Goal: Communication & Community: Share content

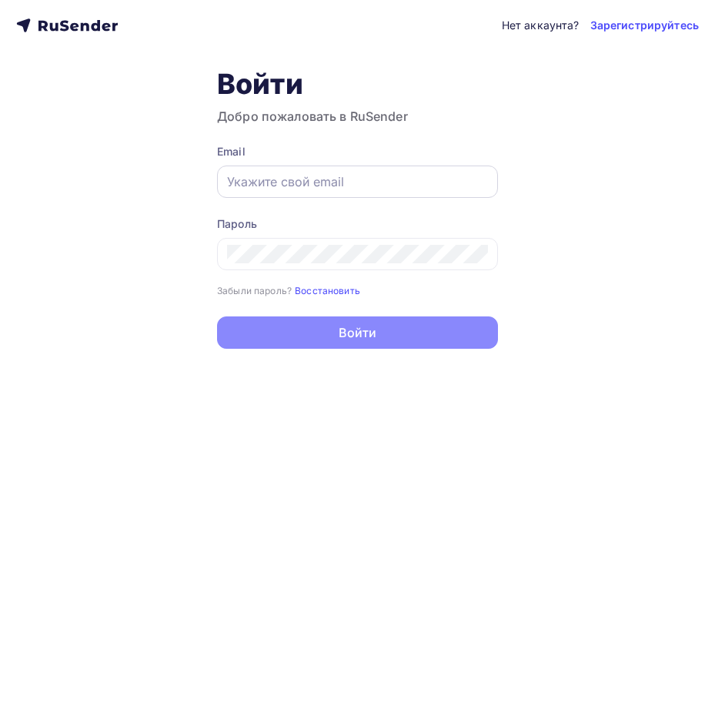
click at [314, 193] on div at bounding box center [357, 182] width 281 height 32
click at [317, 181] on input "text" at bounding box center [357, 182] width 261 height 18
paste input "[EMAIL_ADDRESS][DOMAIN_NAME]"
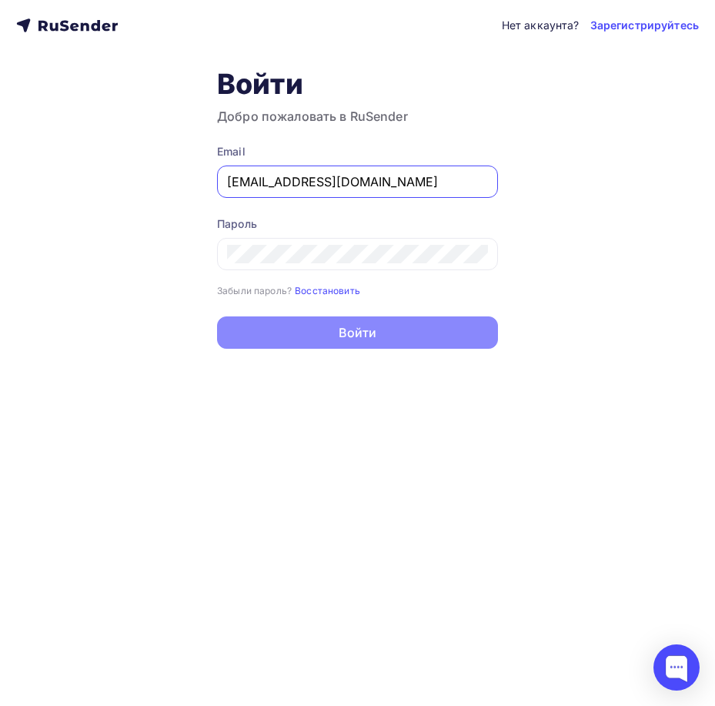
type input "[EMAIL_ADDRESS][DOMAIN_NAME]"
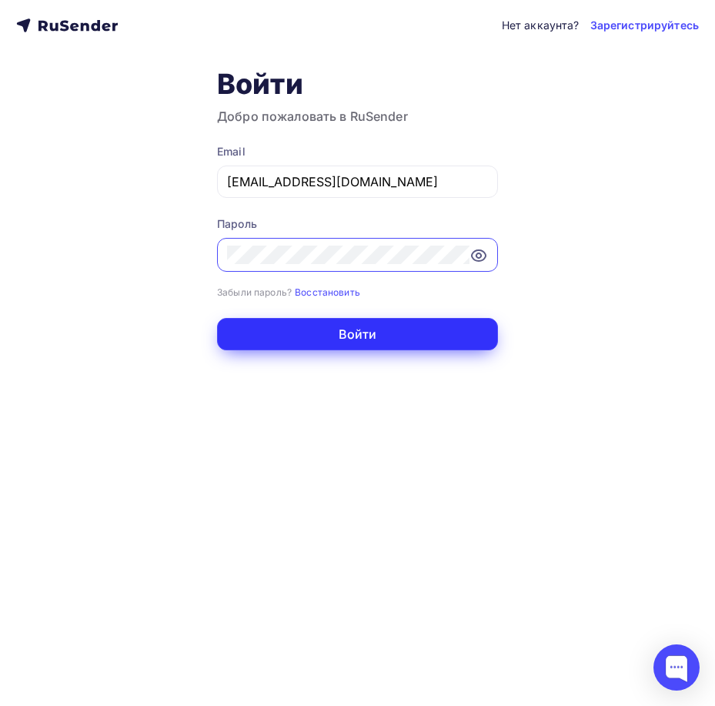
click at [362, 327] on button "Войти" at bounding box center [357, 334] width 281 height 32
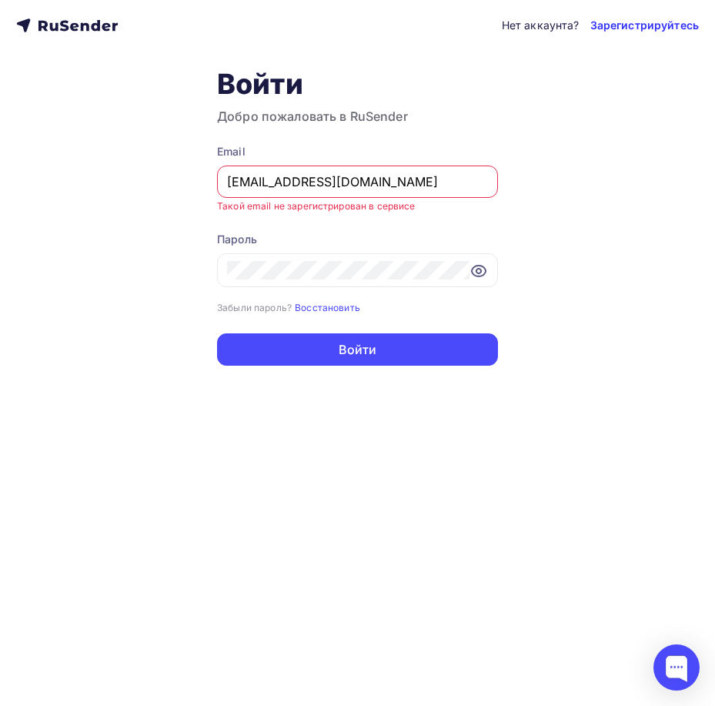
click at [644, 23] on link "Зарегистрируйтесь" at bounding box center [645, 25] width 109 height 15
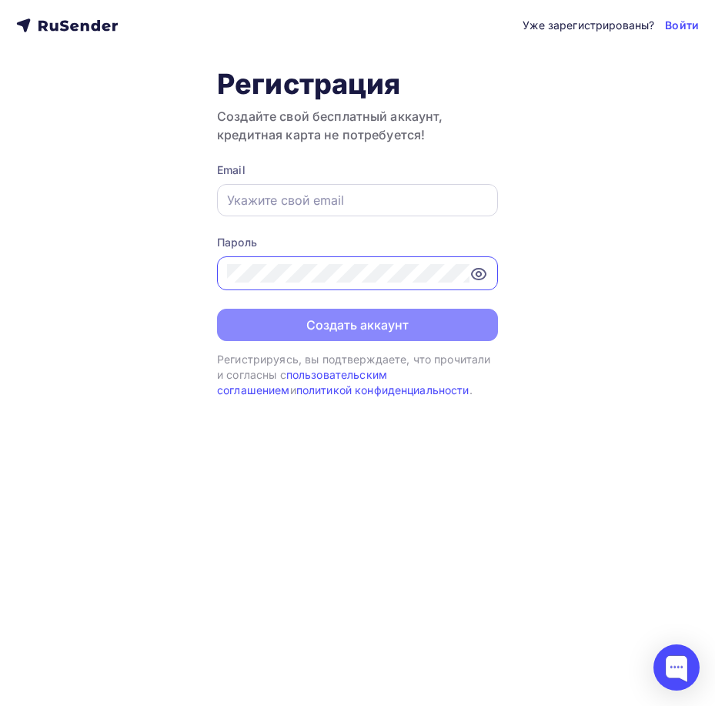
click at [339, 196] on input "text" at bounding box center [357, 200] width 261 height 18
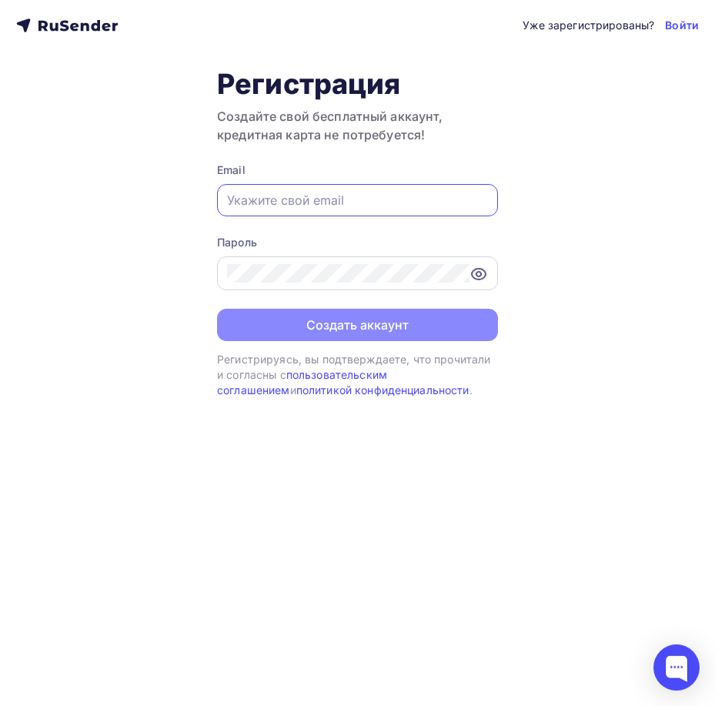
paste input "[EMAIL_ADDRESS][DOMAIN_NAME]"
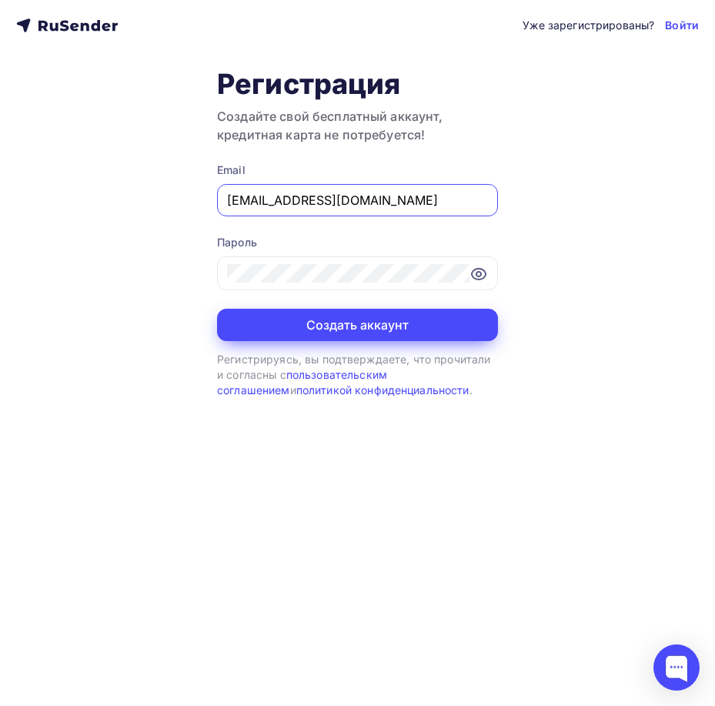
type input "[EMAIL_ADDRESS][DOMAIN_NAME]"
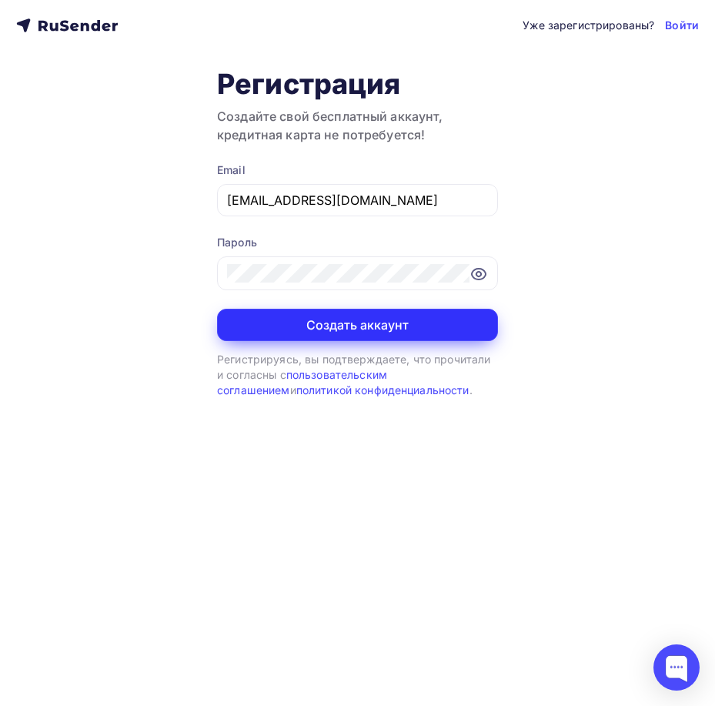
click at [352, 333] on button "Создать аккаунт" at bounding box center [357, 325] width 281 height 32
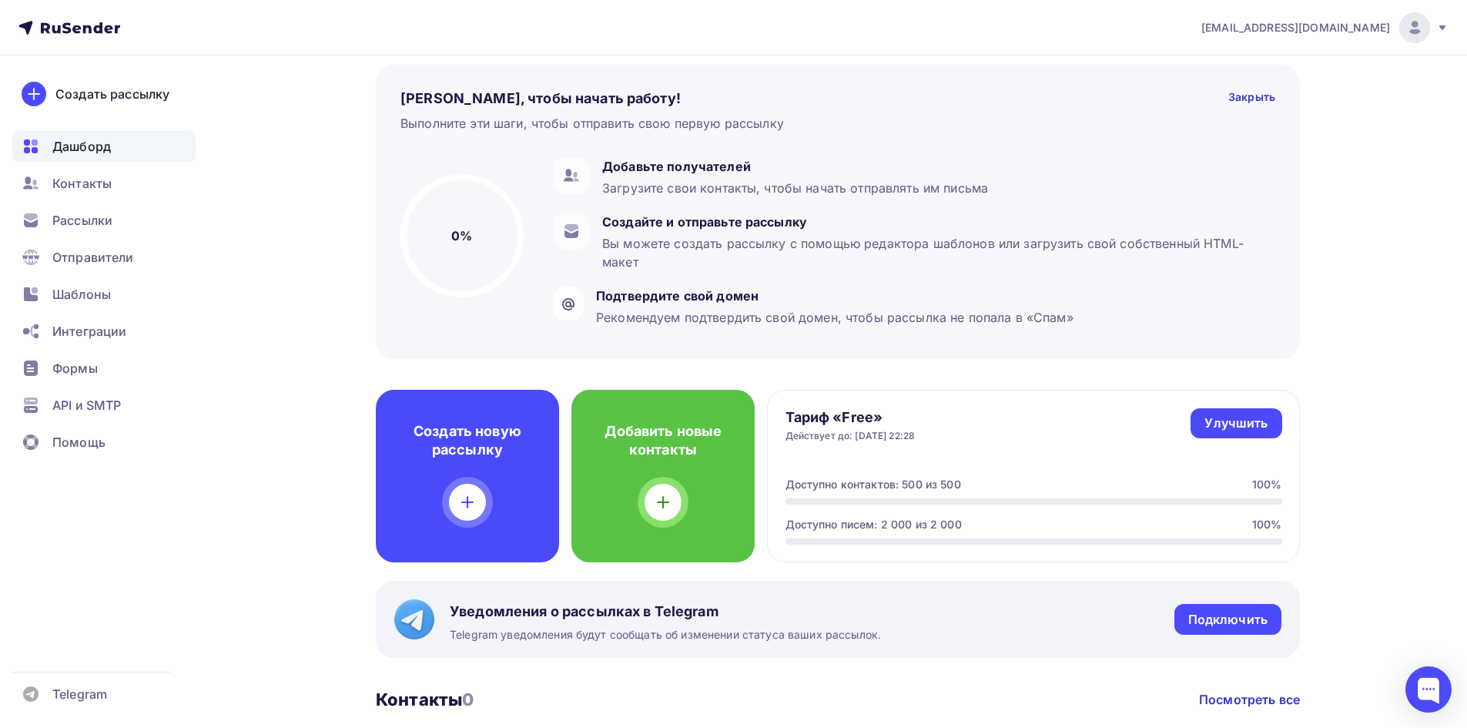
scroll to position [77, 0]
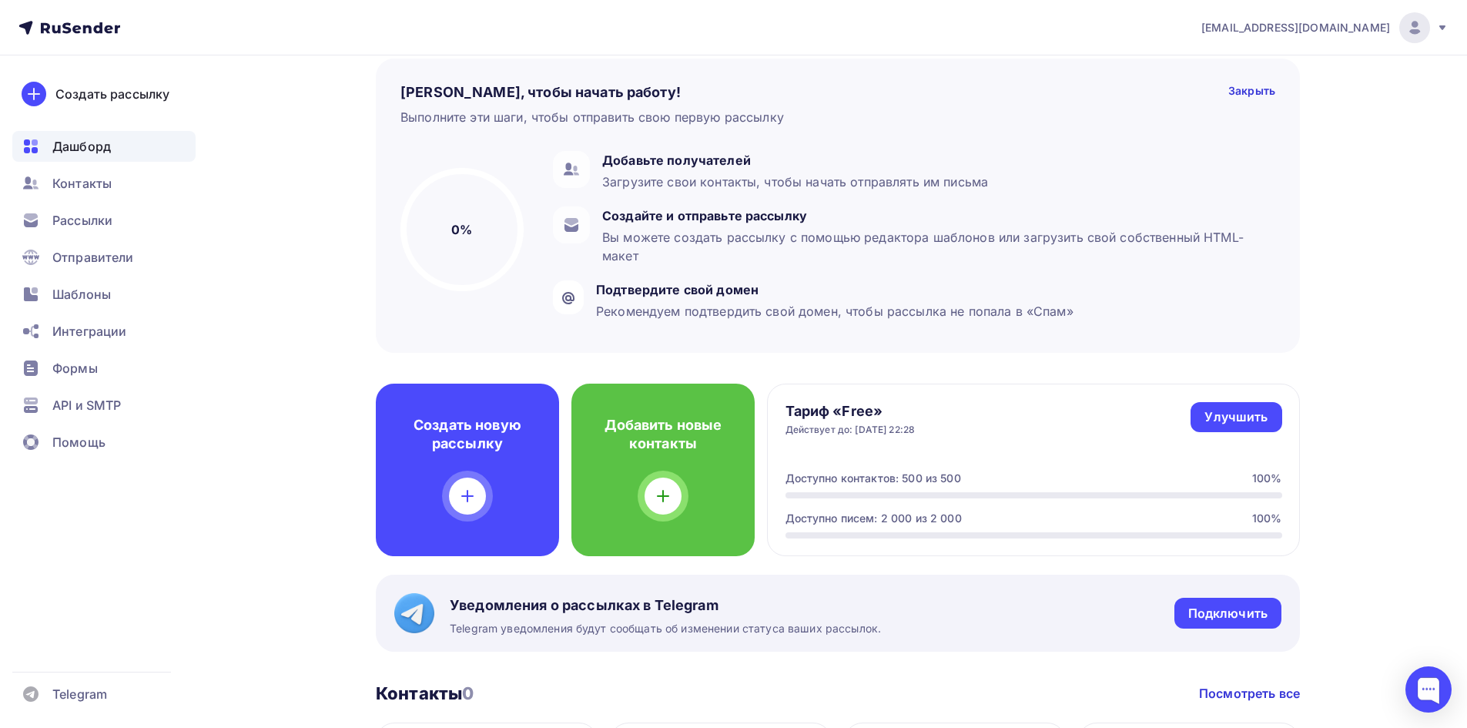
drag, startPoint x: 1444, startPoint y: 28, endPoint x: 1444, endPoint y: 37, distance: 8.5
click at [1444, 28] on icon at bounding box center [1442, 28] width 12 height 12
click at [1241, 76] on span "Аккаунт" at bounding box center [1243, 68] width 51 height 18
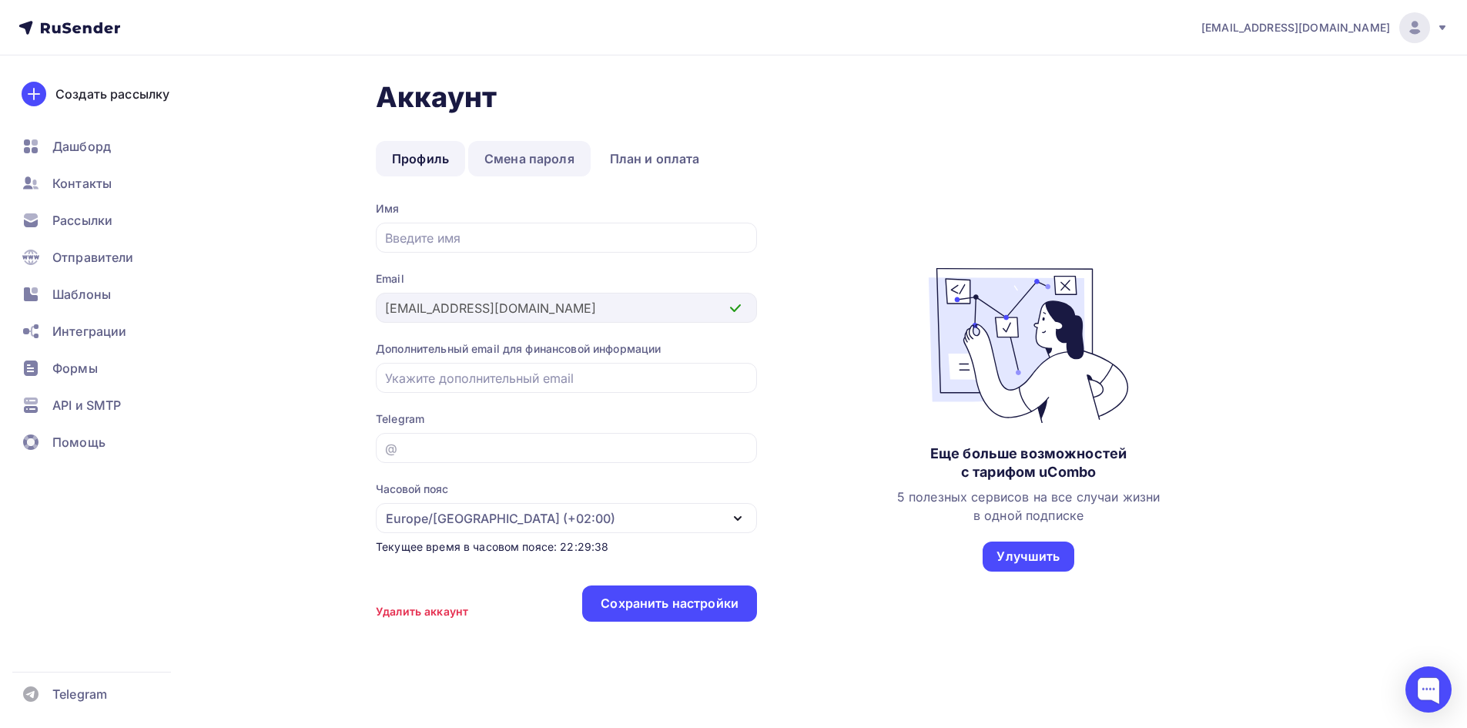
click at [554, 155] on link "Смена пароля" at bounding box center [529, 158] width 122 height 35
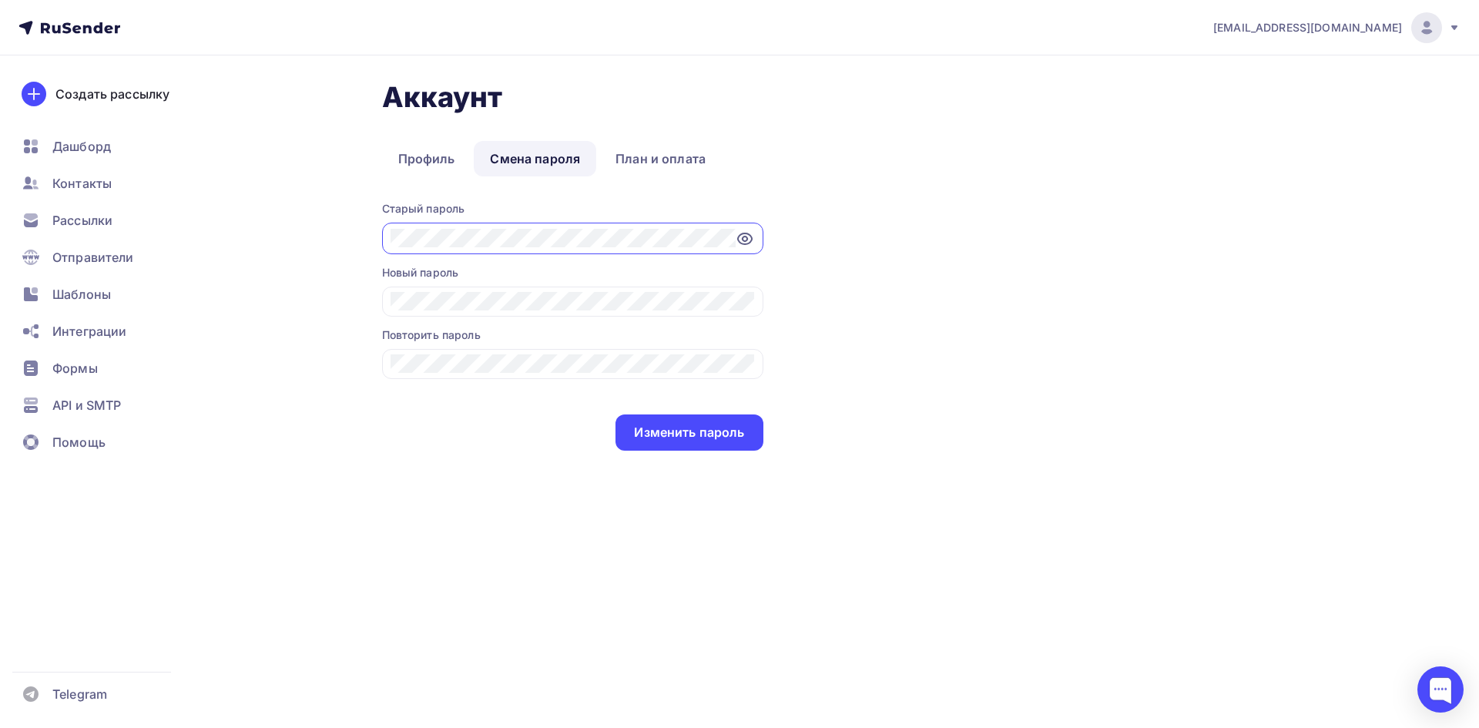
click at [749, 240] on icon at bounding box center [744, 238] width 18 height 18
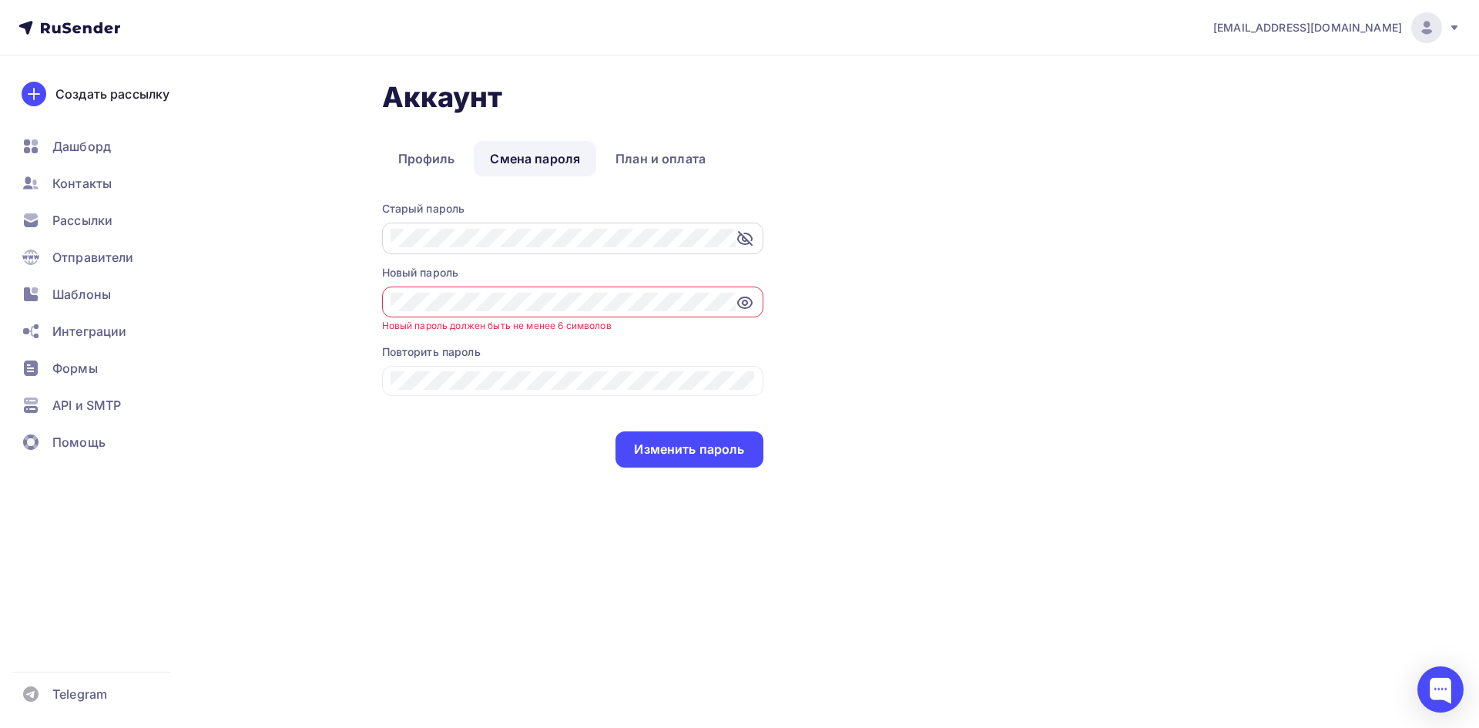
click at [741, 303] on icon at bounding box center [744, 302] width 18 height 18
click at [324, 307] on div "Аккаунт Профиль Смена пароля План и оплата Профиль Смена пароля План и оплата С…" at bounding box center [740, 313] width 1262 height 517
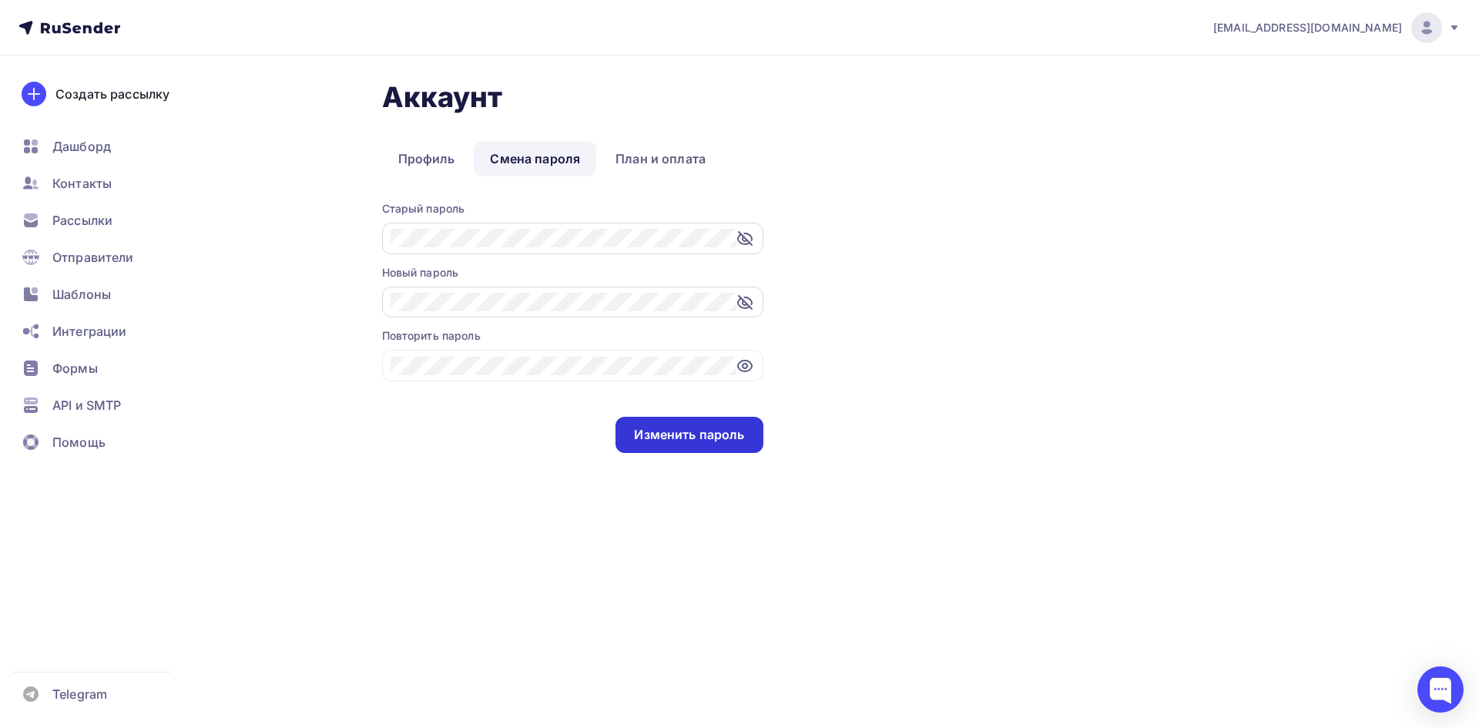
click at [705, 436] on div "Изменить пароль" at bounding box center [689, 435] width 110 height 18
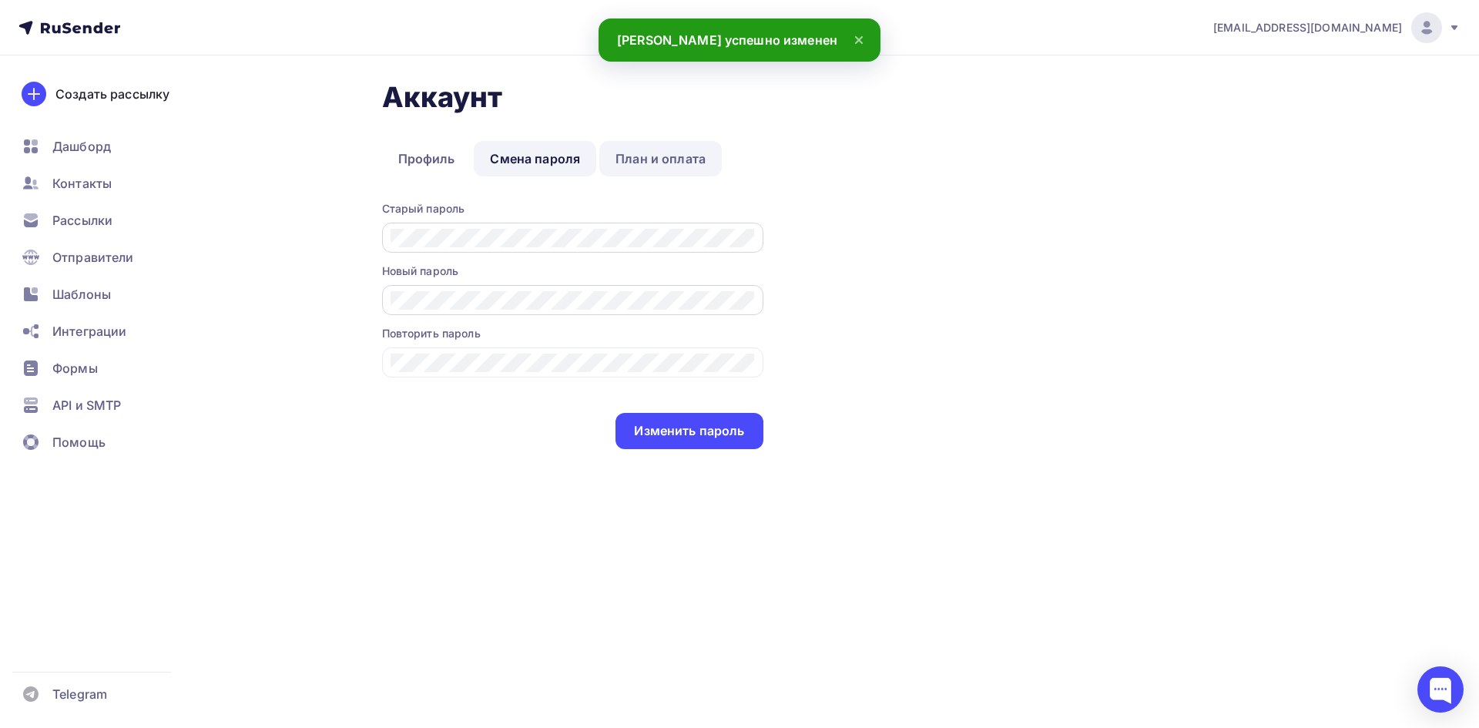
drag, startPoint x: 1010, startPoint y: 210, endPoint x: 646, endPoint y: 155, distance: 368.5
click at [1006, 210] on div "Аккаунт Профиль Смена пароля План и оплата Профиль Смена пароля План и оплата С…" at bounding box center [844, 264] width 924 height 369
click at [65, 26] on icon at bounding box center [66, 27] width 9 height 11
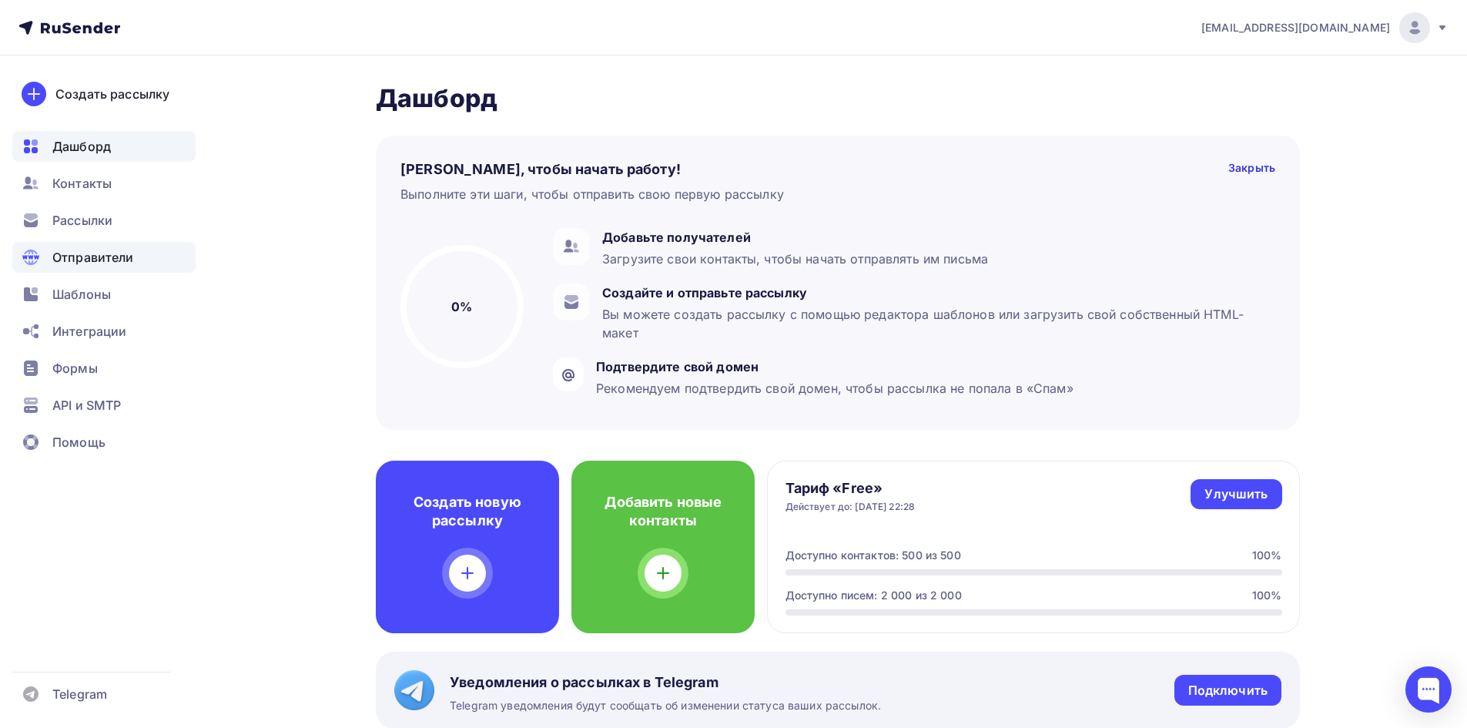
click at [93, 249] on span "Отправители" at bounding box center [93, 257] width 82 height 18
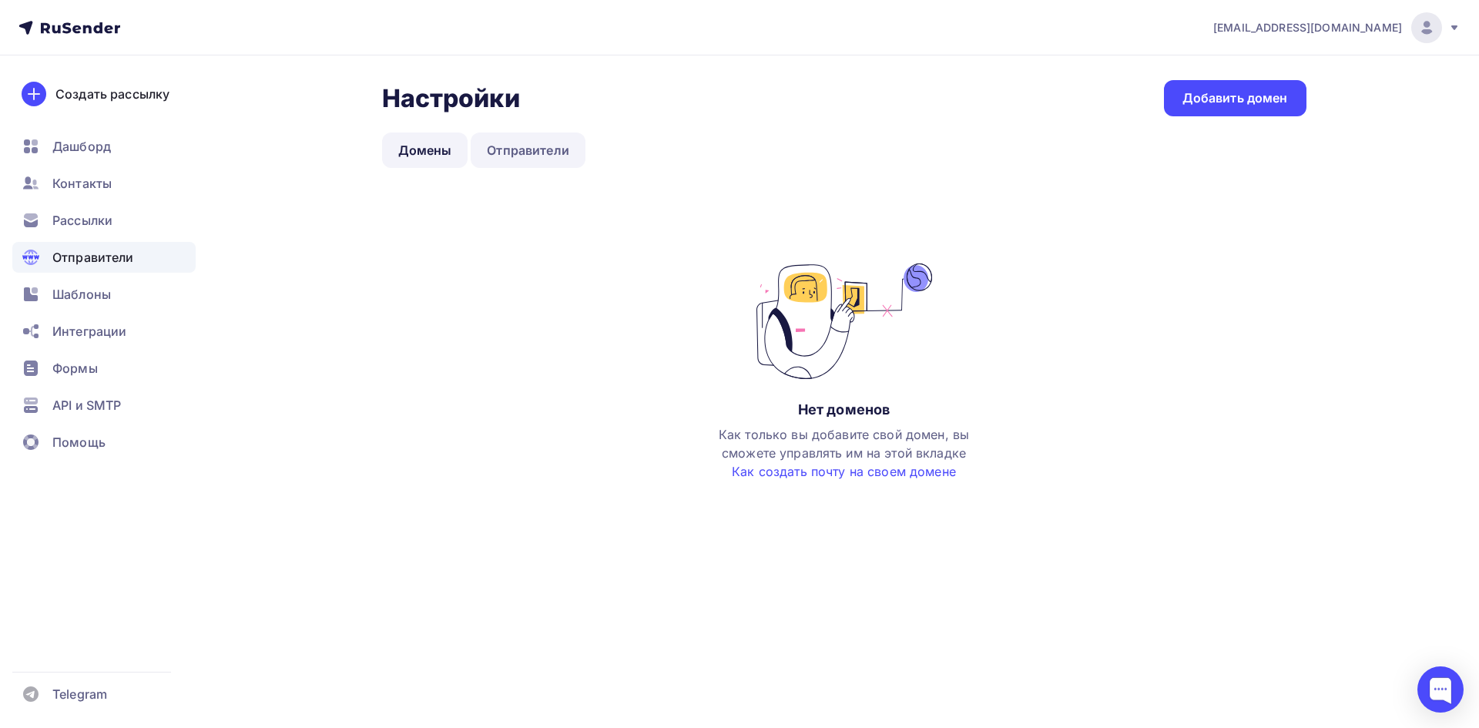
click at [522, 158] on link "Отправители" at bounding box center [528, 149] width 115 height 35
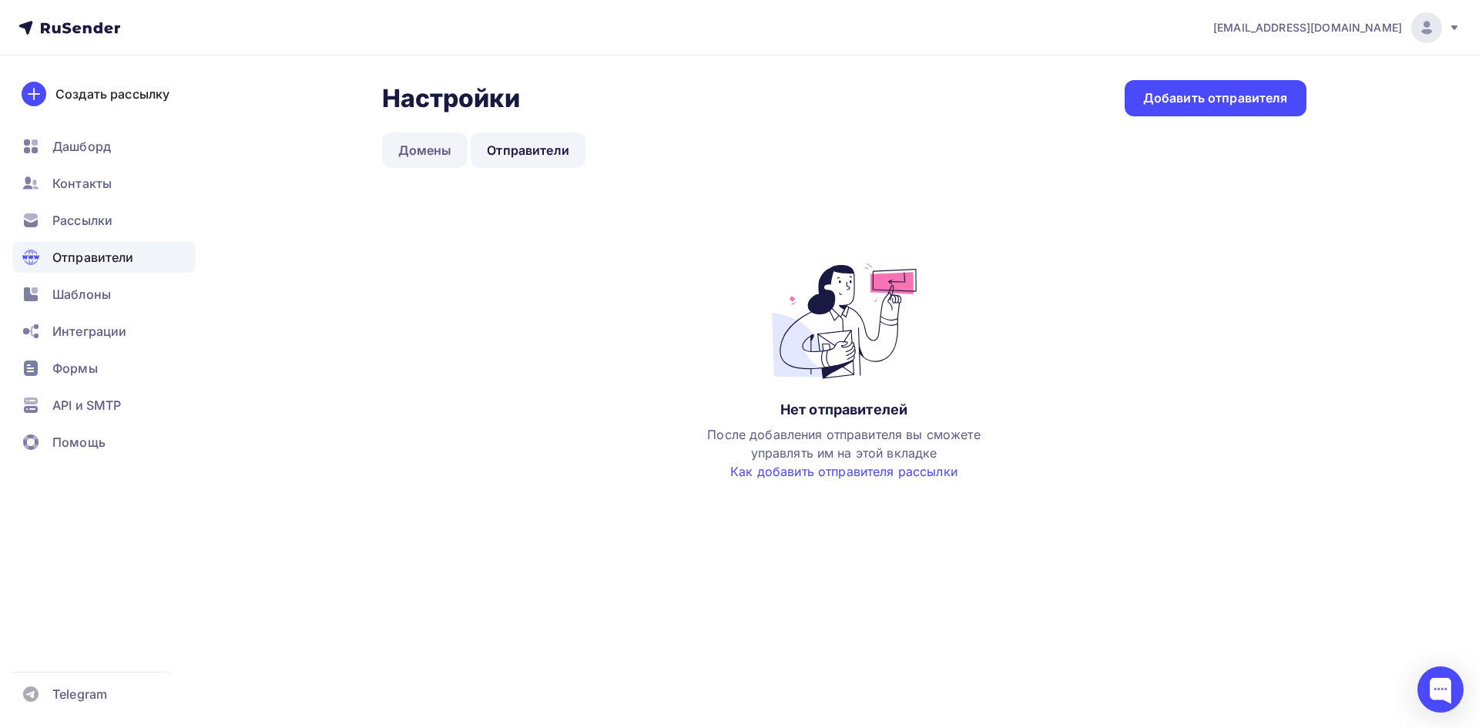
click at [418, 143] on link "Домены" at bounding box center [425, 149] width 86 height 35
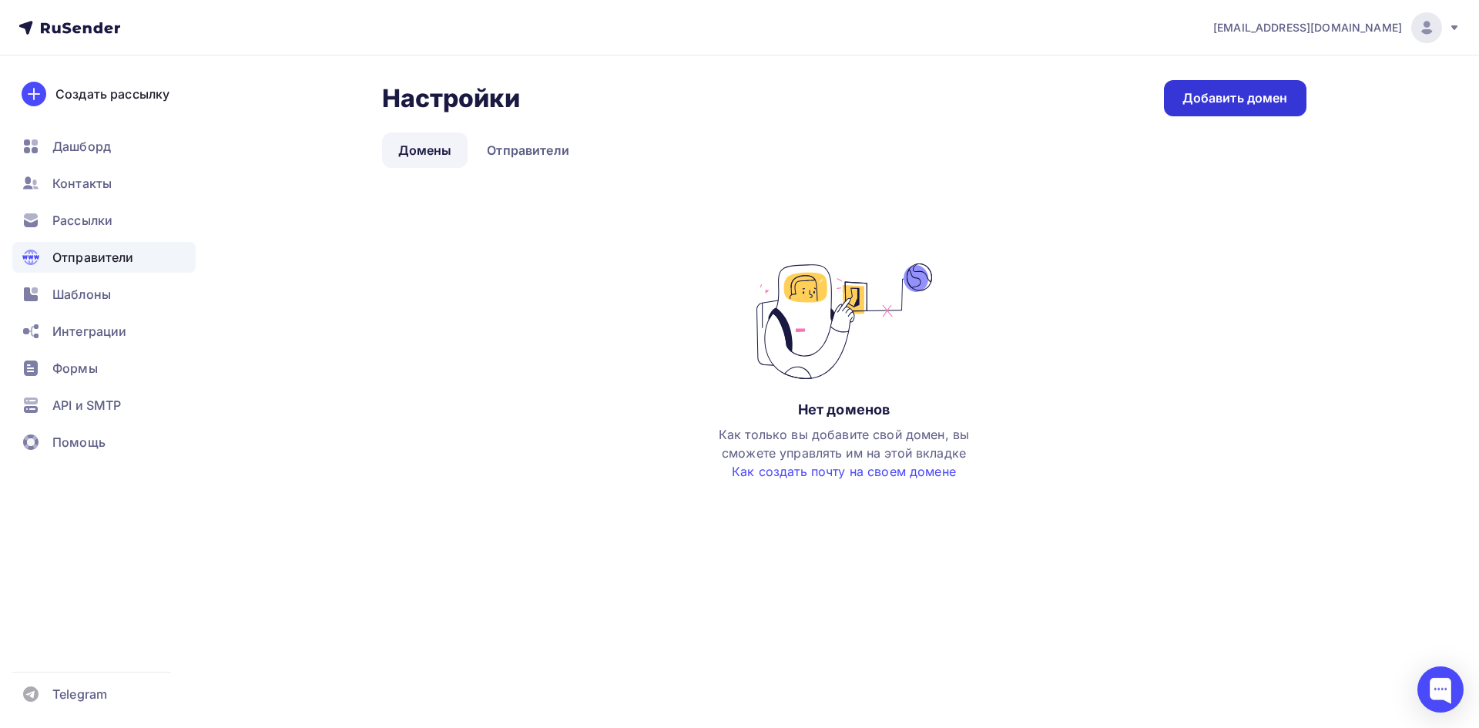
click at [1239, 108] on link "Добавить домен" at bounding box center [1235, 98] width 142 height 36
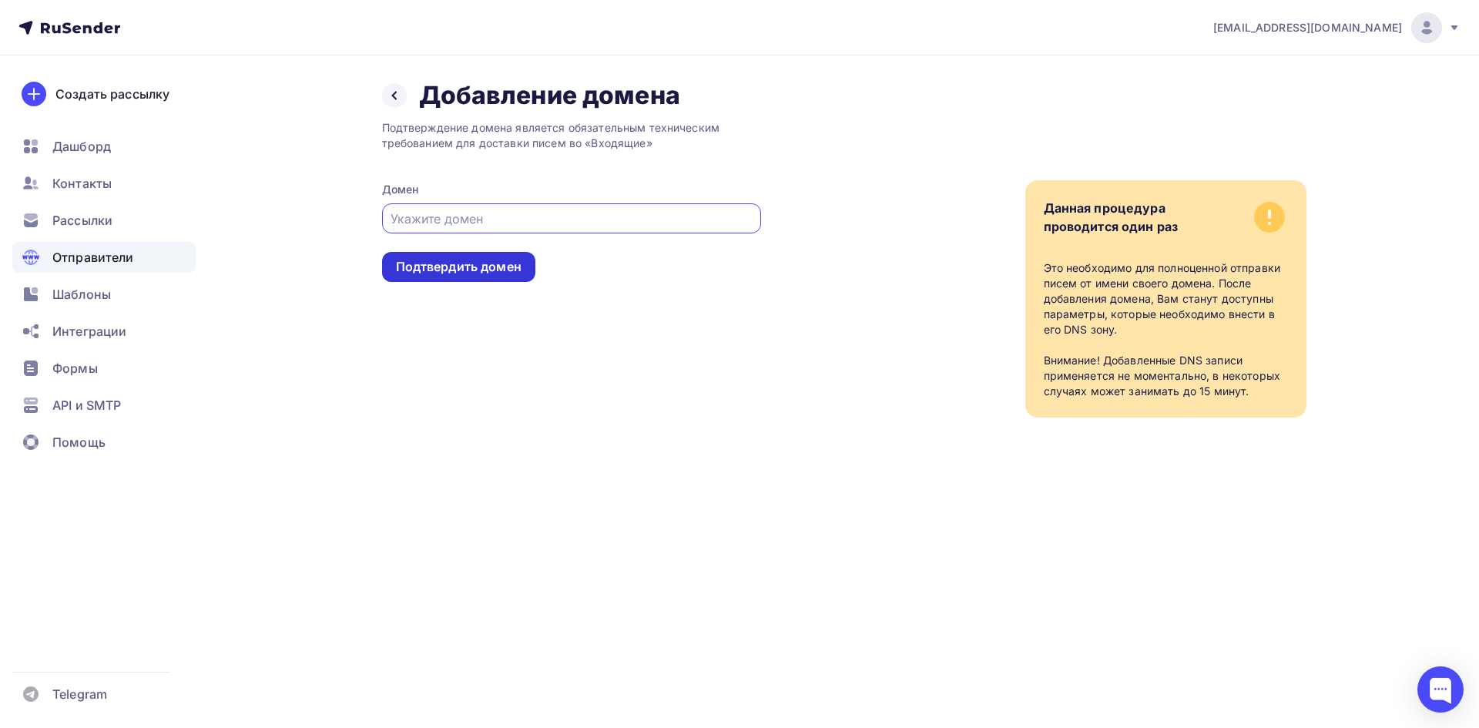
paste input "[DOMAIN_NAME]"
type input "[DOMAIN_NAME]"
click at [466, 268] on div "Подтвердить домен" at bounding box center [459, 267] width 126 height 18
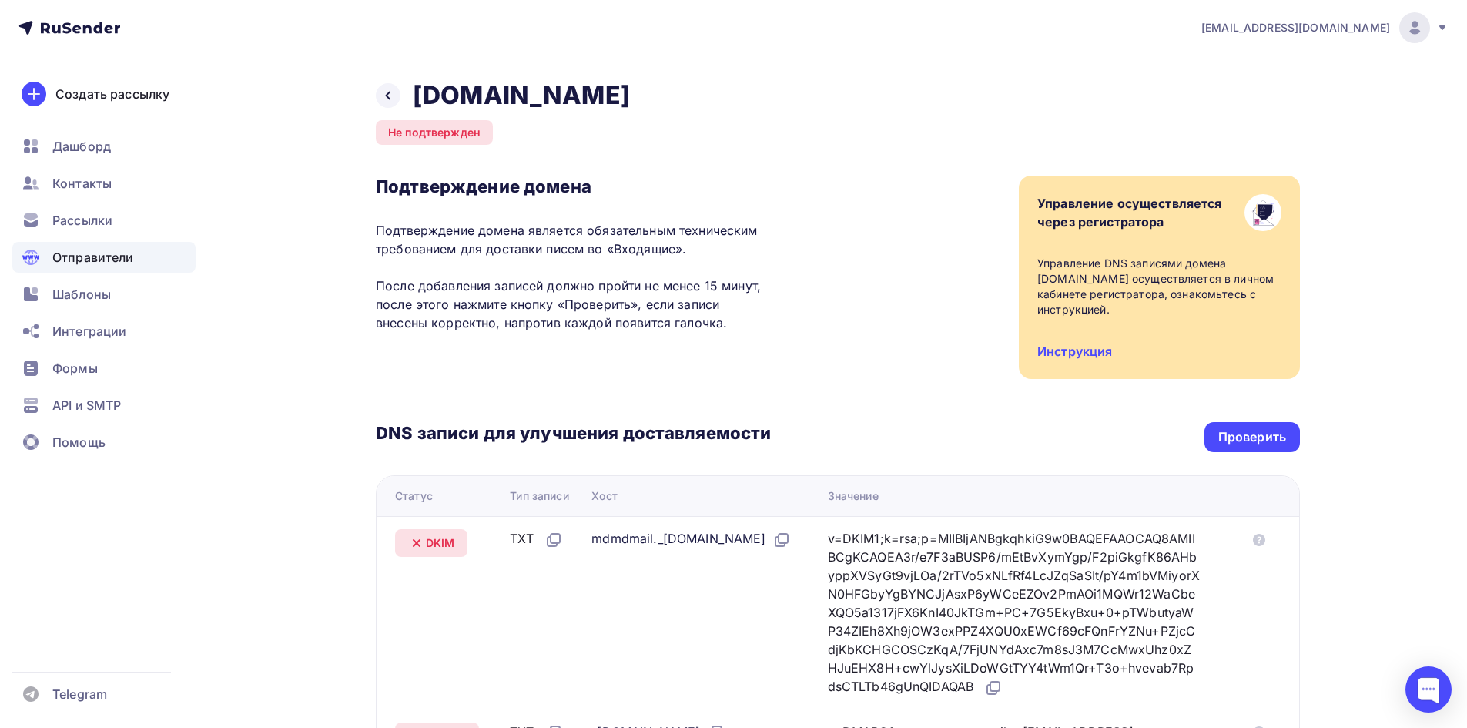
click at [72, 253] on span "Отправители" at bounding box center [93, 257] width 82 height 18
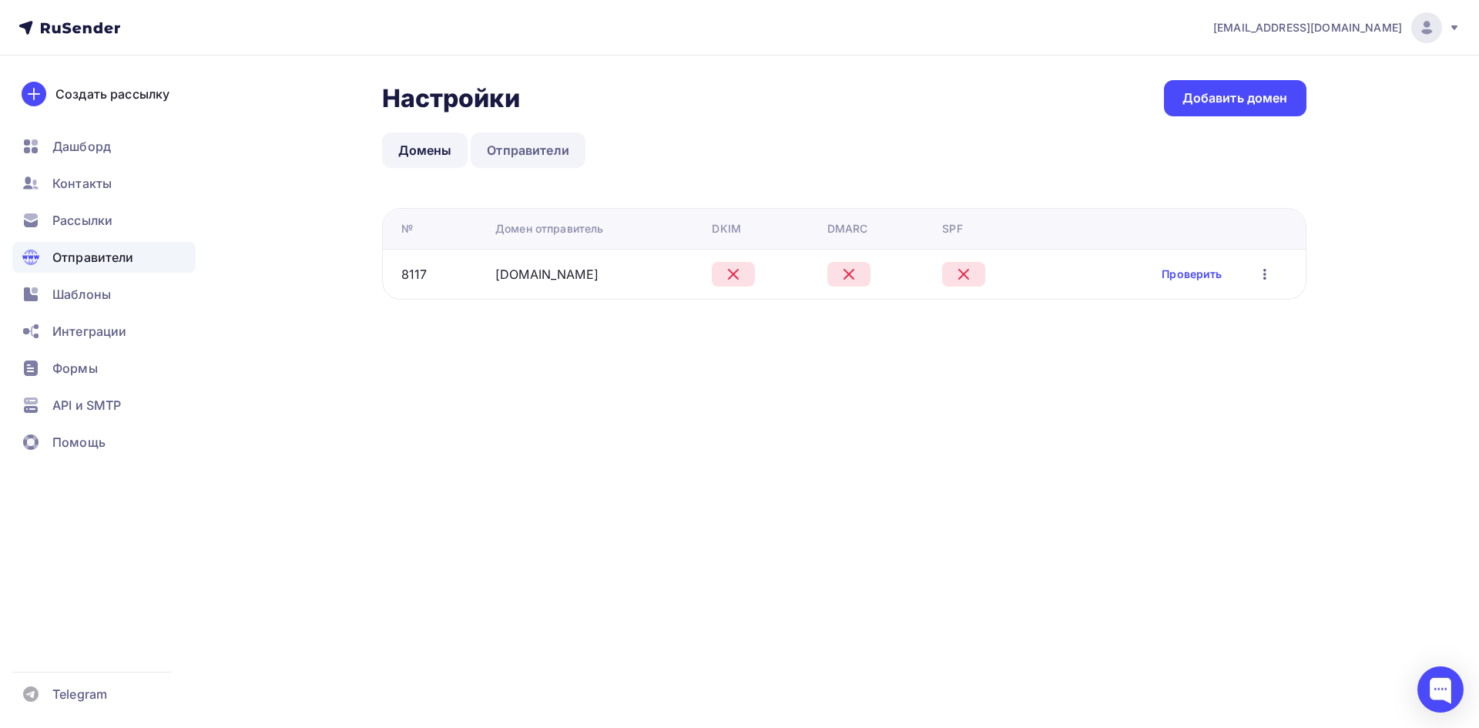
click at [548, 146] on link "Отправители" at bounding box center [528, 149] width 115 height 35
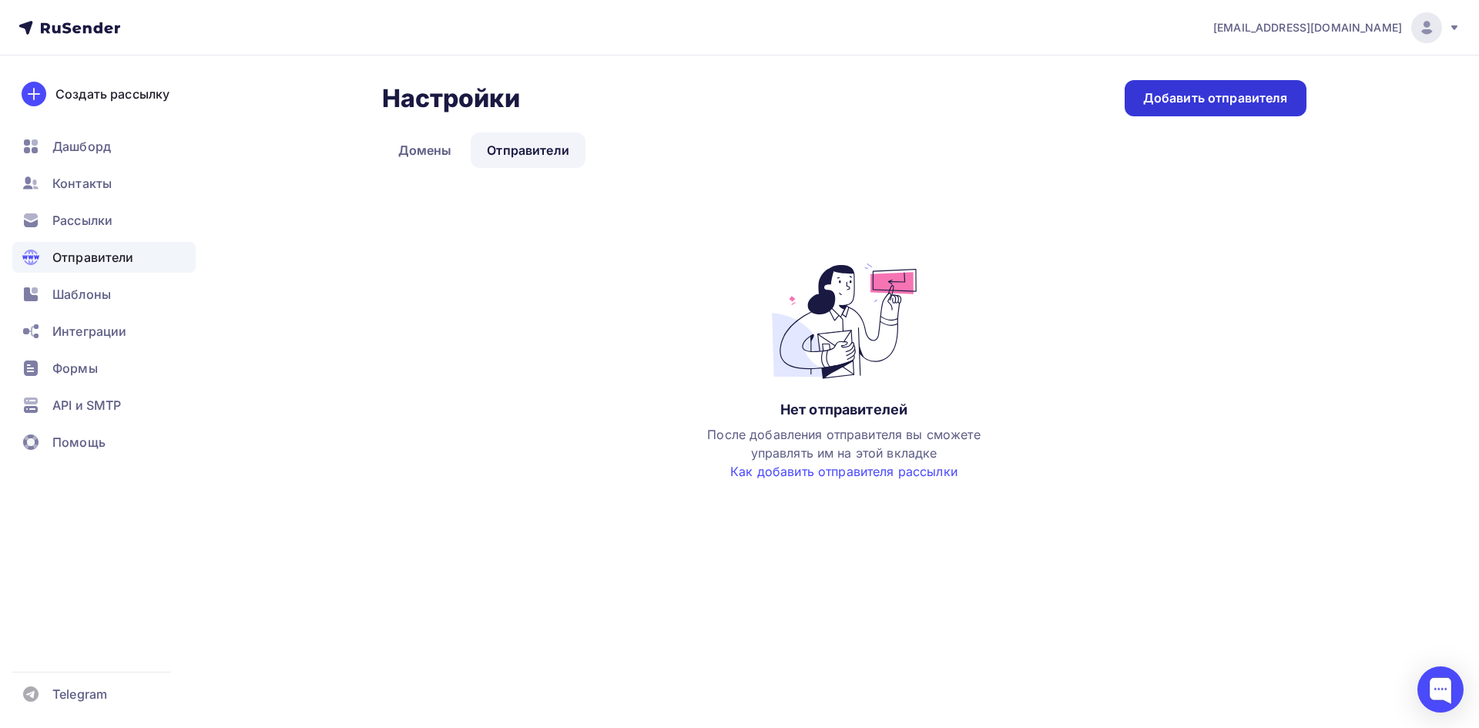
click at [1202, 93] on div "Добавить отправителя" at bounding box center [1215, 98] width 145 height 18
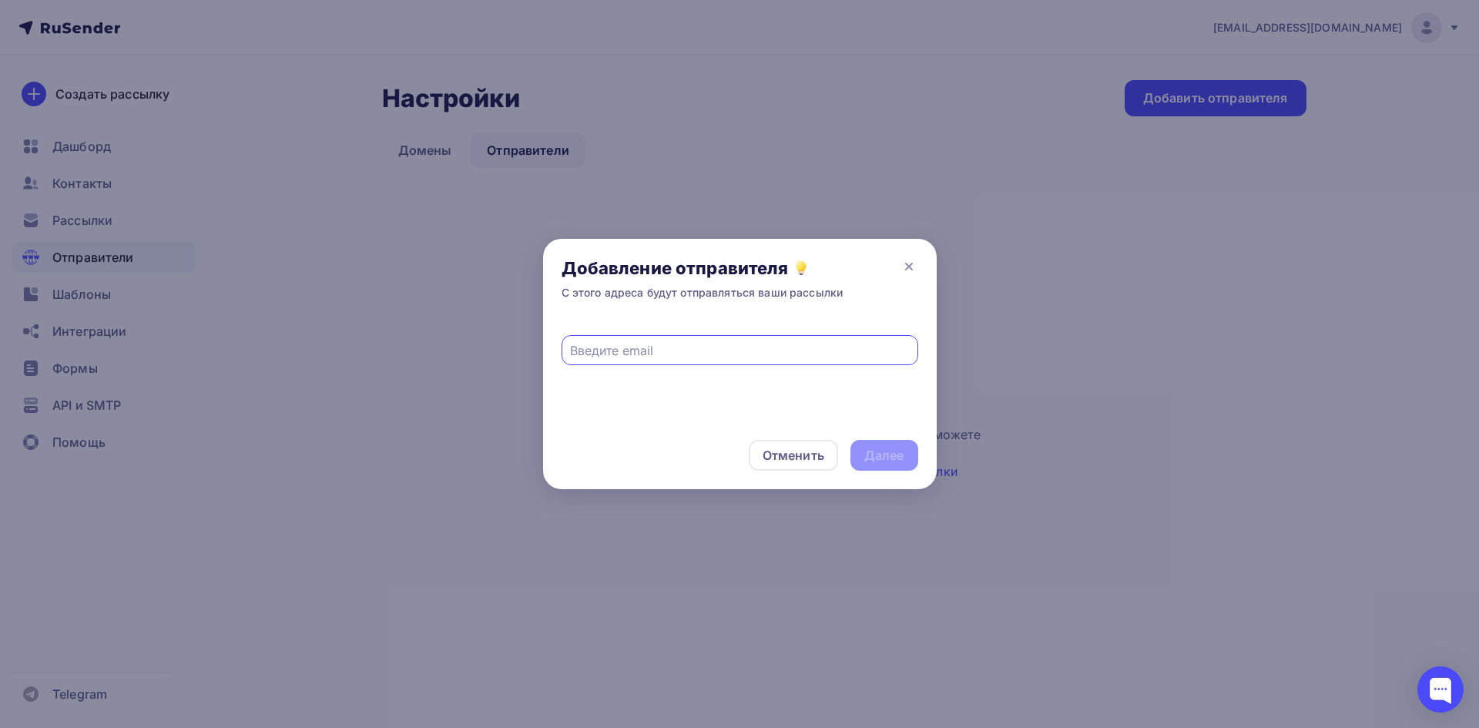
paste input "[EMAIL_ADDRESS][DOMAIN_NAME]"
type input "[EMAIL_ADDRESS][DOMAIN_NAME]"
click at [888, 458] on div "Далее" at bounding box center [884, 456] width 40 height 18
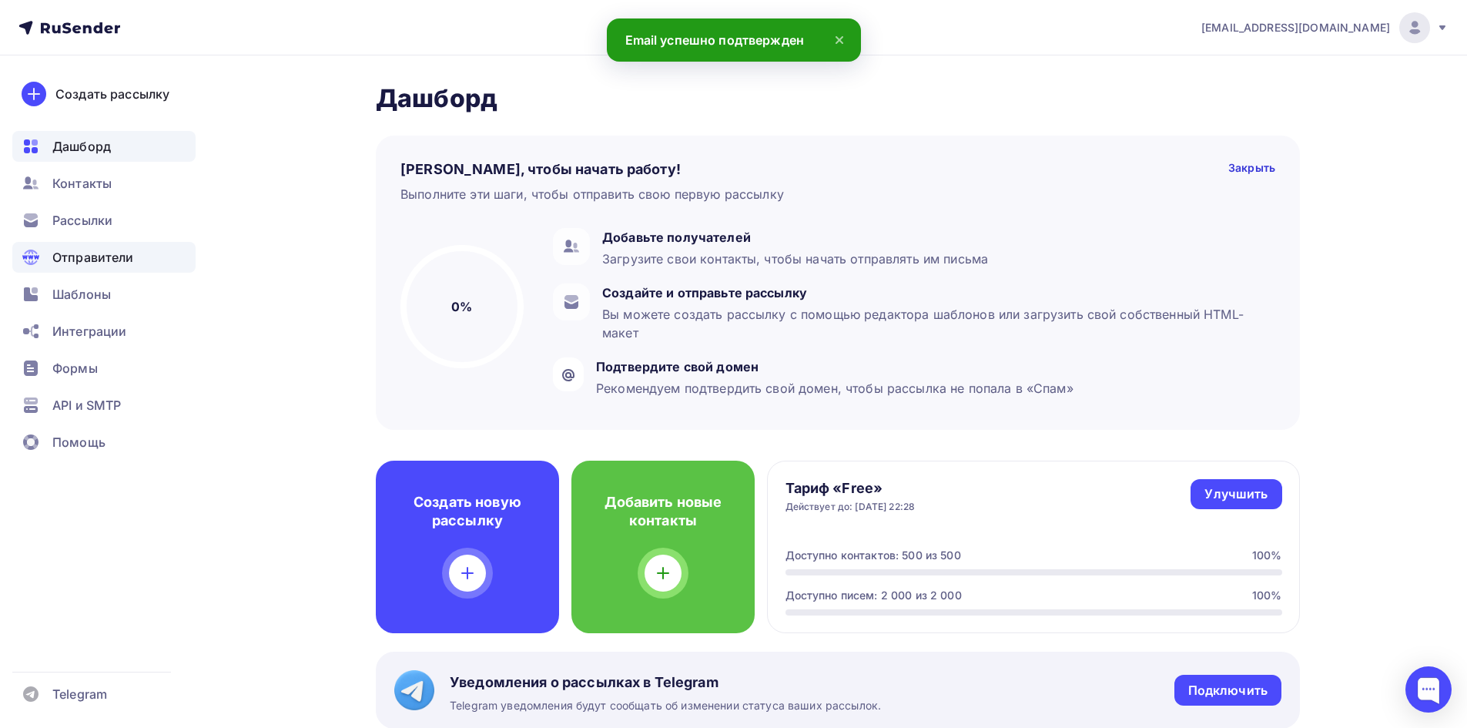
click at [97, 256] on span "Отправители" at bounding box center [93, 257] width 82 height 18
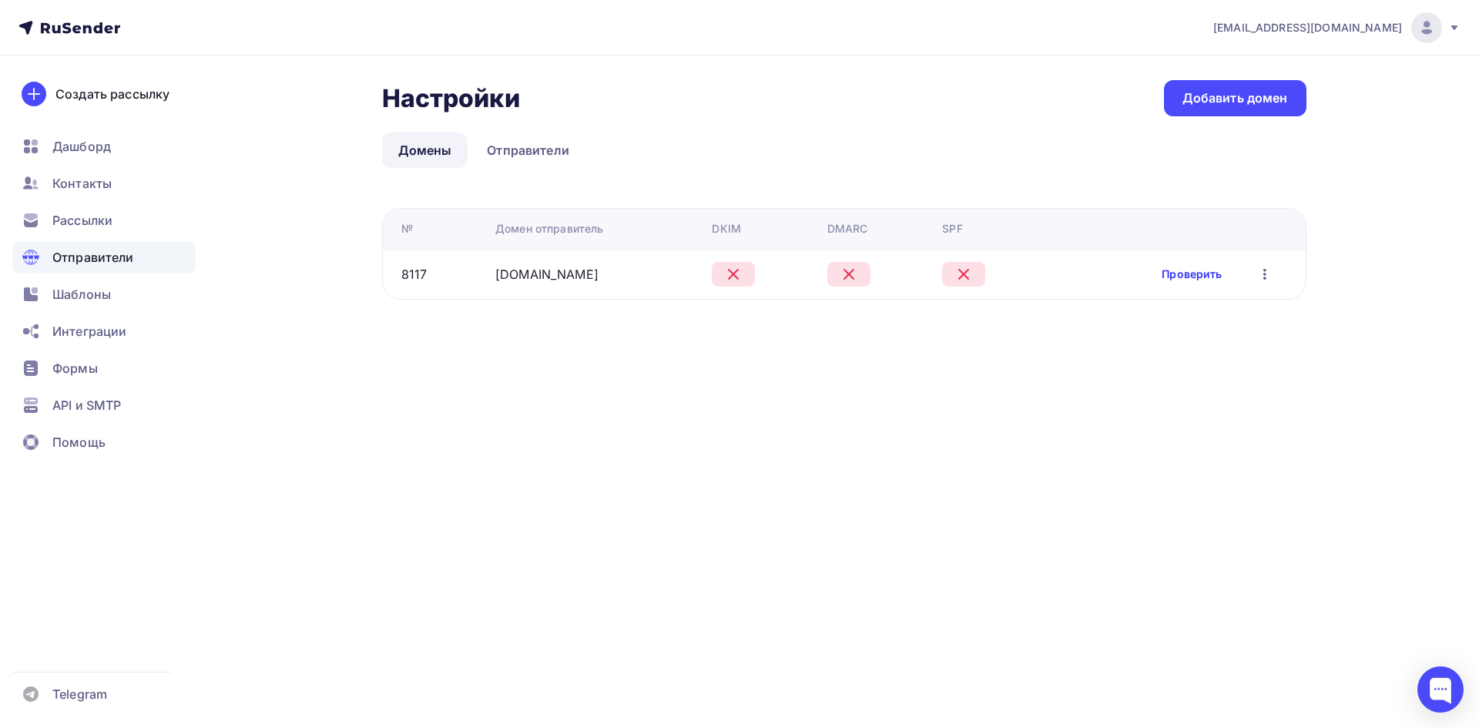
click at [1200, 274] on link "Проверить" at bounding box center [1191, 273] width 60 height 15
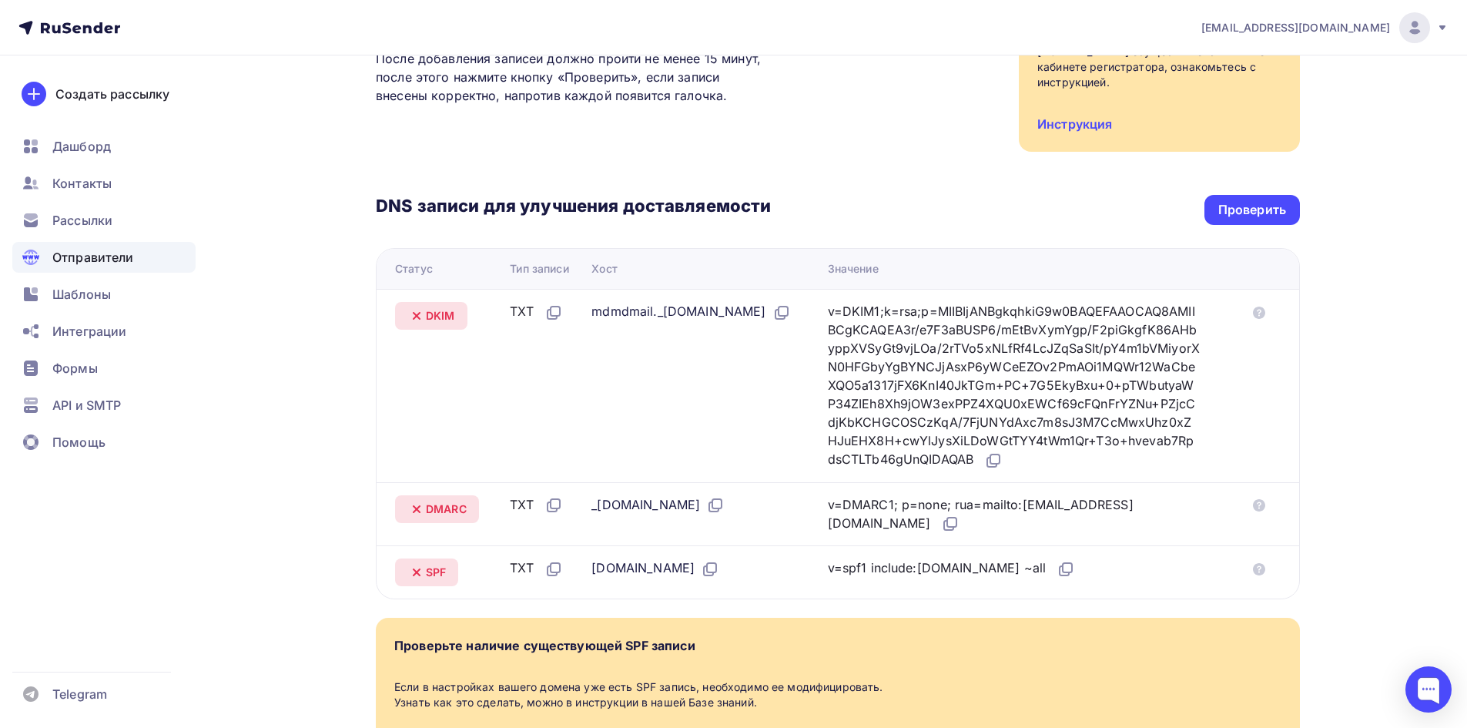
scroll to position [231, 0]
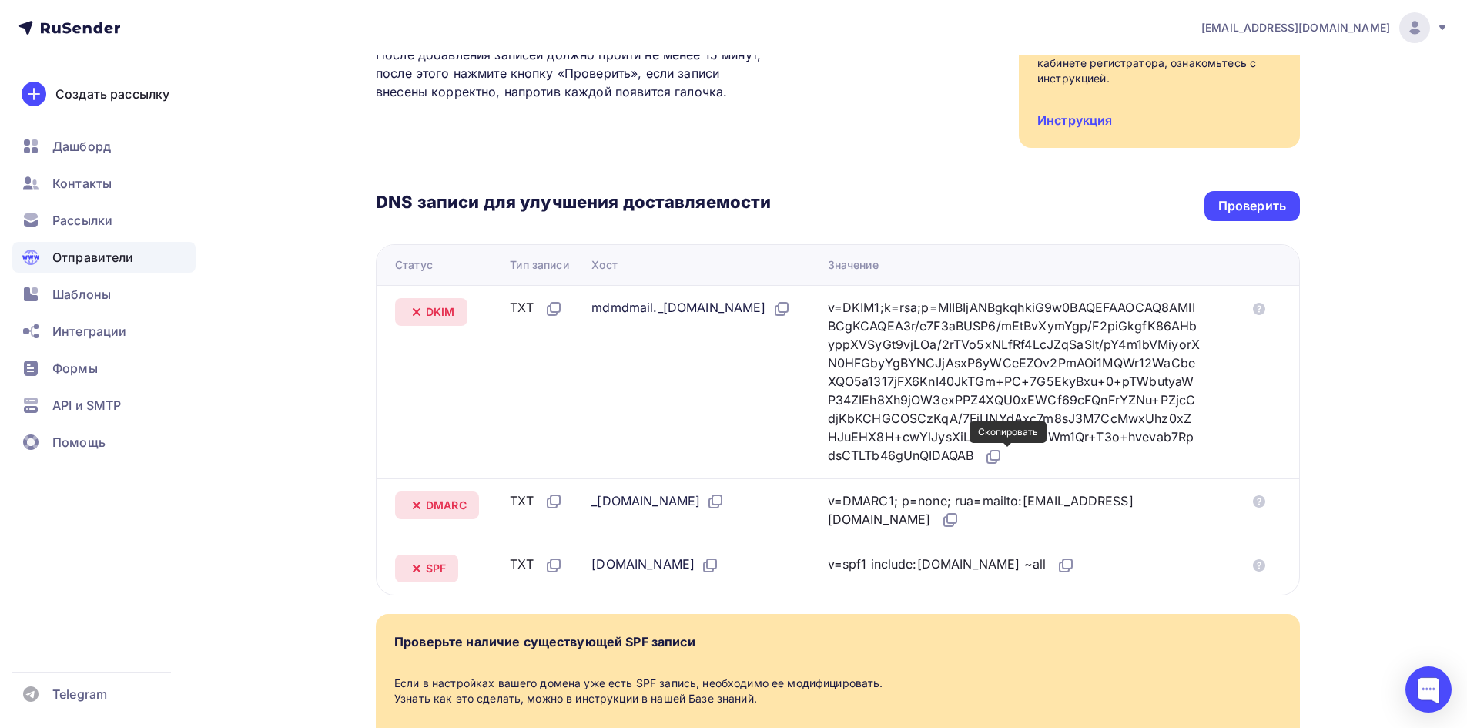
click at [993, 458] on div "v=DKIM1;k=rsa;p=MIIBIjANBgkqhkiG9w0BAQEFAAOCAQ8AMIIBCgKCAQEA3r/e7F3aBUSP6/mEtBv…" at bounding box center [1014, 382] width 373 height 168
click at [1003, 458] on icon at bounding box center [993, 456] width 18 height 18
click at [790, 308] on div "mdmdmail._[DOMAIN_NAME]" at bounding box center [690, 308] width 199 height 20
click at [791, 310] on icon at bounding box center [781, 309] width 18 height 18
click at [1003, 459] on icon at bounding box center [993, 456] width 18 height 18
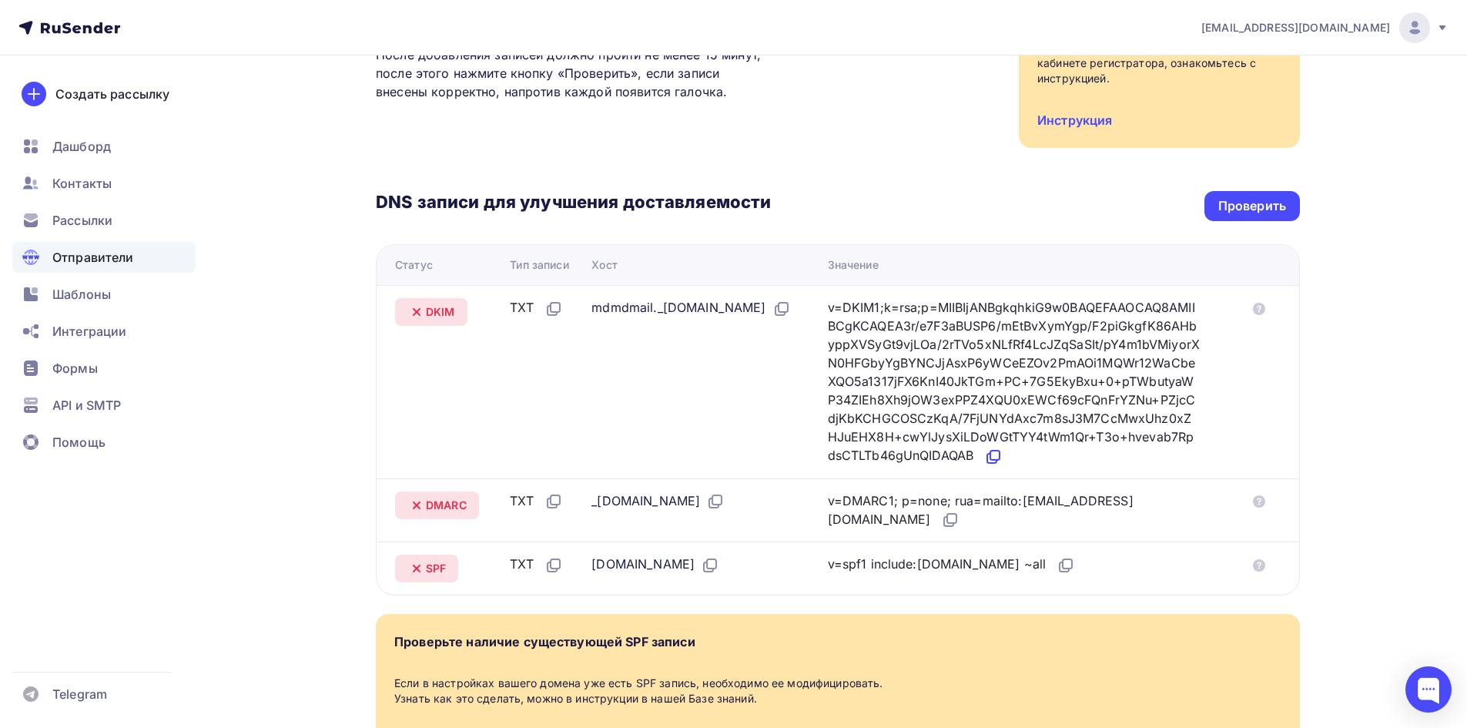
click at [1000, 459] on icon at bounding box center [994, 455] width 9 height 9
click at [1003, 454] on icon at bounding box center [993, 456] width 18 height 18
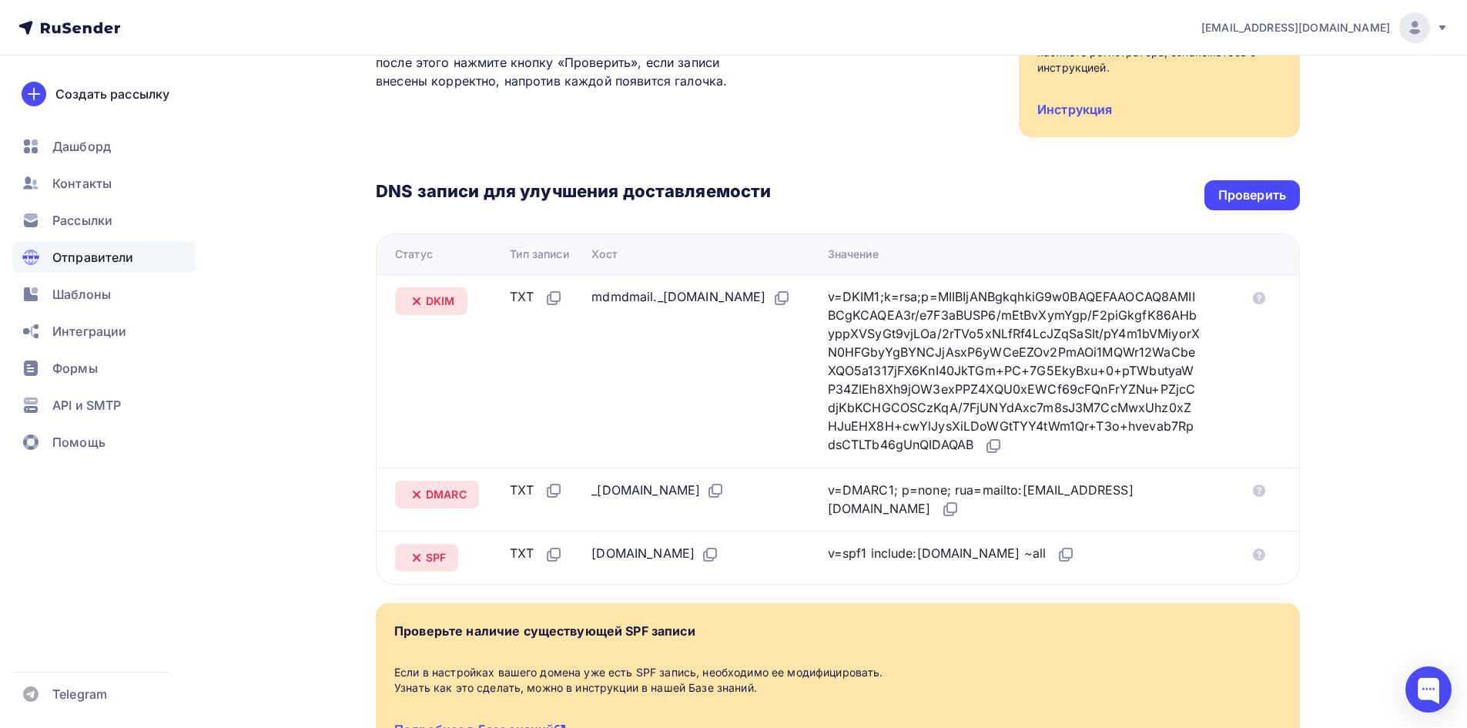
scroll to position [139, 0]
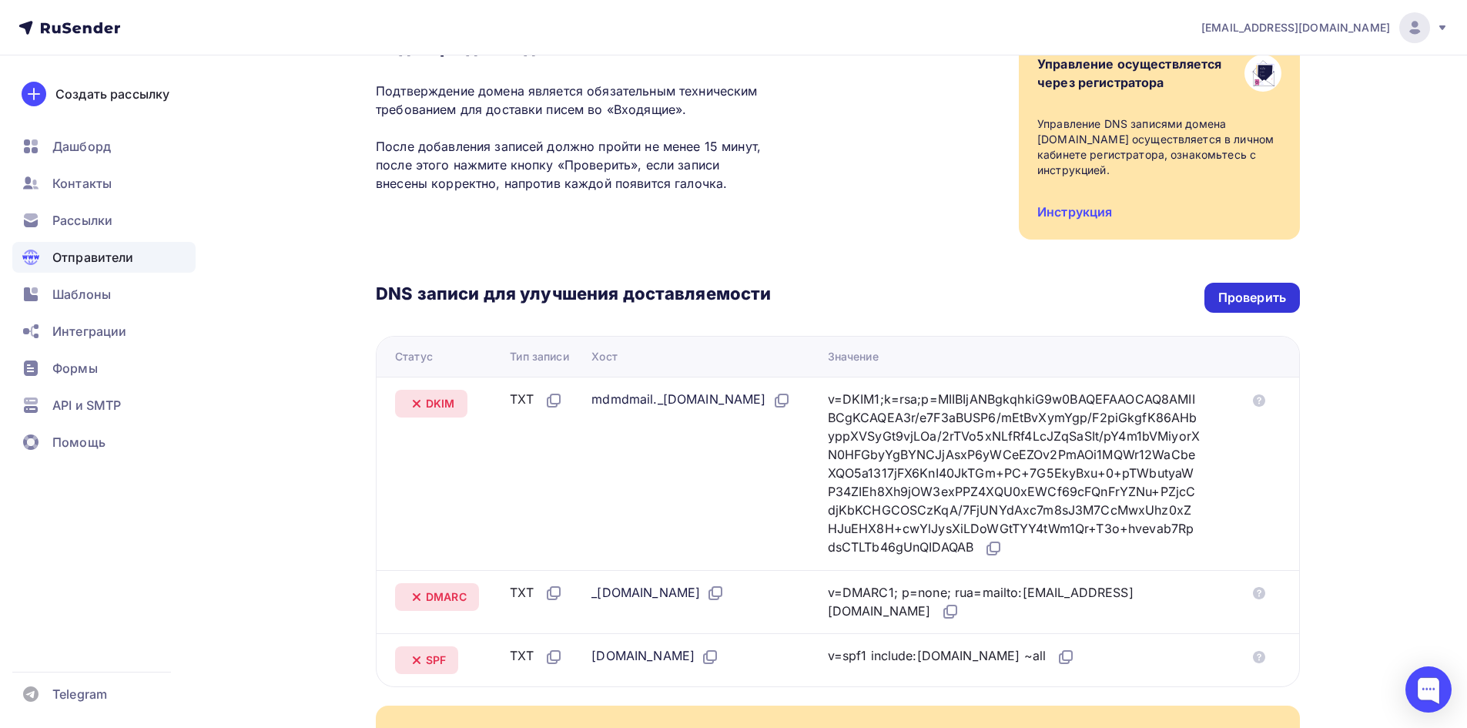
click at [1257, 296] on div "Проверить" at bounding box center [1252, 298] width 68 height 18
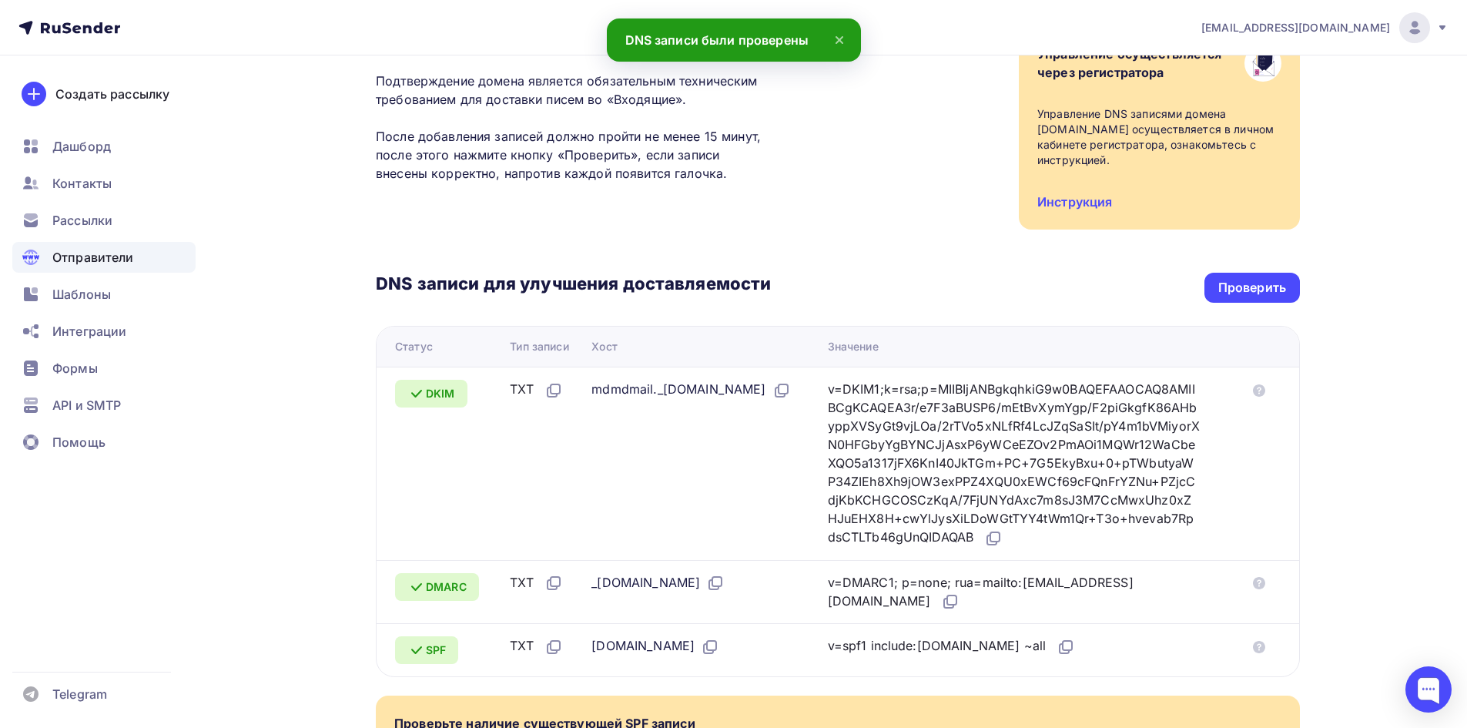
scroll to position [293, 0]
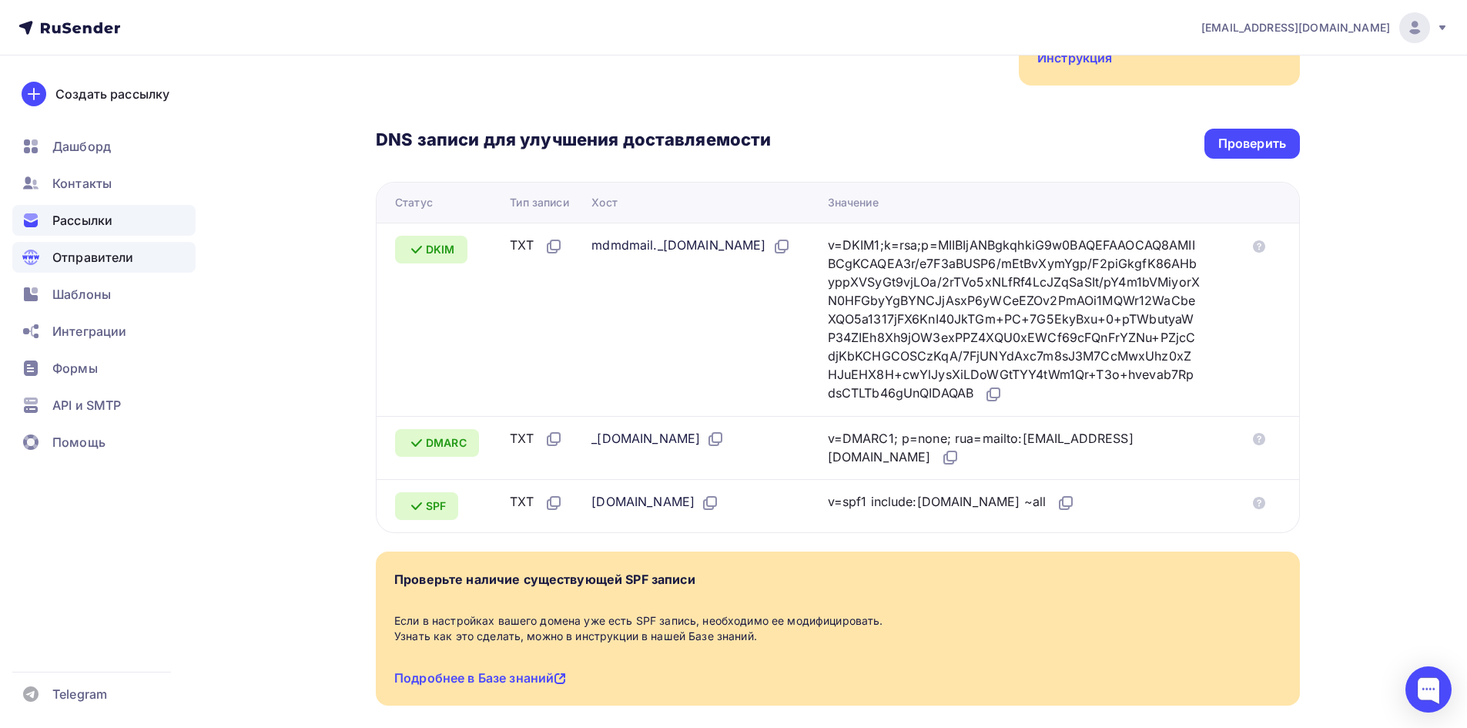
click at [109, 217] on span "Рассылки" at bounding box center [82, 220] width 60 height 18
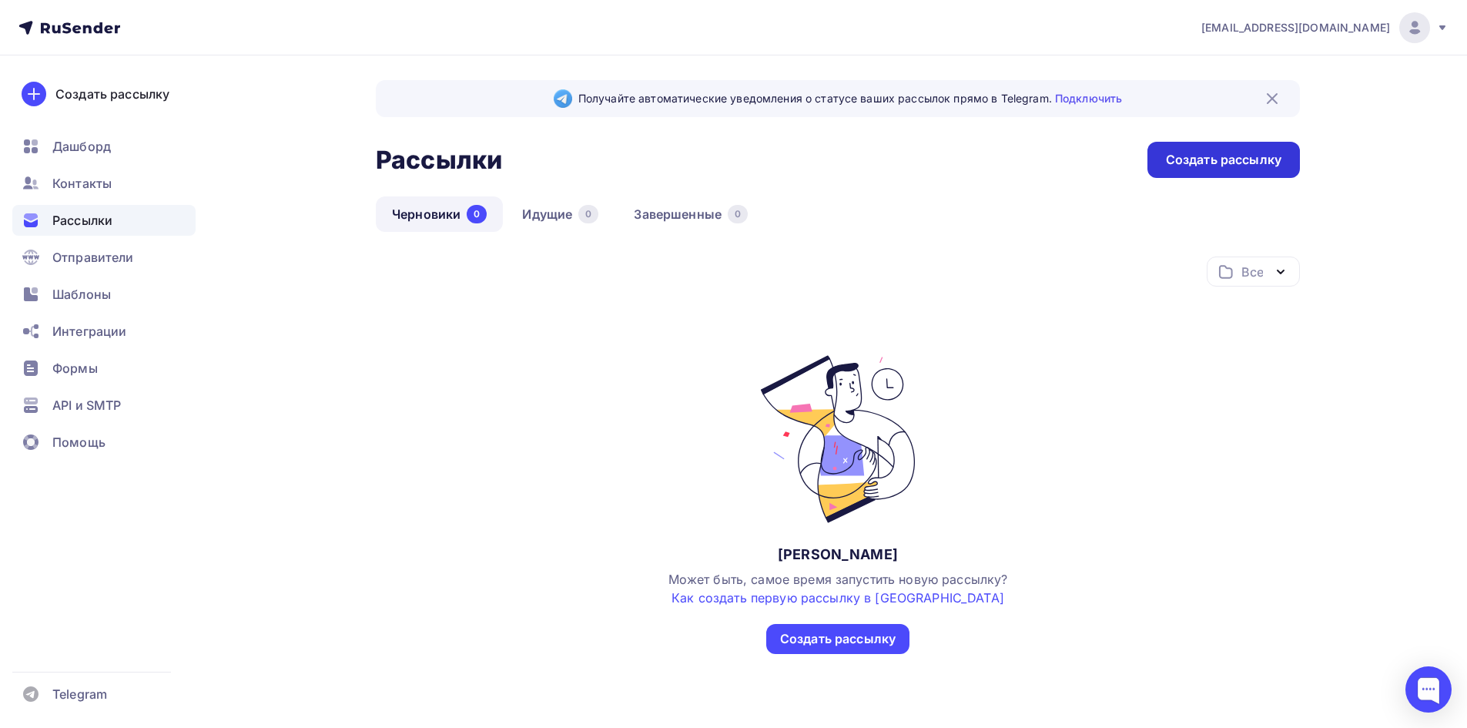
click at [1231, 159] on div "Создать рассылку" at bounding box center [1224, 160] width 116 height 18
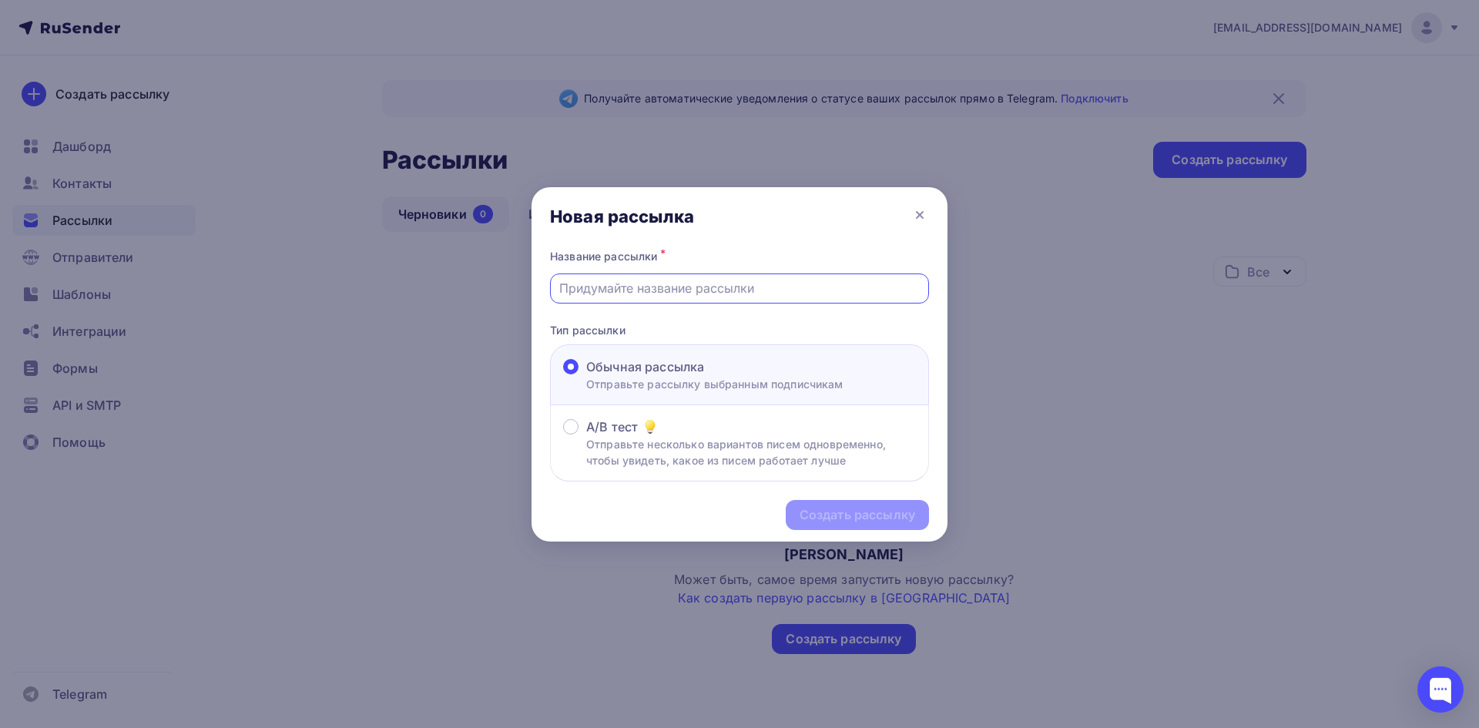
click at [697, 290] on input "text" at bounding box center [739, 288] width 361 height 18
type input "клевая рассылка"
click at [862, 511] on div "Создать рассылку" at bounding box center [857, 515] width 116 height 18
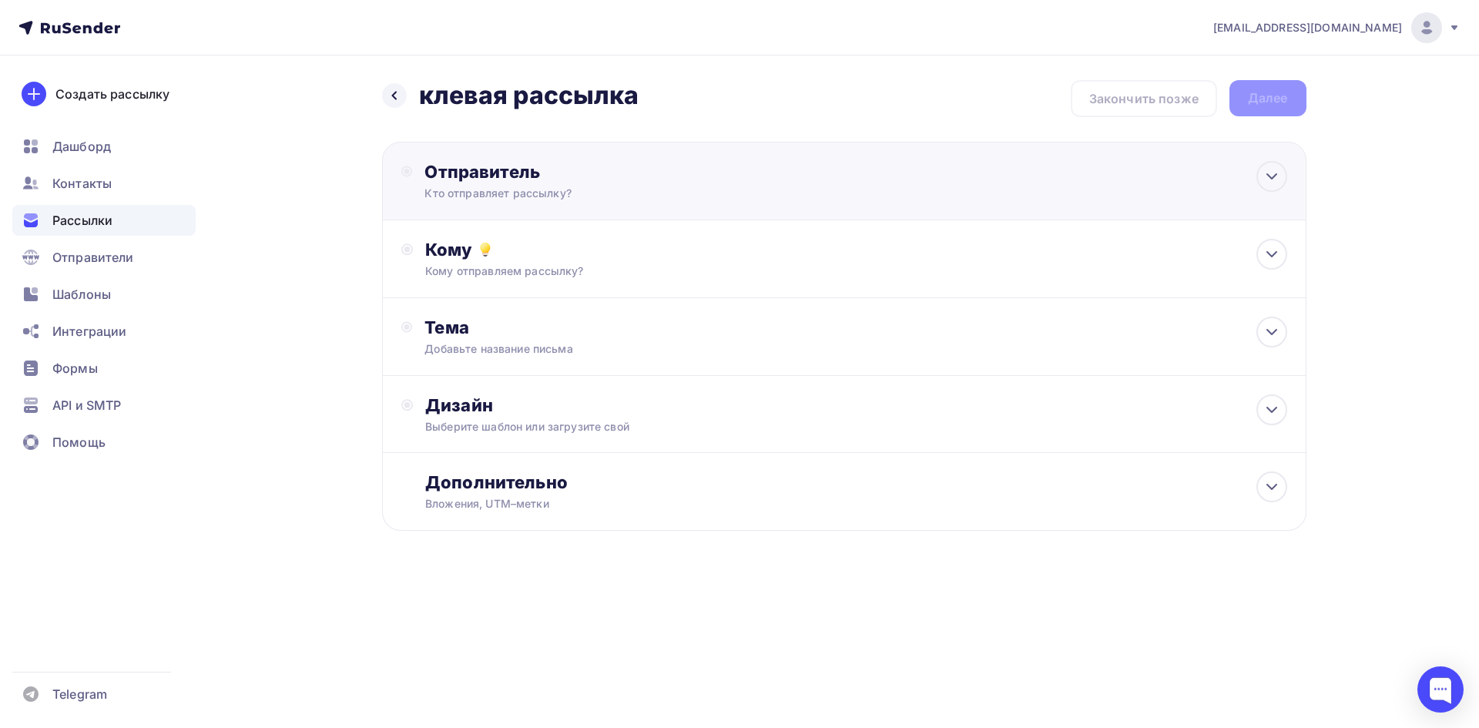
click at [491, 179] on div "Отправитель" at bounding box center [590, 172] width 333 height 22
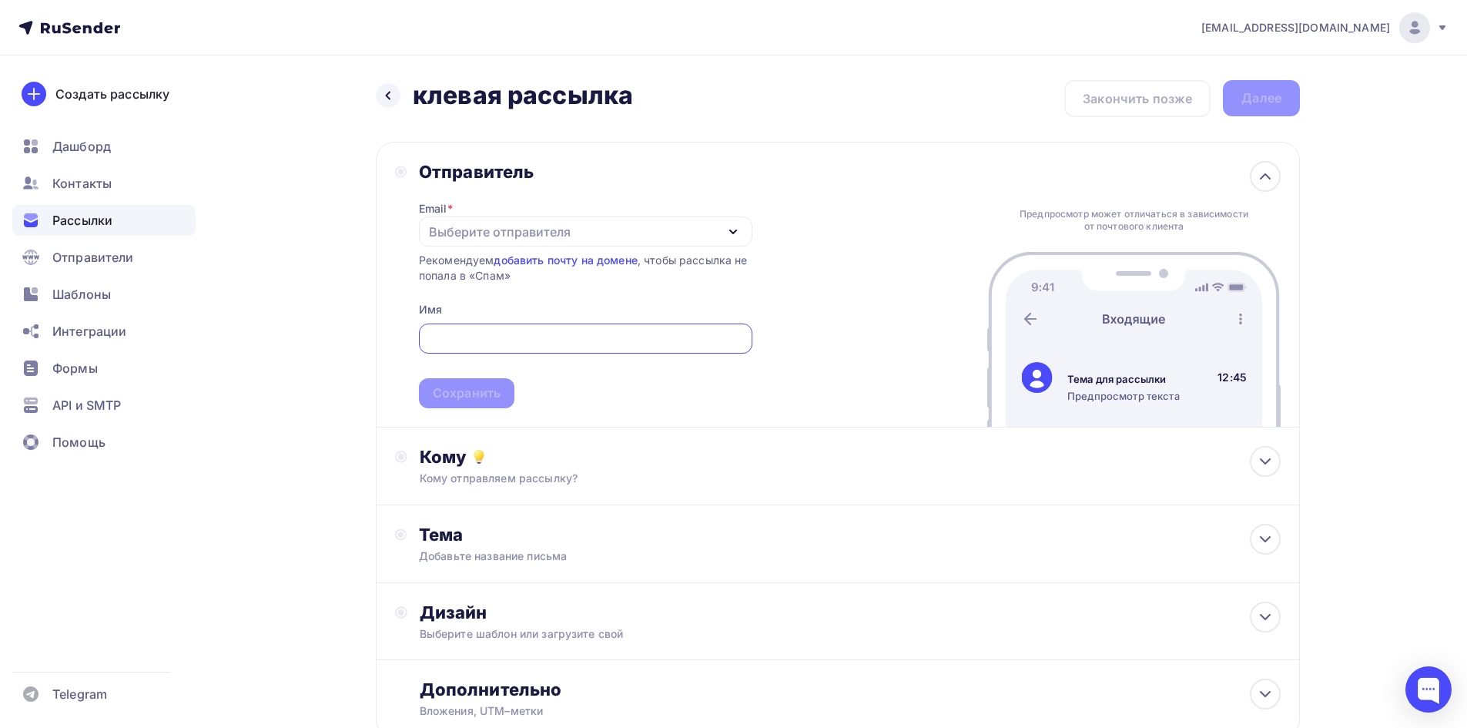
click at [485, 235] on div "Выберите отправителя" at bounding box center [500, 232] width 142 height 18
click at [493, 275] on div "[EMAIL_ADDRESS][DOMAIN_NAME]" at bounding box center [545, 276] width 216 height 18
click at [474, 339] on input "text" at bounding box center [585, 339] width 316 height 18
click at [538, 231] on div "[EMAIL_ADDRESS][DOMAIN_NAME]" at bounding box center [585, 231] width 333 height 30
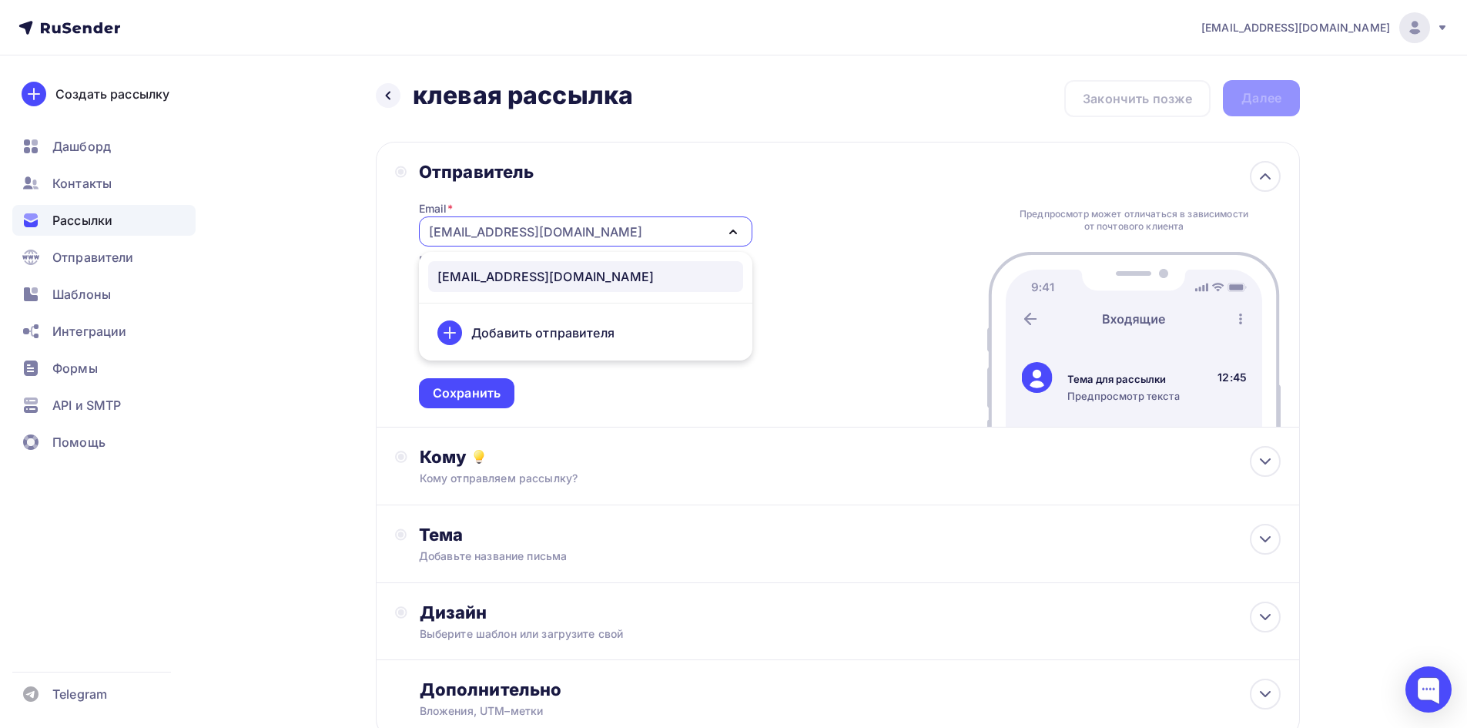
click at [384, 285] on div "Отправитель Email * [EMAIL_ADDRESS][DOMAIN_NAME] [EMAIL_ADDRESS][DOMAIN_NAME] Д…" at bounding box center [838, 285] width 924 height 286
click at [467, 461] on div "Кому" at bounding box center [850, 457] width 861 height 22
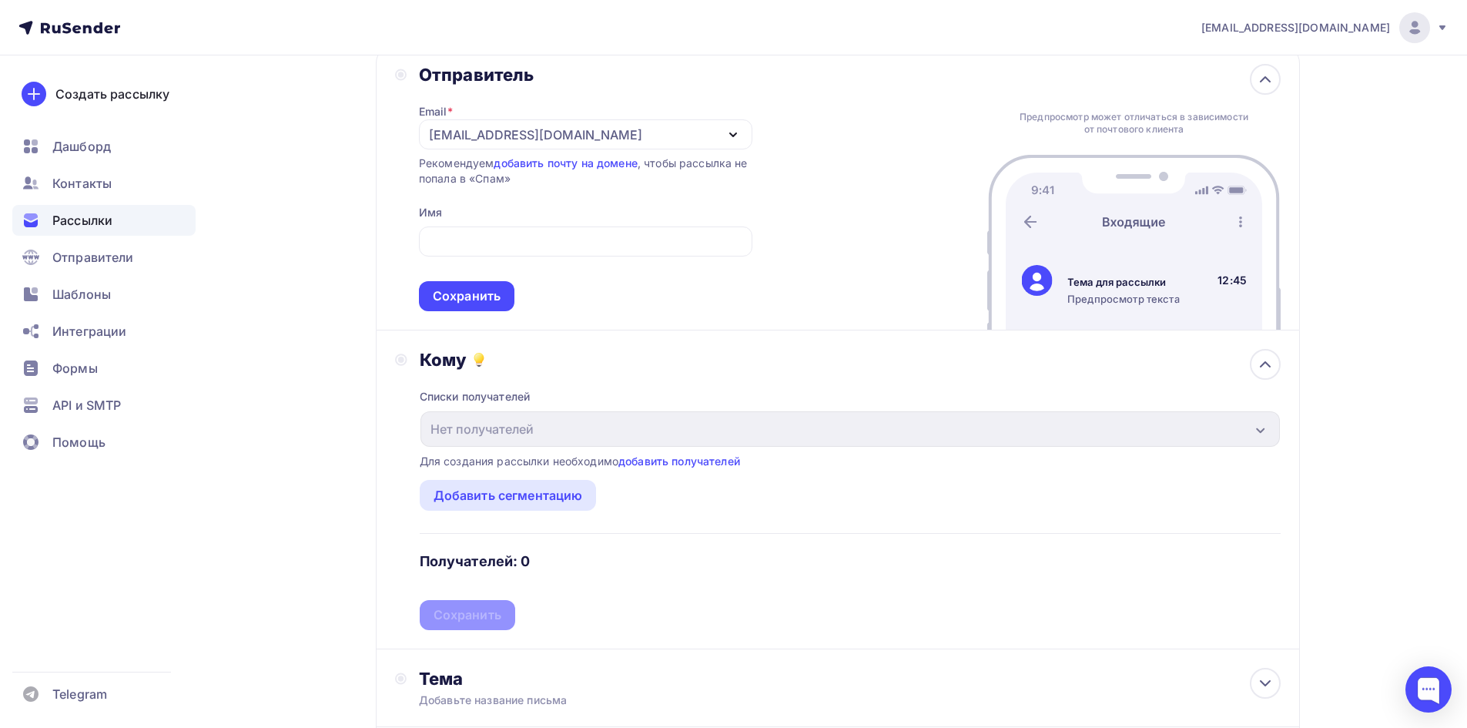
scroll to position [231, 0]
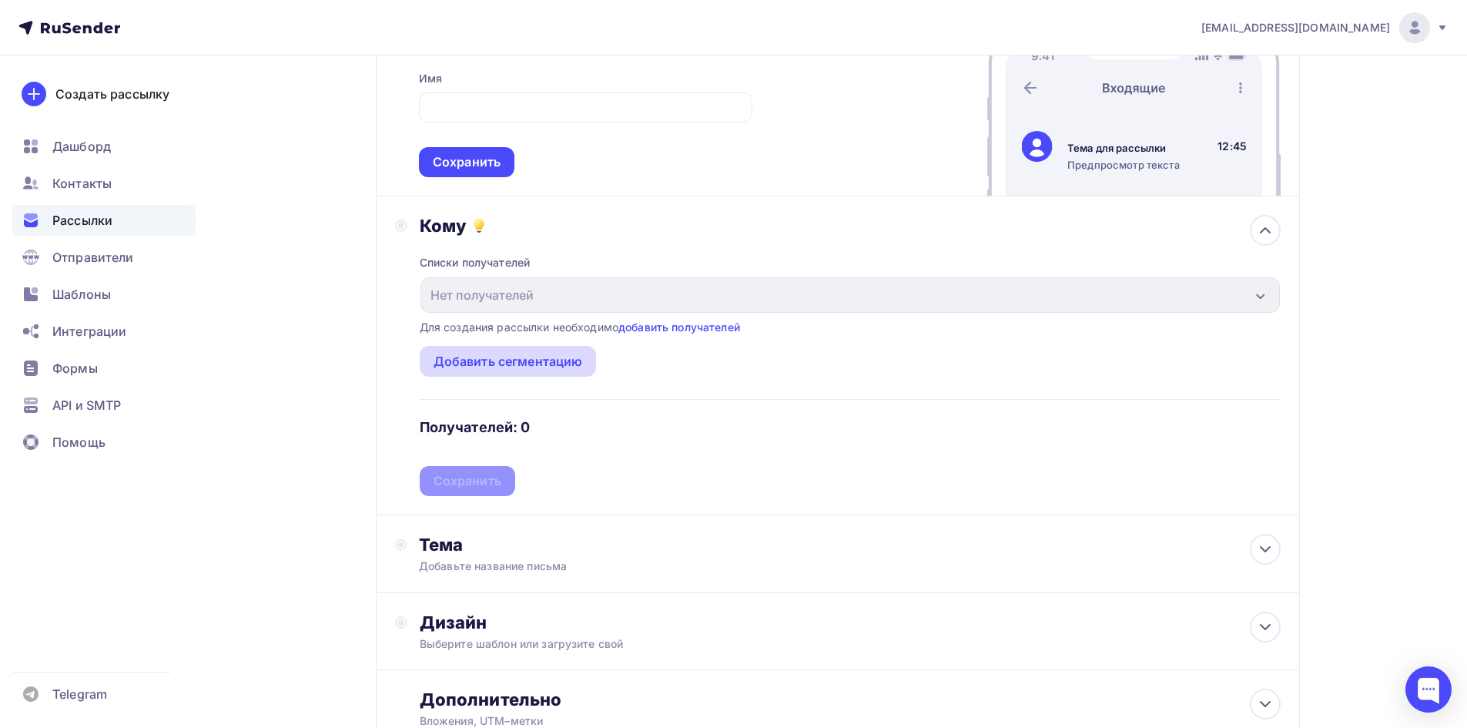
click at [491, 357] on div "Добавить сегментацию" at bounding box center [508, 361] width 149 height 18
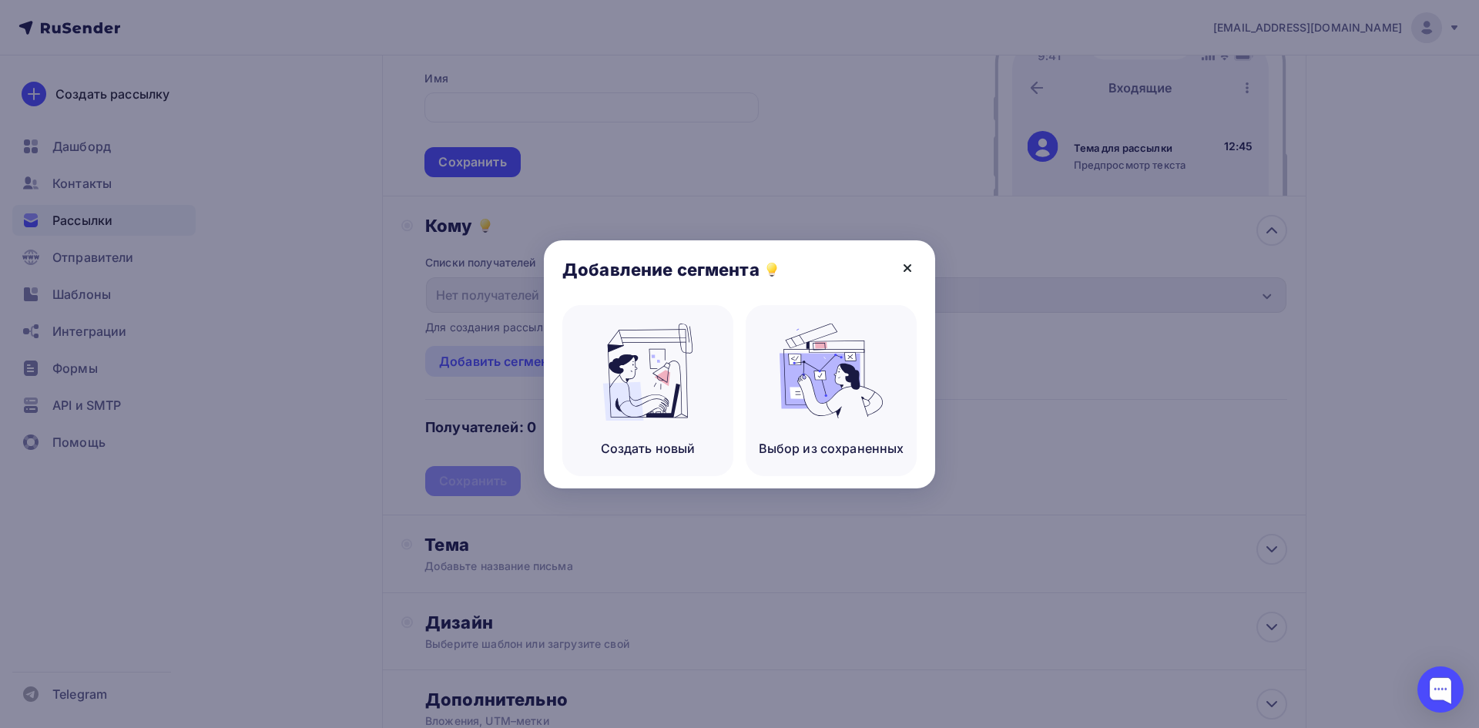
click at [909, 270] on icon at bounding box center [907, 268] width 18 height 18
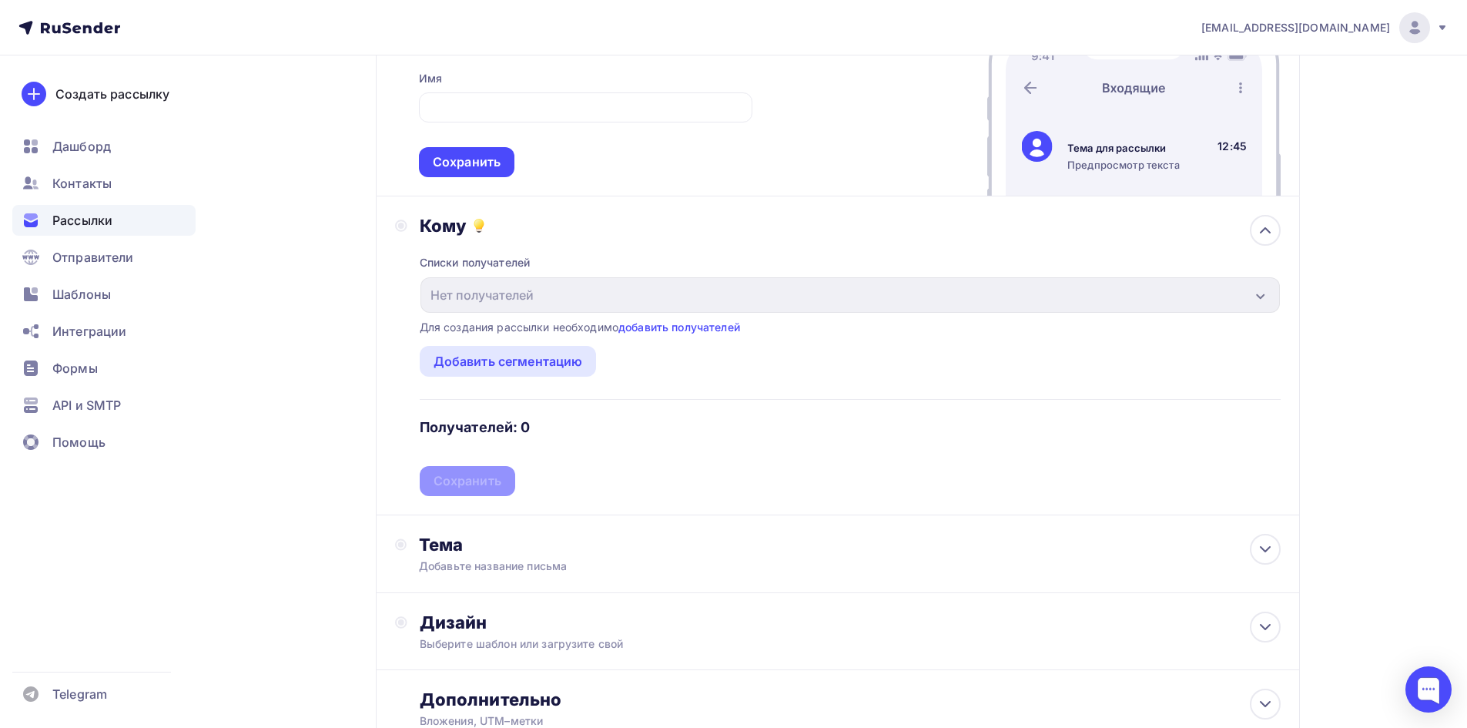
click at [1180, 301] on div at bounding box center [733, 364] width 1467 height 728
click at [677, 323] on link "добавить получателей" at bounding box center [679, 326] width 122 height 13
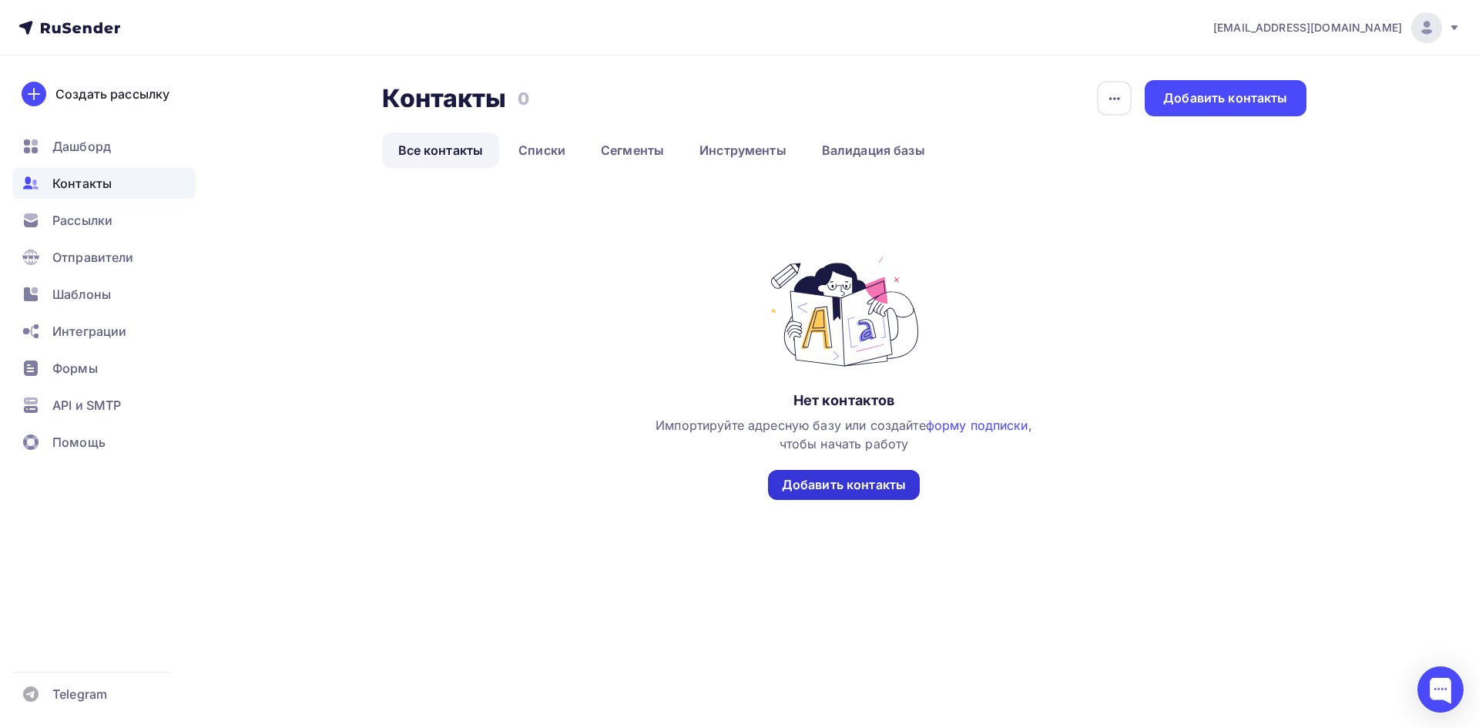
click at [846, 488] on div "Добавить контакты" at bounding box center [844, 485] width 124 height 18
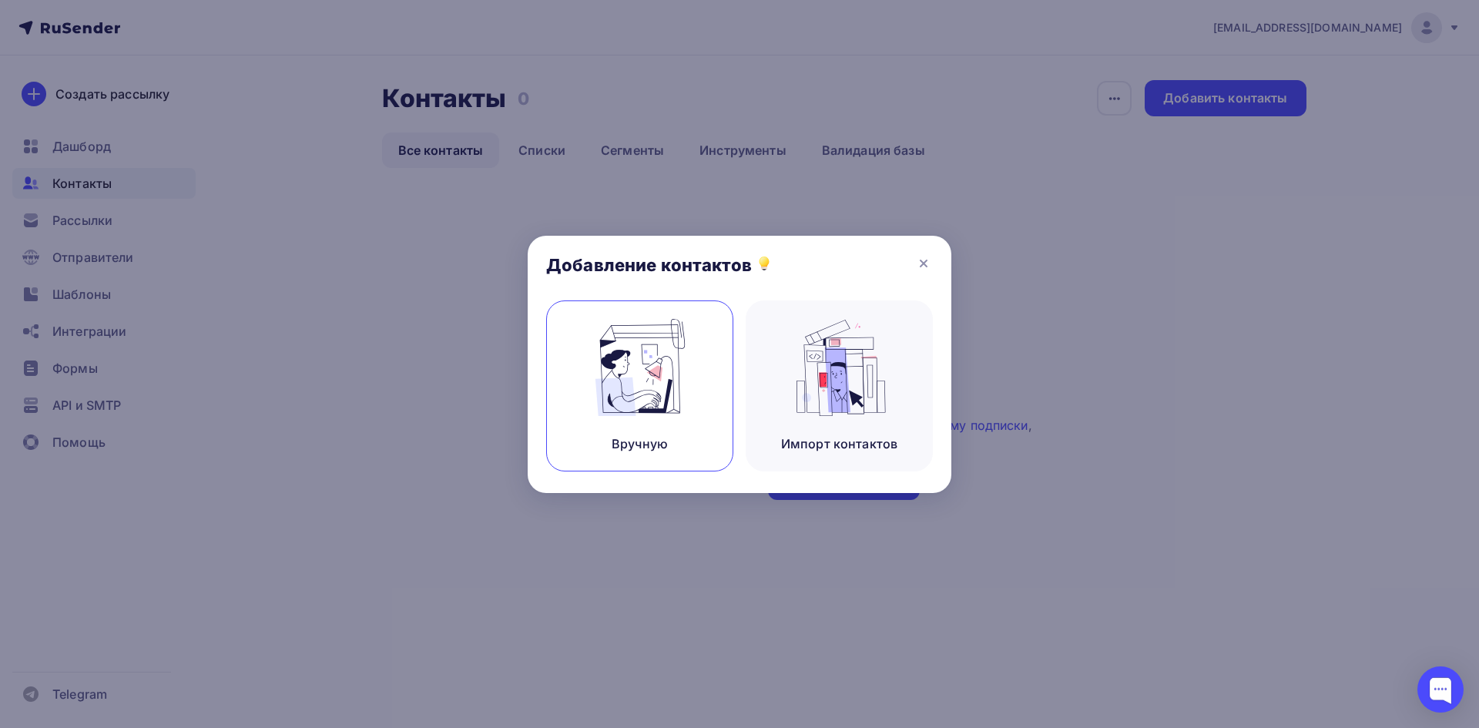
click at [682, 382] on img at bounding box center [639, 367] width 103 height 97
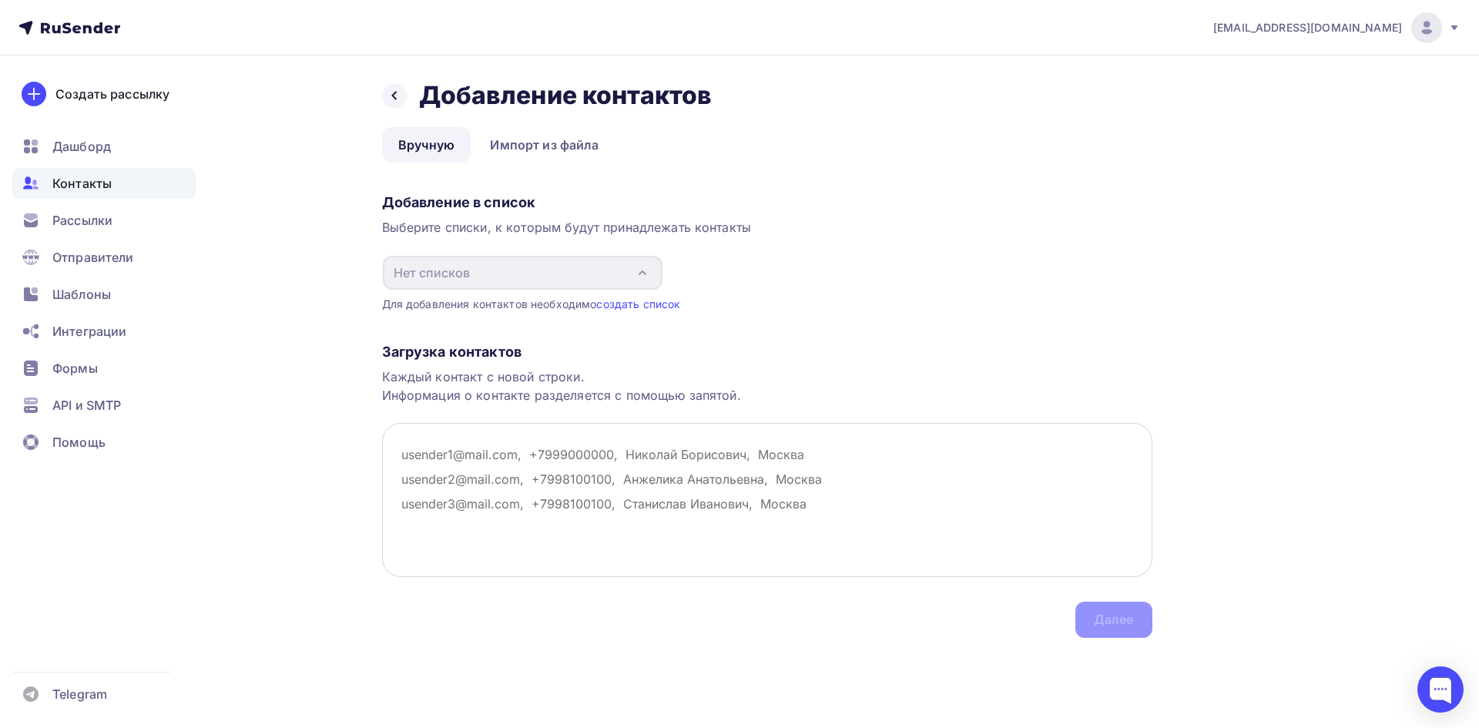
click at [531, 458] on textarea at bounding box center [767, 500] width 770 height 154
click at [526, 149] on link "Импорт из файла" at bounding box center [544, 144] width 141 height 35
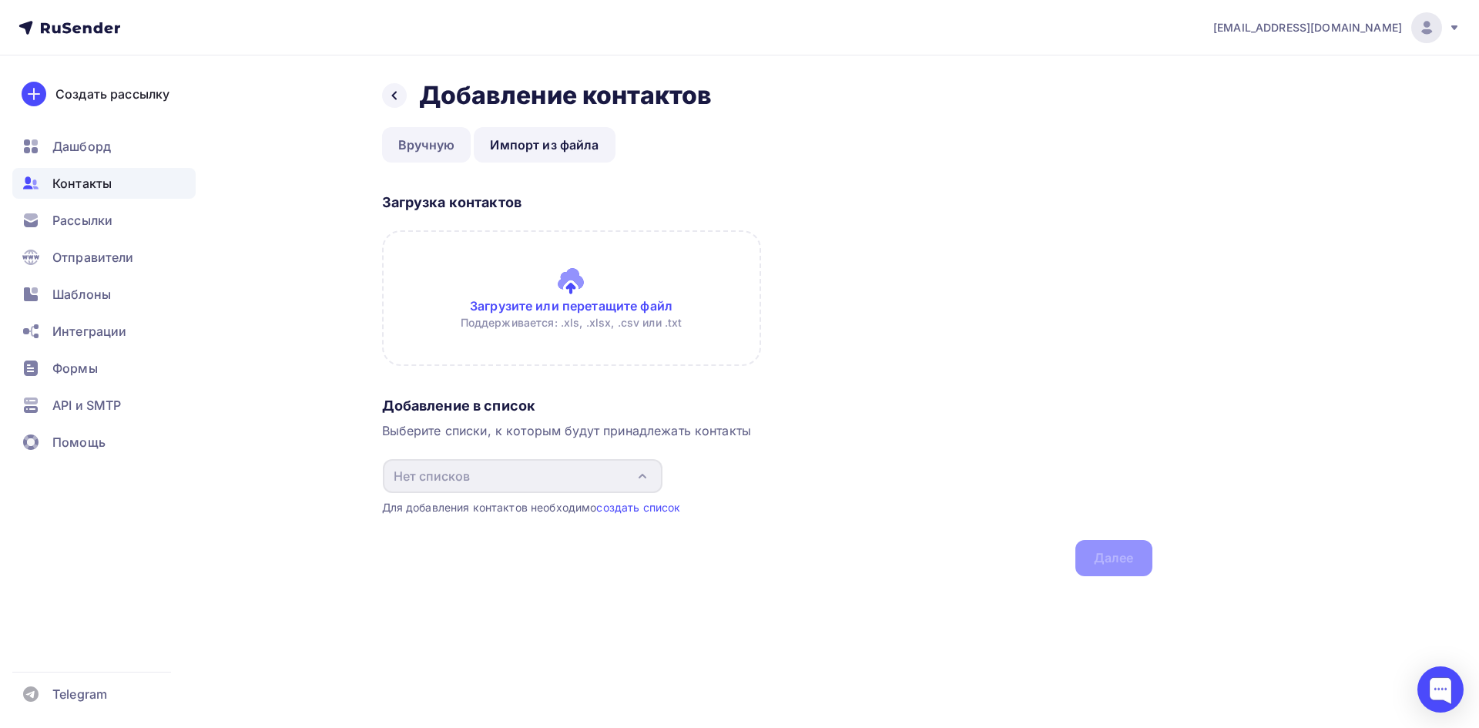
click at [436, 145] on link "Вручную" at bounding box center [426, 144] width 89 height 35
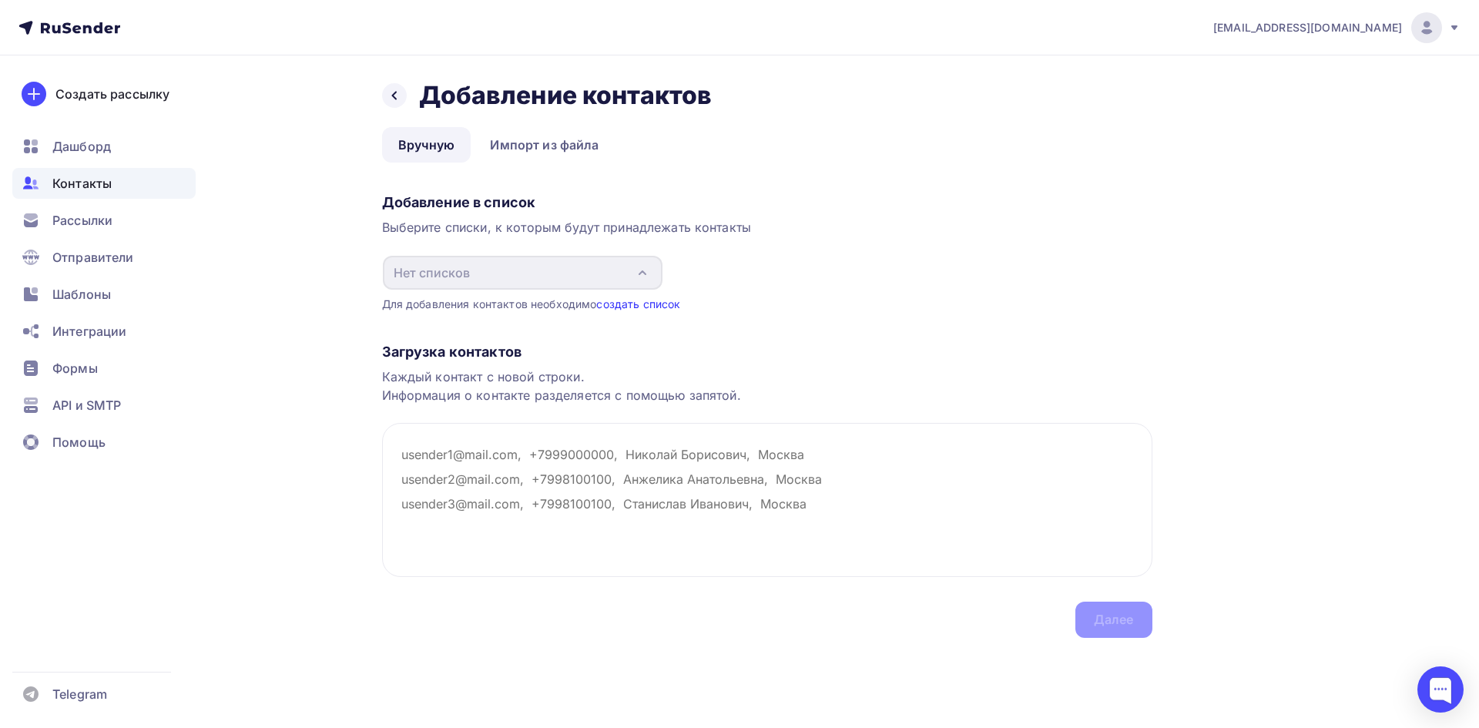
click at [631, 307] on link "создать список" at bounding box center [638, 303] width 84 height 13
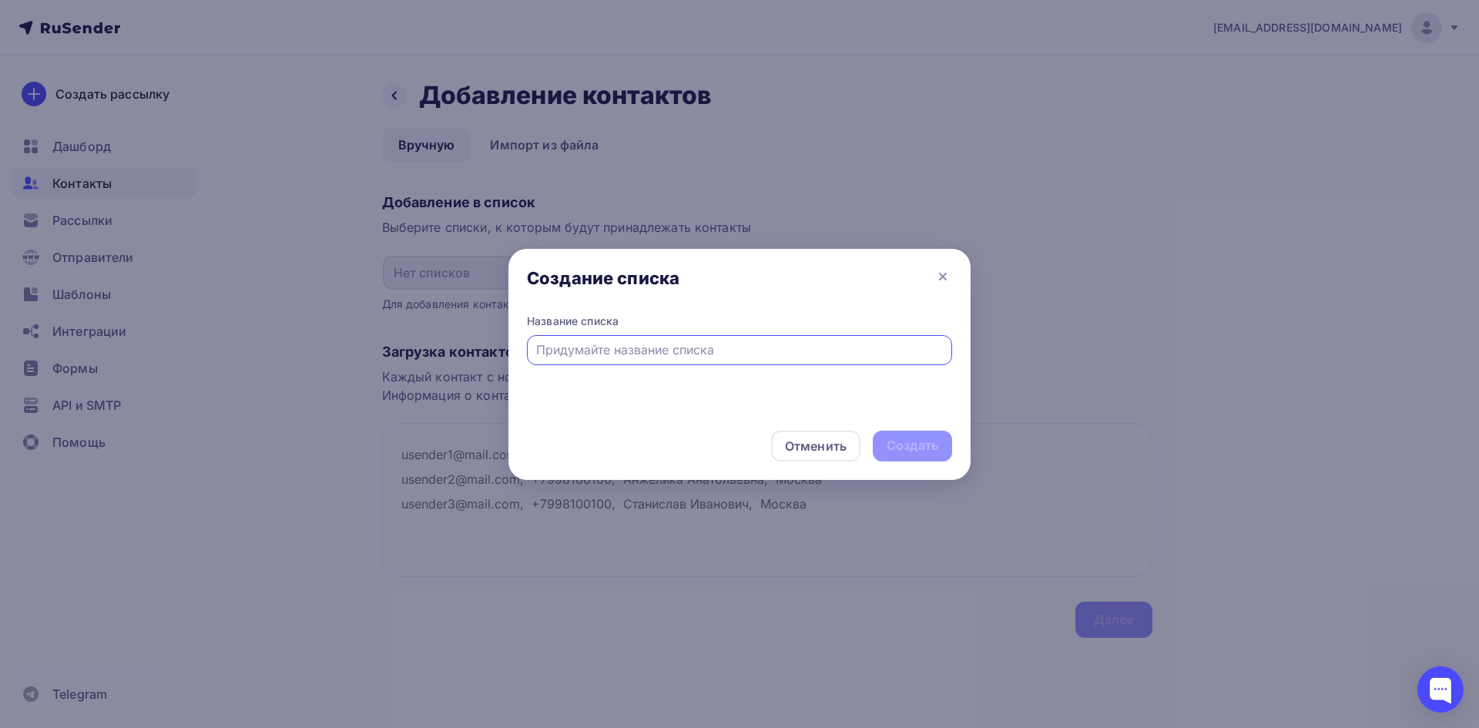
click at [656, 350] on input "text" at bounding box center [739, 349] width 407 height 18
type input "еее"
click at [915, 441] on div "Создать" at bounding box center [912, 446] width 52 height 18
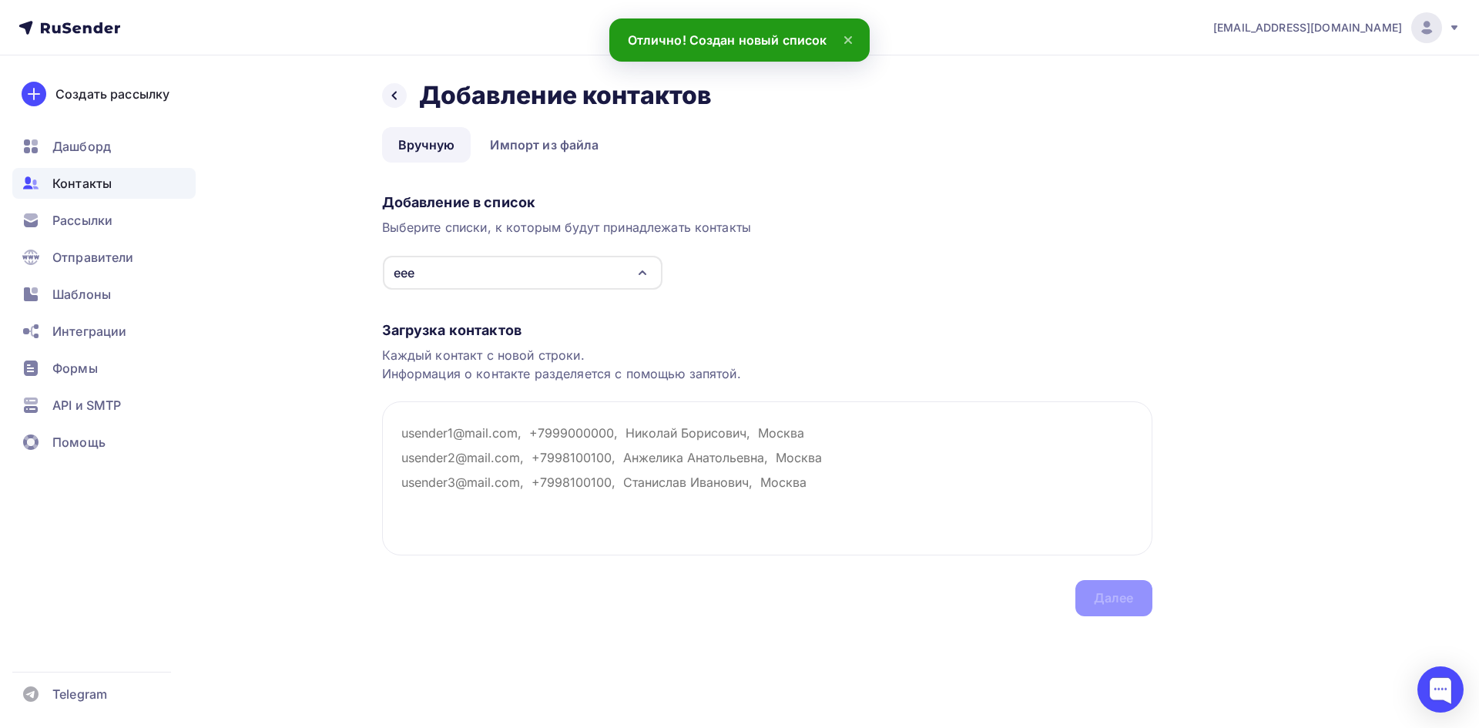
click at [495, 273] on div "еее" at bounding box center [523, 273] width 280 height 34
drag, startPoint x: 279, startPoint y: 327, endPoint x: 298, endPoint y: 340, distance: 23.3
click at [281, 331] on div "Назад Добавление контактов Добавление контактов Вручную Импорт из файла Вручную…" at bounding box center [740, 366] width 1262 height 622
click at [470, 422] on textarea at bounding box center [767, 478] width 770 height 154
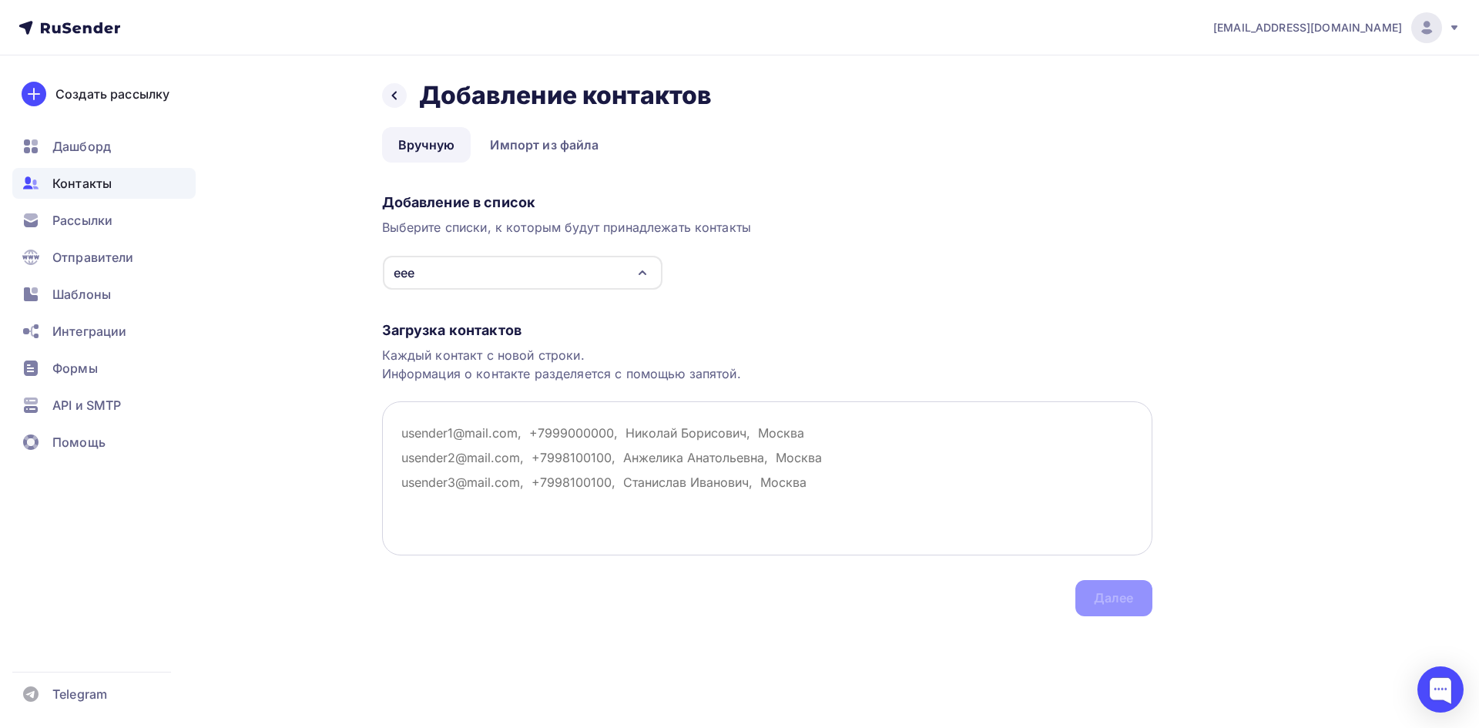
click at [451, 430] on textarea at bounding box center [767, 478] width 770 height 154
paste textarea "[DOMAIN_NAME]"
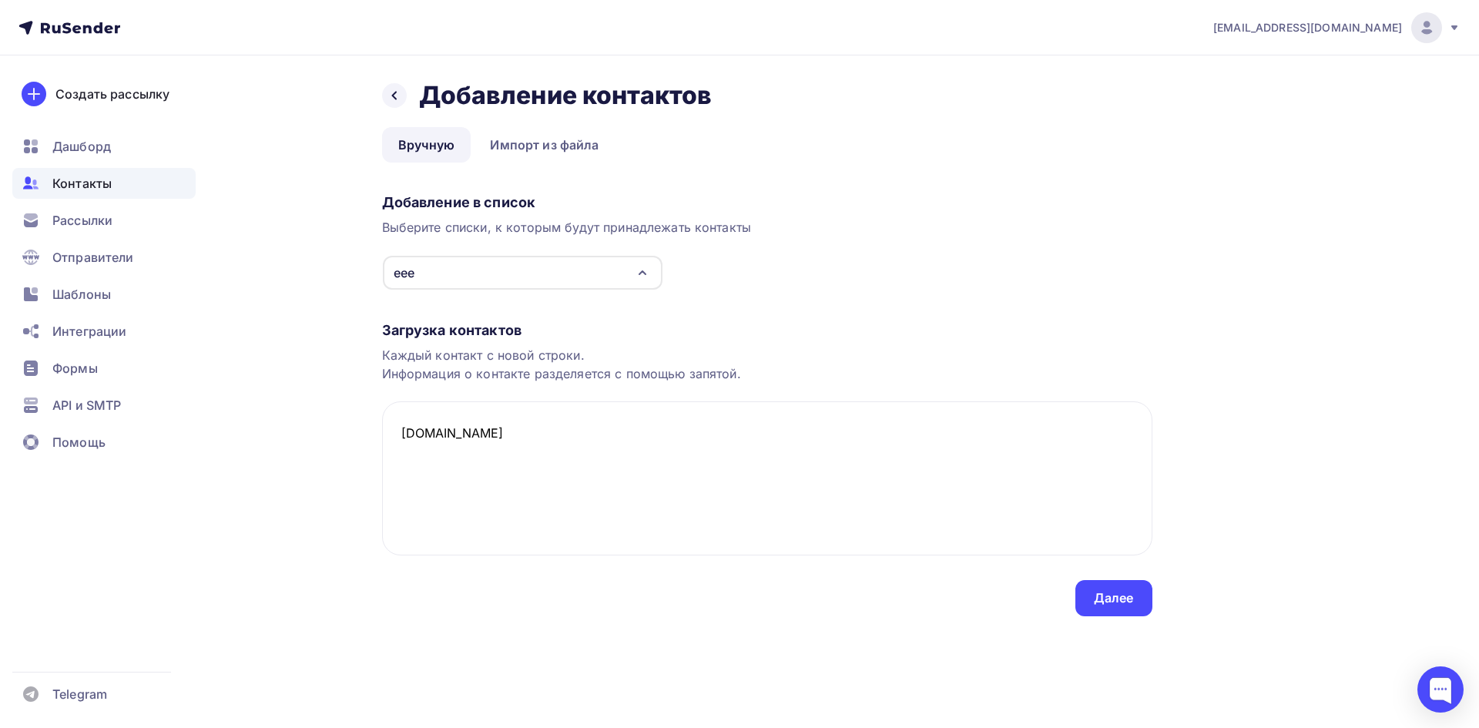
drag, startPoint x: 434, startPoint y: 275, endPoint x: 392, endPoint y: 270, distance: 42.6
click at [389, 270] on div "еее" at bounding box center [523, 273] width 280 height 34
type textarea "[DOMAIN_NAME]"
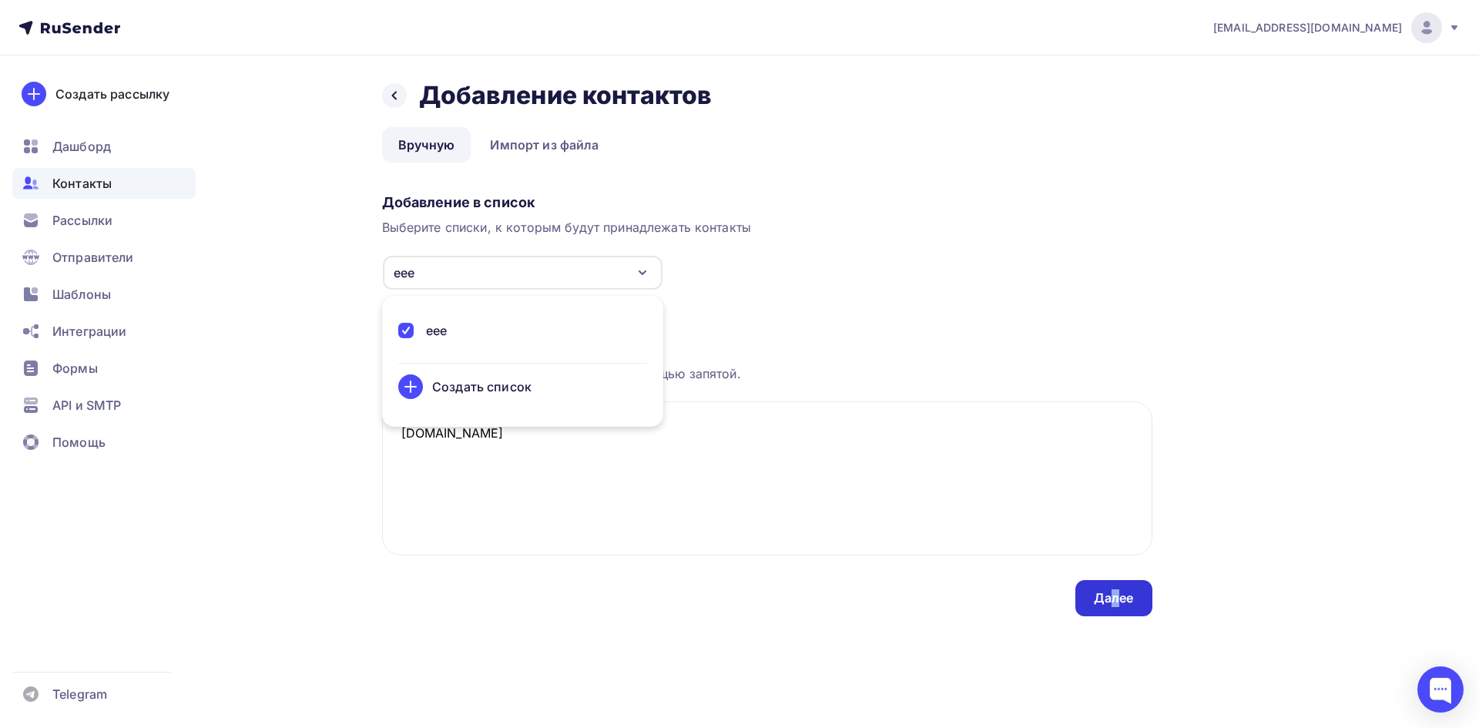
drag, startPoint x: 1113, startPoint y: 599, endPoint x: 1122, endPoint y: 602, distance: 9.7
click at [1121, 603] on div "Далее" at bounding box center [1114, 598] width 40 height 18
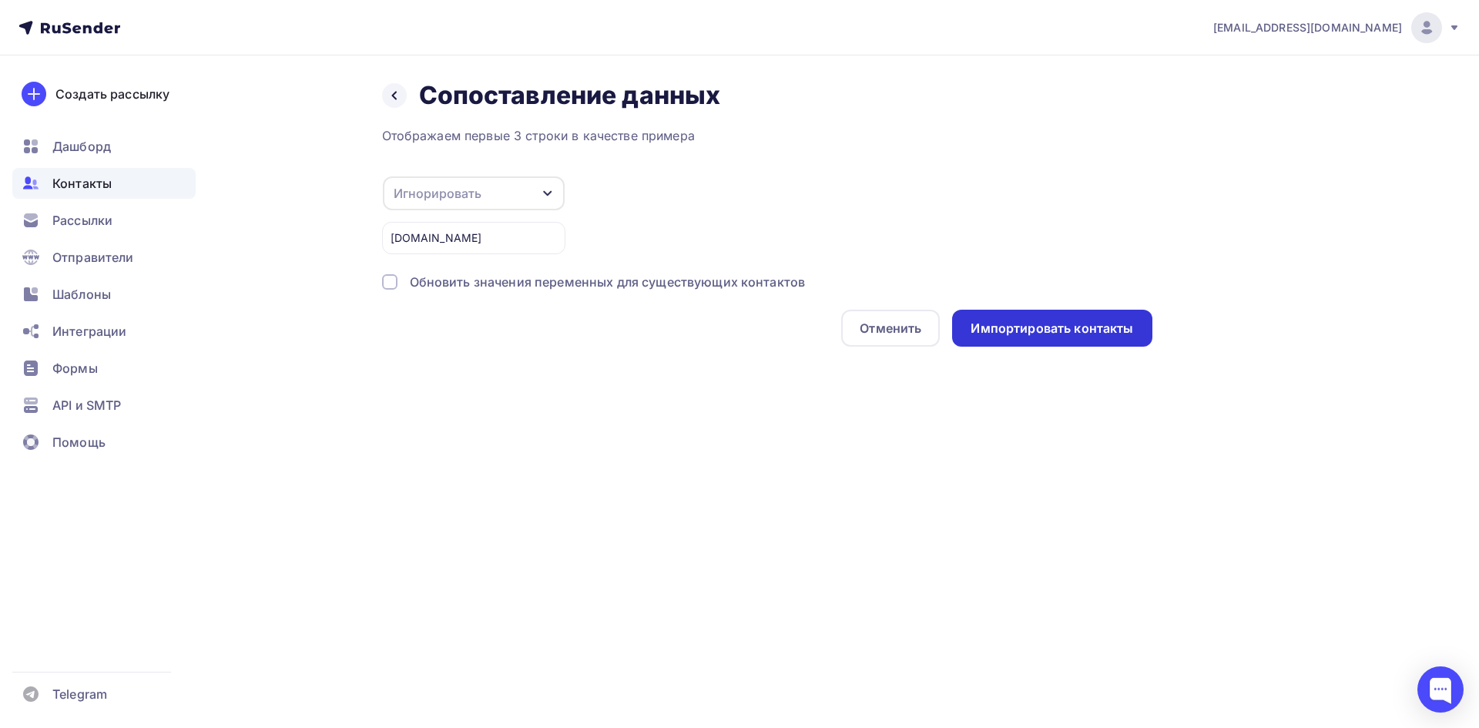
click at [1038, 330] on div "Импортировать контакты" at bounding box center [1051, 329] width 162 height 18
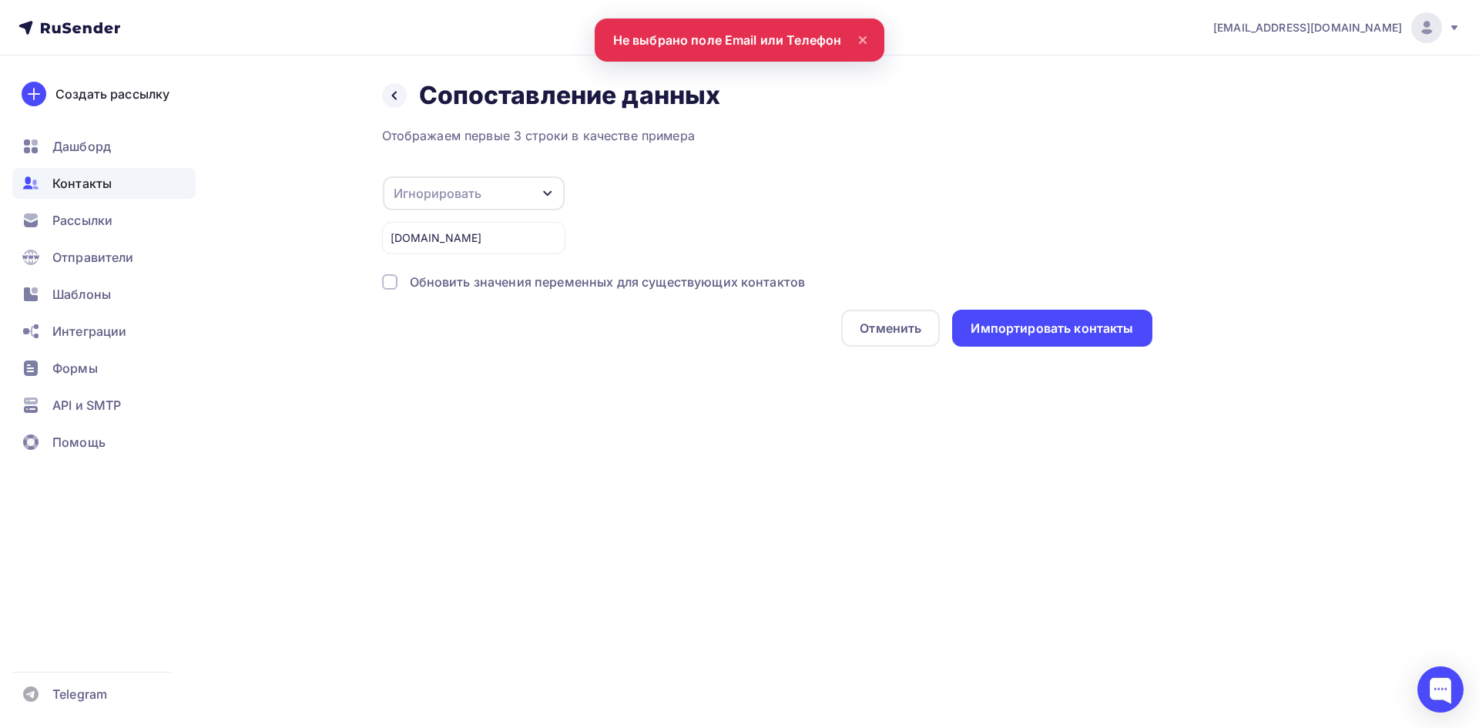
click at [476, 197] on div "Игнорировать" at bounding box center [438, 193] width 88 height 18
drag, startPoint x: 780, startPoint y: 195, endPoint x: 793, endPoint y: 202, distance: 14.8
click at [784, 197] on div "Игнорировать Игнорировать Email Имя Телефон Создать поле [DOMAIN_NAME]" at bounding box center [767, 215] width 770 height 79
click at [451, 178] on button "Игнорировать" at bounding box center [473, 193] width 183 height 35
click at [453, 135] on link "Игнорировать" at bounding box center [449, 125] width 108 height 31
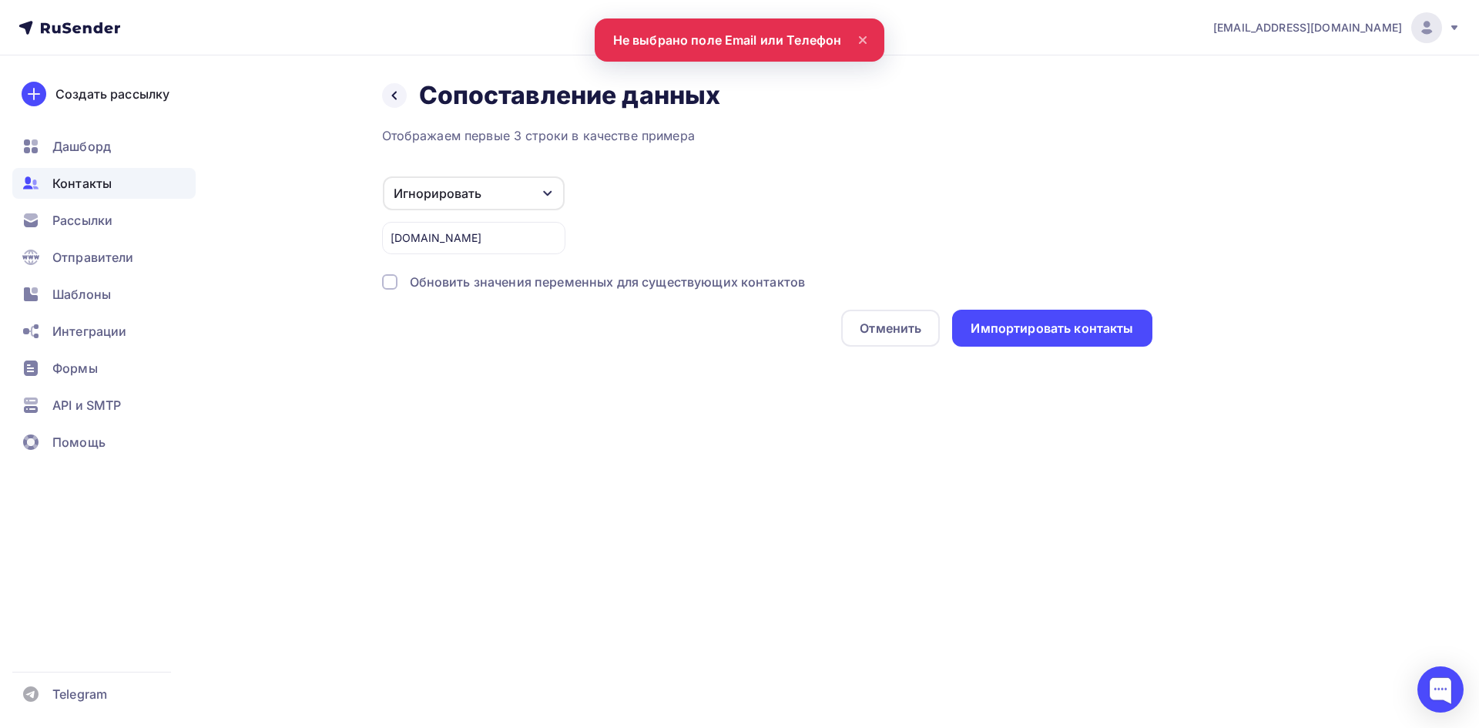
click at [464, 189] on div "Игнорировать" at bounding box center [438, 193] width 88 height 18
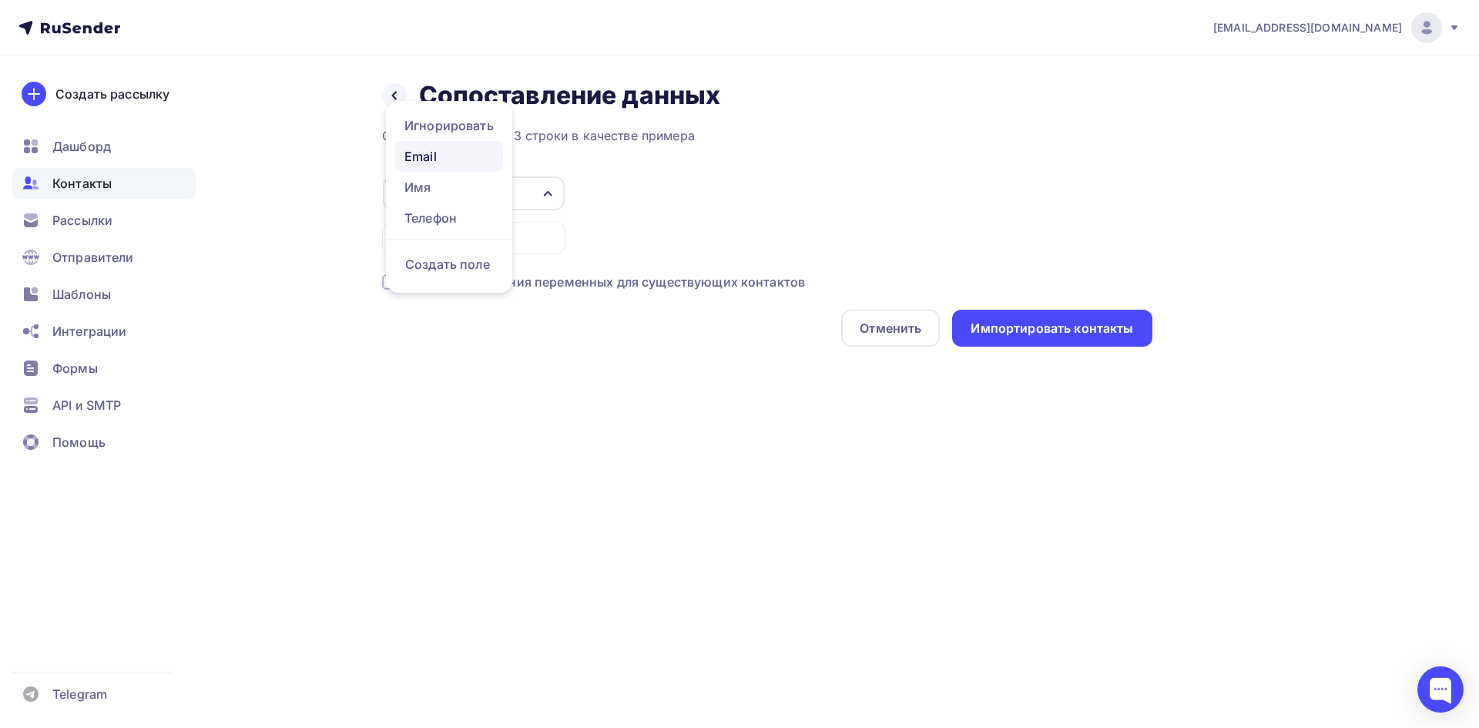
click at [457, 159] on div "Email" at bounding box center [448, 156] width 89 height 18
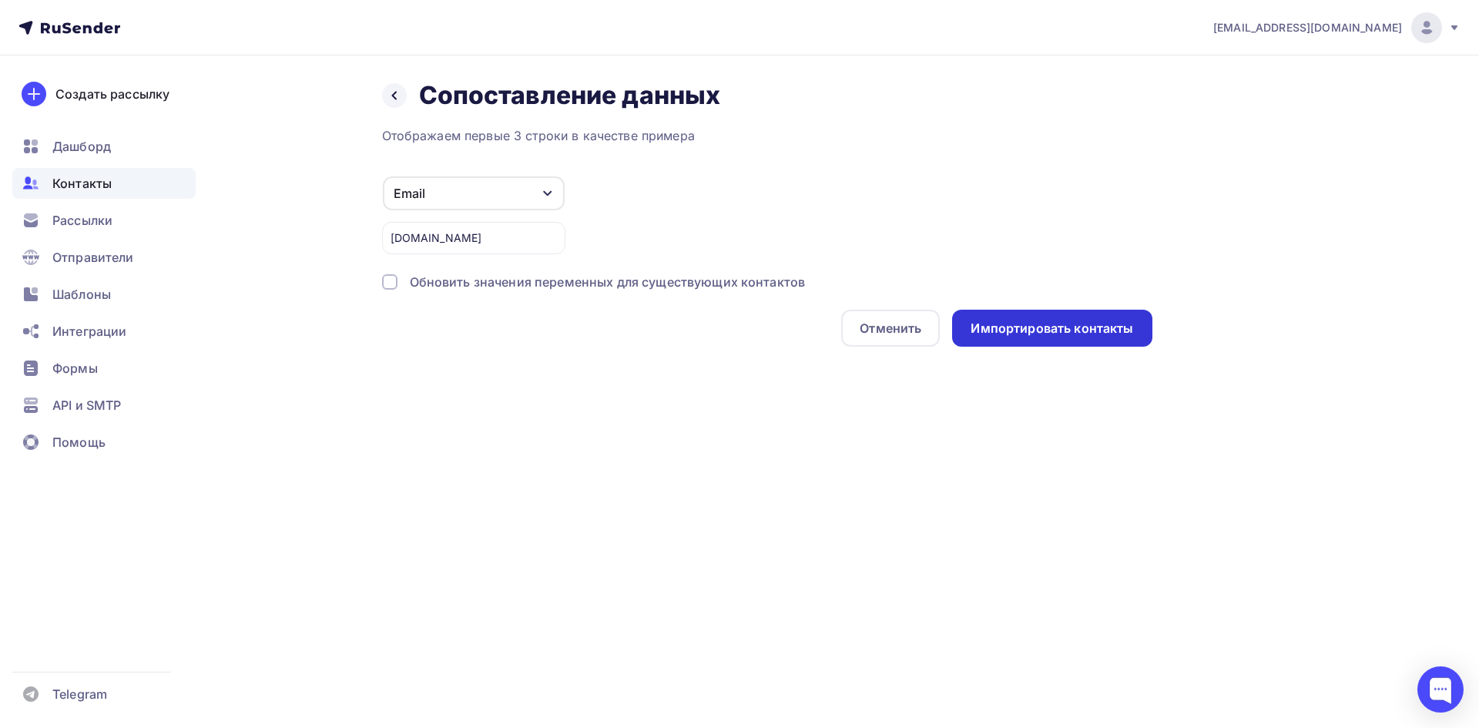
click at [1037, 330] on div "Импортировать контакты" at bounding box center [1051, 329] width 162 height 18
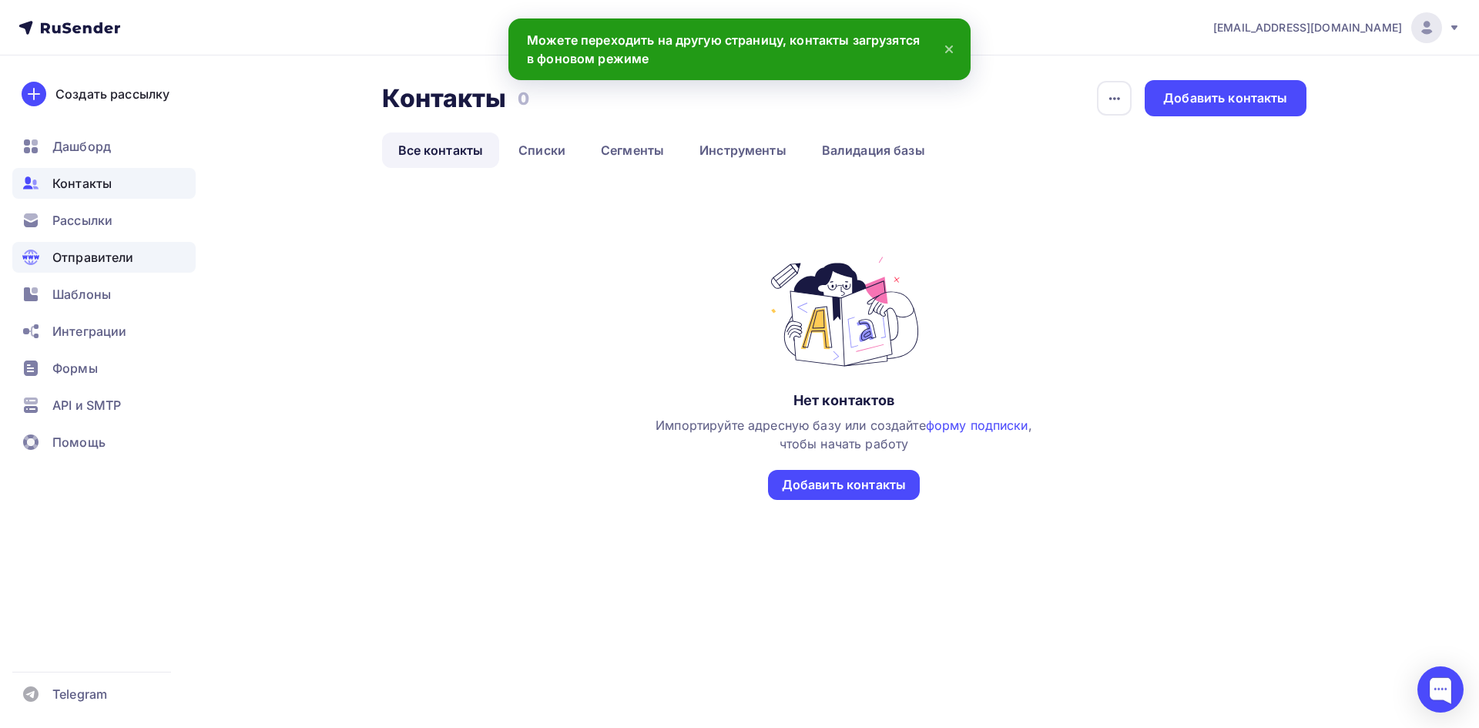
click at [93, 254] on span "Отправители" at bounding box center [93, 257] width 82 height 18
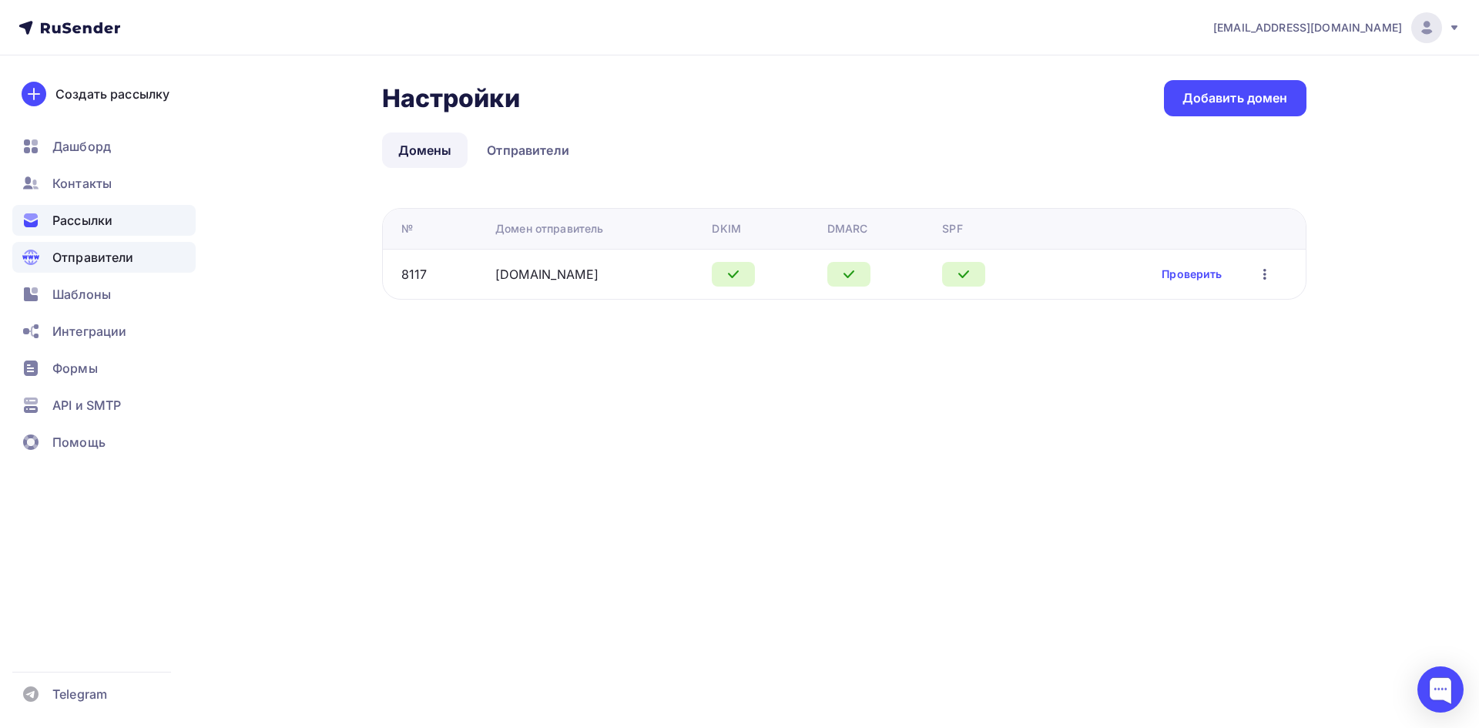
click at [75, 224] on span "Рассылки" at bounding box center [82, 220] width 60 height 18
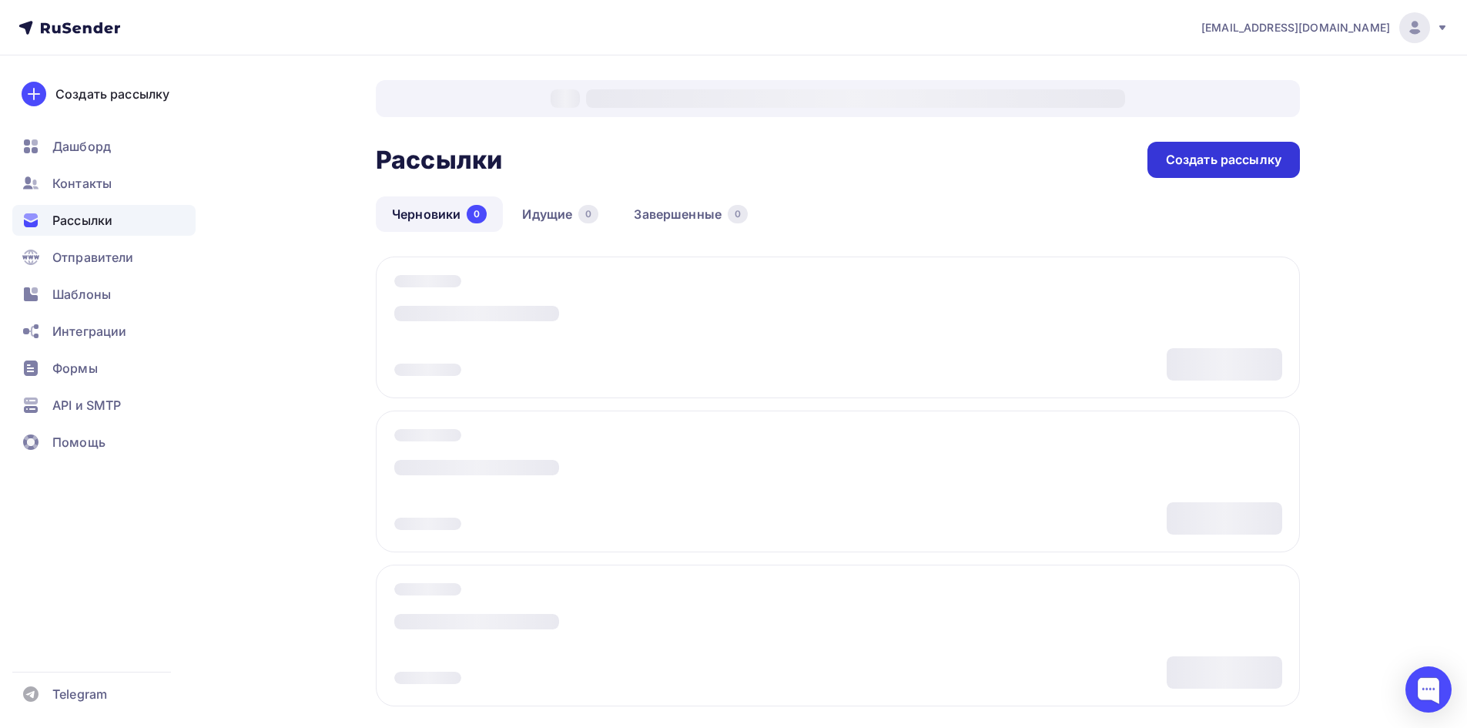
click at [1230, 154] on div "Создать рассылку" at bounding box center [1224, 160] width 116 height 18
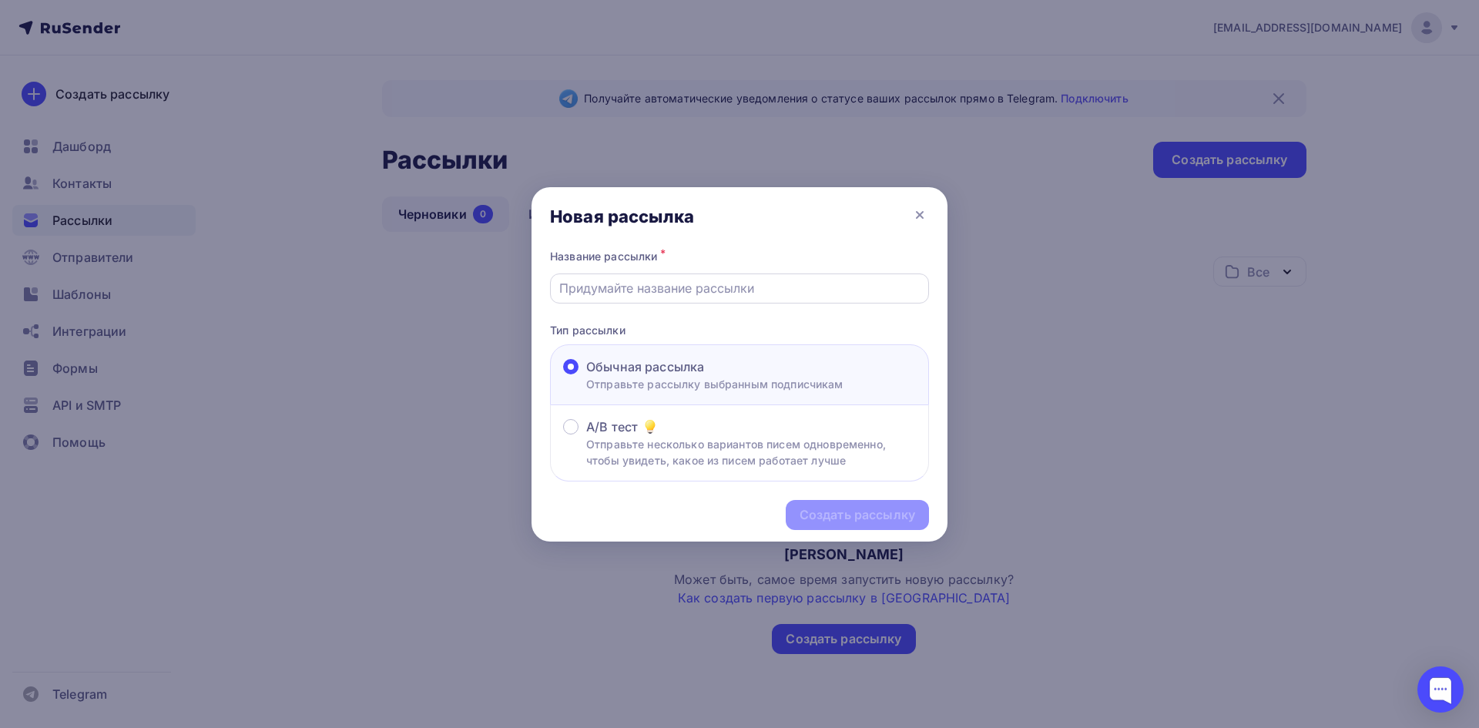
click at [628, 293] on input "text" at bounding box center [739, 288] width 361 height 18
type input "клевая рассылка"
click at [847, 504] on div "Создать рассылку" at bounding box center [857, 515] width 143 height 30
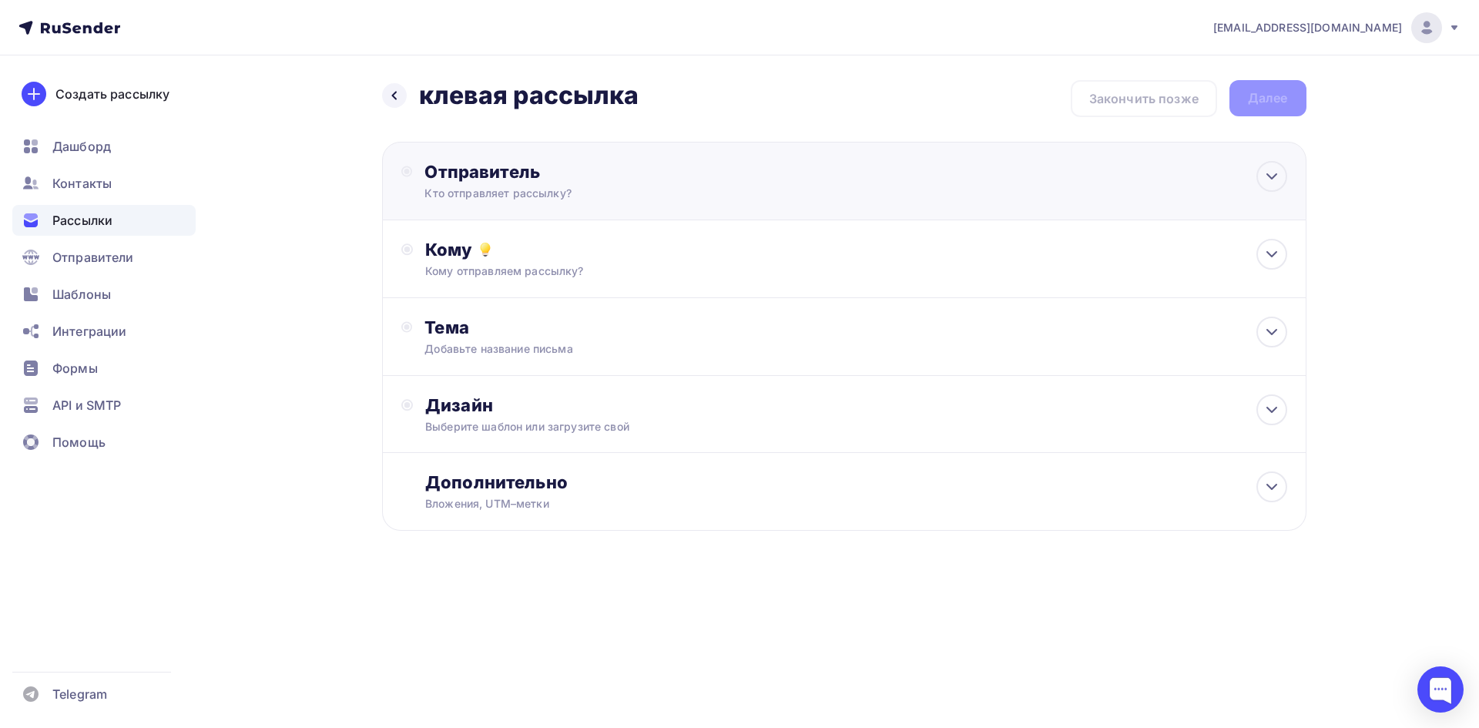
drag, startPoint x: 507, startPoint y: 182, endPoint x: 511, endPoint y: 196, distance: 14.6
click at [508, 183] on div "Отправитель Кто отправляет рассылку? Email * Выберите отправителя [EMAIL_ADDRES…" at bounding box center [590, 181] width 333 height 40
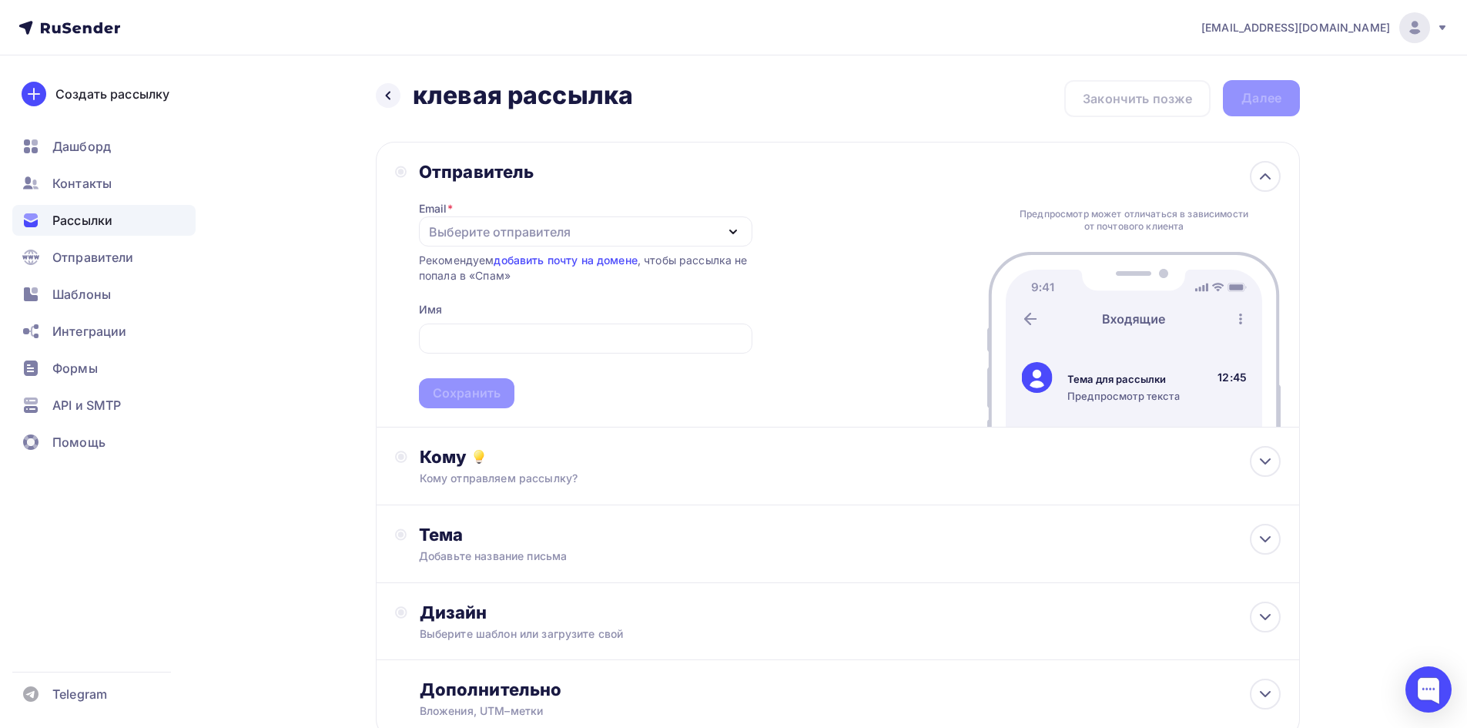
click at [484, 246] on div "Email * Выберите отправителя [EMAIL_ADDRESS][DOMAIN_NAME] Добавить отправителя …" at bounding box center [585, 296] width 333 height 226
click at [495, 233] on div "Выберите отправителя" at bounding box center [500, 232] width 142 height 18
click at [494, 270] on div "[EMAIL_ADDRESS][DOMAIN_NAME]" at bounding box center [545, 276] width 216 height 18
click at [477, 336] on input "text" at bounding box center [585, 339] width 316 height 18
paste input "[DOMAIN_NAME]"
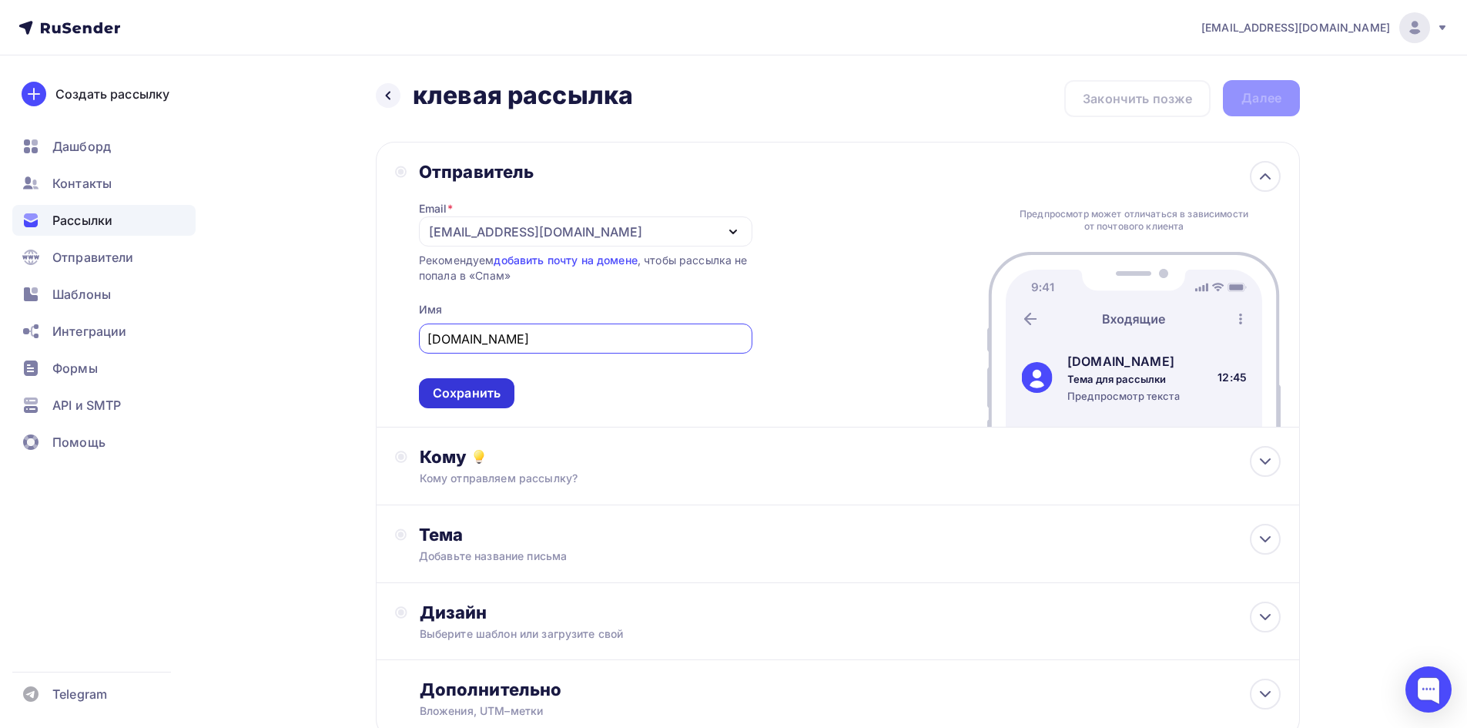
type input "[DOMAIN_NAME]"
click at [480, 385] on div "Сохранить" at bounding box center [467, 393] width 68 height 18
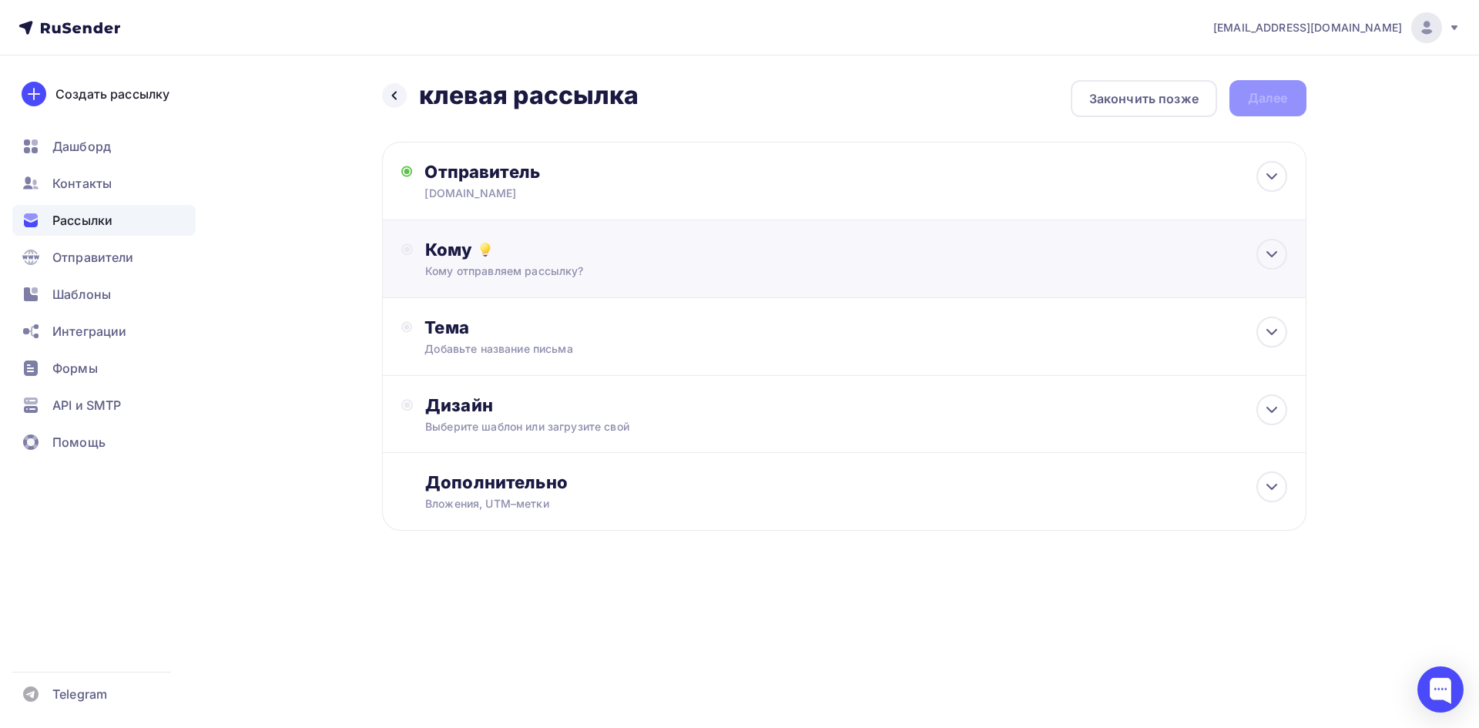
click at [468, 273] on div "Кому отправляем рассылку?" at bounding box center [813, 270] width 776 height 15
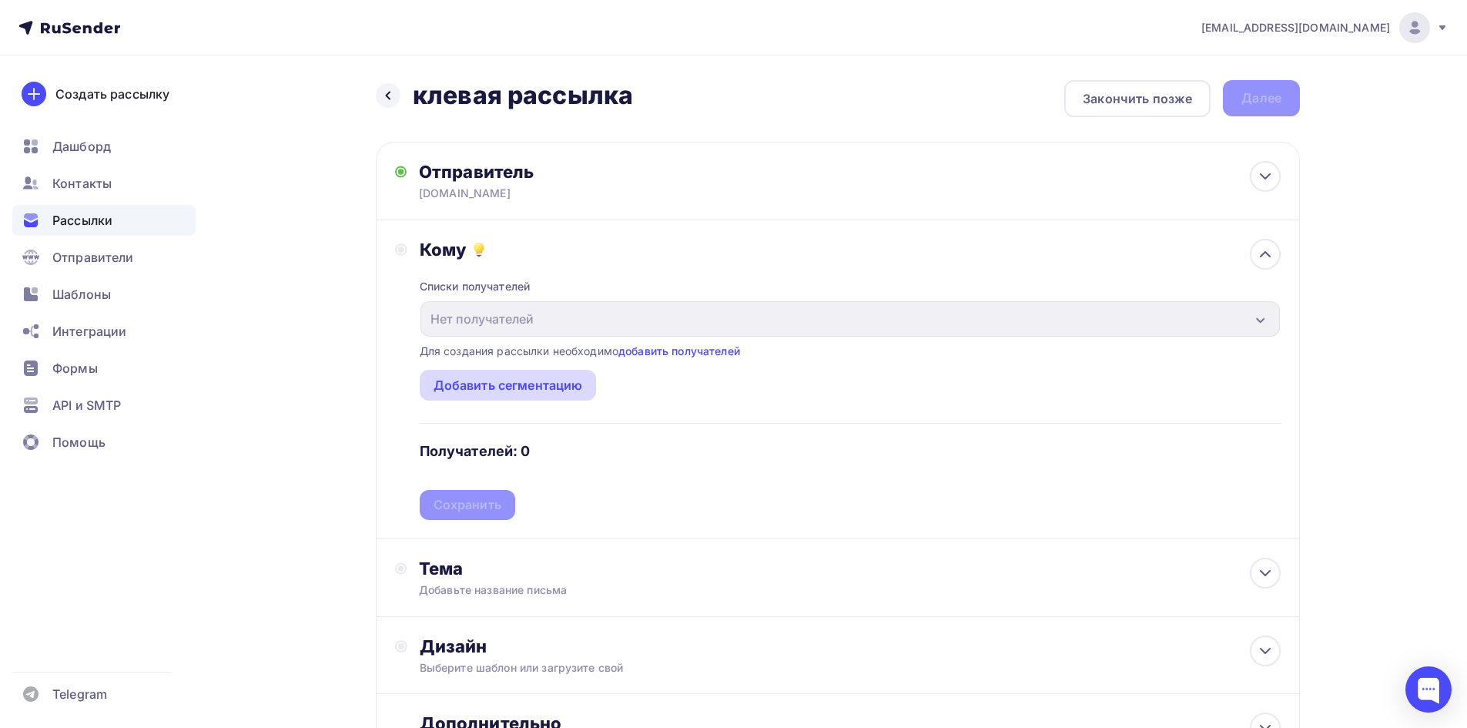
click at [488, 381] on div "Добавить сегментацию" at bounding box center [508, 385] width 149 height 18
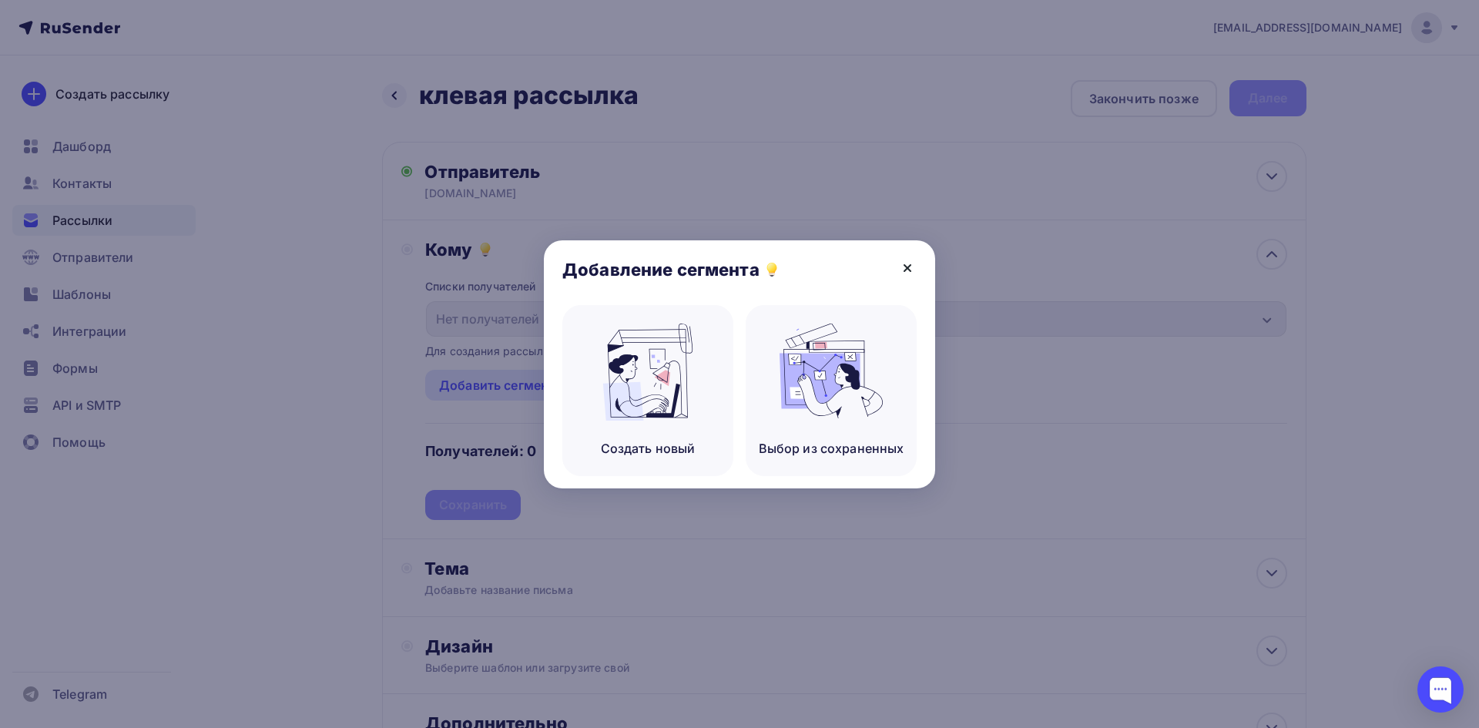
click at [916, 260] on div "Добавление сегмента" at bounding box center [739, 272] width 391 height 65
drag, startPoint x: 913, startPoint y: 262, endPoint x: 902, endPoint y: 271, distance: 14.2
click at [911, 263] on icon at bounding box center [907, 268] width 18 height 18
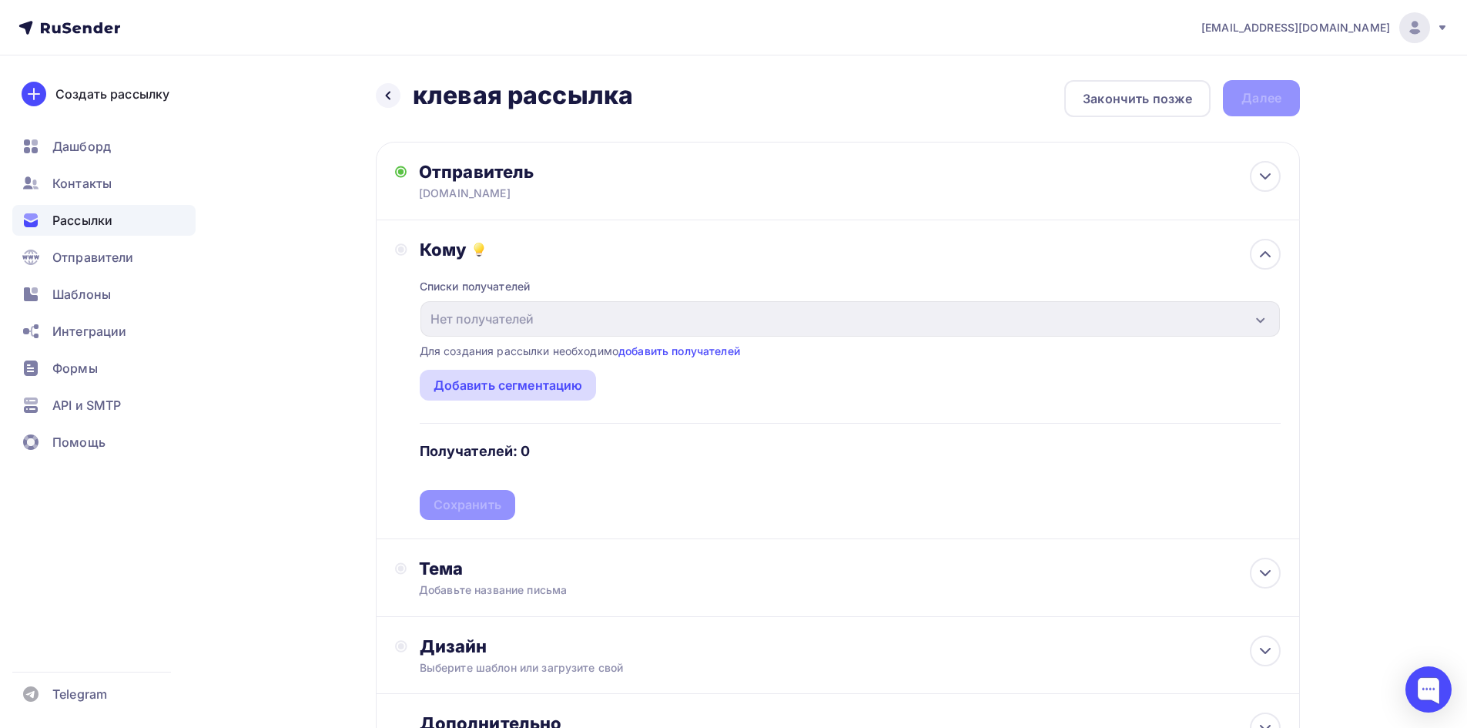
click at [538, 381] on div "Добавить сегментацию" at bounding box center [508, 385] width 149 height 18
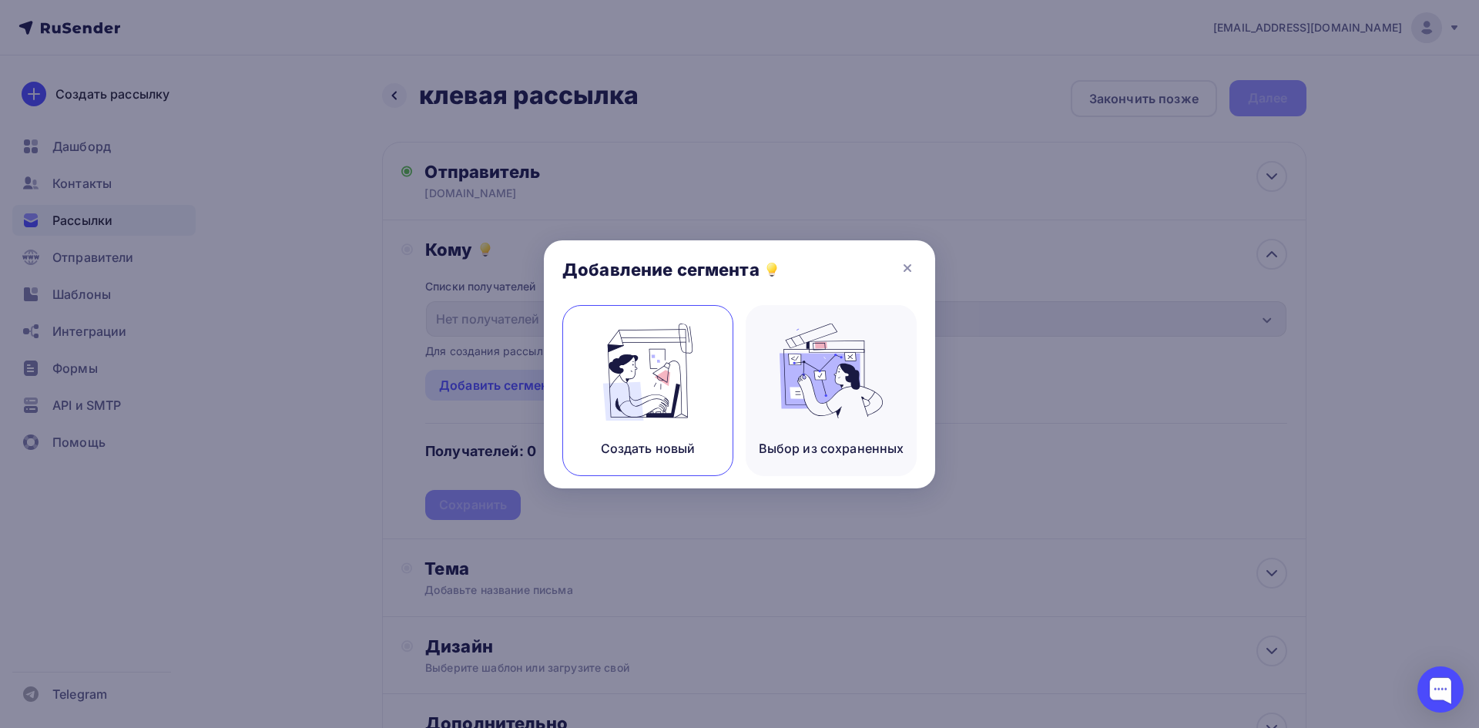
click at [657, 377] on img at bounding box center [647, 371] width 103 height 97
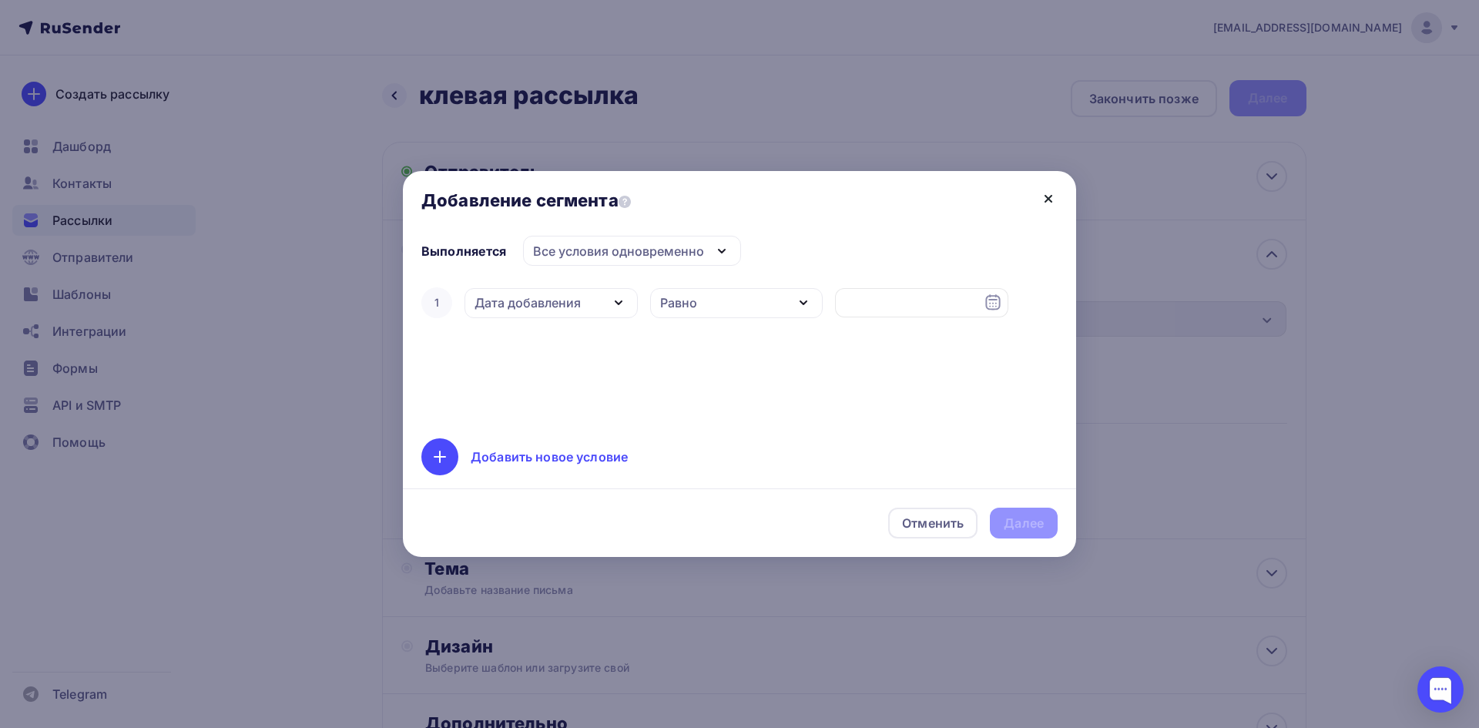
click at [1041, 201] on icon at bounding box center [1048, 198] width 18 height 18
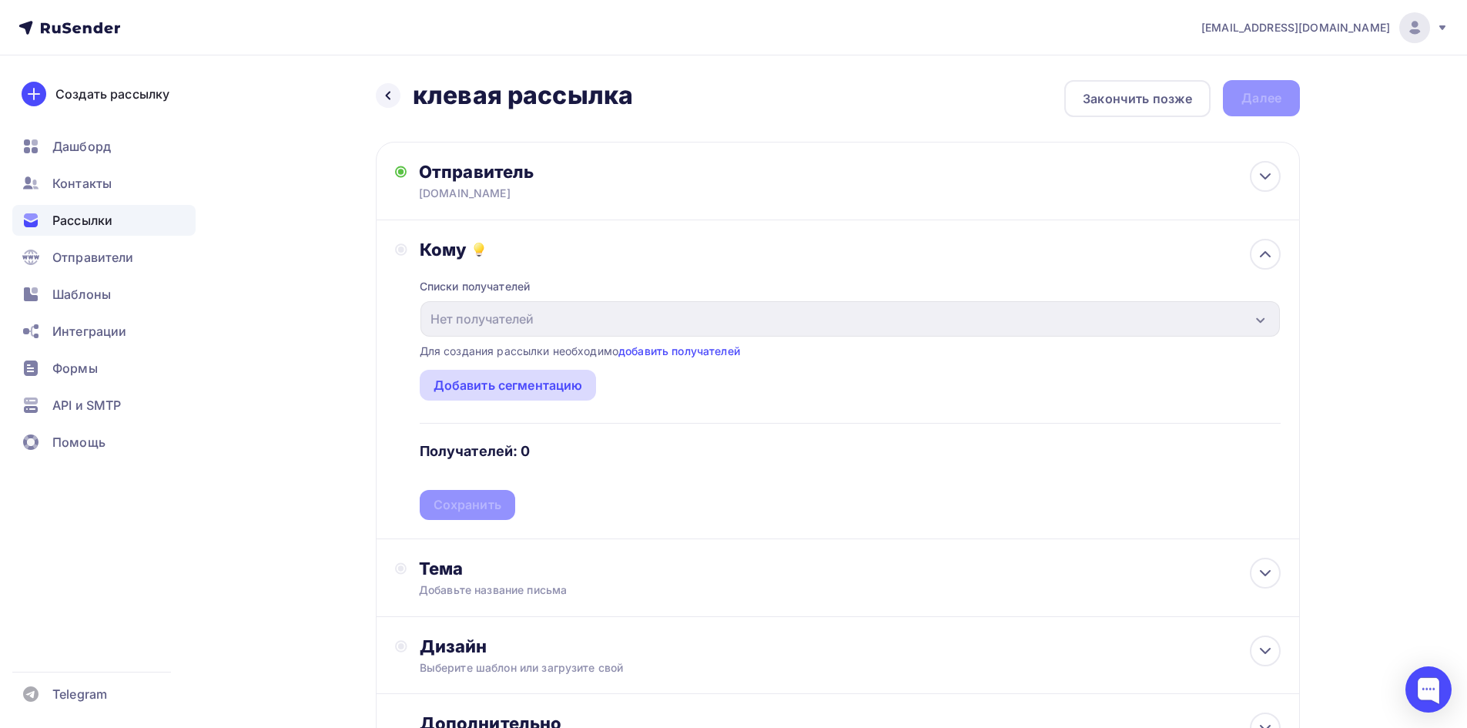
click at [529, 373] on div "Добавить сегментацию" at bounding box center [508, 385] width 177 height 31
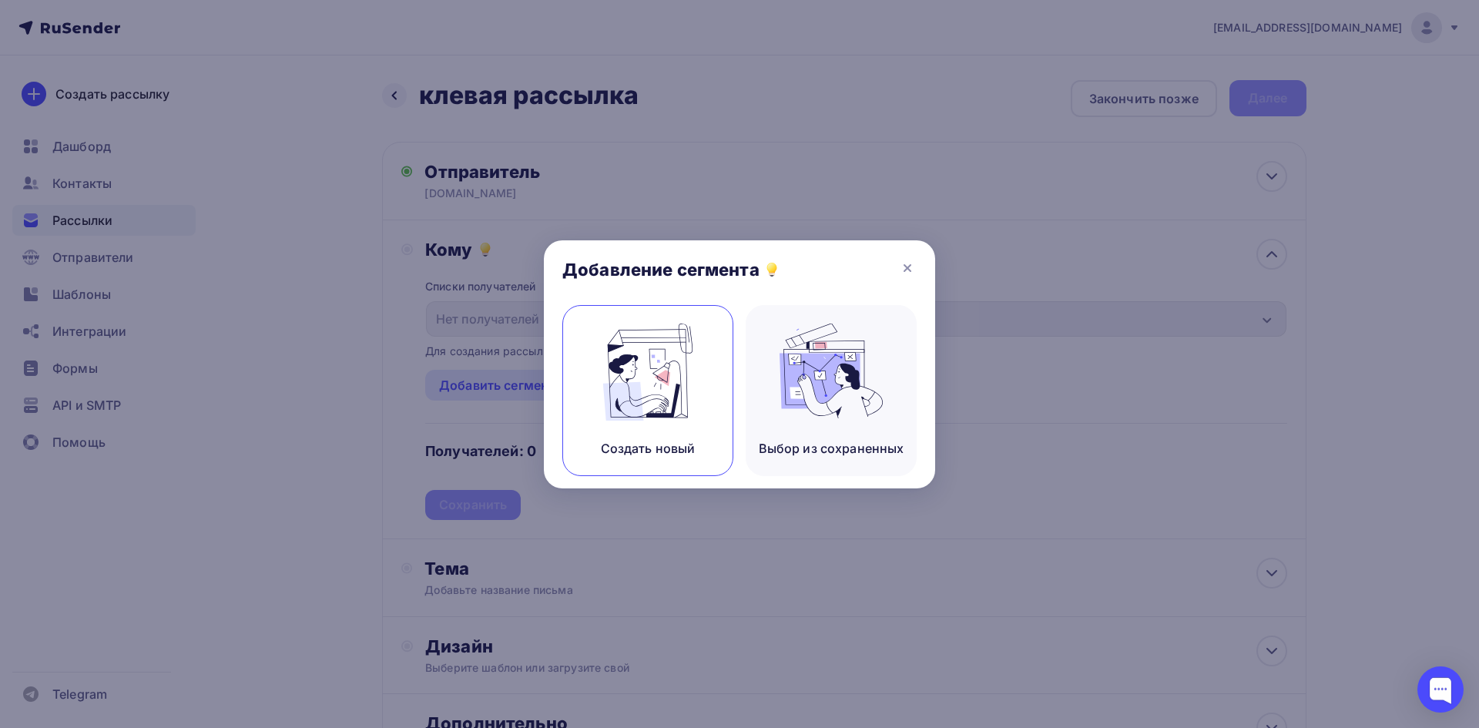
click at [650, 408] on img at bounding box center [647, 371] width 103 height 97
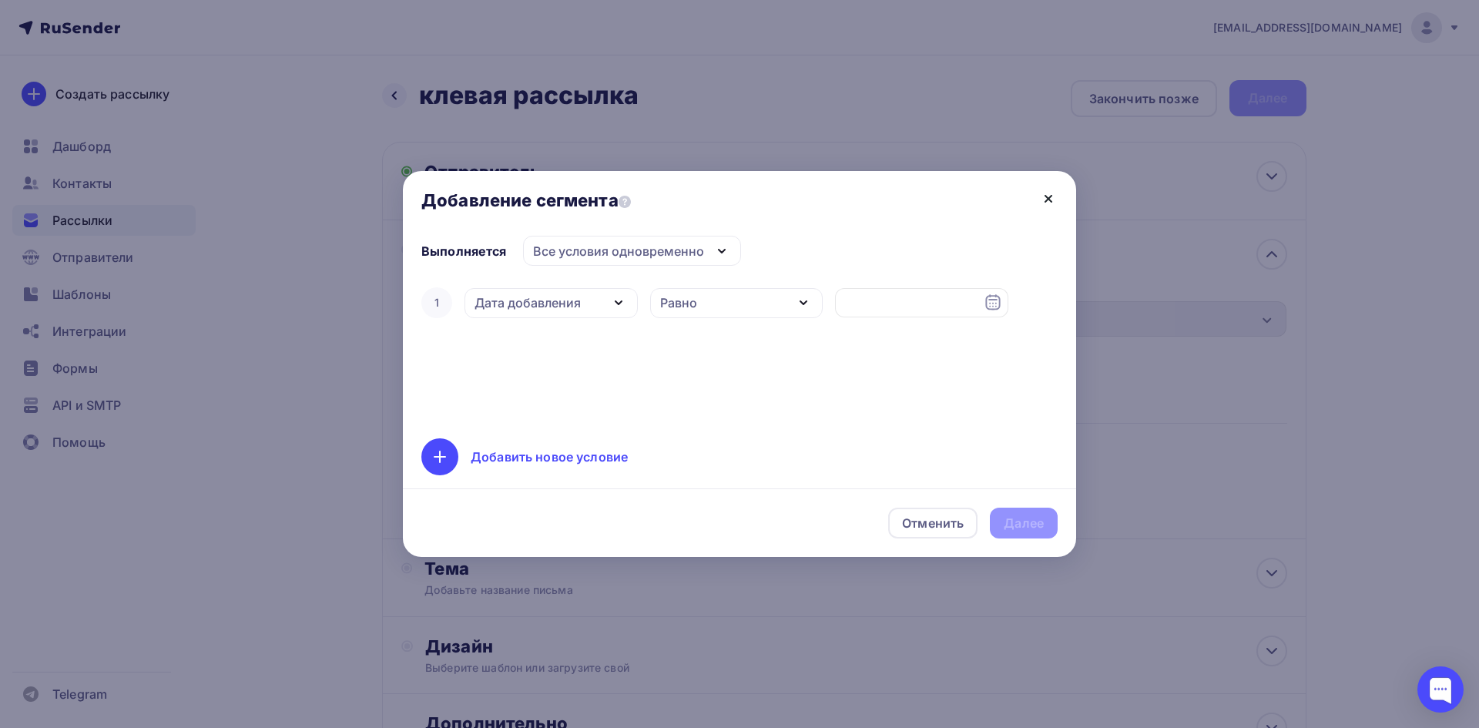
click at [1044, 200] on icon at bounding box center [1048, 198] width 18 height 18
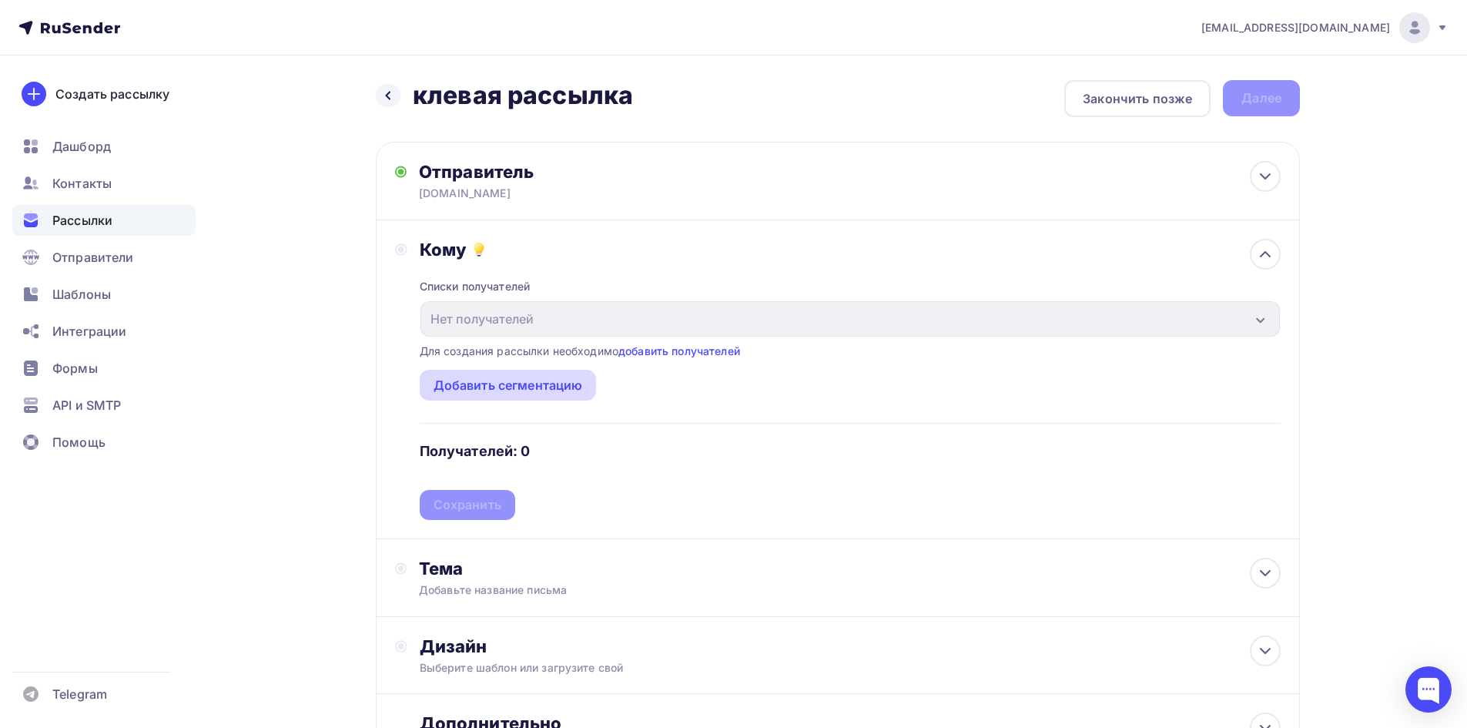
click at [525, 377] on div "Добавить сегментацию" at bounding box center [508, 385] width 149 height 18
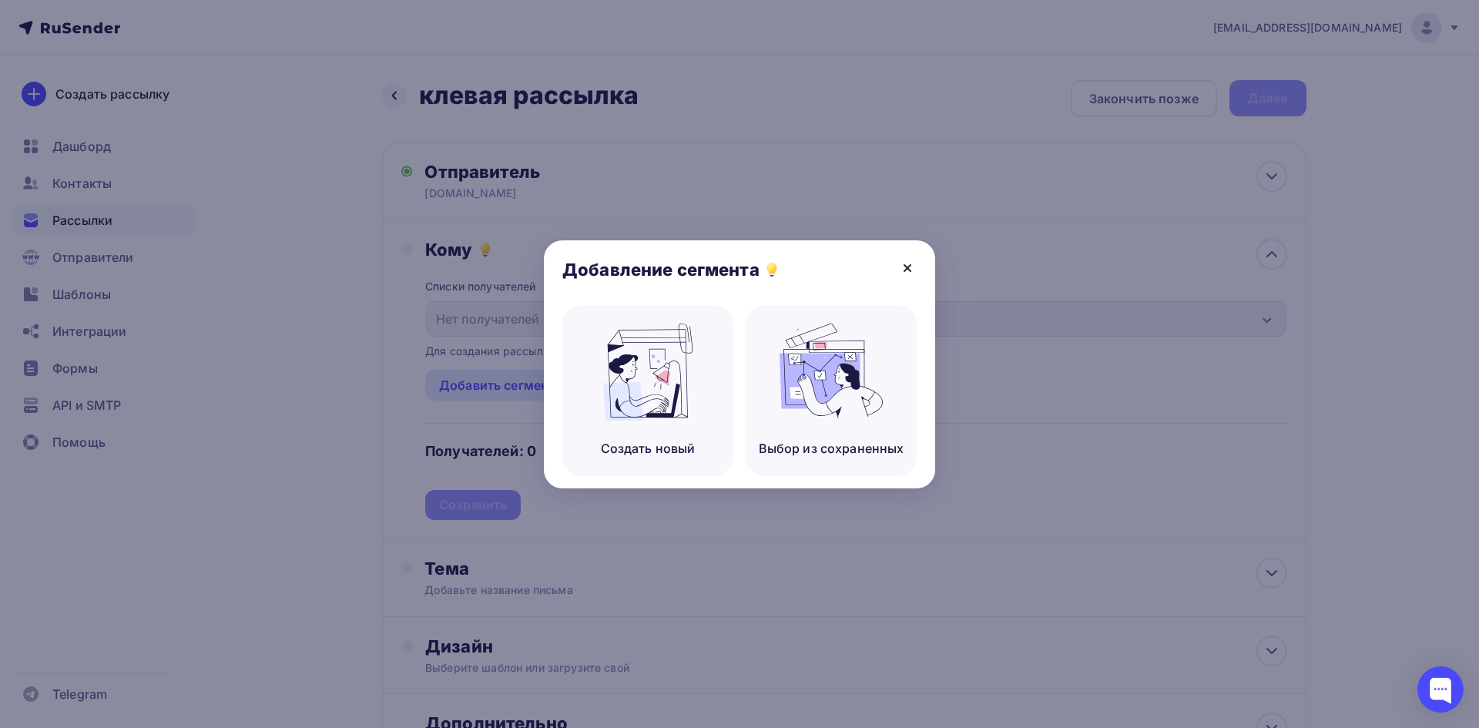
click at [911, 263] on icon at bounding box center [907, 268] width 18 height 18
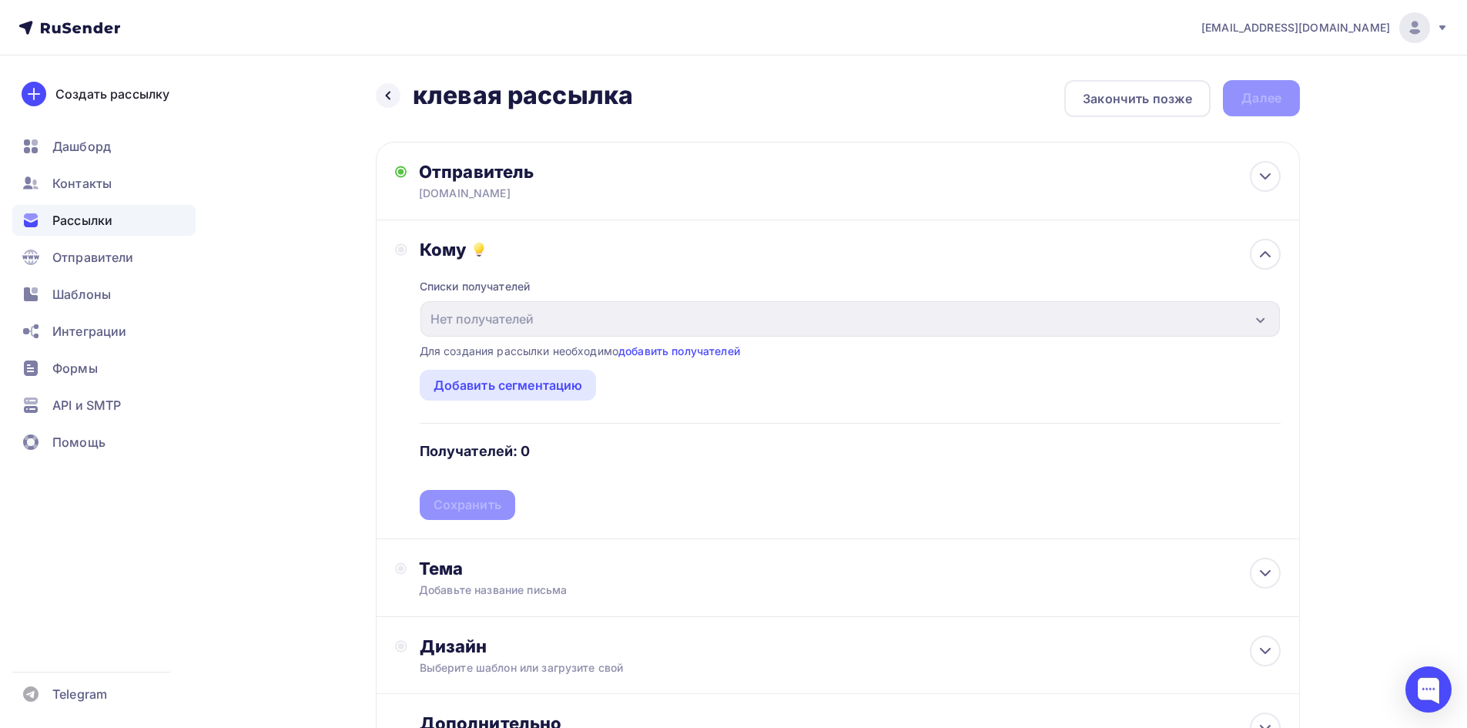
click at [687, 339] on div "Списки получателей Нет получателей Все списки id Добавить список Для создания р…" at bounding box center [850, 390] width 861 height 260
click at [675, 347] on link "добавить получателей" at bounding box center [679, 350] width 122 height 13
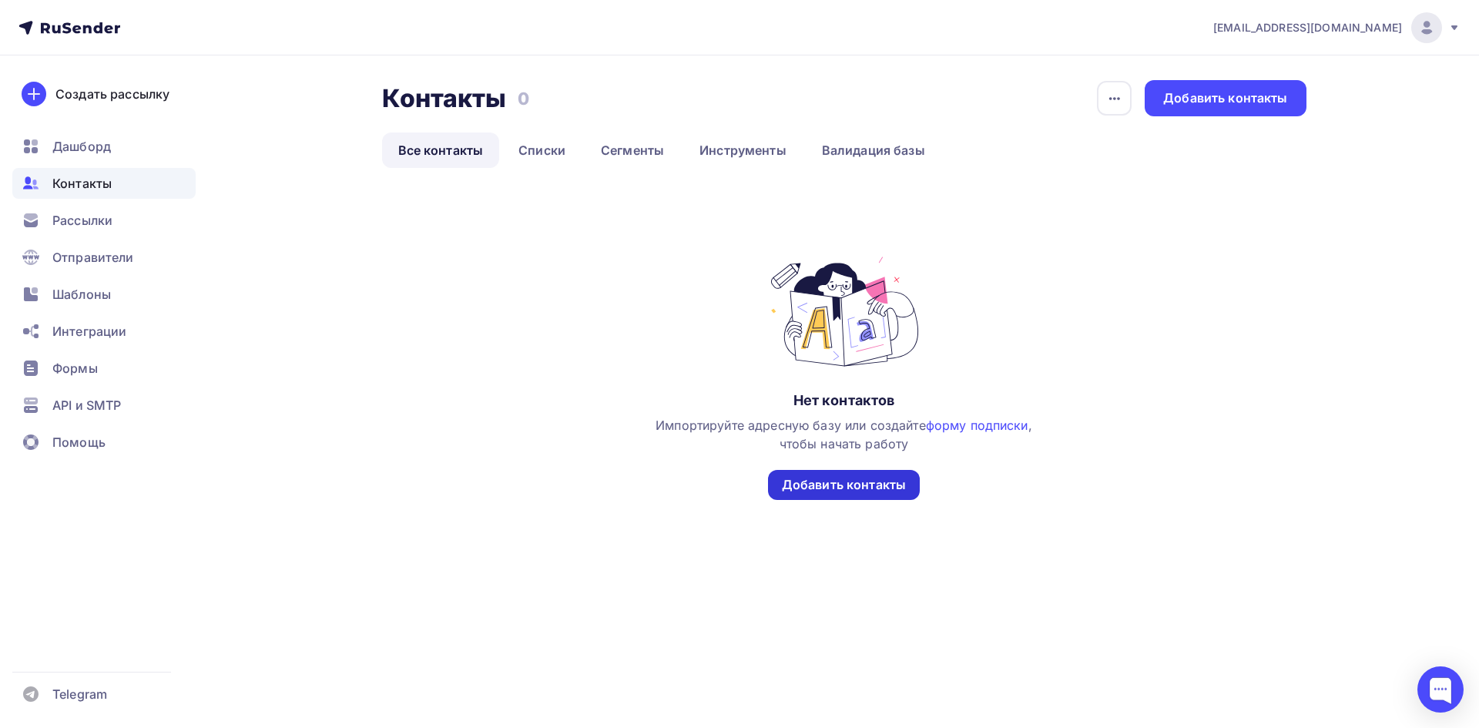
click at [870, 477] on div "Добавить контакты" at bounding box center [844, 485] width 124 height 18
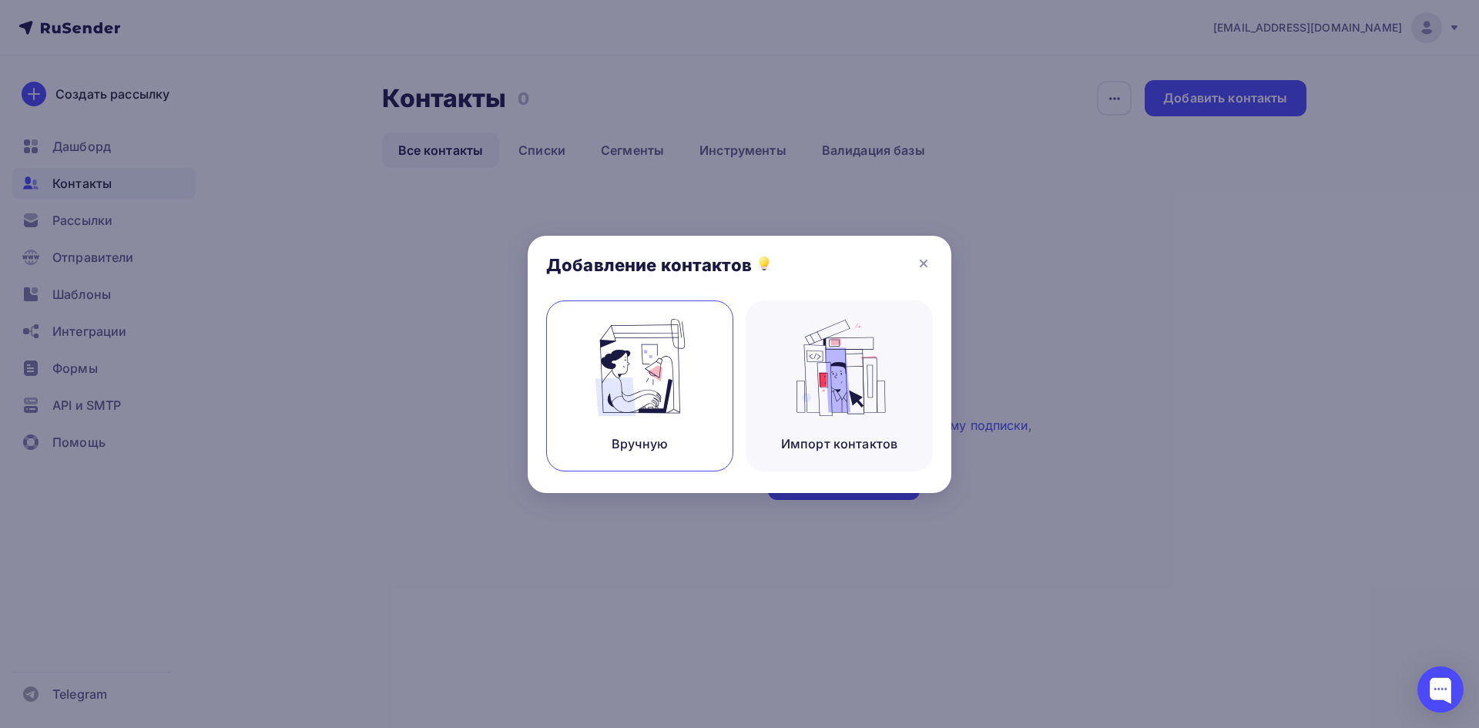
click at [688, 389] on img at bounding box center [639, 367] width 103 height 97
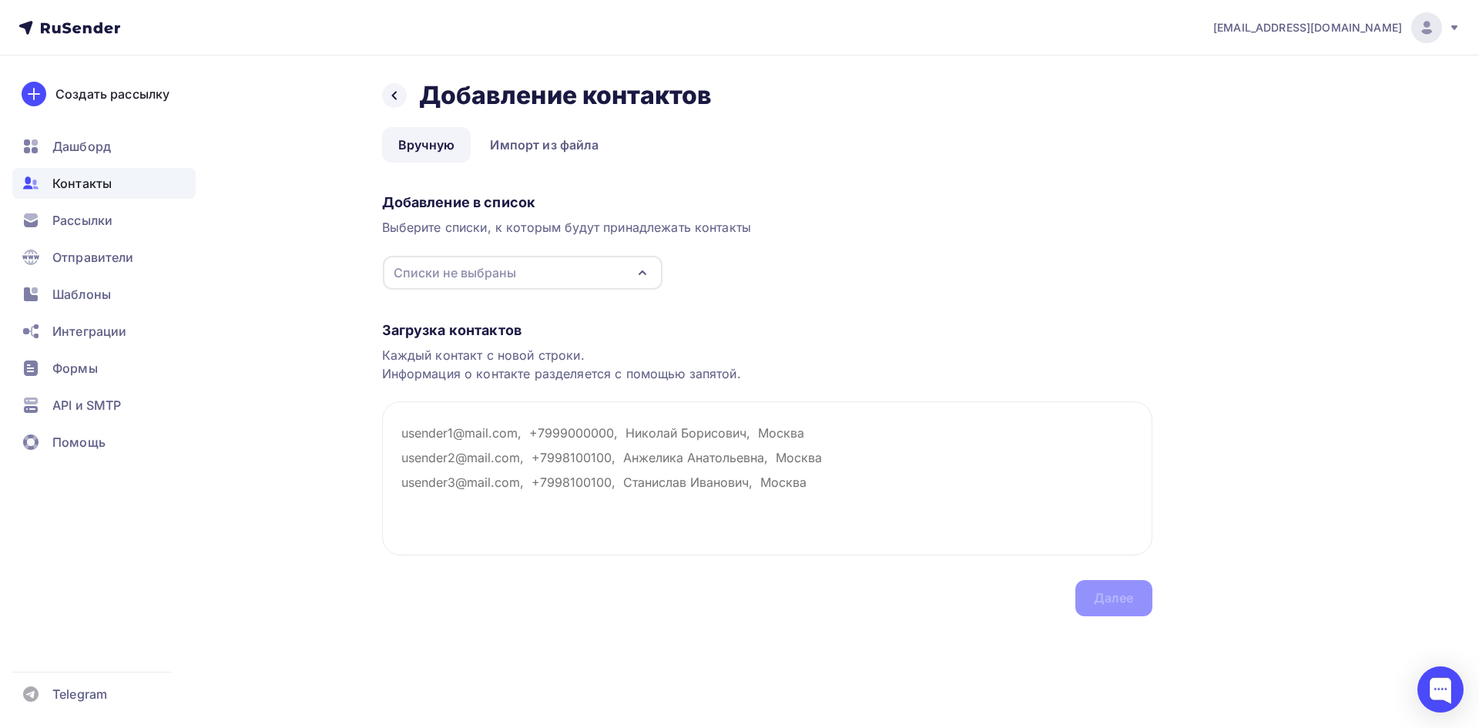
click at [533, 276] on div "Списки не выбраны" at bounding box center [523, 273] width 280 height 34
click at [407, 329] on div at bounding box center [405, 330] width 15 height 15
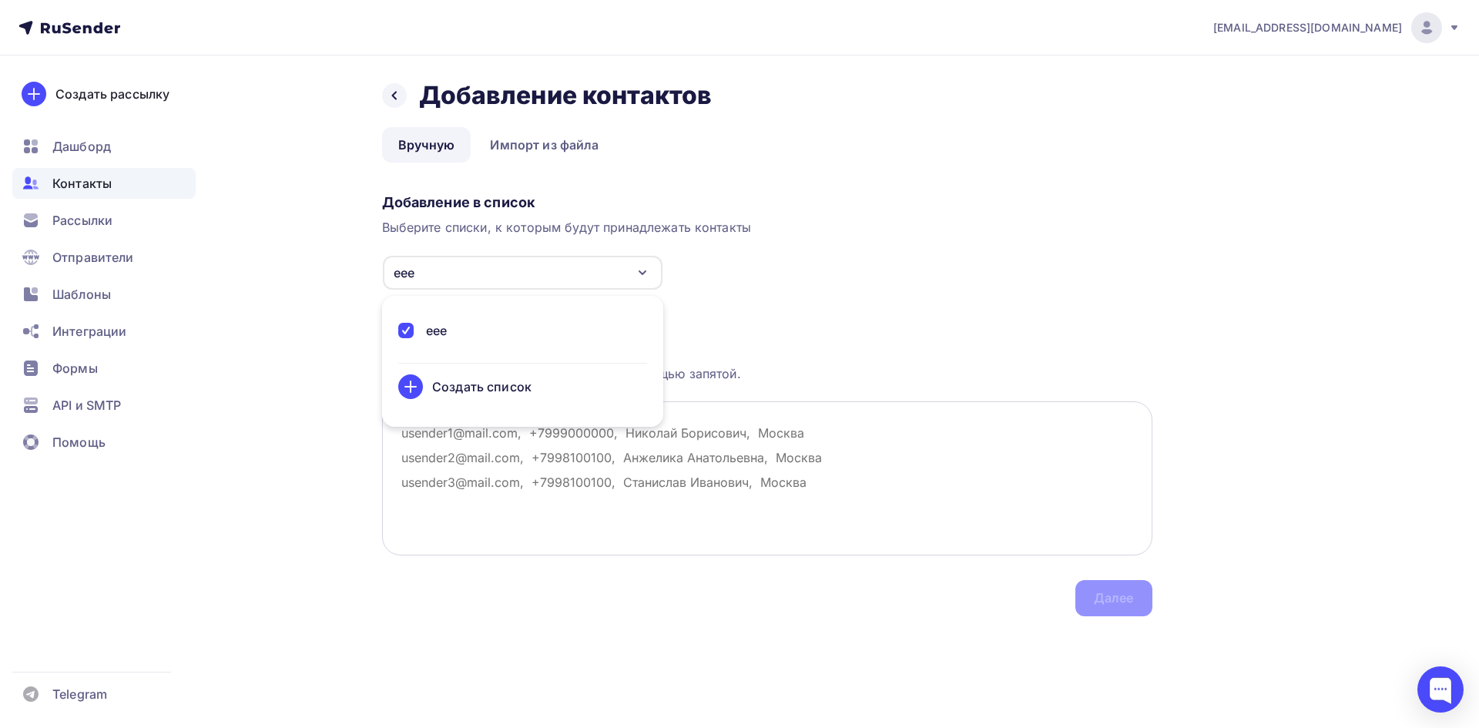
click at [655, 494] on textarea at bounding box center [767, 478] width 770 height 154
paste textarea "[DOMAIN_NAME]"
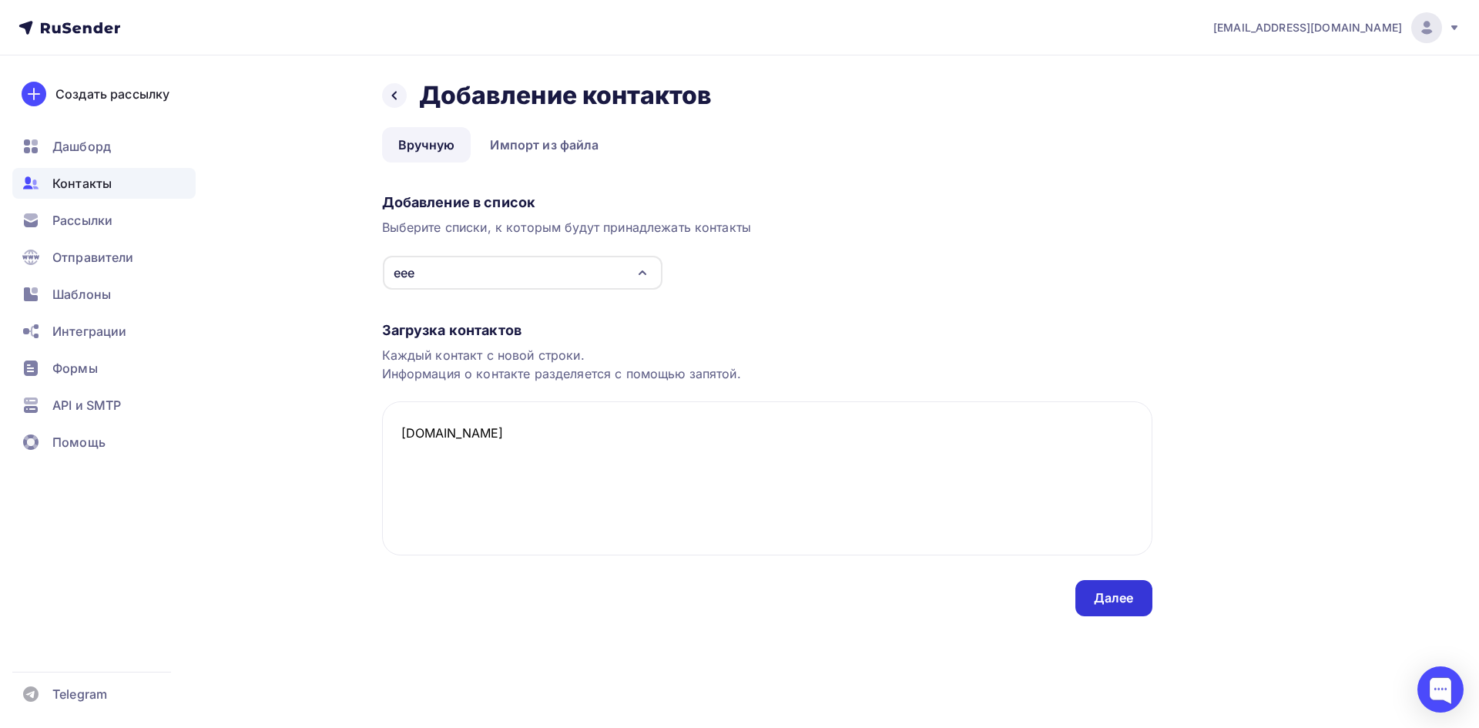
type textarea "[DOMAIN_NAME]"
click at [1117, 594] on div "Далее" at bounding box center [1114, 598] width 40 height 18
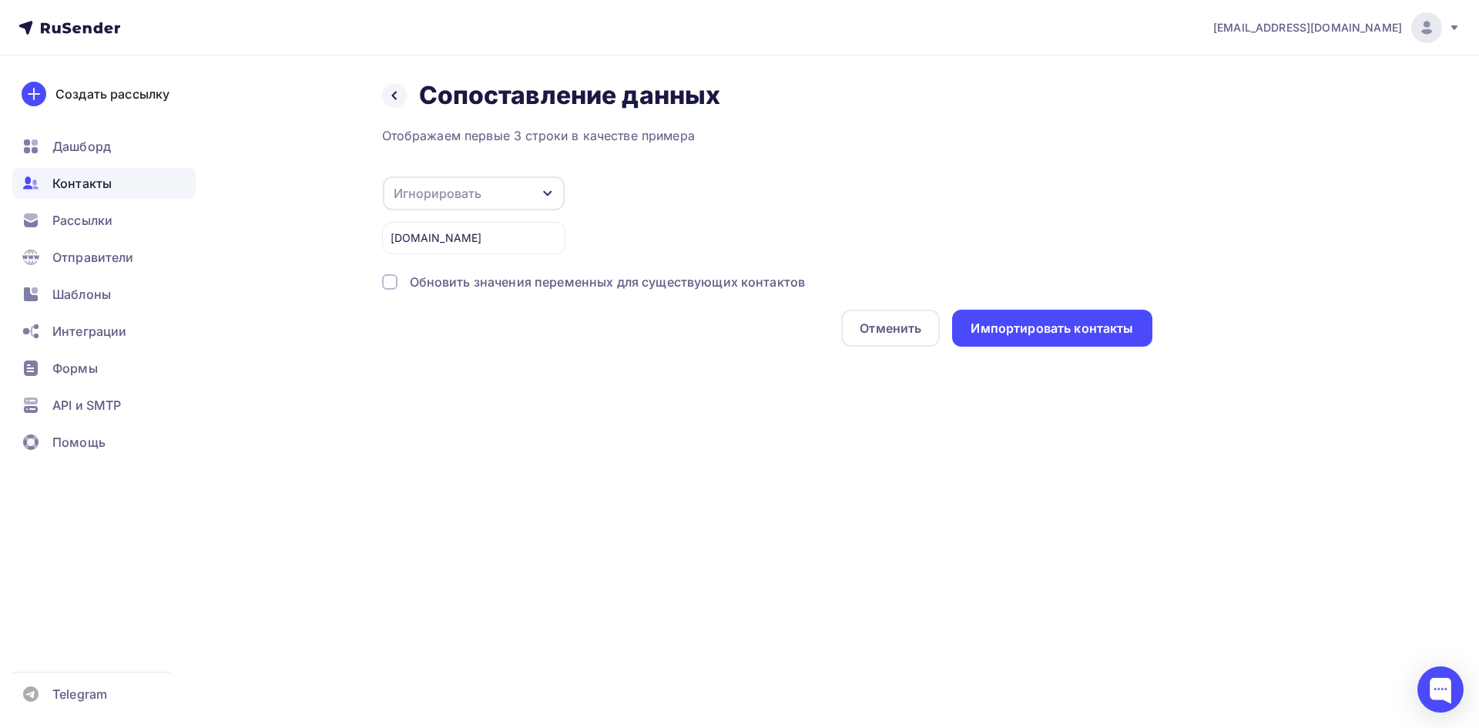
click at [474, 193] on div "Игнорировать" at bounding box center [438, 193] width 88 height 18
click at [430, 150] on div "Email" at bounding box center [448, 156] width 89 height 18
click at [1045, 344] on div "Импортировать контакты" at bounding box center [1051, 328] width 199 height 37
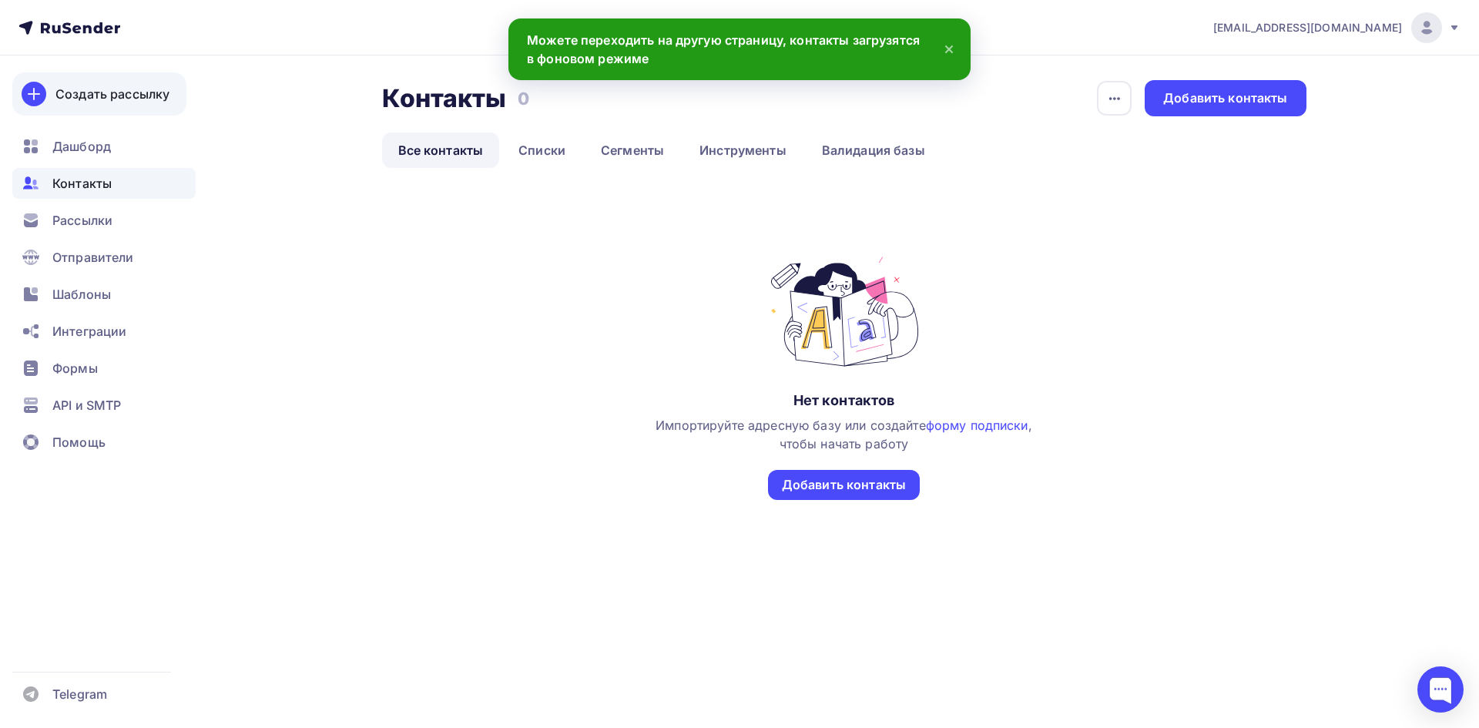
click at [101, 93] on div "Создать рассылку" at bounding box center [112, 94] width 114 height 18
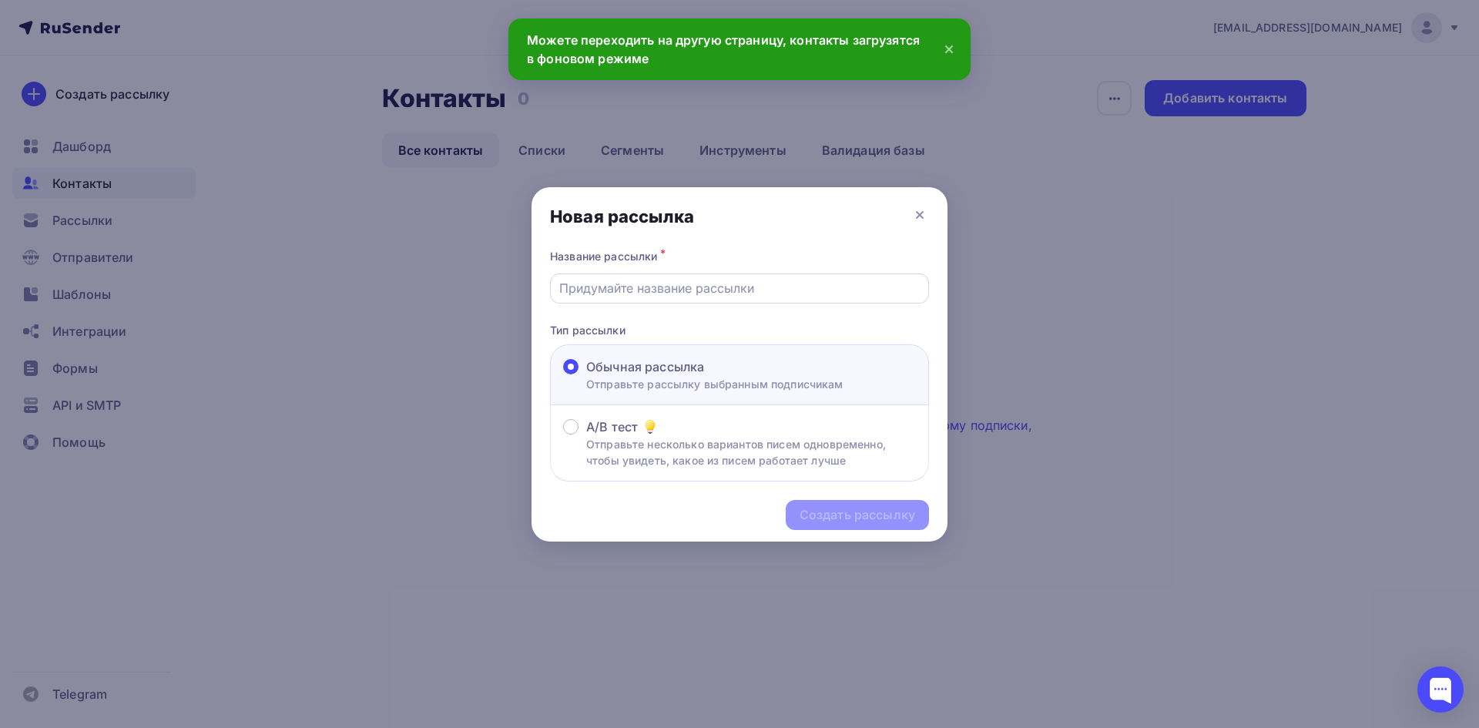
click at [662, 296] on div at bounding box center [739, 288] width 379 height 30
click at [641, 286] on input "text" at bounding box center [739, 288] width 361 height 18
type input "клевая рассылка"
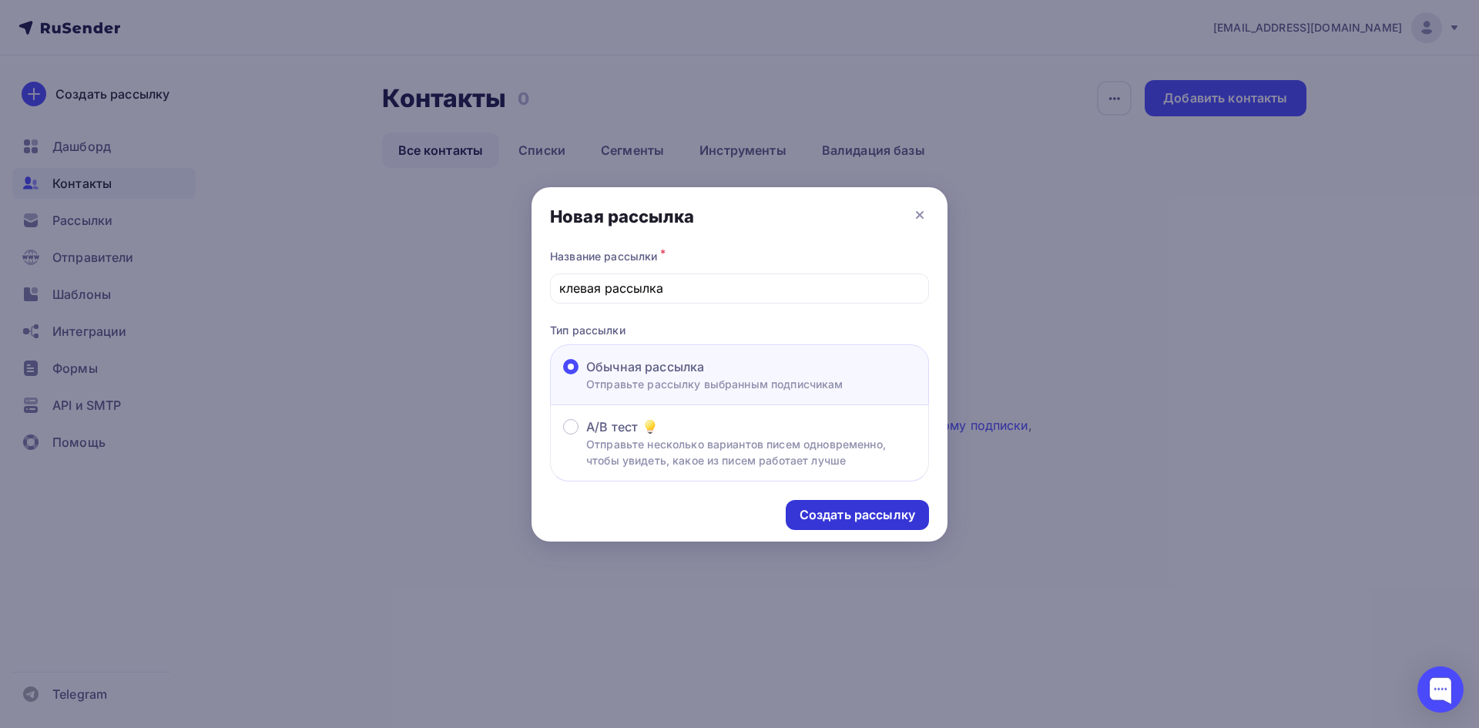
click at [842, 505] on div "Создать рассылку" at bounding box center [857, 515] width 143 height 30
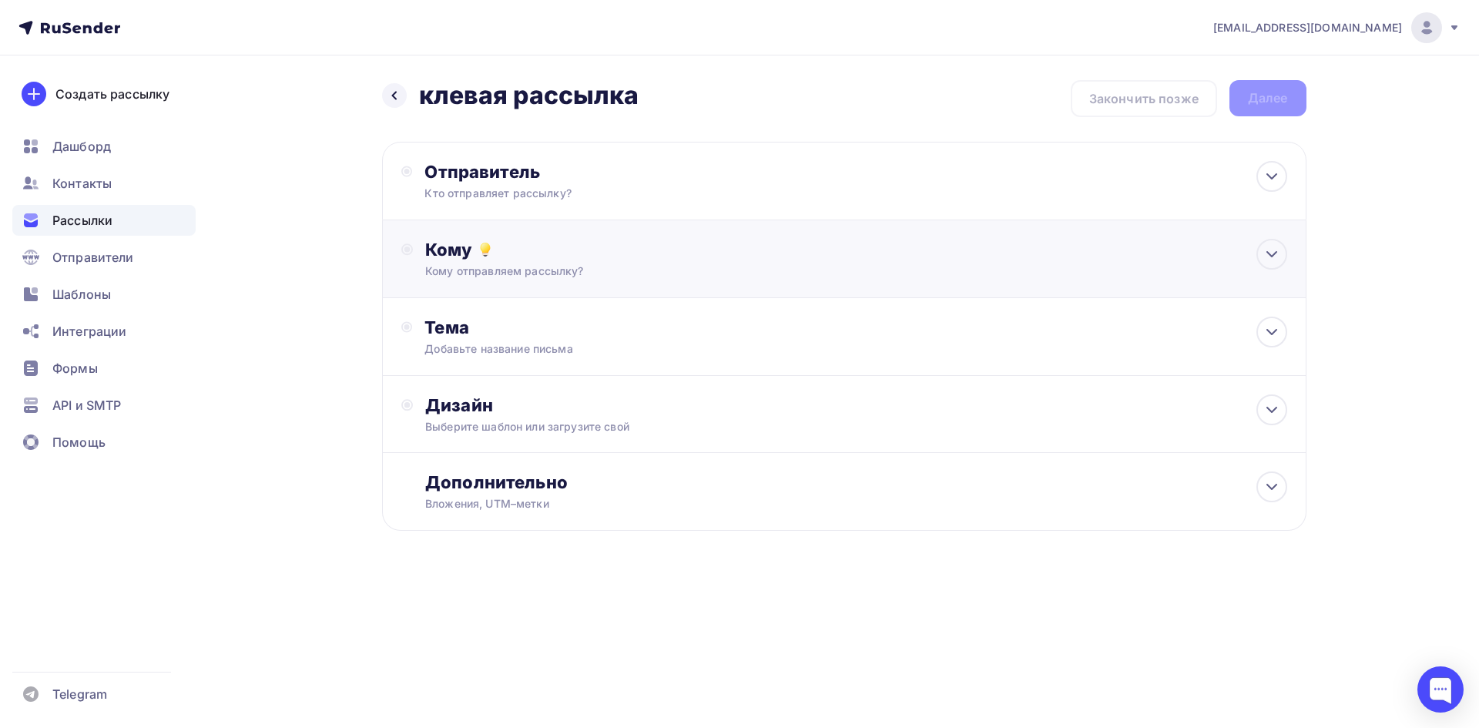
click at [512, 248] on div "Кому" at bounding box center [855, 250] width 861 height 22
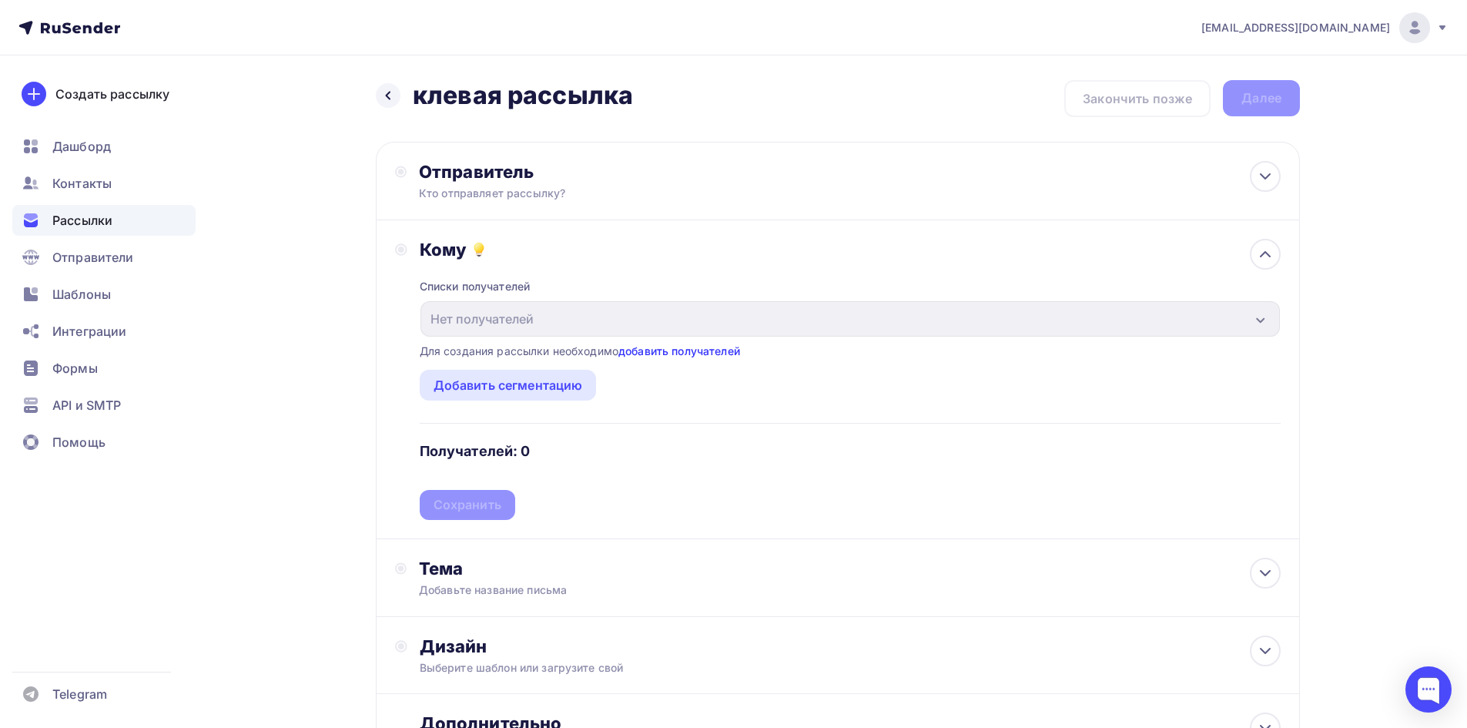
click at [649, 353] on div "Для создания рассылки необходимо добавить получателей" at bounding box center [580, 350] width 320 height 15
click at [651, 350] on link "добавить получателей" at bounding box center [679, 350] width 122 height 13
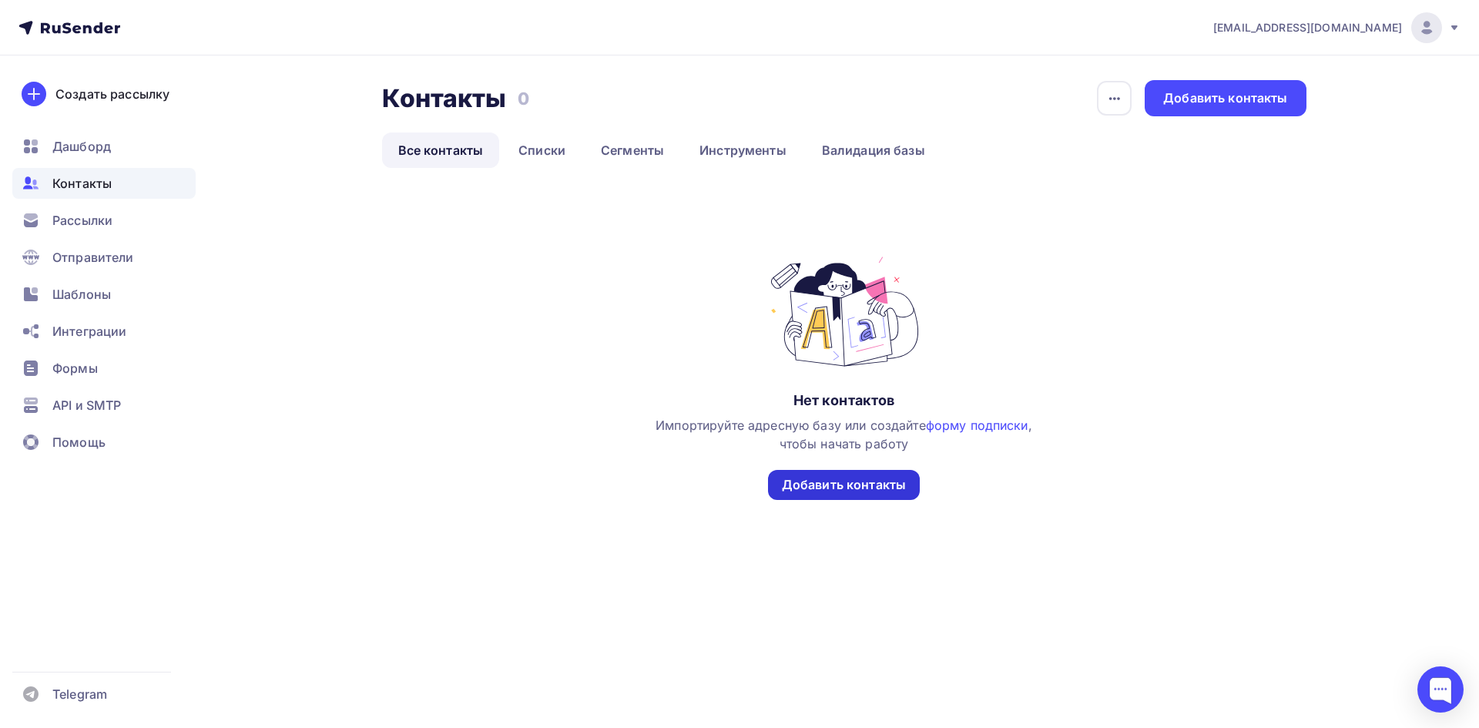
click at [876, 477] on div "Добавить контакты" at bounding box center [844, 485] width 124 height 18
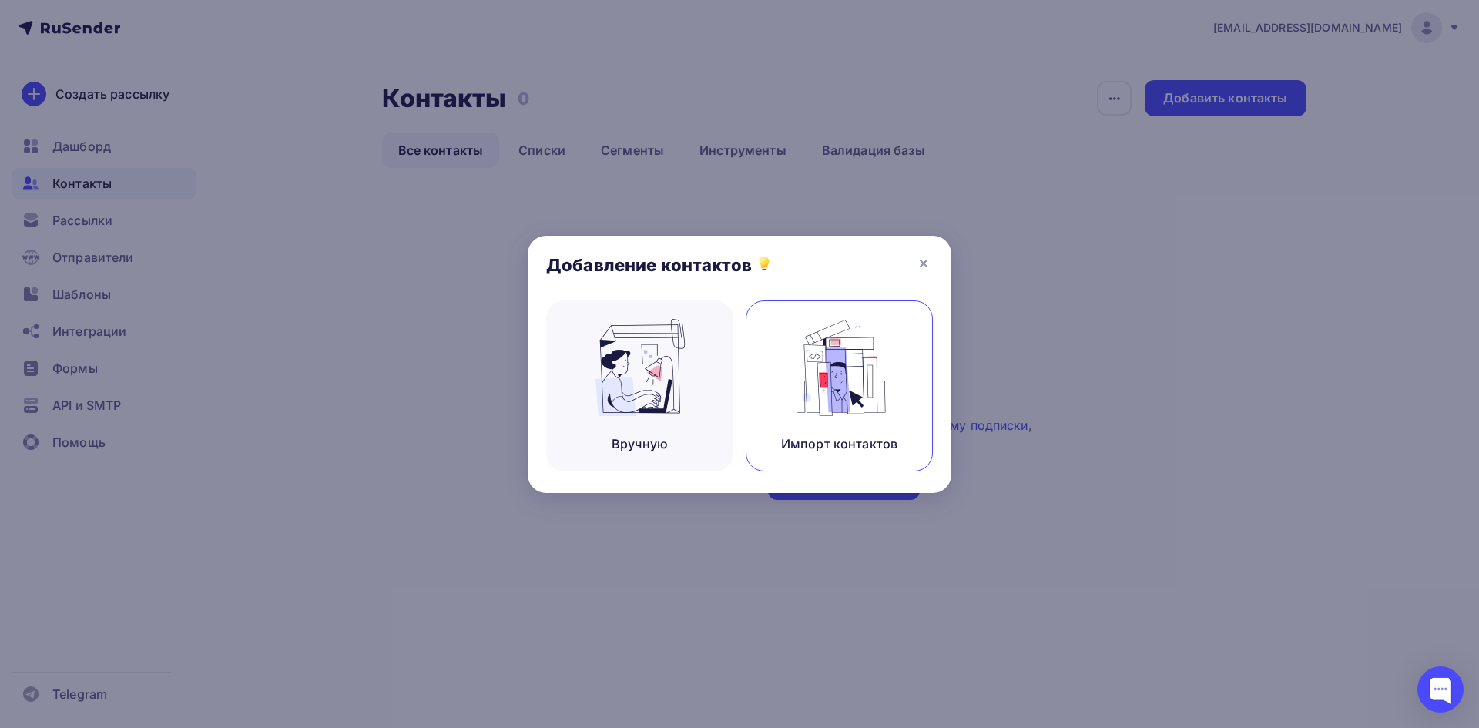
click at [846, 392] on img at bounding box center [839, 367] width 103 height 97
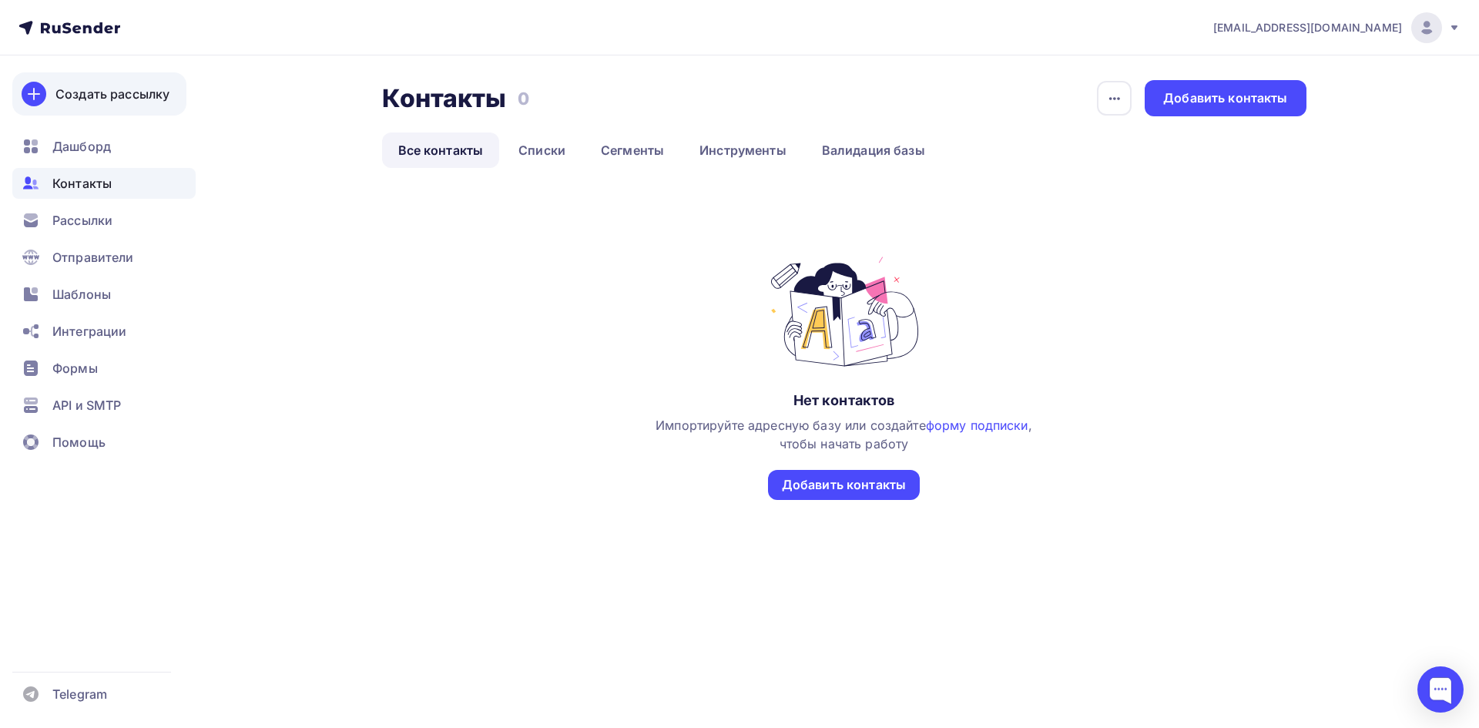
click at [105, 95] on div "Создать рассылку" at bounding box center [112, 94] width 114 height 18
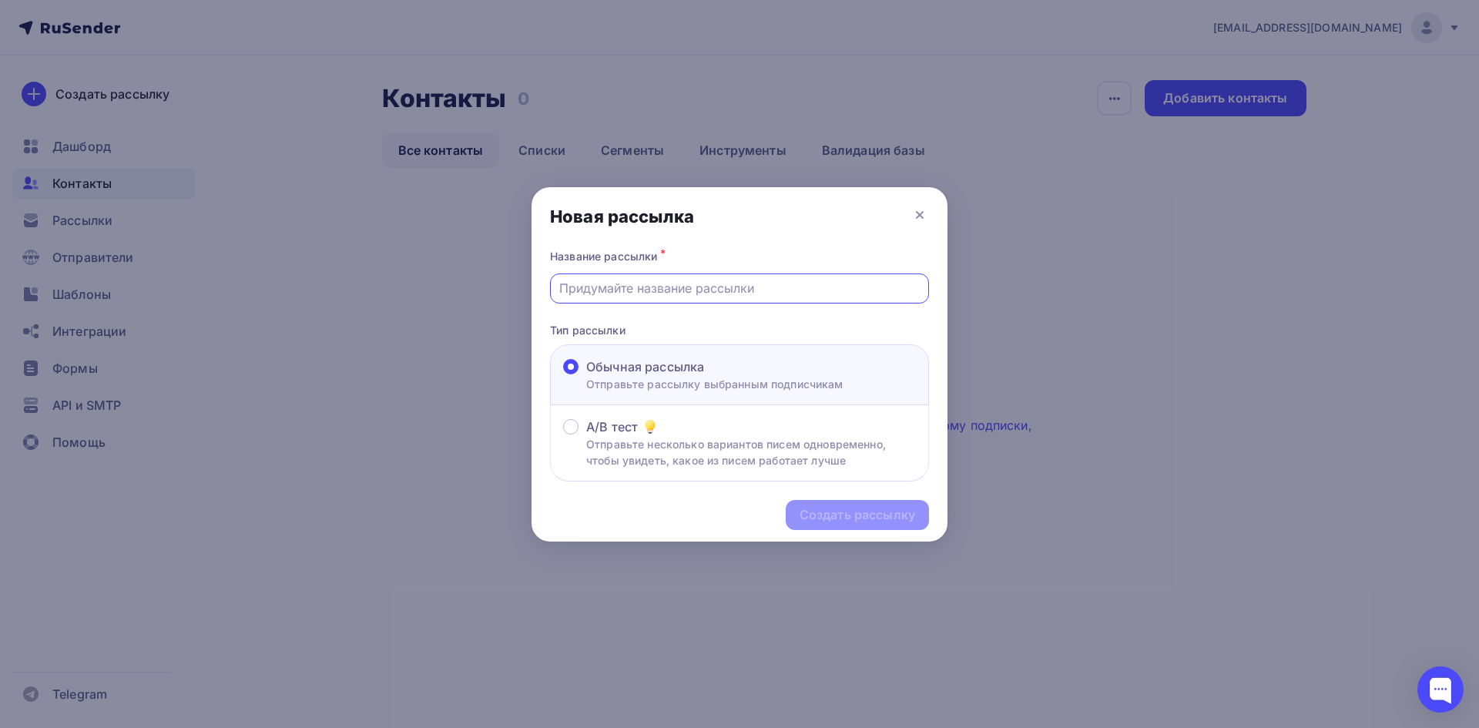
click at [648, 293] on input "text" at bounding box center [739, 288] width 361 height 18
type input "клевая рассылка"
click at [840, 516] on div "Создать рассылку" at bounding box center [857, 515] width 116 height 18
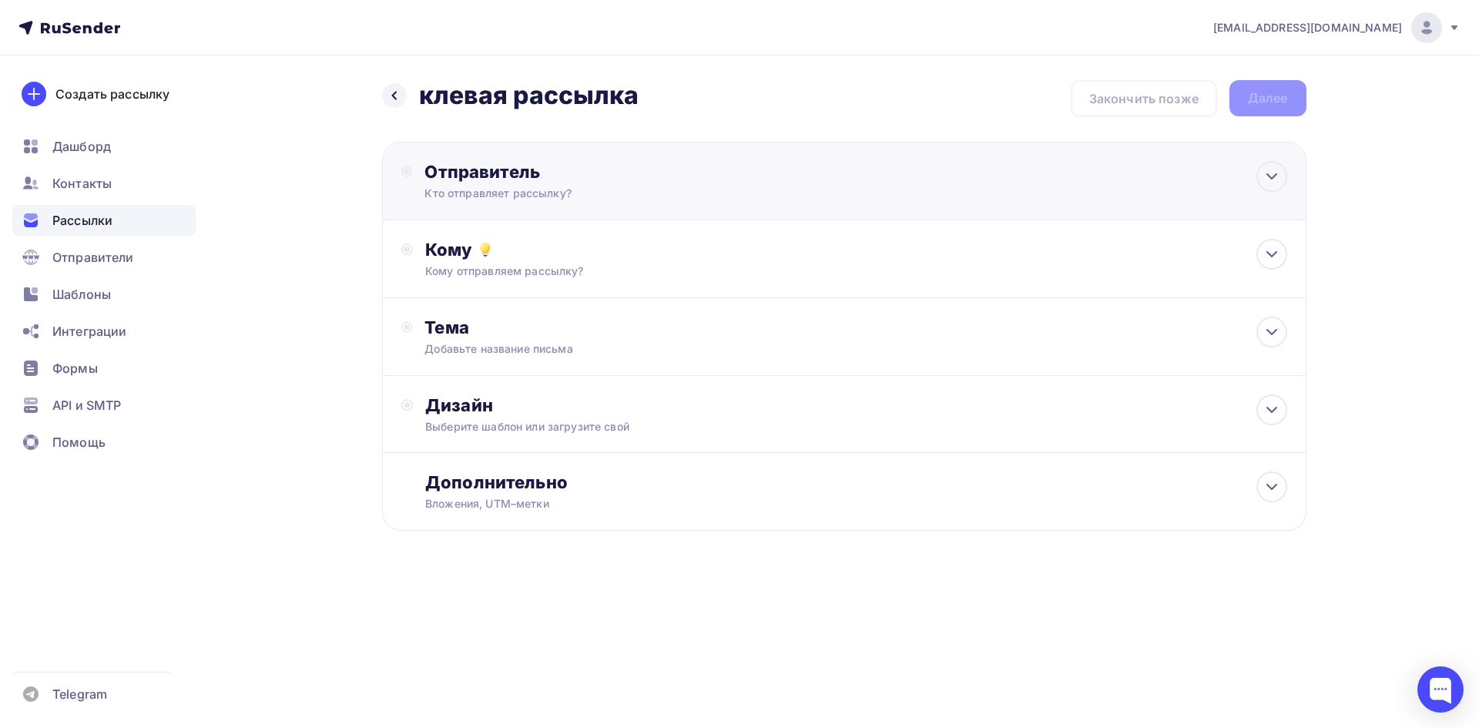
click at [428, 179] on div "Отправитель" at bounding box center [590, 172] width 333 height 22
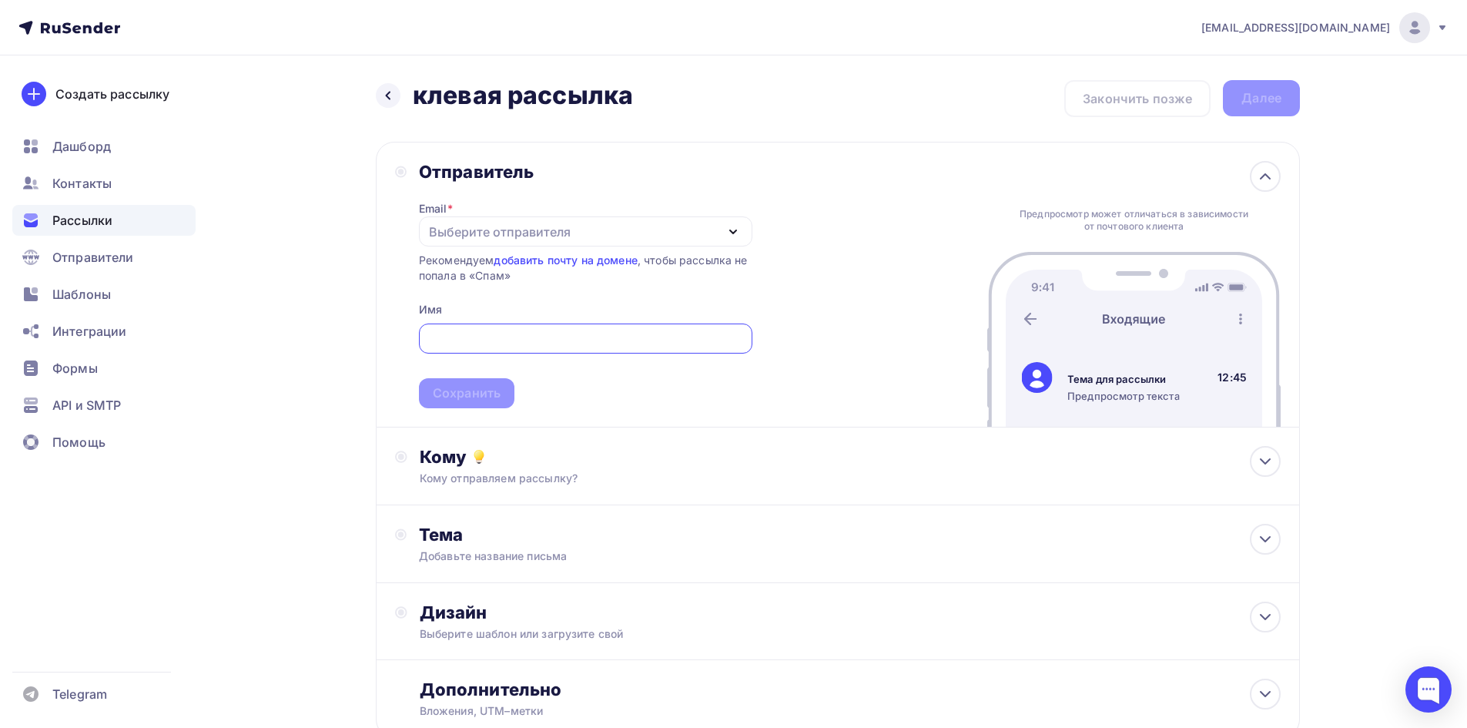
click at [467, 242] on div "Выберите отправителя" at bounding box center [585, 231] width 333 height 30
click at [478, 274] on div "[EMAIL_ADDRESS][DOMAIN_NAME]" at bounding box center [545, 276] width 216 height 18
click at [468, 330] on input "text" at bounding box center [585, 339] width 316 height 18
paste input "[DOMAIN_NAME]"
type input "[DOMAIN_NAME]"
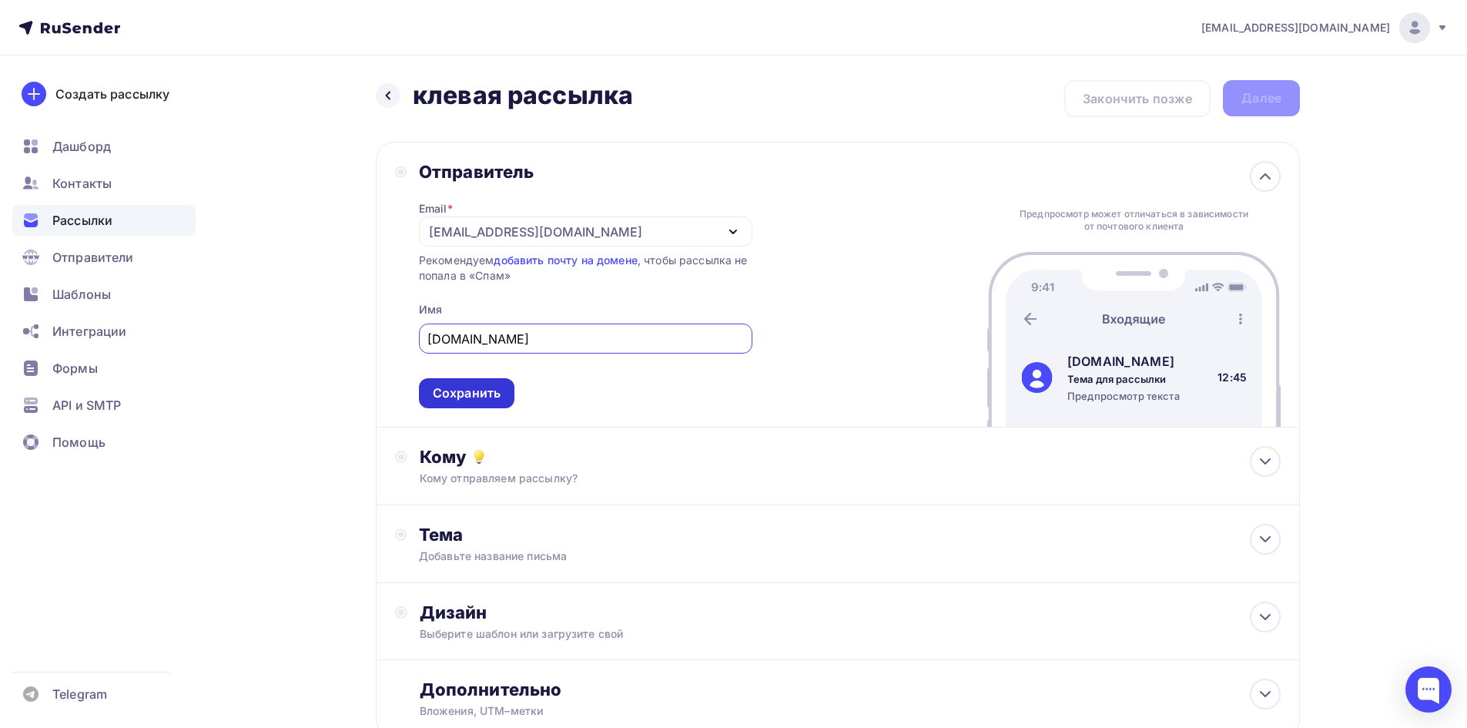
click at [453, 385] on div "Сохранить" at bounding box center [467, 393] width 68 height 18
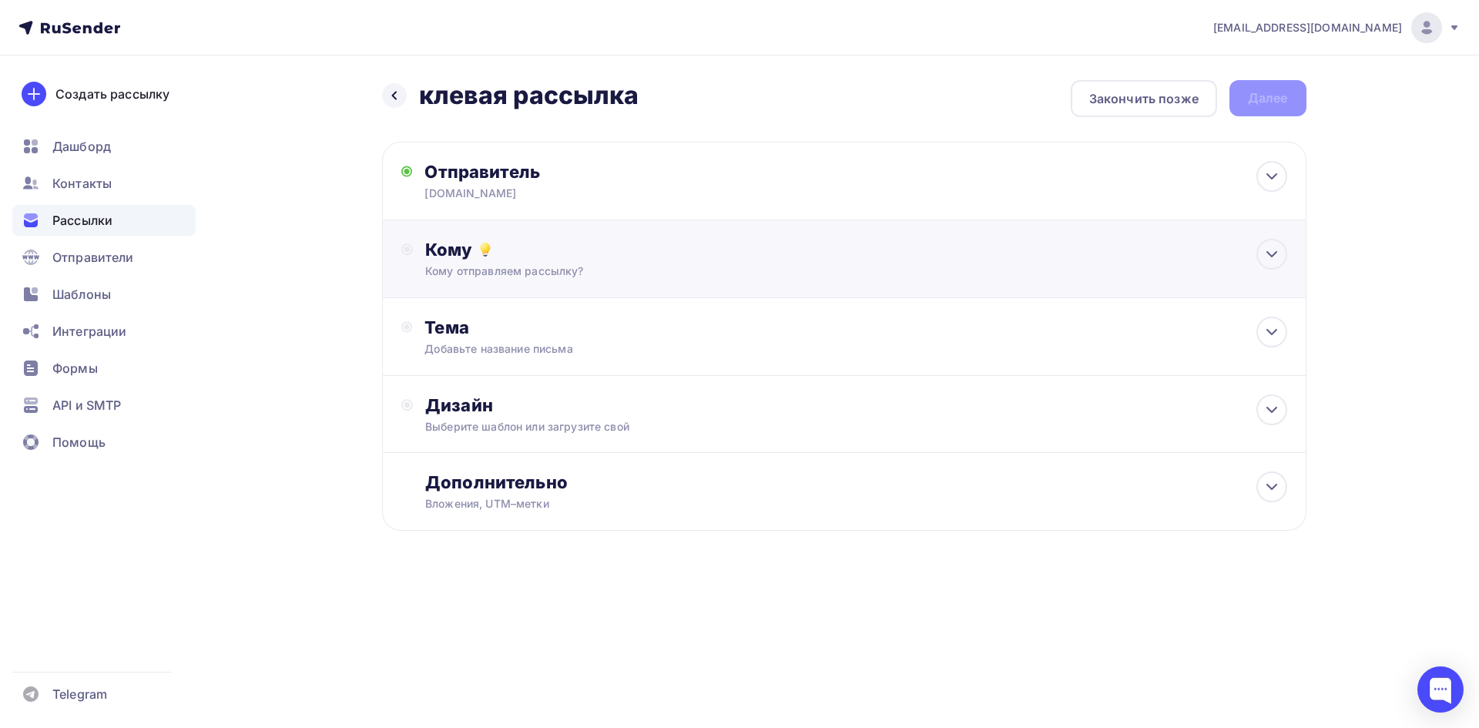
click at [475, 260] on div "Кому" at bounding box center [855, 250] width 861 height 22
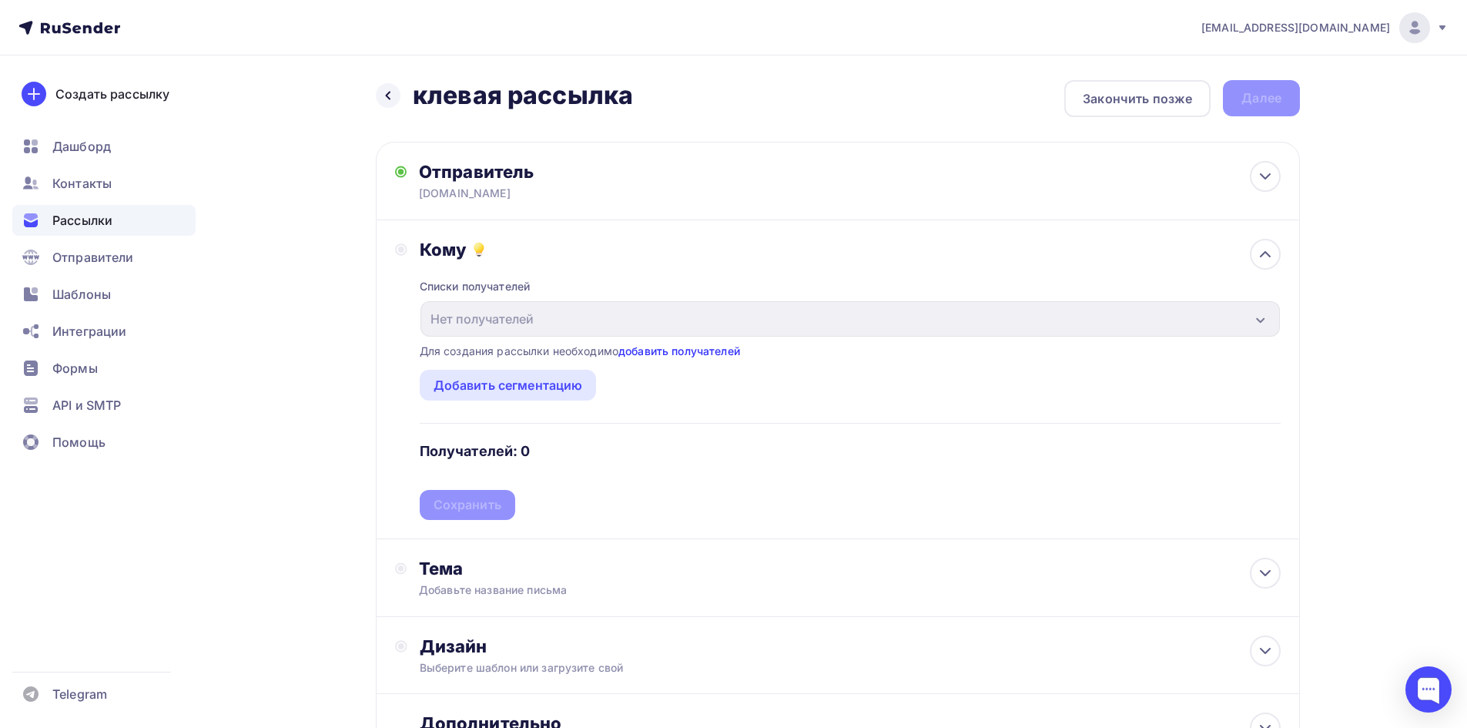
click at [703, 344] on link "добавить получателей" at bounding box center [679, 350] width 122 height 13
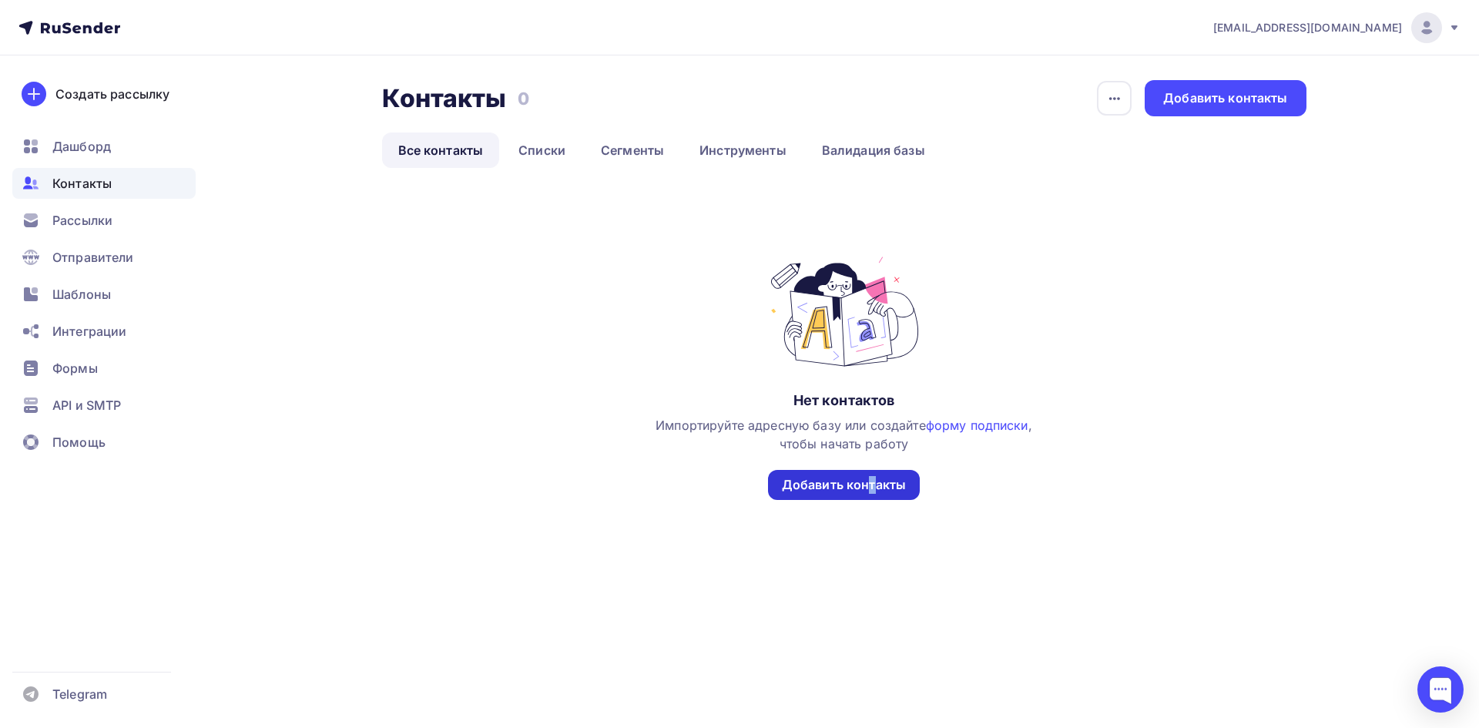
click at [869, 482] on div "Добавить контакты" at bounding box center [844, 485] width 152 height 30
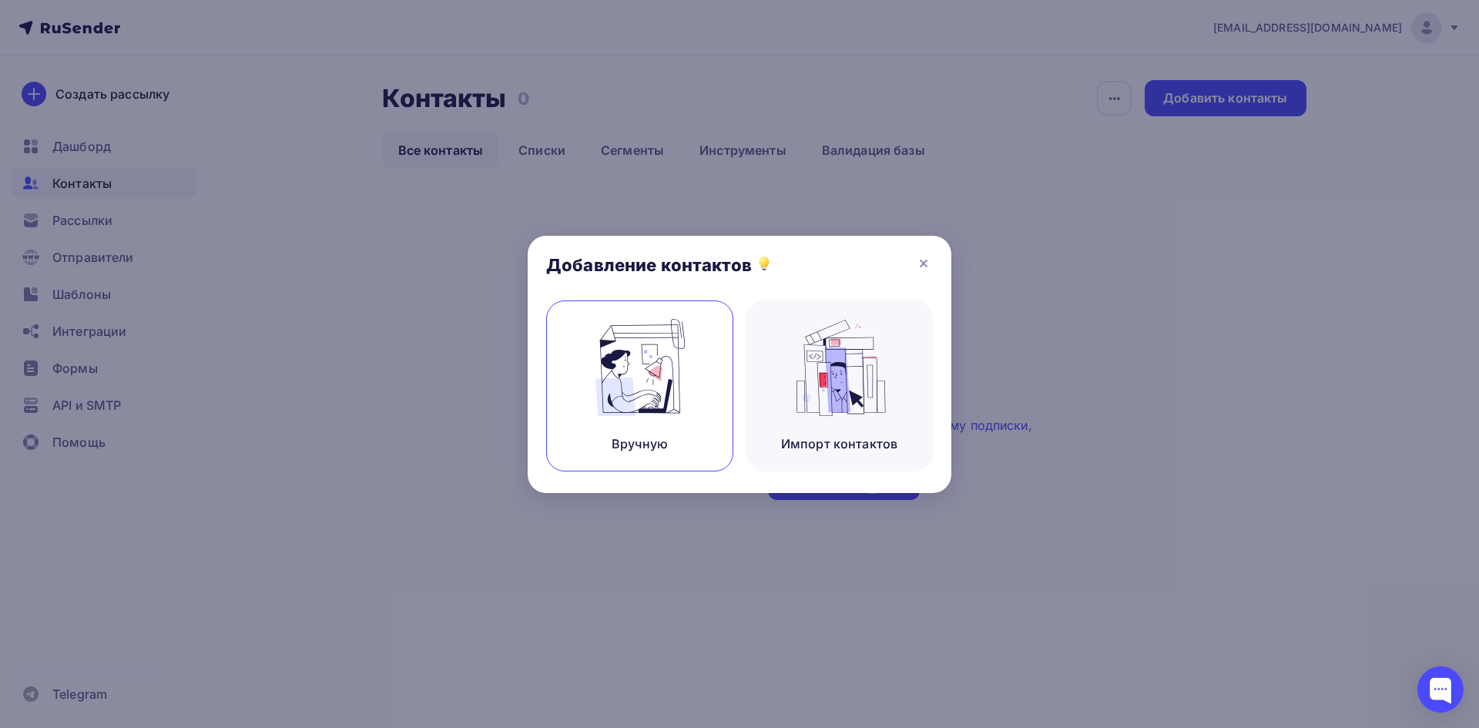
click at [626, 371] on img at bounding box center [639, 367] width 103 height 97
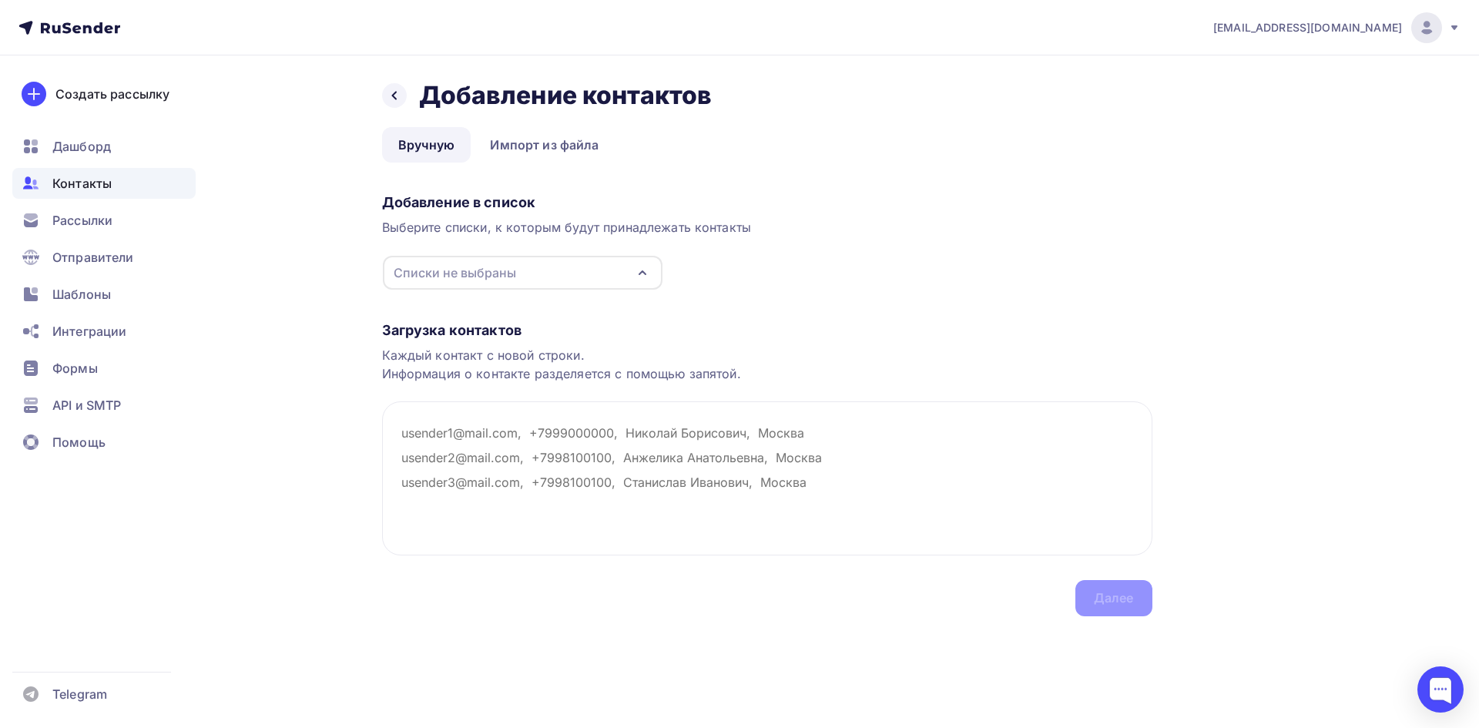
click at [508, 278] on div "Списки не выбраны" at bounding box center [455, 272] width 122 height 18
click at [406, 388] on icon at bounding box center [410, 386] width 18 height 18
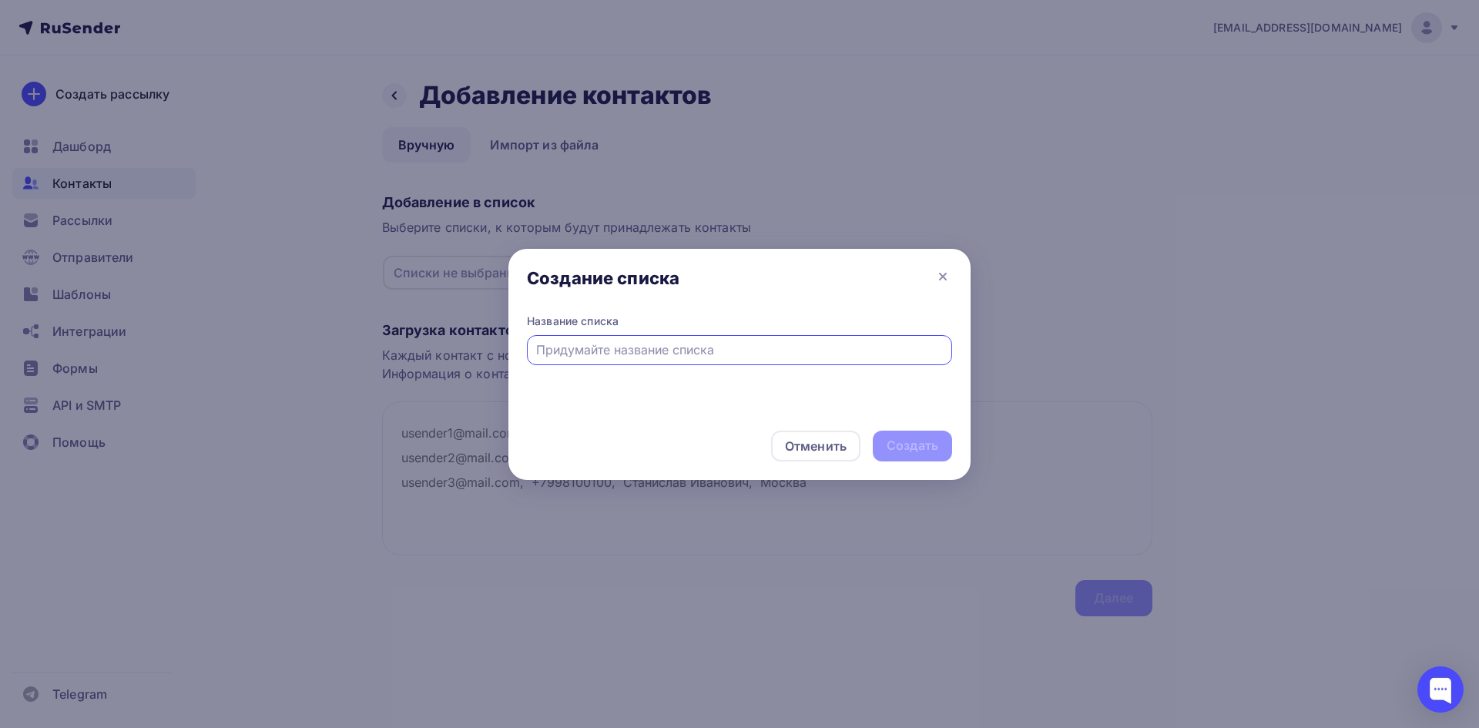
paste input "[DOMAIN_NAME]"
type input "[DOMAIN_NAME]"
click at [920, 444] on div "Создать" at bounding box center [912, 446] width 52 height 18
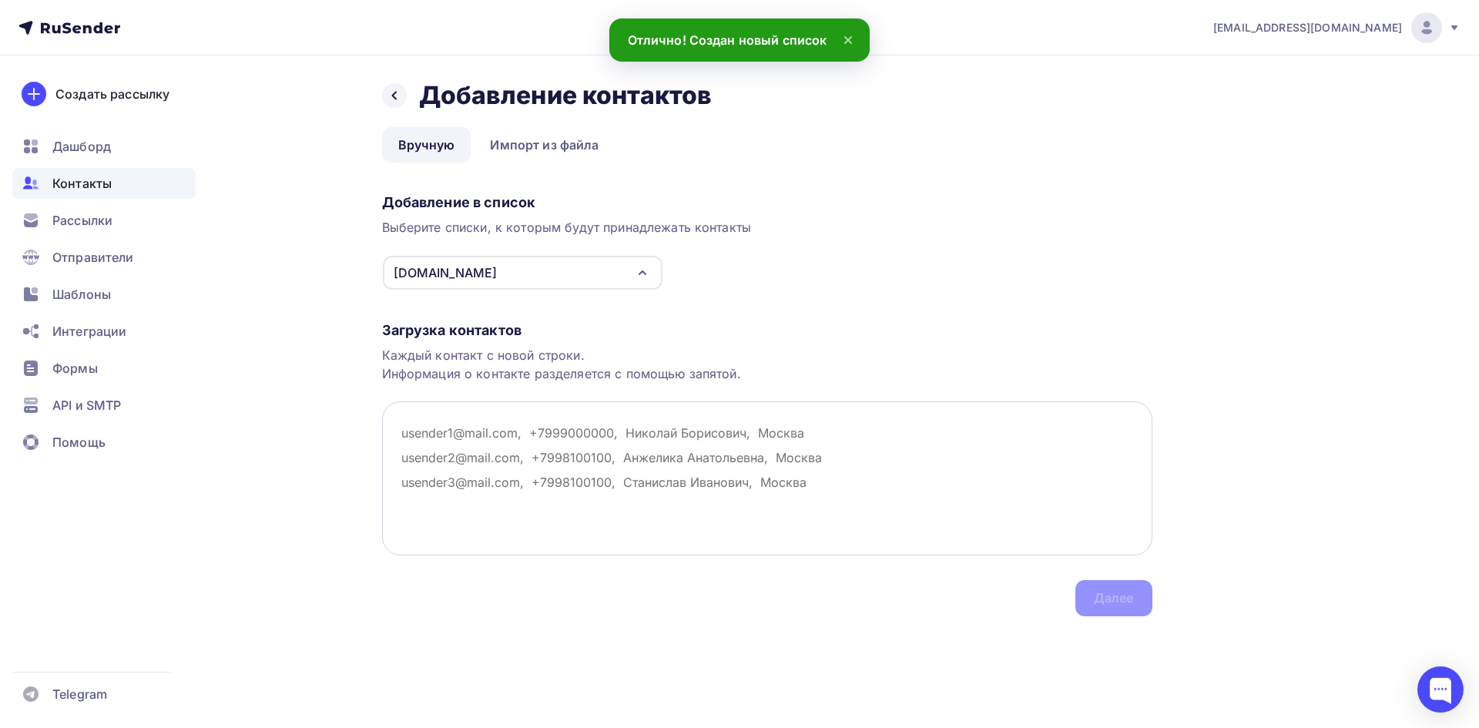
click at [501, 433] on textarea at bounding box center [767, 478] width 770 height 154
paste textarea "[DOMAIN_NAME]"
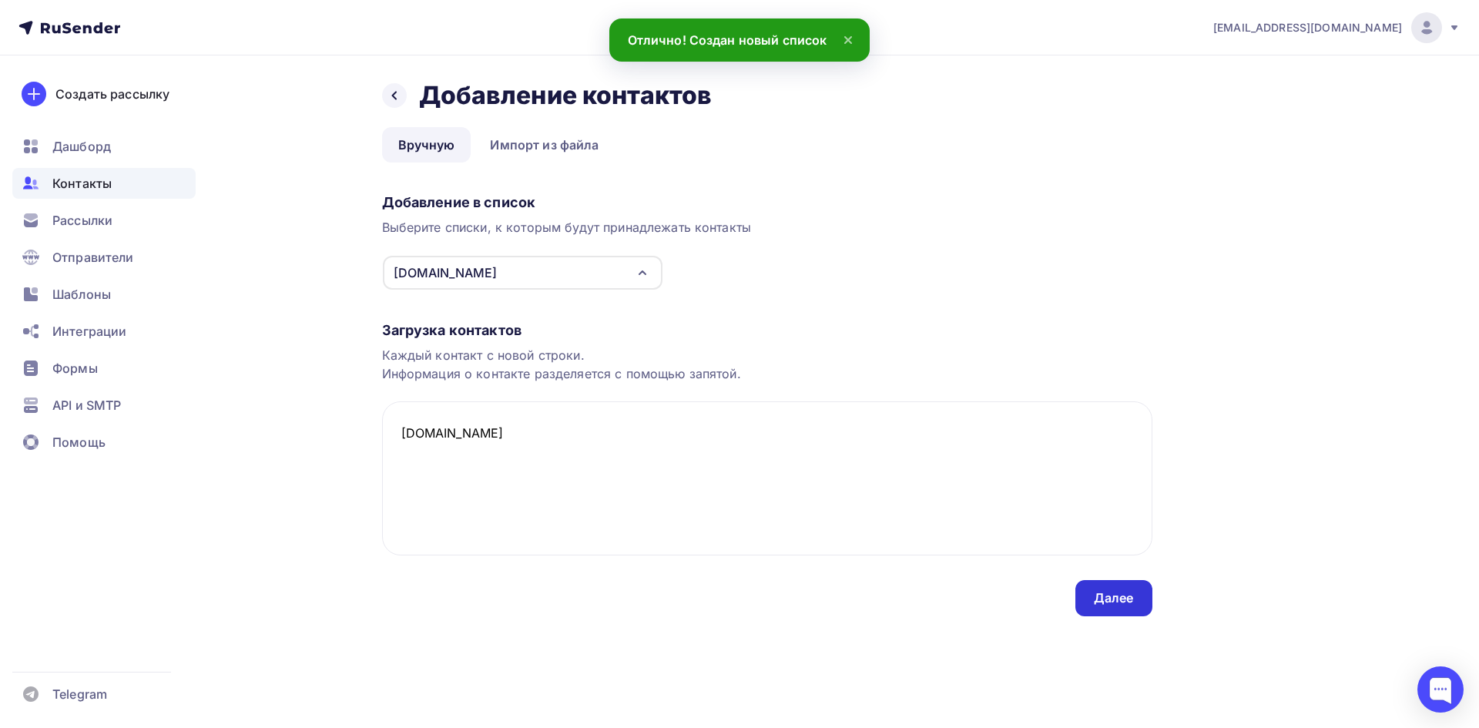
type textarea "[DOMAIN_NAME]"
click at [1111, 595] on div "Далее" at bounding box center [1114, 598] width 40 height 18
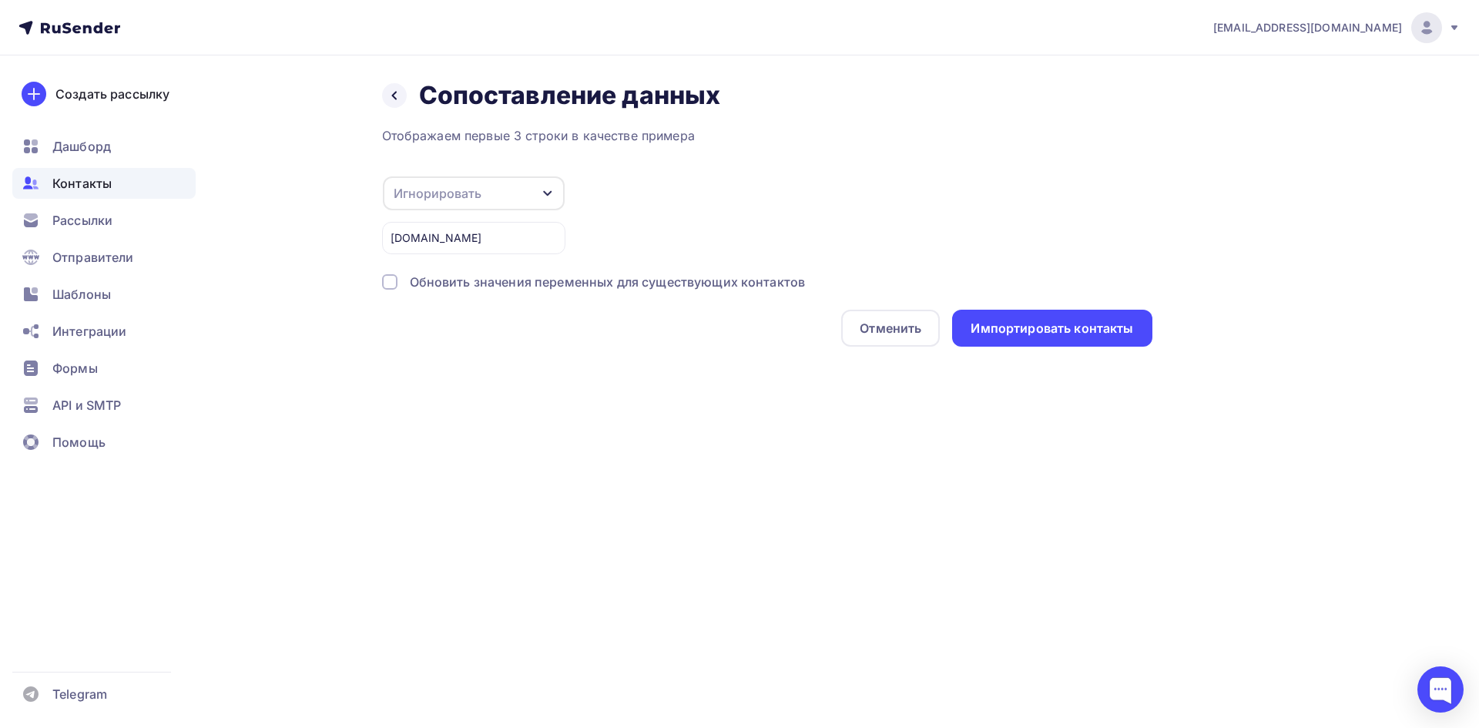
click at [485, 189] on div "Игнорировать" at bounding box center [474, 193] width 182 height 34
click at [433, 153] on div "Email" at bounding box center [448, 156] width 89 height 18
click at [1045, 323] on div "Импортировать контакты" at bounding box center [1051, 329] width 162 height 18
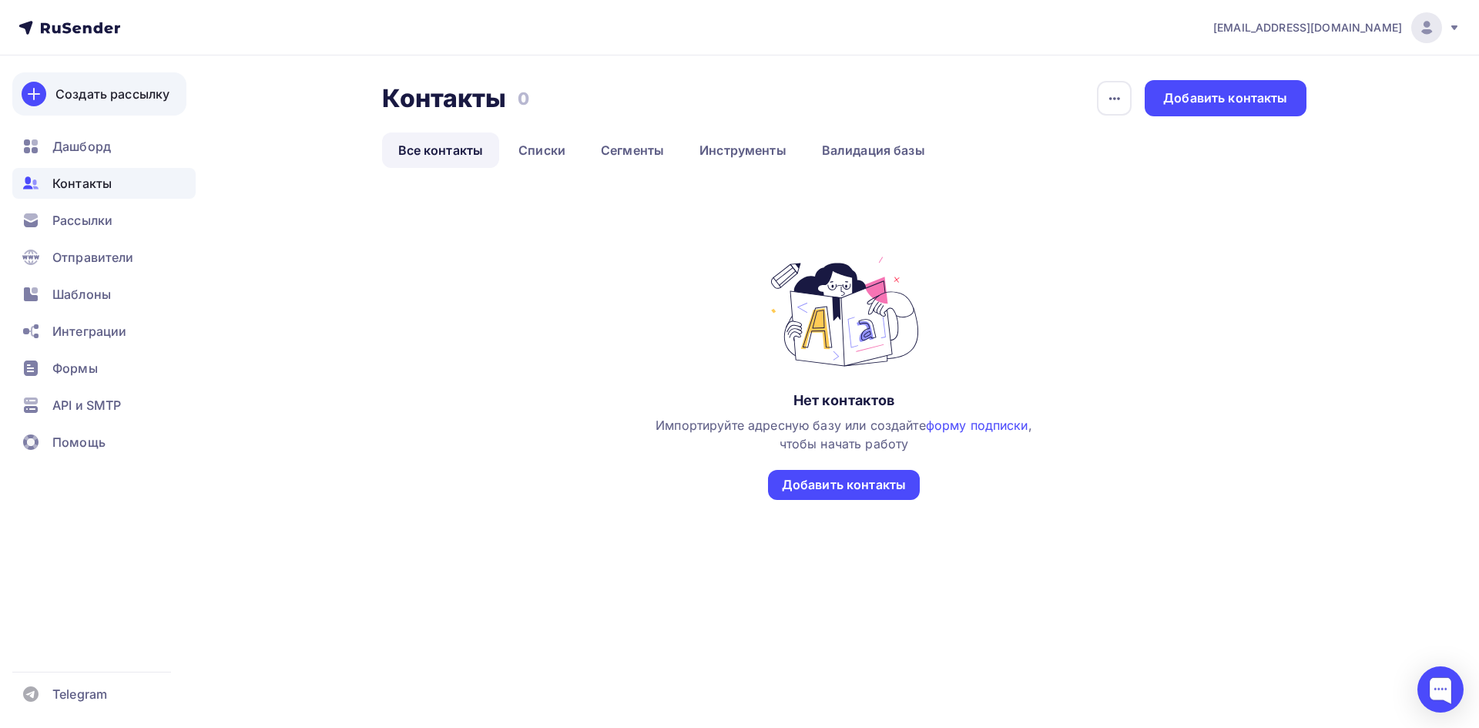
click at [92, 89] on div "Создать рассылку" at bounding box center [112, 94] width 114 height 18
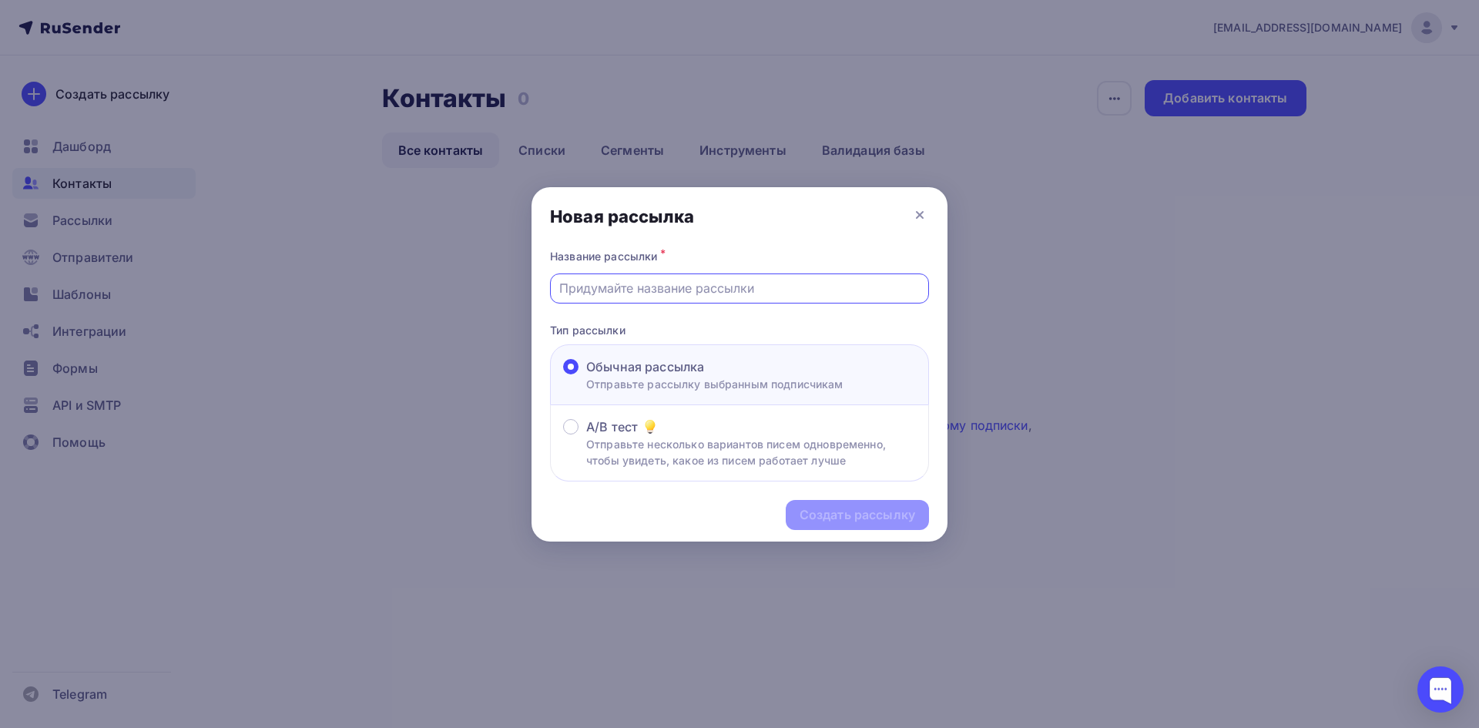
click at [635, 293] on input "text" at bounding box center [739, 288] width 361 height 18
type input "клевая рассылка"
click at [843, 515] on div "Создать рассылку" at bounding box center [857, 515] width 116 height 18
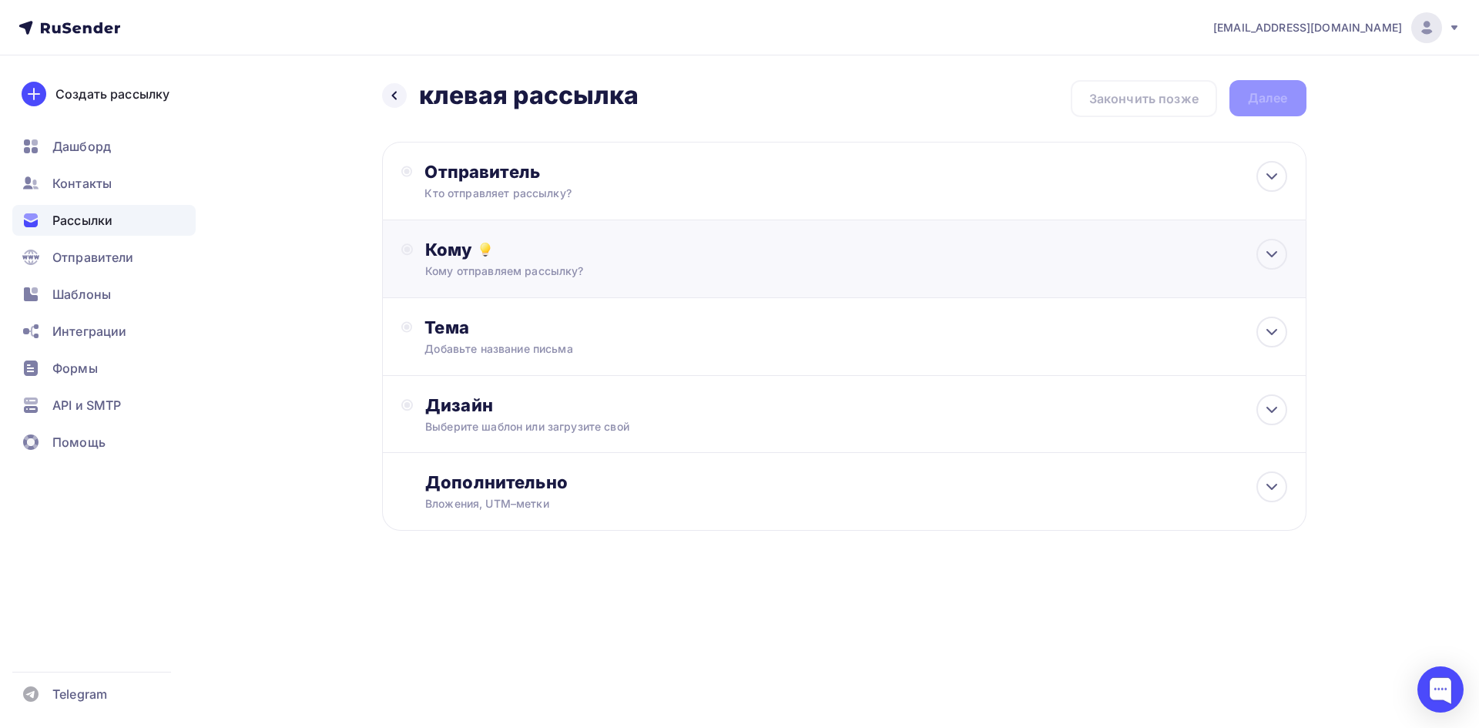
click at [457, 268] on div "Кому отправляем рассылку?" at bounding box center [813, 270] width 776 height 15
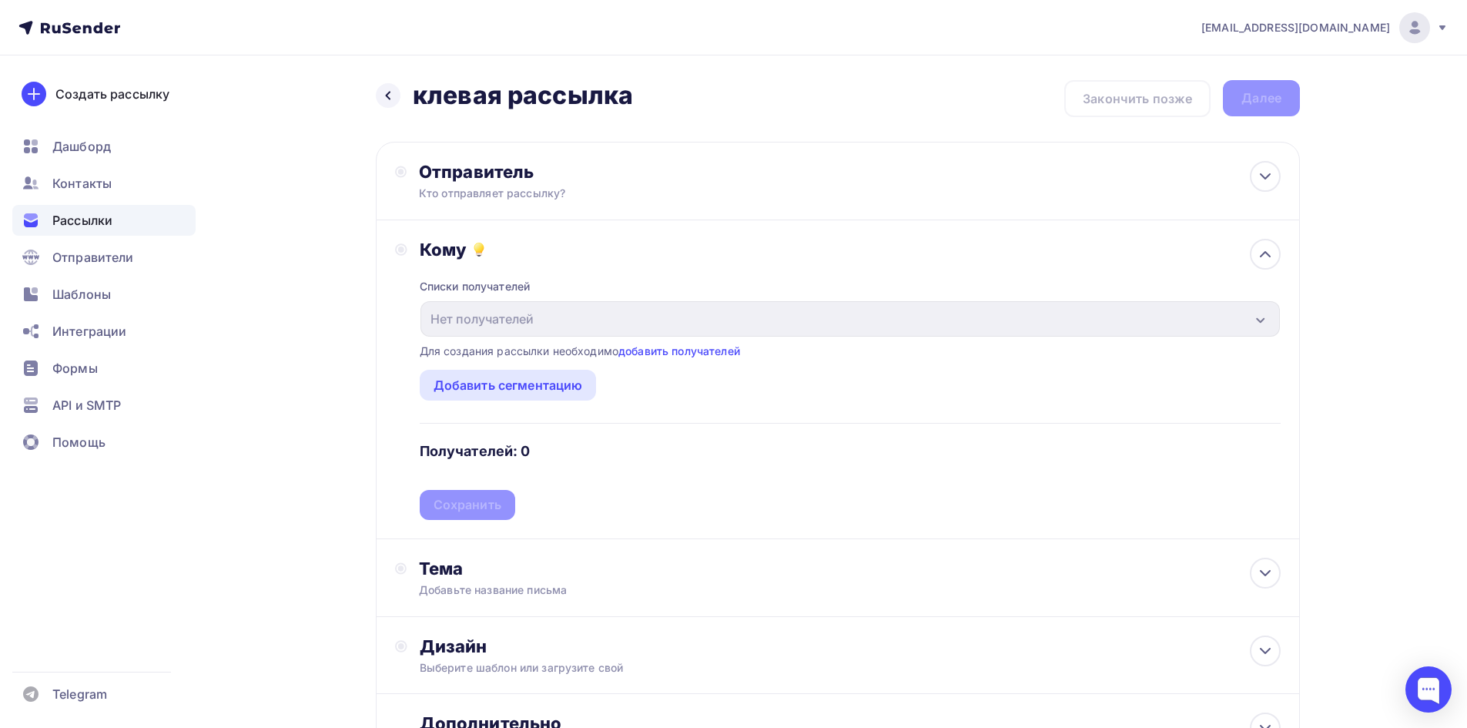
click at [485, 514] on div "Списки получателей Нет получателей Все списки id Добавить список Для создания р…" at bounding box center [850, 390] width 861 height 260
drag, startPoint x: 497, startPoint y: 447, endPoint x: 525, endPoint y: 454, distance: 28.4
click at [501, 448] on h4 "Получателей: 0" at bounding box center [475, 451] width 111 height 18
click at [642, 471] on div "Списки получателей Нет получателей Все списки id Добавить список Для создания р…" at bounding box center [850, 390] width 861 height 260
drag, startPoint x: 1312, startPoint y: 316, endPoint x: 1288, endPoint y: 314, distance: 23.2
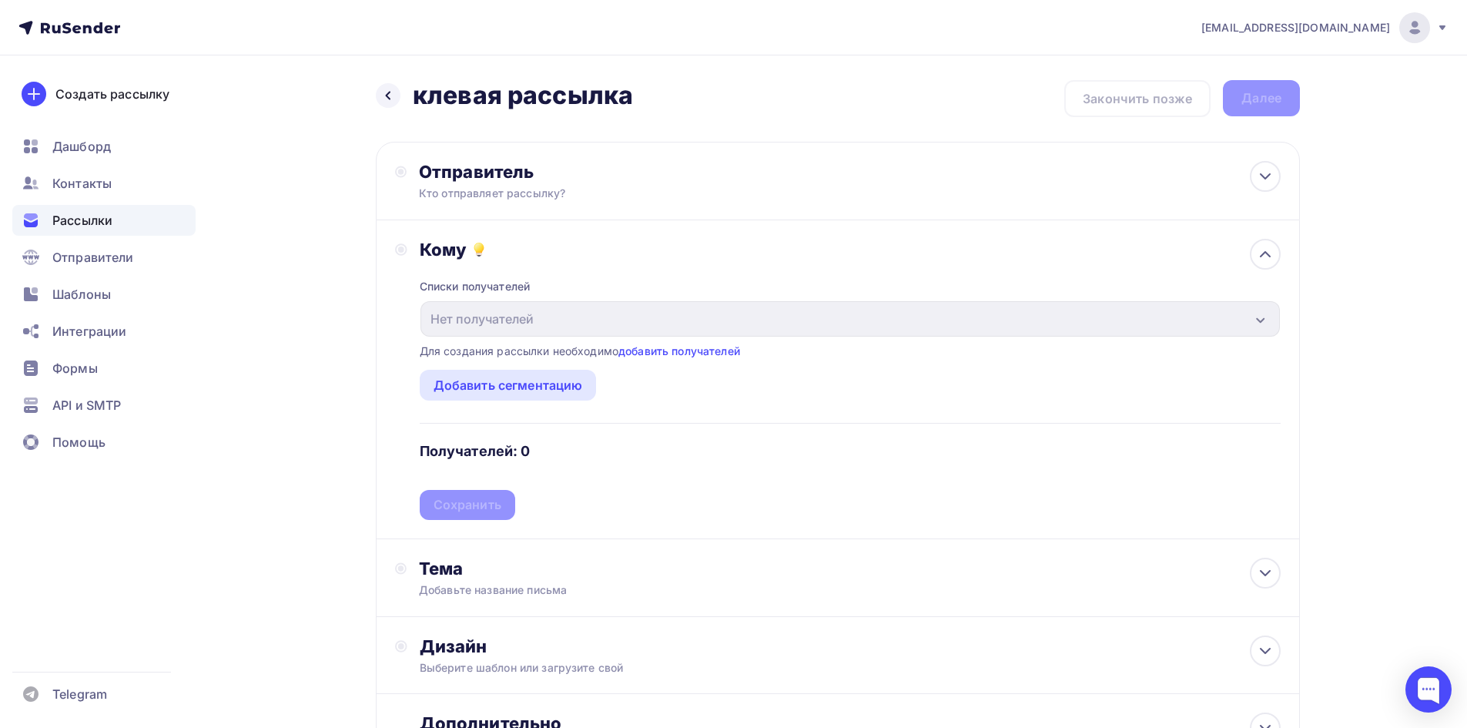
click at [1299, 314] on div "Назад клевая рассылка клевая рассылка Закончить позже Далее Отправитель Кто отп…" at bounding box center [733, 463] width 1262 height 816
click at [493, 189] on div "Кто отправляет рассылку?" at bounding box center [569, 193] width 300 height 15
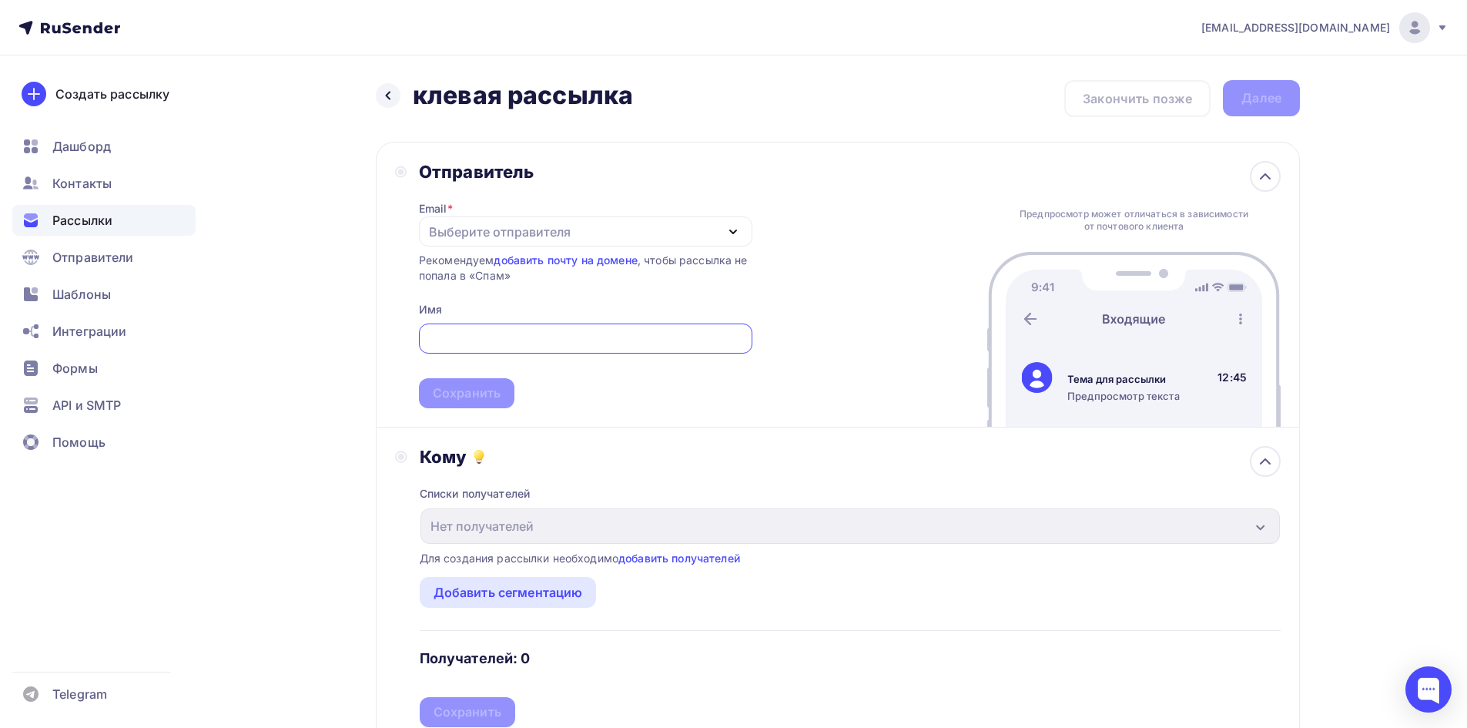
click at [471, 243] on div "Выберите отправителя" at bounding box center [585, 231] width 333 height 30
click at [484, 274] on div "[EMAIL_ADDRESS][DOMAIN_NAME]" at bounding box center [545, 276] width 216 height 18
drag, startPoint x: 478, startPoint y: 323, endPoint x: 478, endPoint y: 334, distance: 10.8
click at [479, 327] on div at bounding box center [585, 338] width 333 height 30
click at [474, 347] on input "text" at bounding box center [585, 339] width 316 height 18
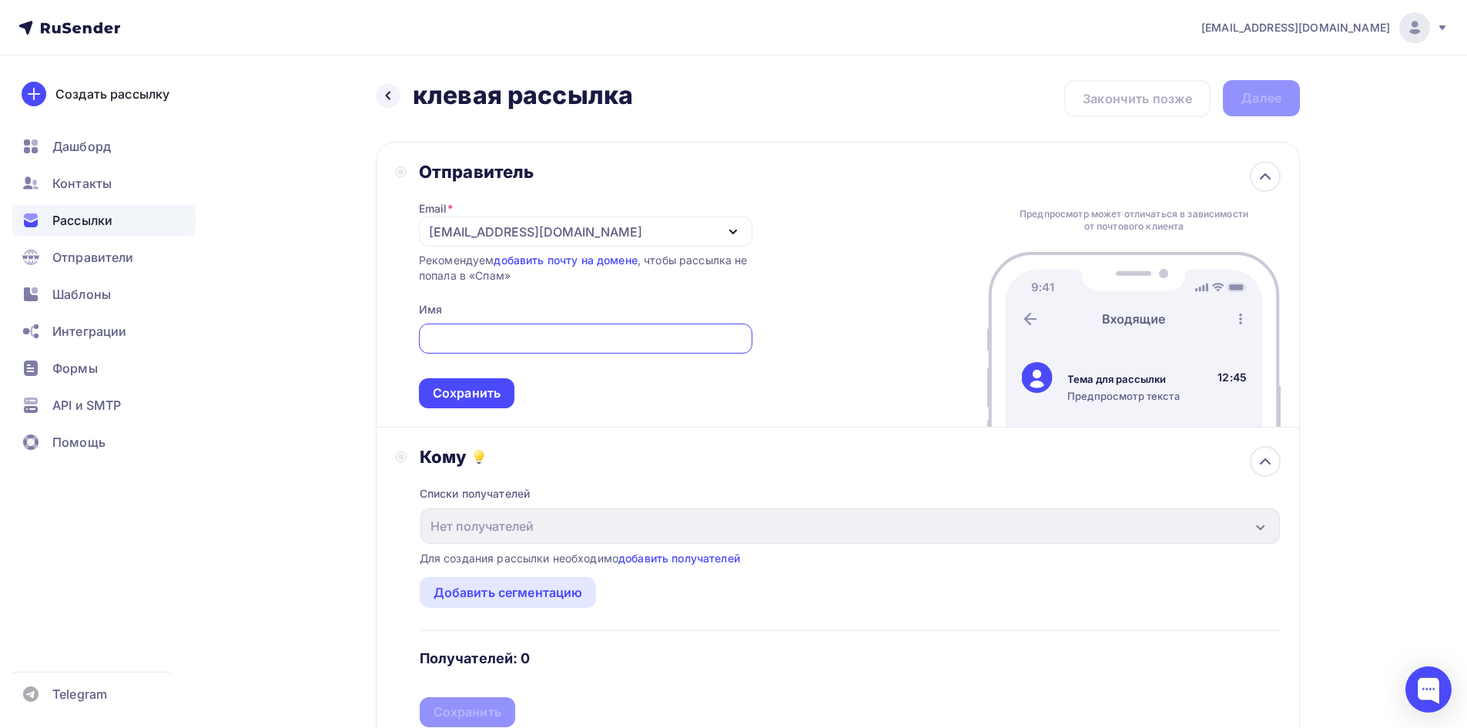
drag, startPoint x: 540, startPoint y: 234, endPoint x: 497, endPoint y: 227, distance: 43.7
click at [497, 227] on div "[EMAIL_ADDRESS][DOMAIN_NAME]" at bounding box center [585, 231] width 333 height 30
click at [472, 394] on div "Сохранить" at bounding box center [467, 393] width 68 height 18
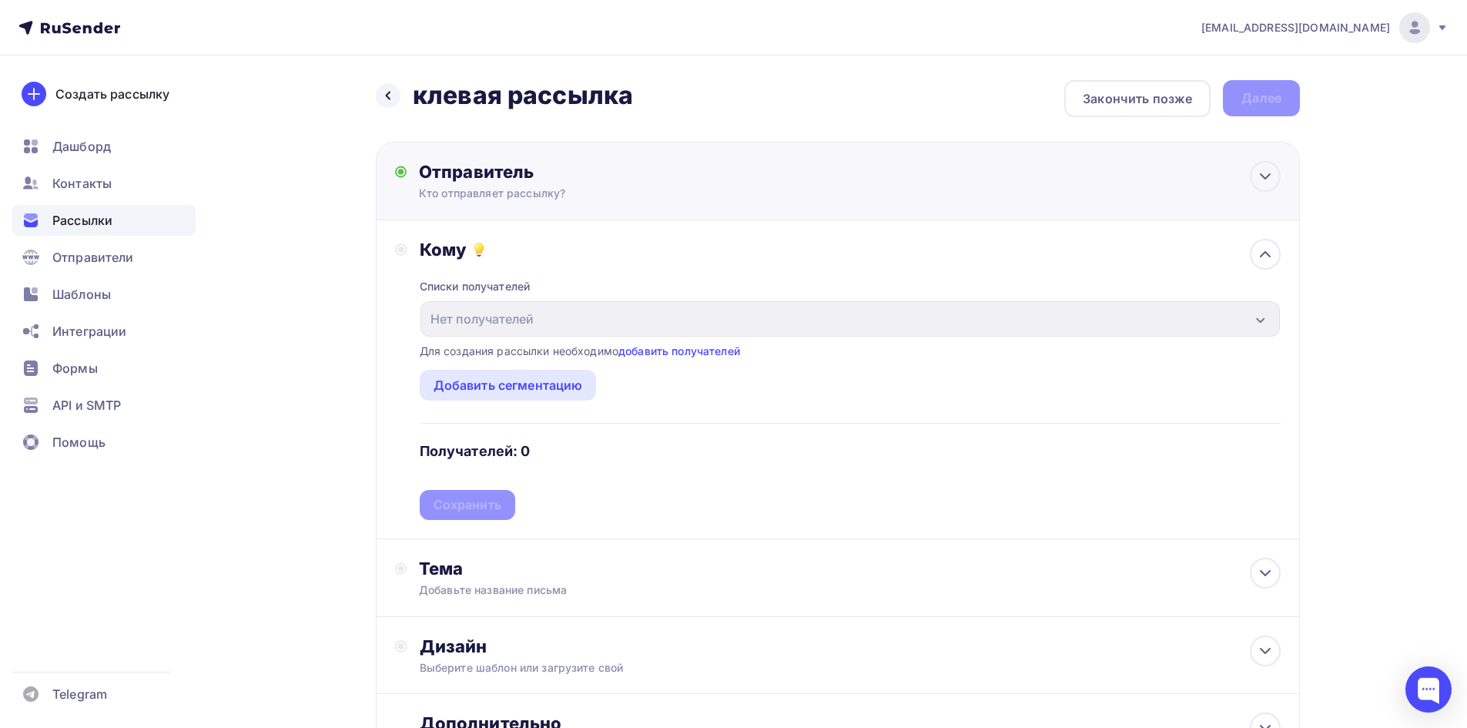
click at [530, 176] on div "Отправитель" at bounding box center [585, 172] width 333 height 22
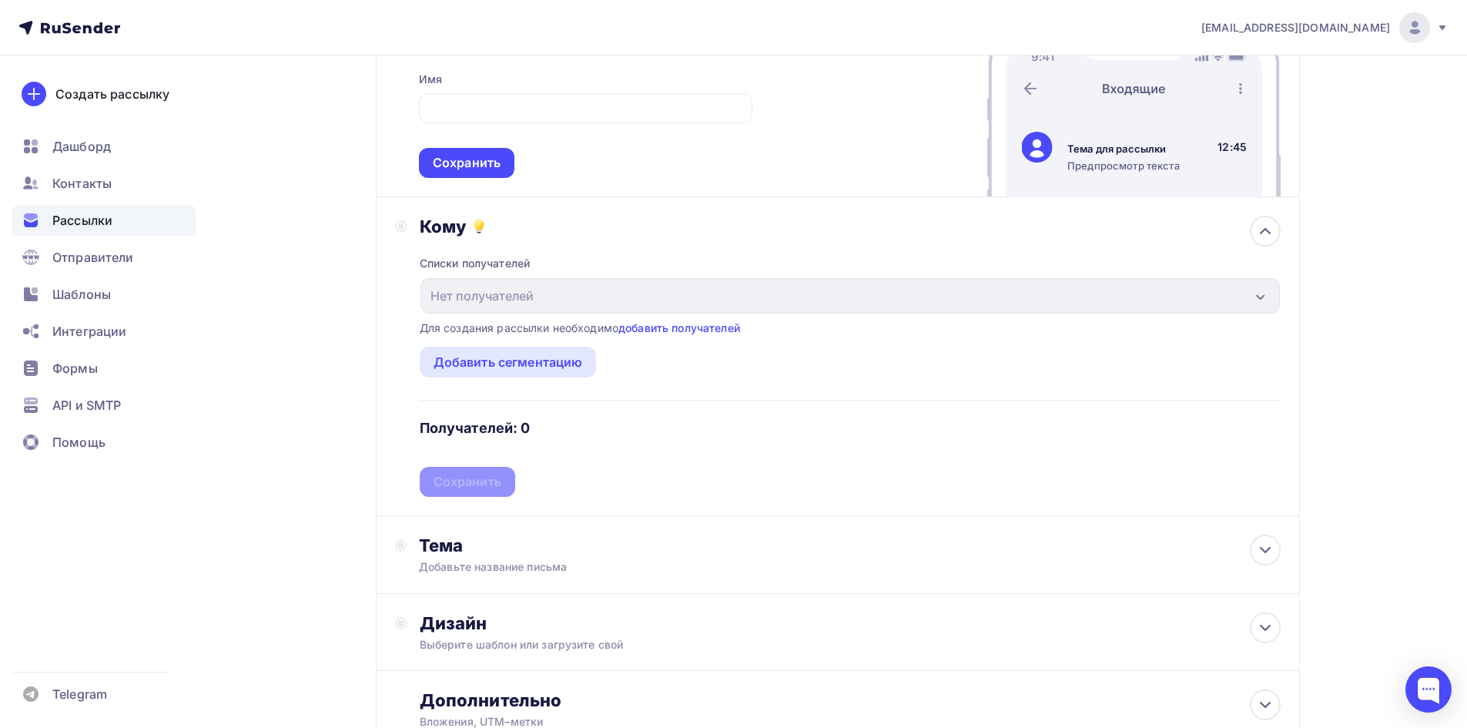
scroll to position [231, 0]
click at [75, 174] on span "Контакты" at bounding box center [81, 183] width 59 height 18
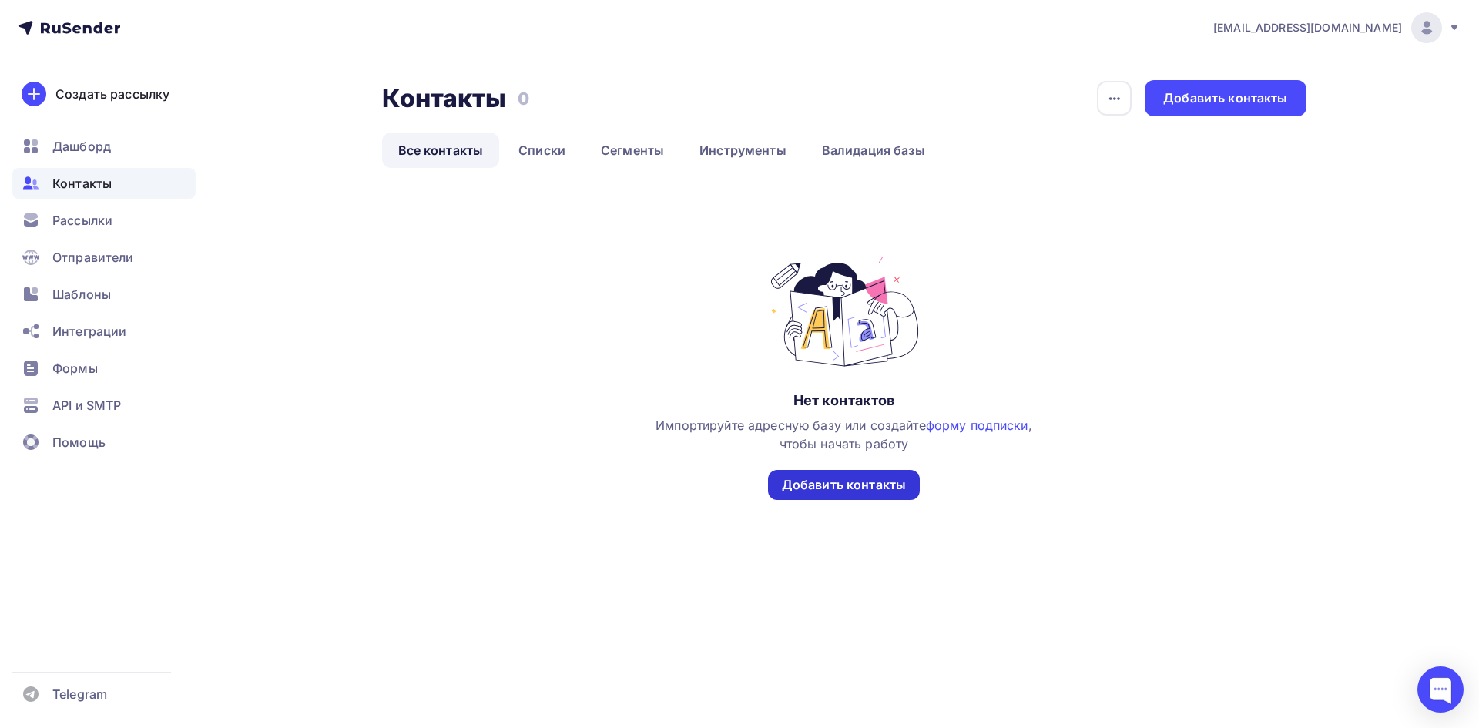
click at [836, 474] on div "Добавить контакты" at bounding box center [844, 485] width 152 height 30
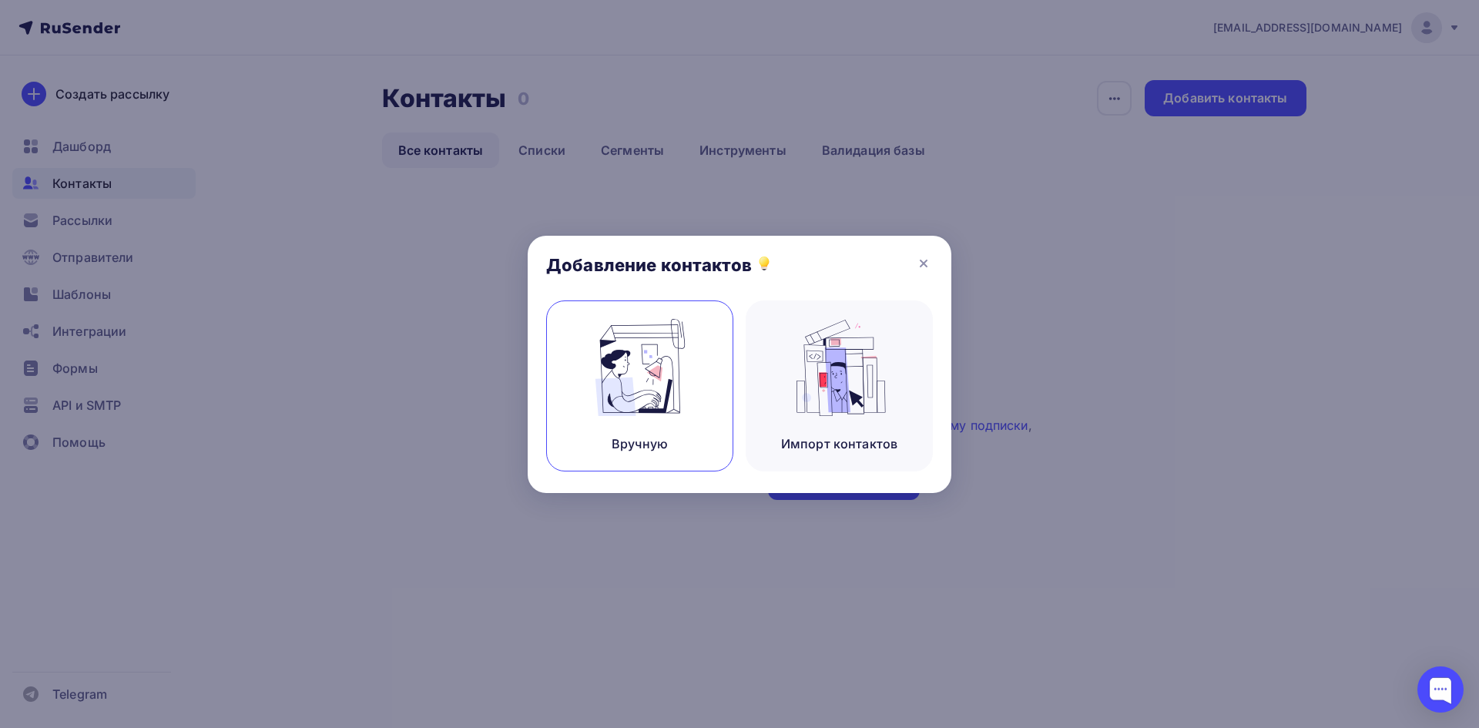
click at [671, 401] on img at bounding box center [639, 367] width 103 height 97
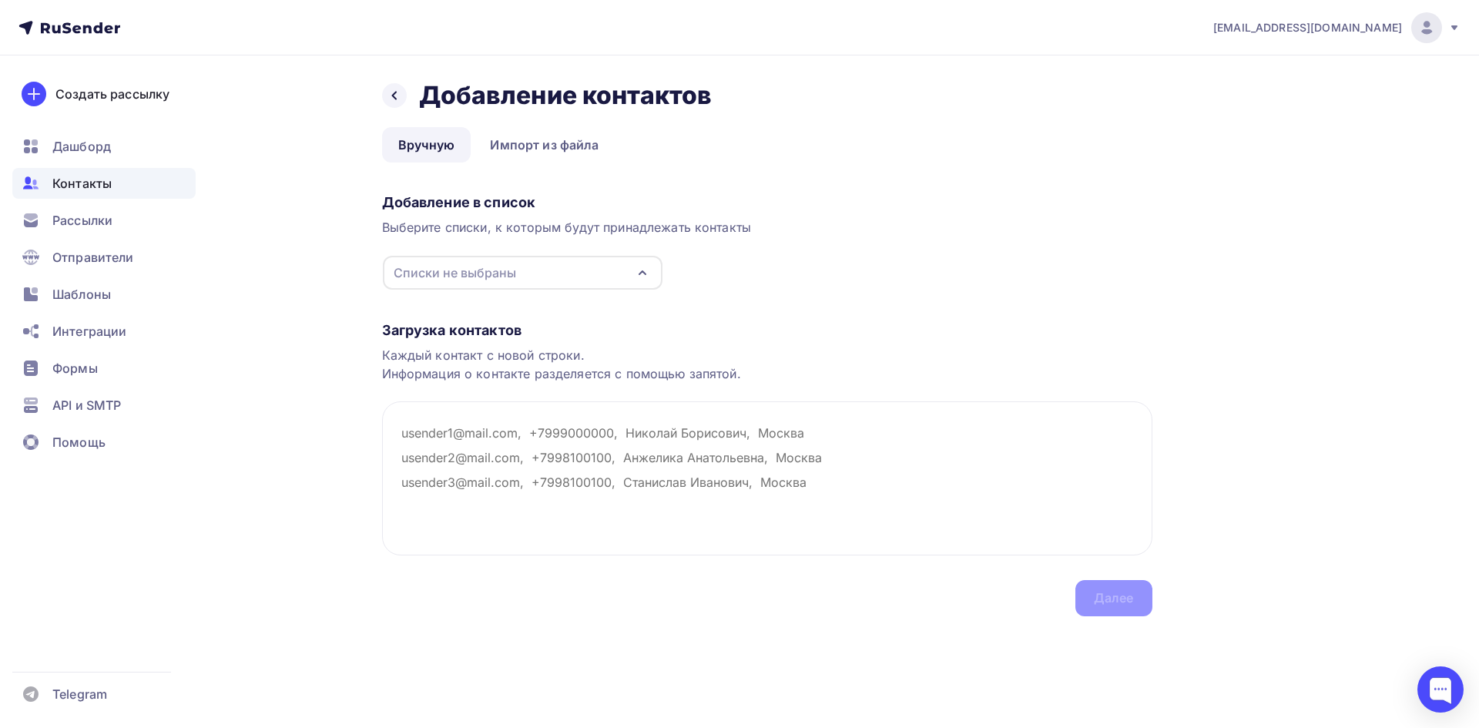
click at [443, 277] on div "Списки не выбраны" at bounding box center [455, 272] width 122 height 18
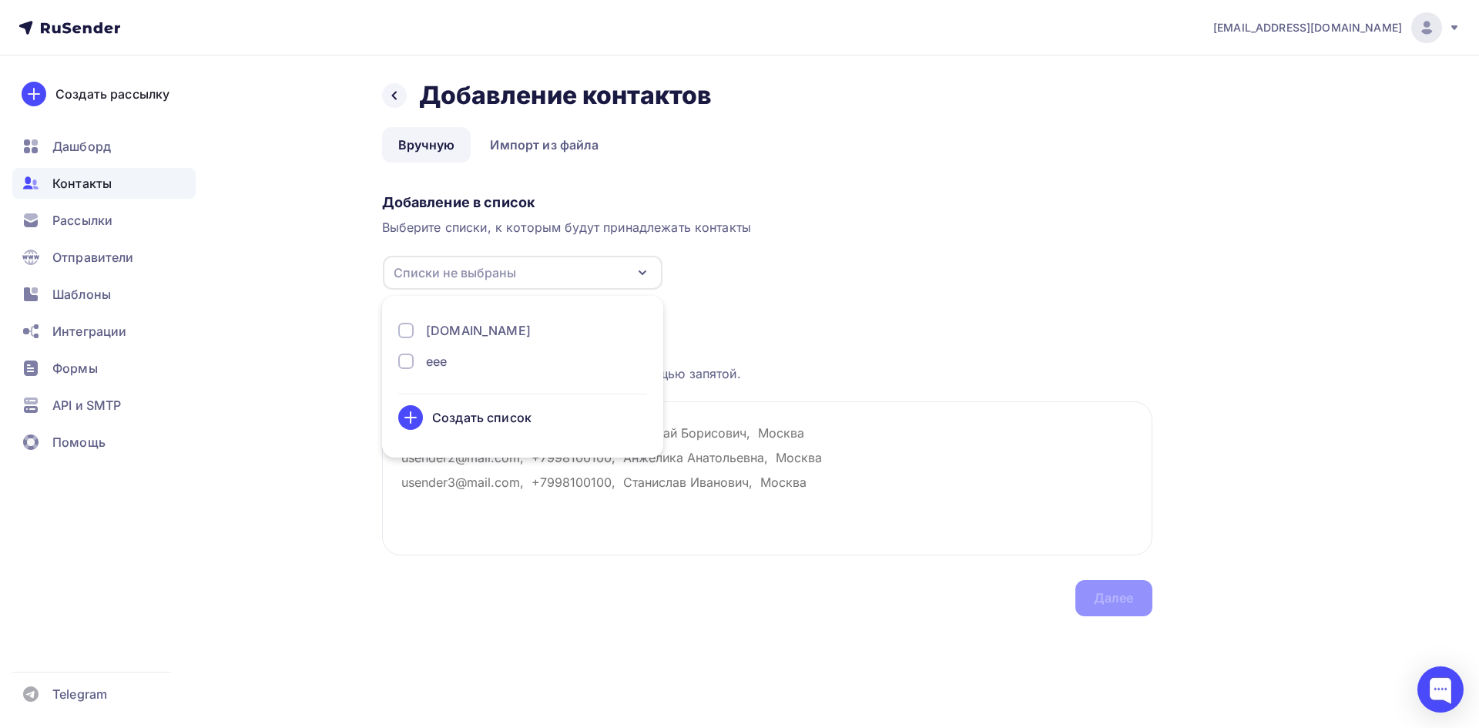
click at [412, 330] on div at bounding box center [405, 330] width 15 height 15
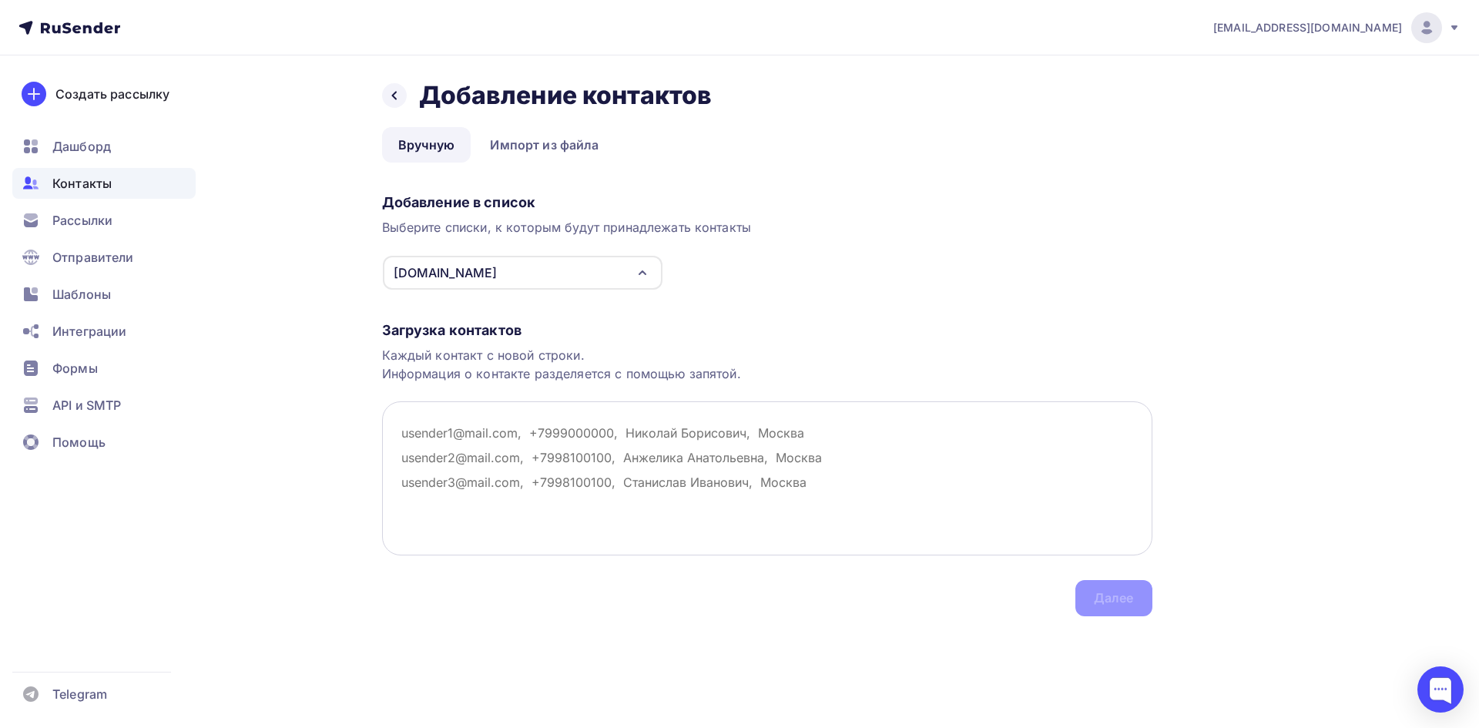
click at [540, 488] on textarea at bounding box center [767, 478] width 770 height 154
click at [504, 474] on textarea at bounding box center [767, 478] width 770 height 154
paste textarea "[DOMAIN_NAME]"
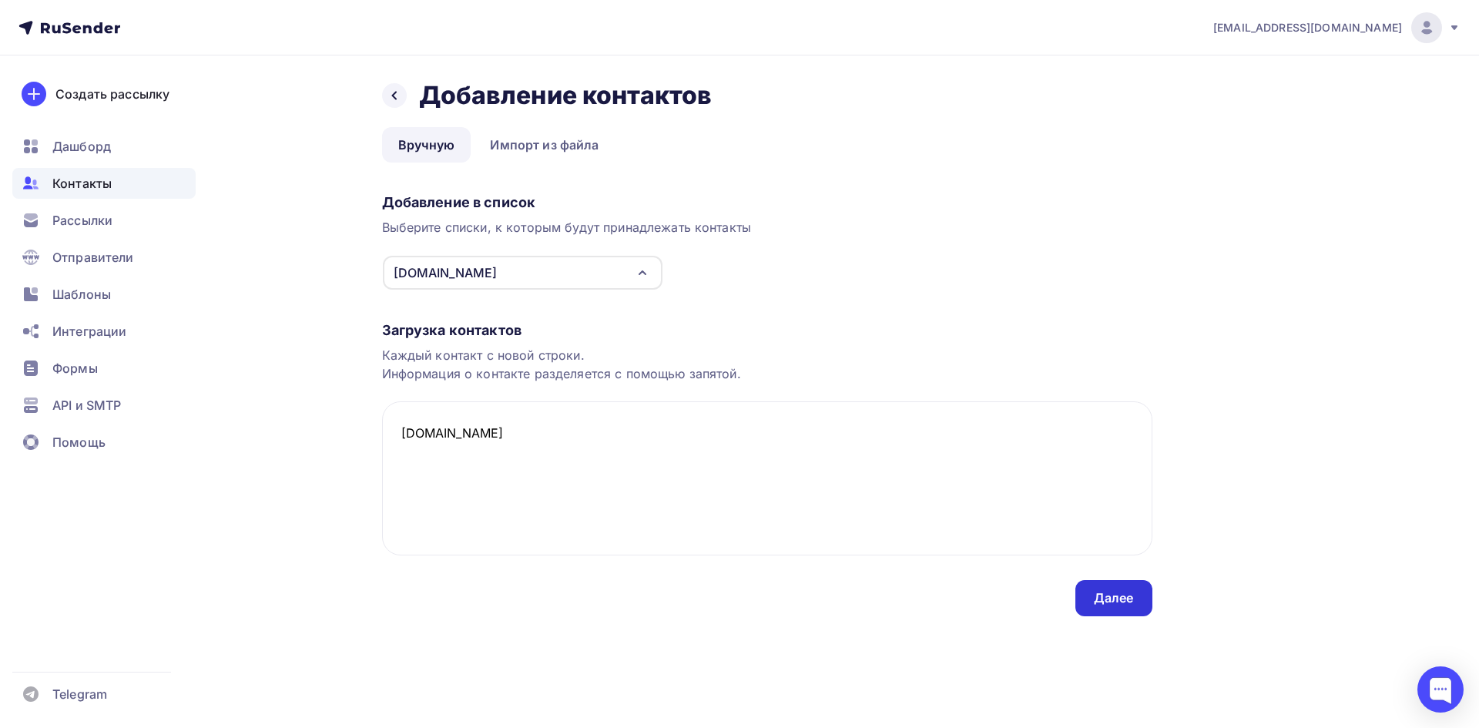
type textarea "[DOMAIN_NAME]"
click at [1103, 588] on div "Далее" at bounding box center [1113, 598] width 77 height 36
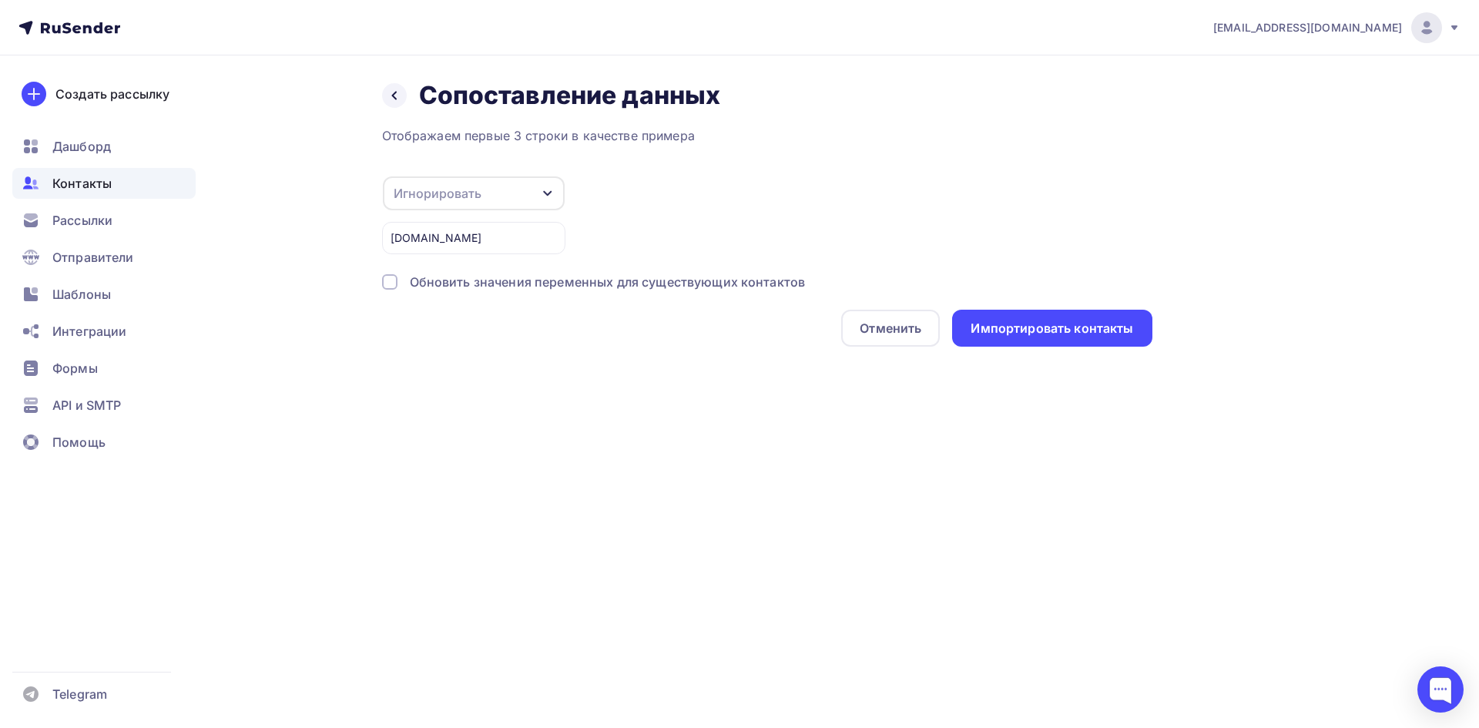
click at [493, 193] on div "Игнорировать" at bounding box center [474, 193] width 182 height 34
click at [431, 148] on div "Email" at bounding box center [448, 156] width 89 height 18
click at [974, 328] on div "Импортировать контакты" at bounding box center [1051, 329] width 162 height 18
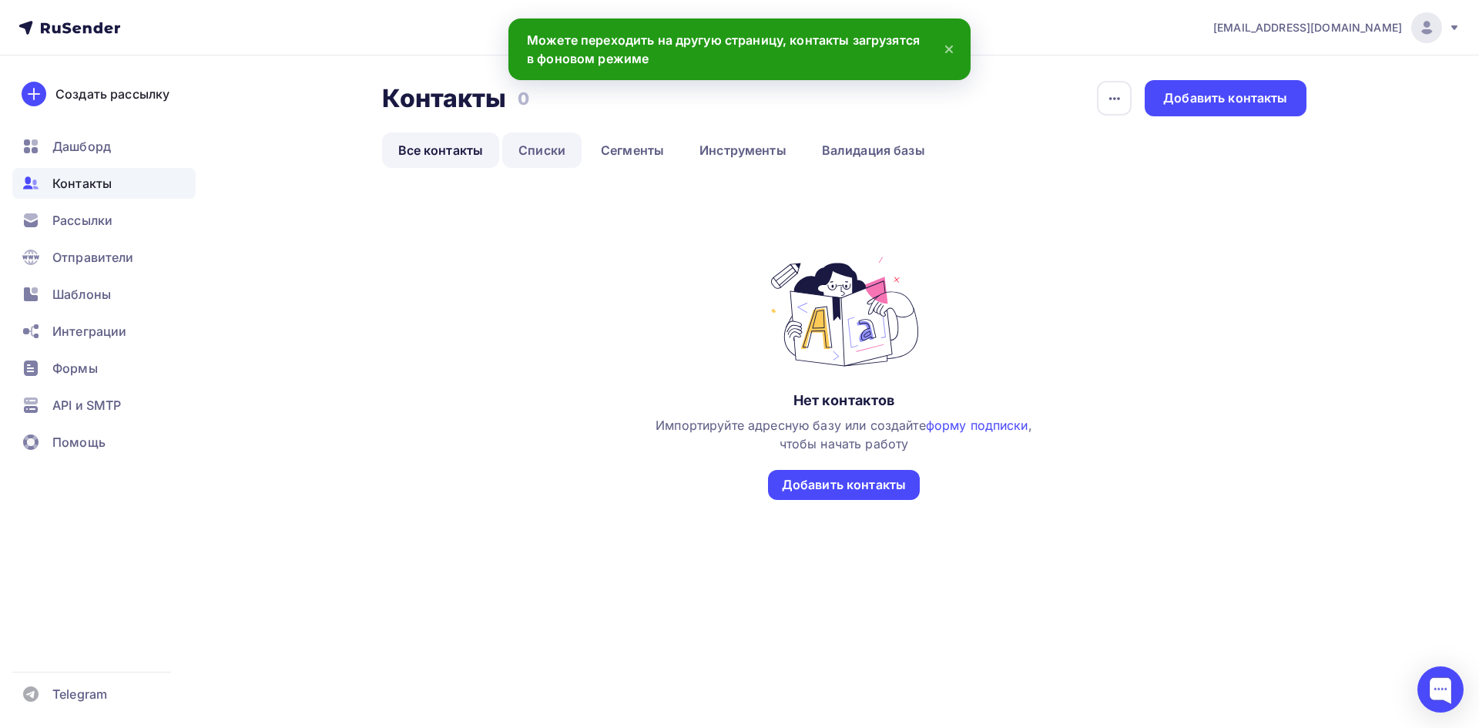
click at [555, 143] on link "Списки" at bounding box center [541, 149] width 79 height 35
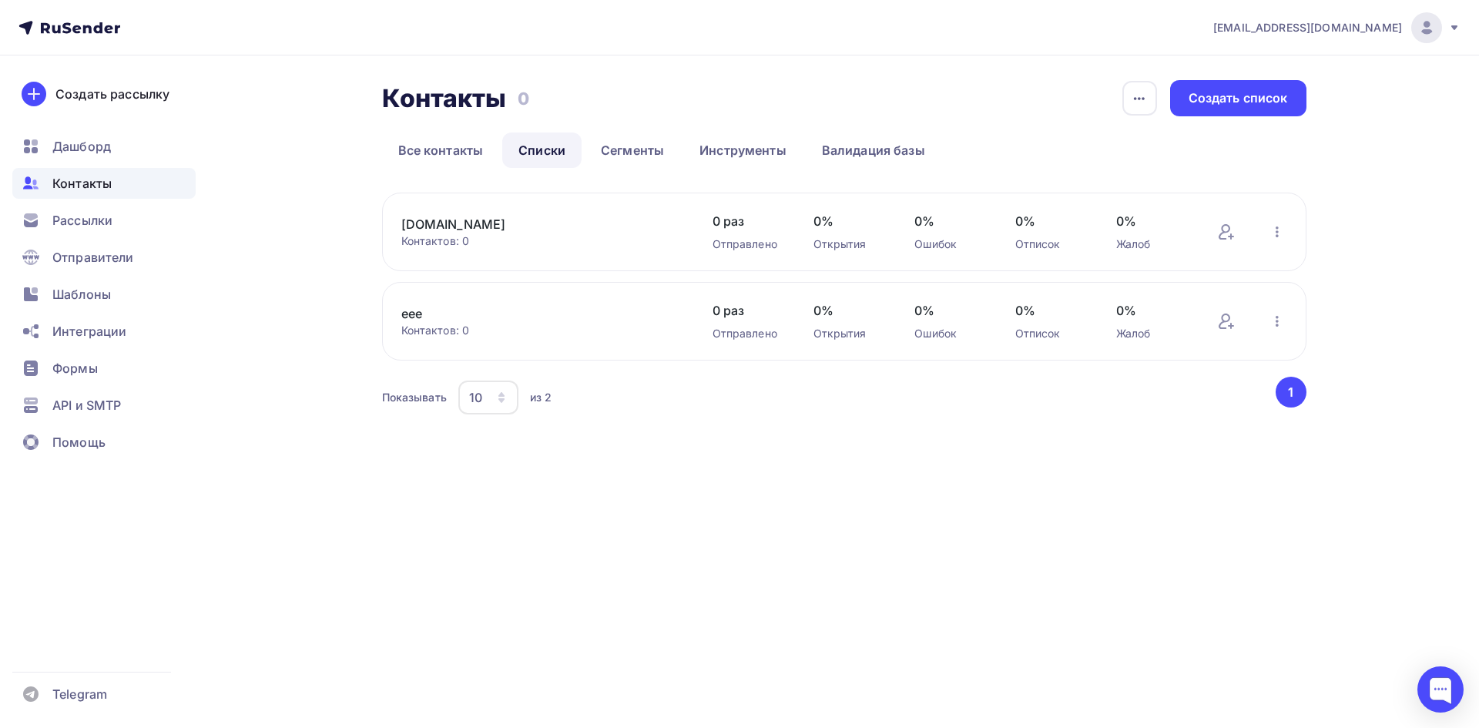
click at [1298, 394] on button "1" at bounding box center [1290, 392] width 31 height 31
click at [111, 100] on div "Создать рассылку" at bounding box center [112, 94] width 114 height 18
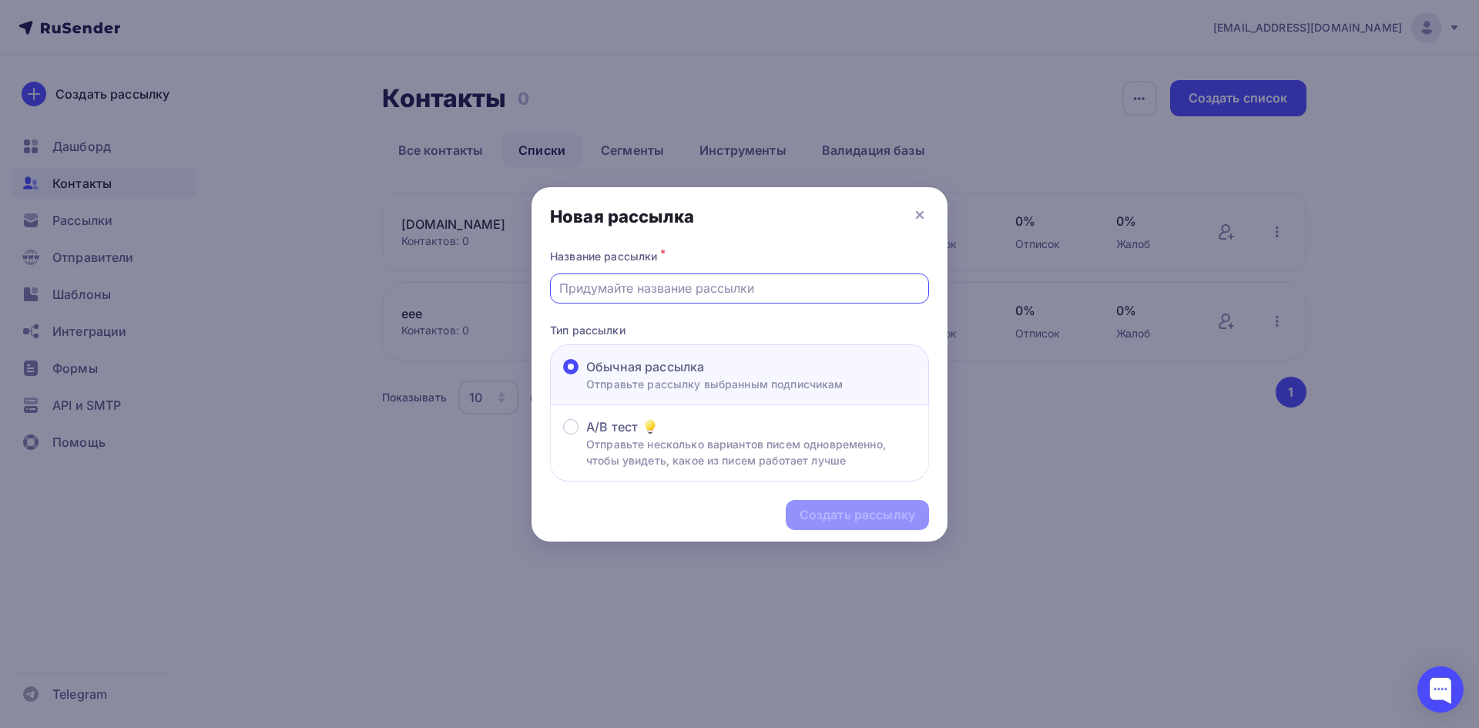
click at [628, 289] on input "text" at bounding box center [739, 288] width 361 height 18
click at [840, 518] on div "Создать рассылку" at bounding box center [739, 514] width 416 height 67
click at [689, 295] on input "text" at bounding box center [739, 288] width 361 height 18
type input "клевая рассылка"
click at [843, 510] on div "Создать рассылку" at bounding box center [857, 515] width 116 height 18
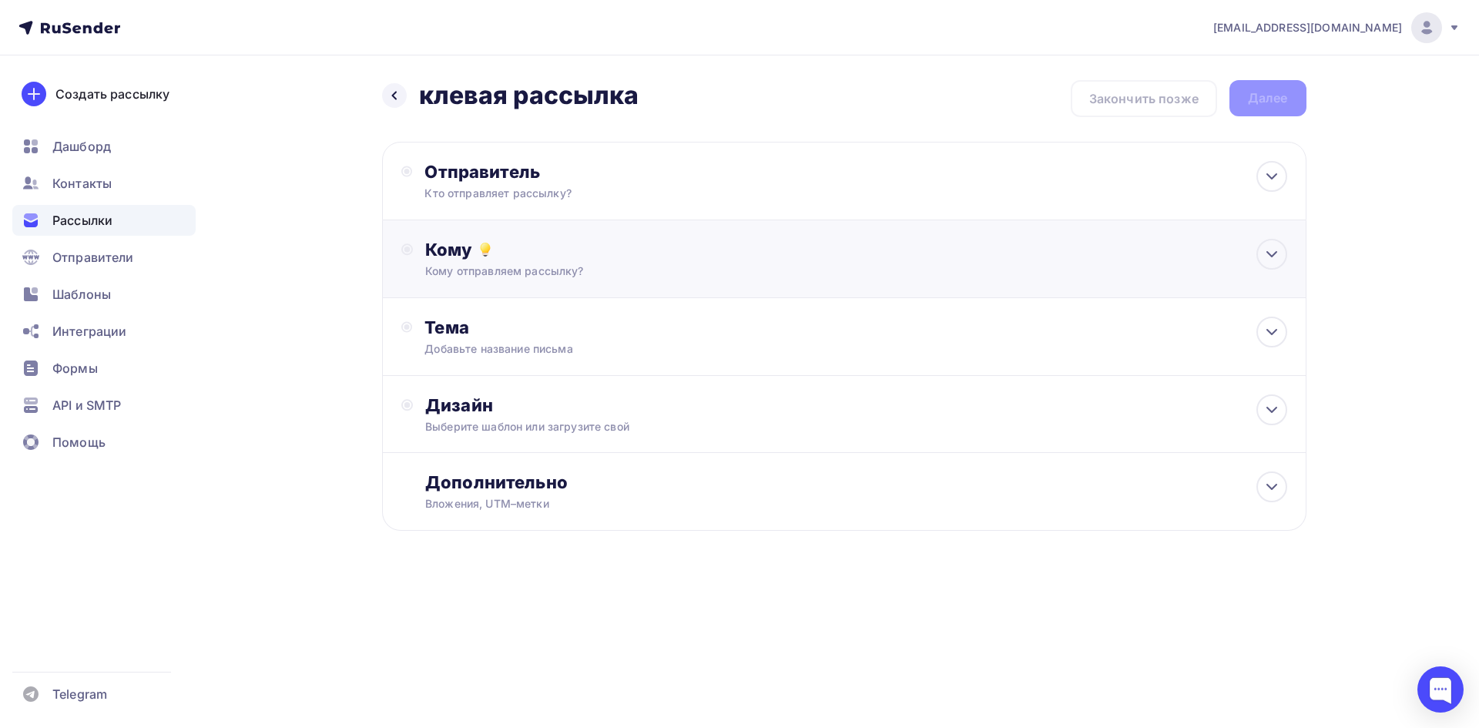
click at [447, 266] on div "Кому отправляем рассылку?" at bounding box center [813, 270] width 776 height 15
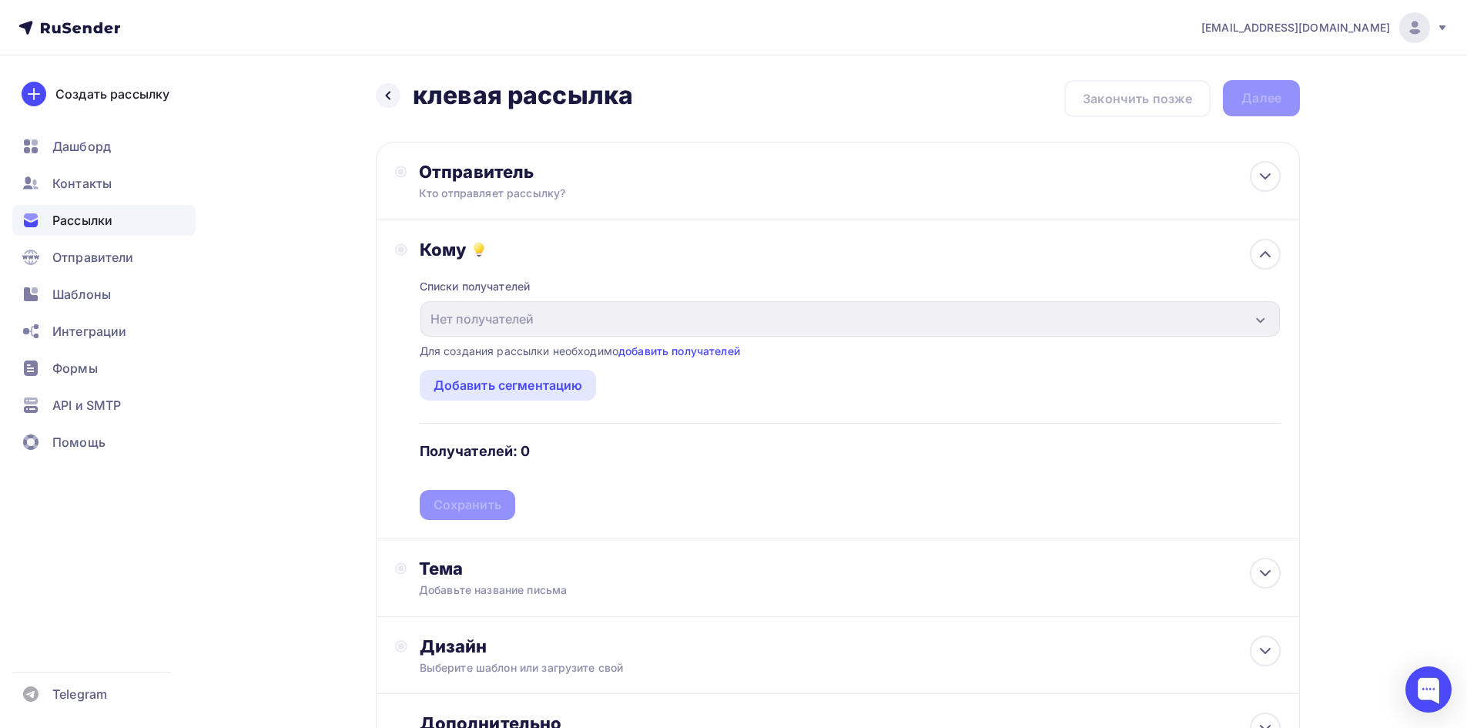
click at [441, 288] on div "Списки получателей" at bounding box center [475, 286] width 111 height 15
click at [487, 384] on div "Добавить сегментацию" at bounding box center [508, 385] width 149 height 18
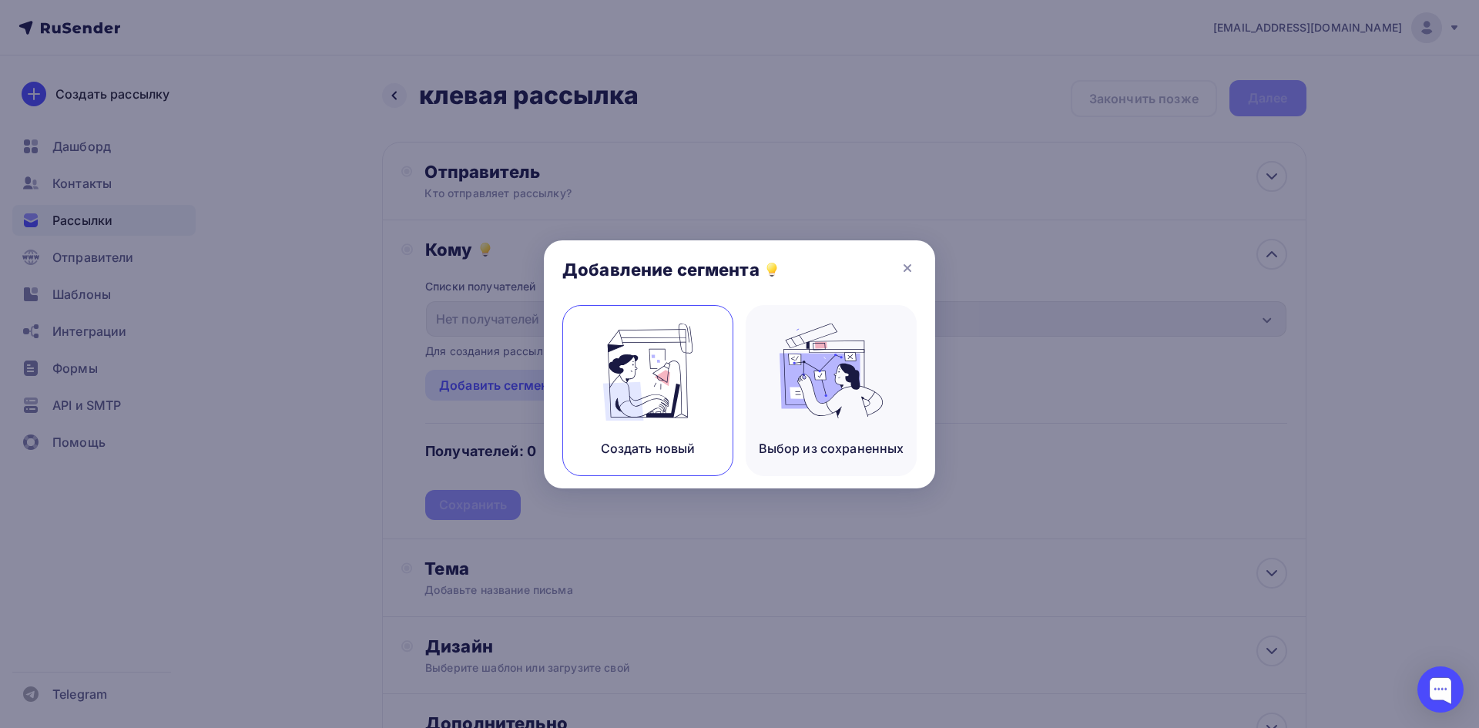
click at [648, 423] on div "Создать новый" at bounding box center [647, 390] width 171 height 171
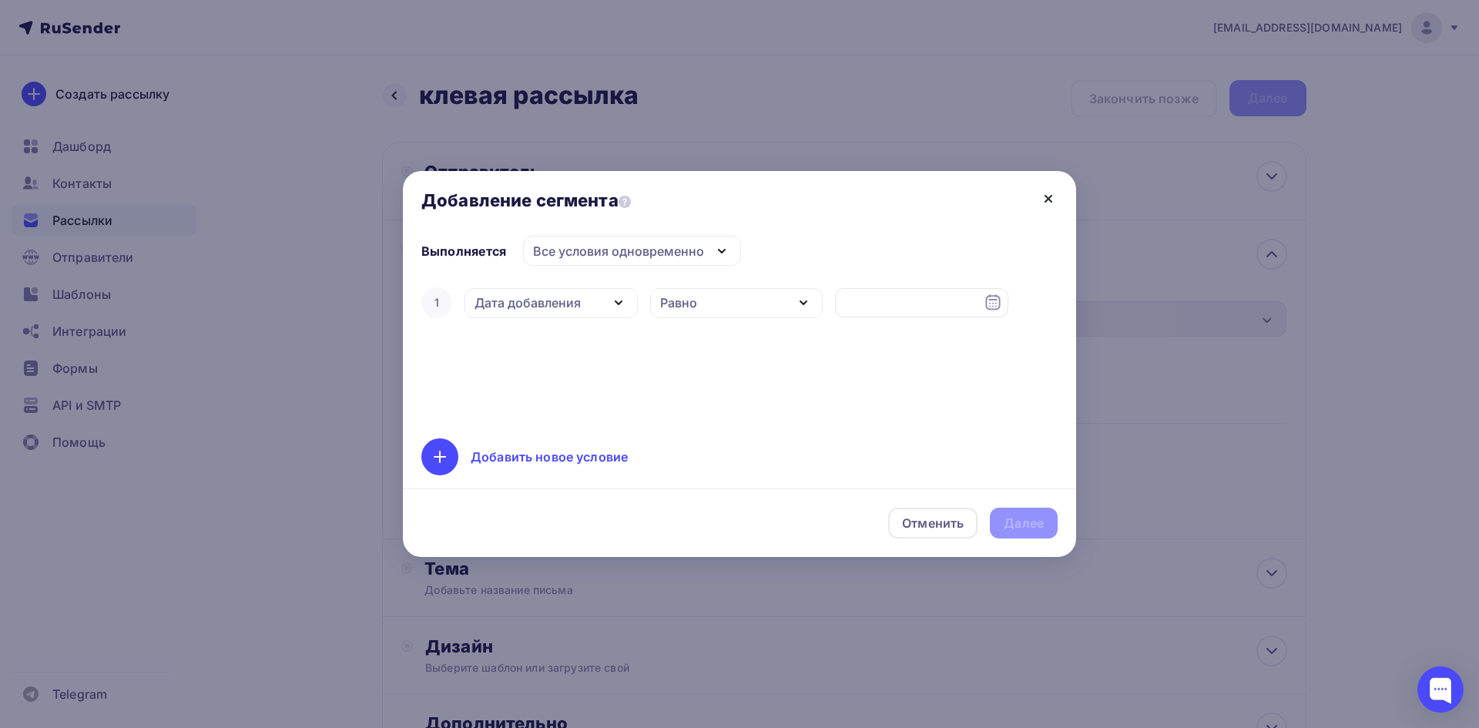
click at [1042, 201] on icon at bounding box center [1048, 198] width 18 height 18
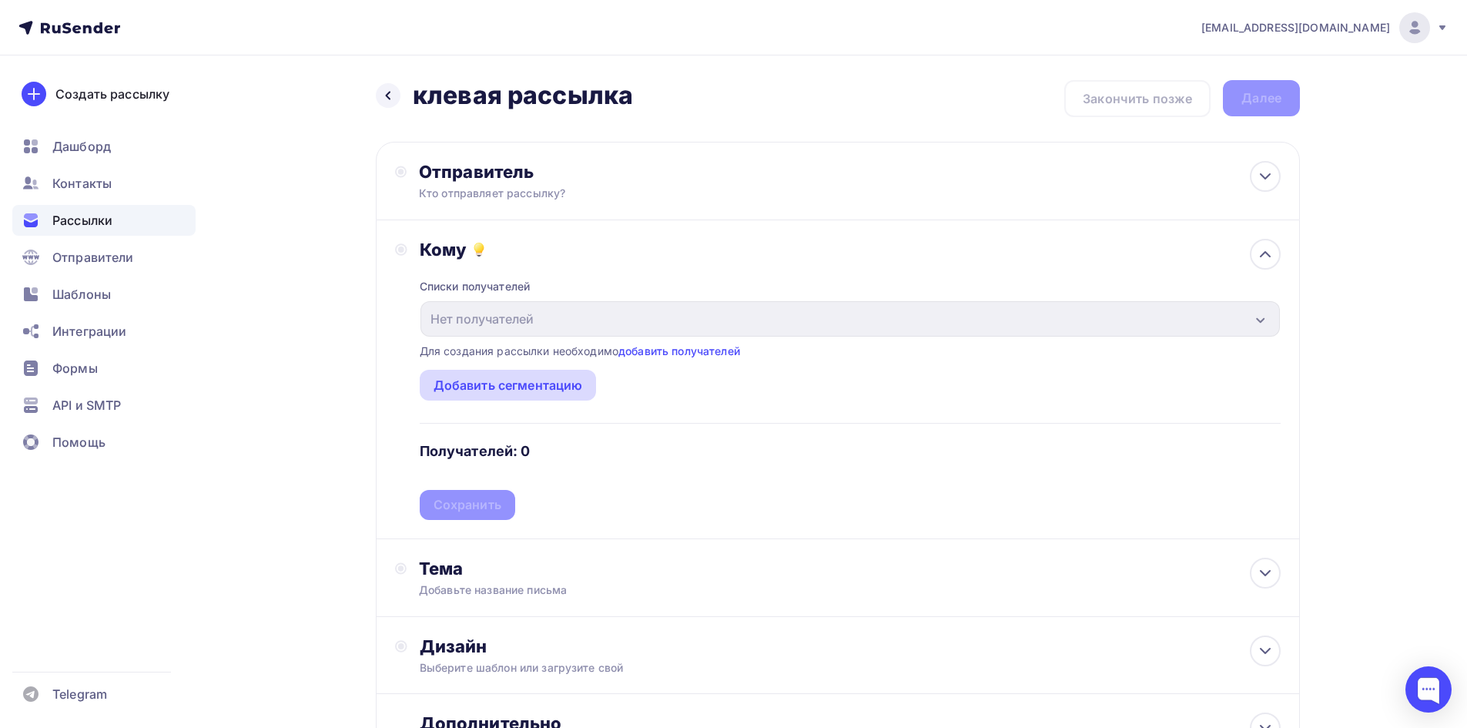
click at [528, 379] on div "Добавить сегментацию" at bounding box center [508, 385] width 149 height 18
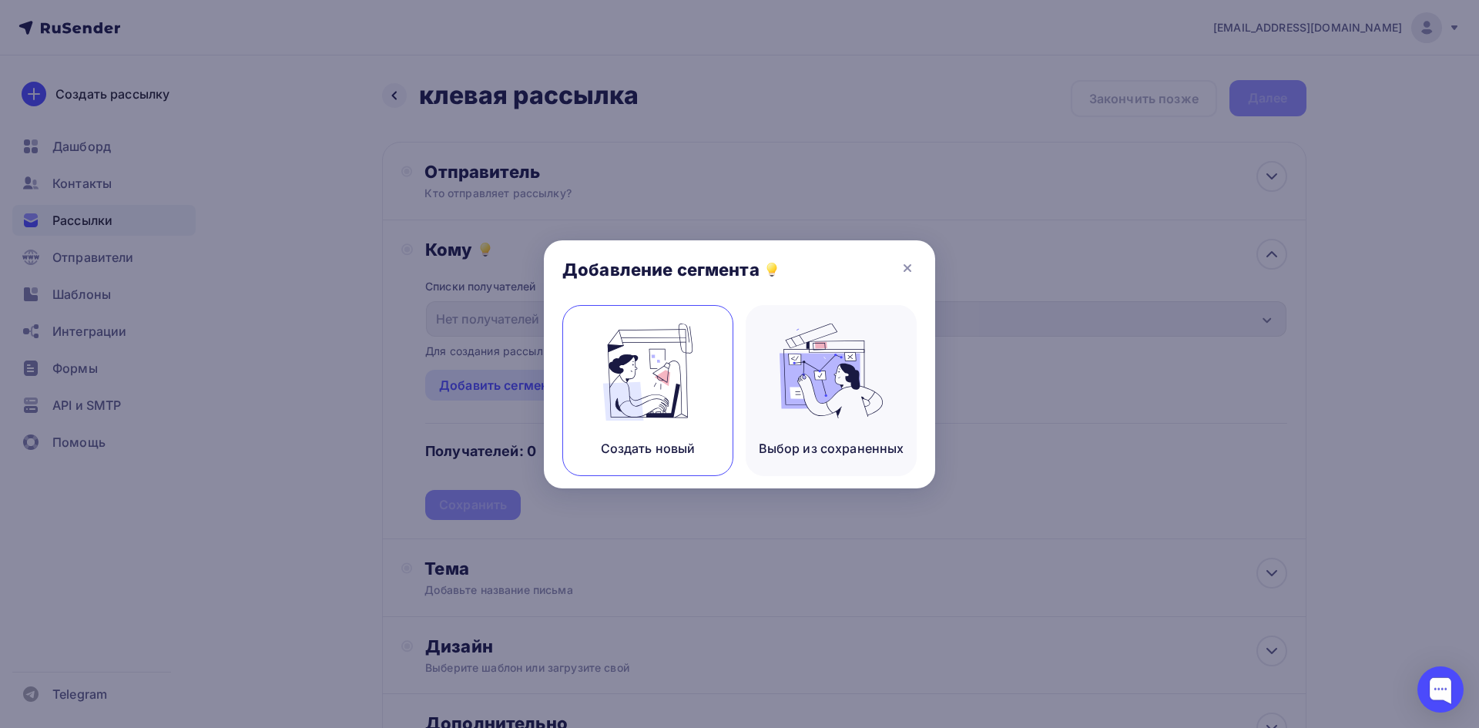
click at [682, 376] on img at bounding box center [647, 371] width 103 height 97
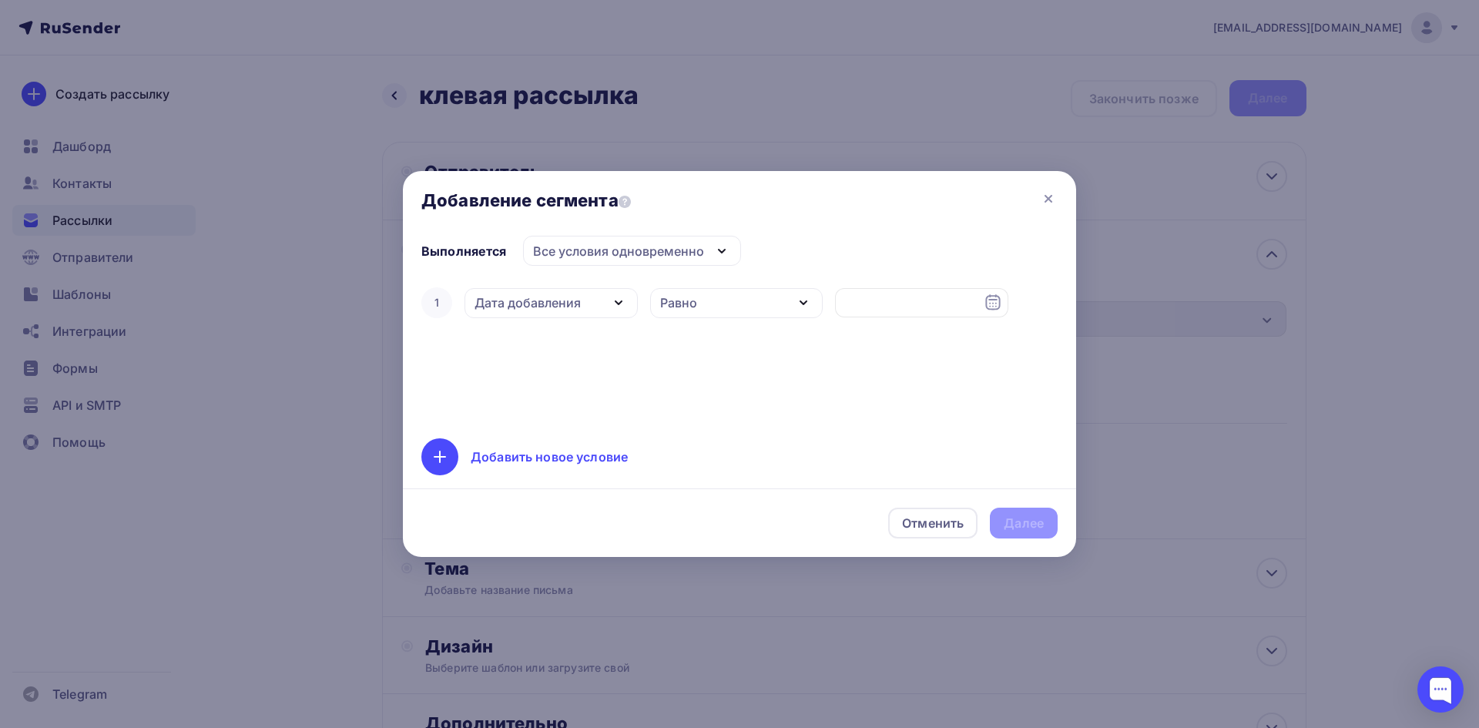
click at [654, 258] on div "Все условия одновременно" at bounding box center [618, 251] width 171 height 18
click at [654, 255] on div "Все условия одновременно" at bounding box center [618, 251] width 171 height 18
click at [525, 447] on div "Добавить новое условие" at bounding box center [739, 456] width 636 height 37
click at [438, 457] on icon at bounding box center [439, 457] width 11 height 0
click at [1039, 401] on icon at bounding box center [1039, 401] width 6 height 6
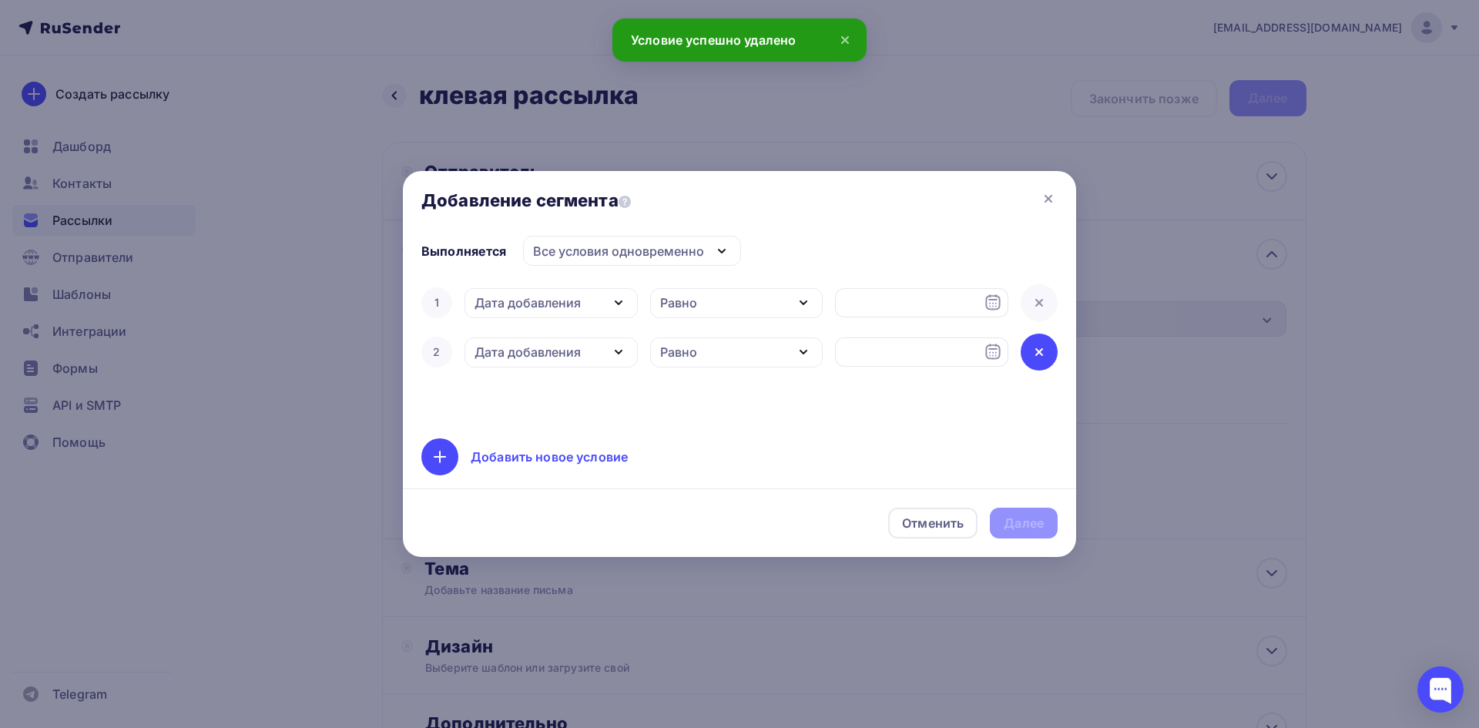
click at [1046, 357] on icon at bounding box center [1039, 352] width 18 height 18
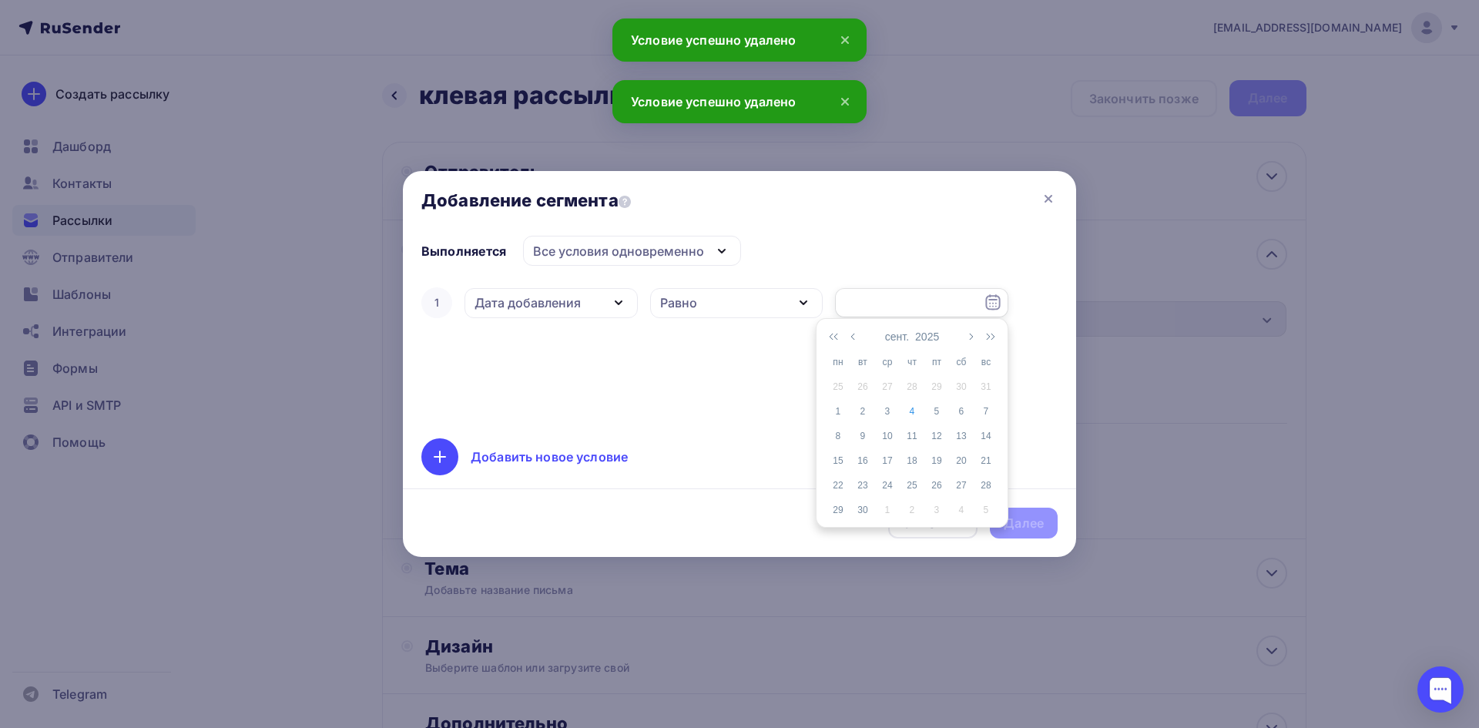
click at [958, 313] on input "text" at bounding box center [921, 302] width 173 height 29
drag, startPoint x: 675, startPoint y: 363, endPoint x: 660, endPoint y: 349, distance: 20.7
click at [673, 363] on div "1 Дата добавления Дата добавления Активность в рассылке Наличие в списке Статус…" at bounding box center [739, 352] width 636 height 136
click at [608, 300] on div "Дата добавления" at bounding box center [550, 303] width 173 height 30
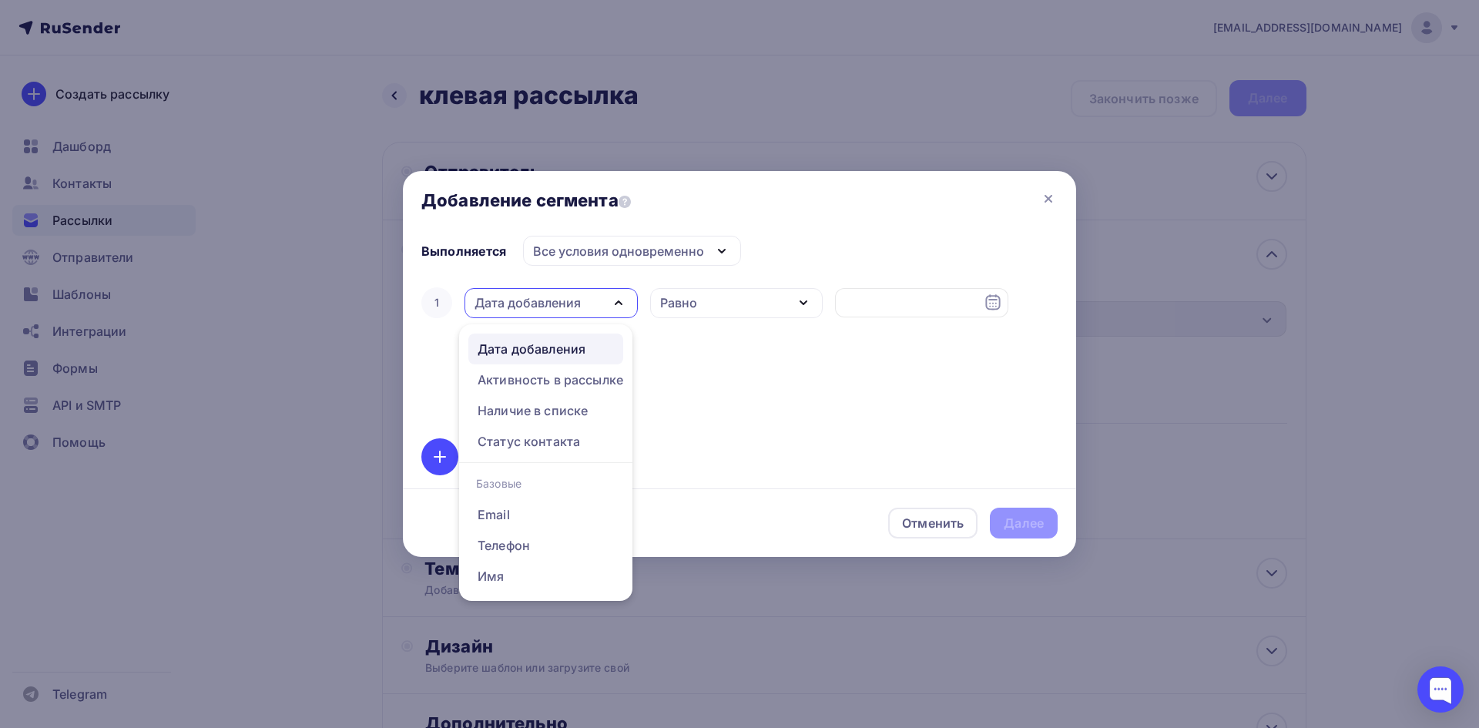
drag, startPoint x: 705, startPoint y: 441, endPoint x: 702, endPoint y: 432, distance: 9.0
click at [705, 439] on div "Добавить новое условие" at bounding box center [739, 456] width 636 height 37
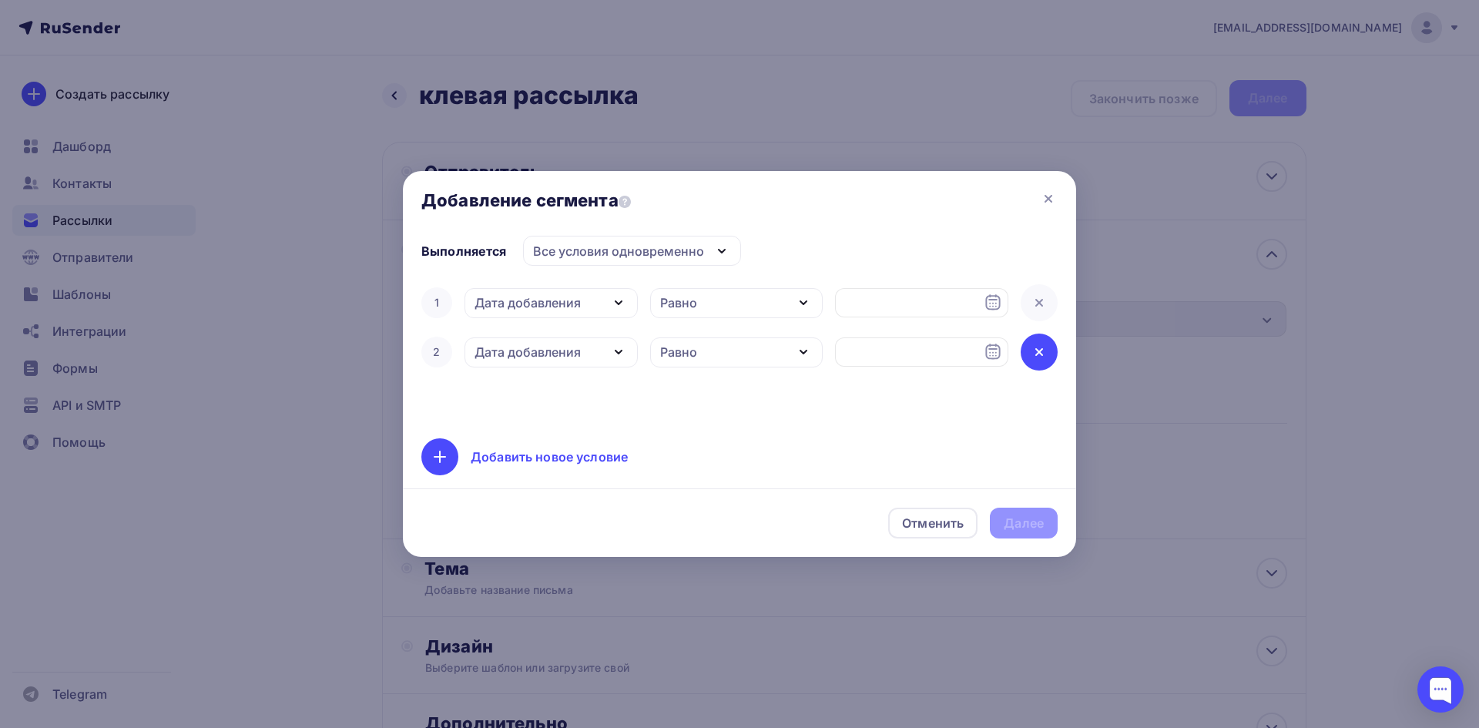
click at [1040, 350] on icon at bounding box center [1039, 352] width 6 height 6
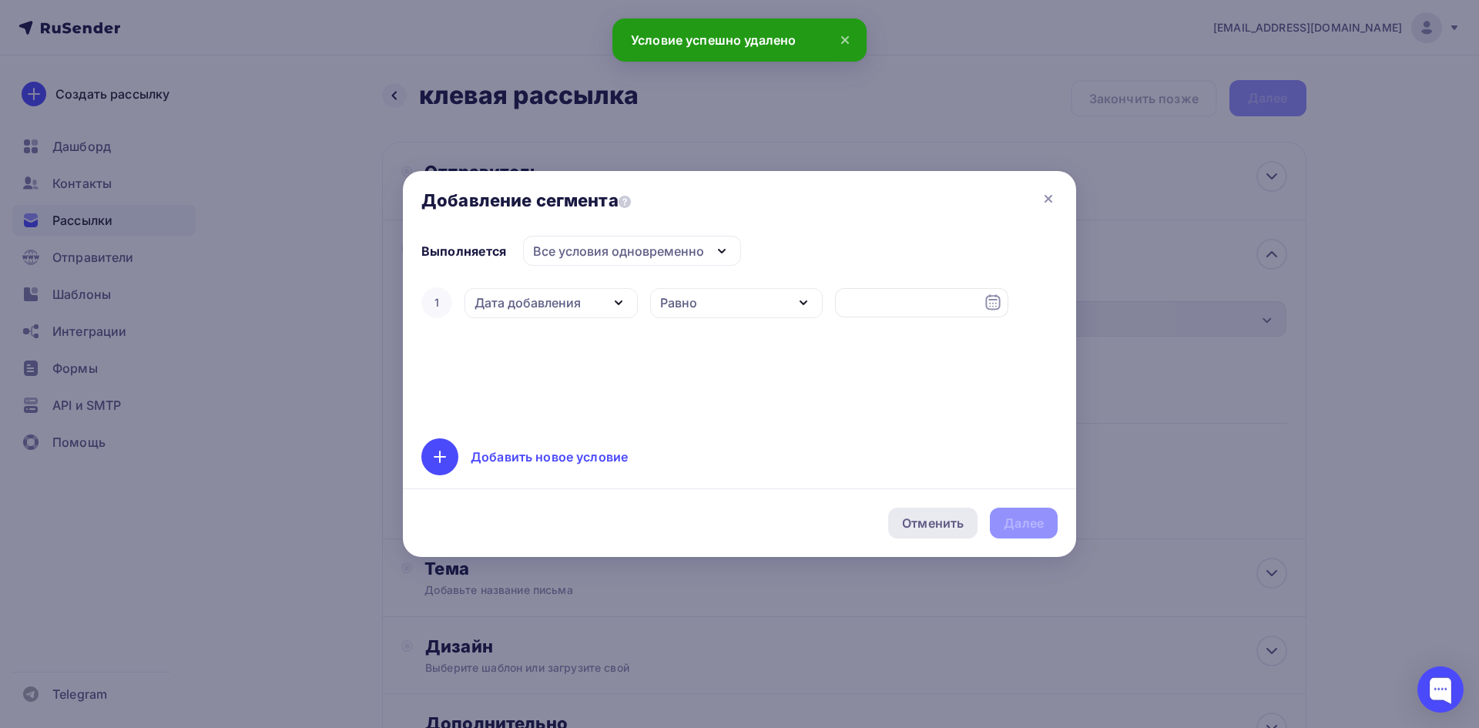
click at [943, 527] on div "Отменить" at bounding box center [933, 523] width 62 height 18
